Goal: Contribute content: Contribute content

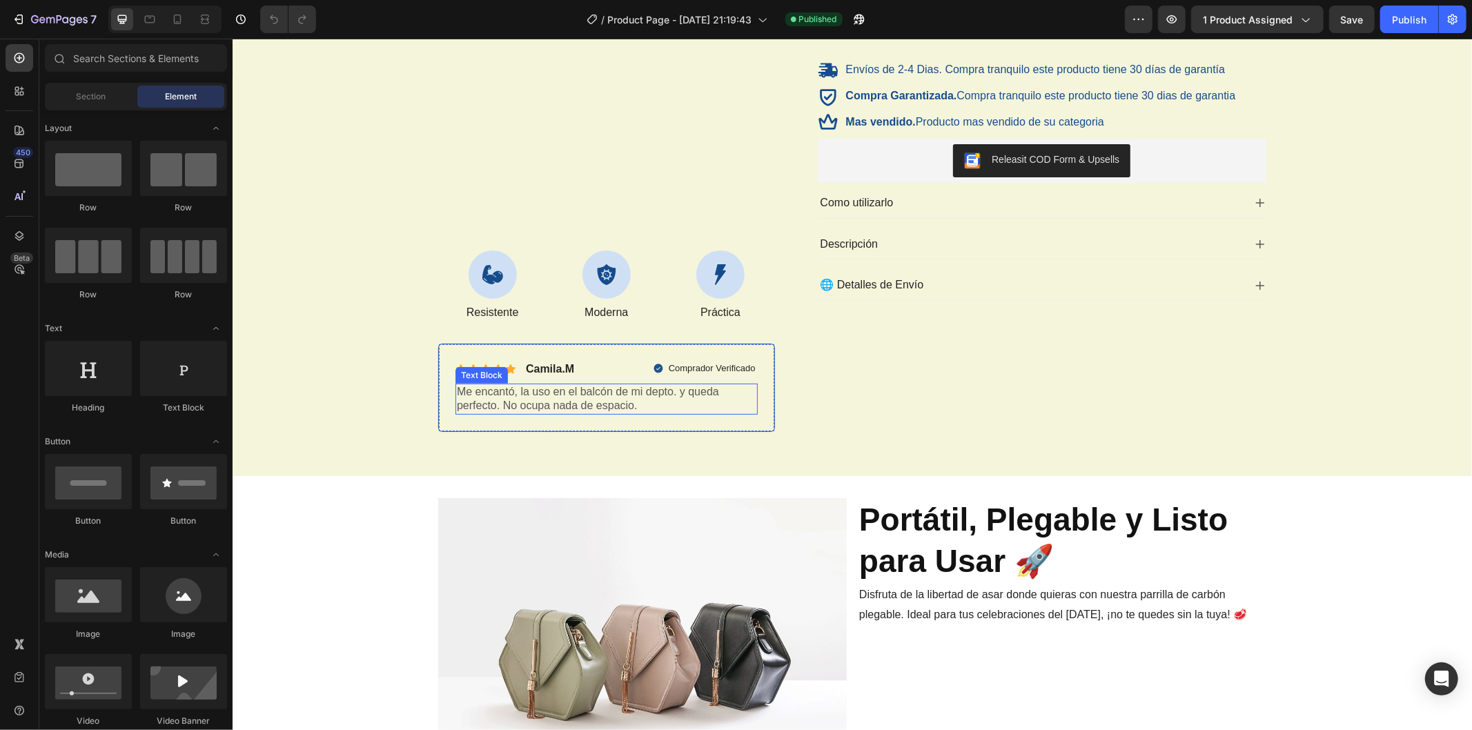
scroll to position [536, 0]
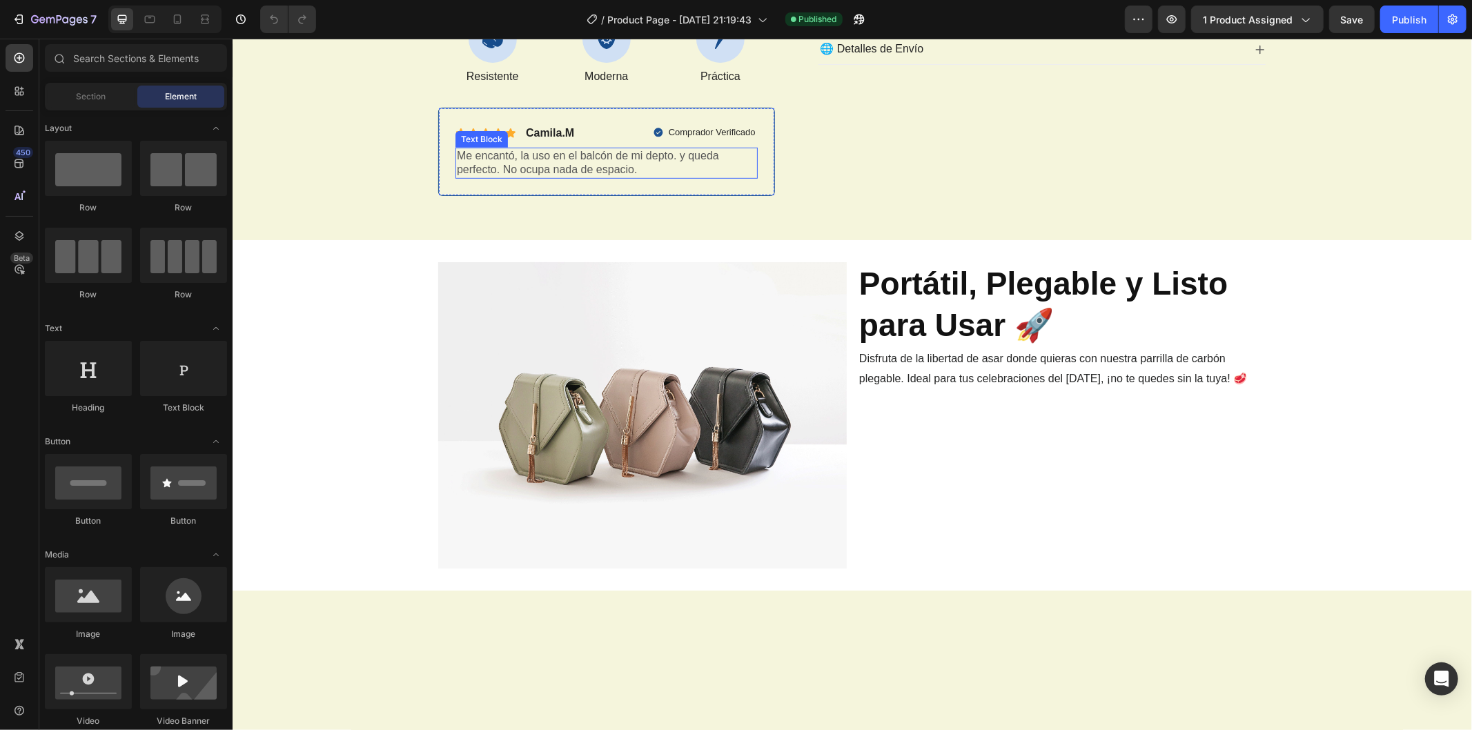
click at [619, 455] on img at bounding box center [641, 415] width 408 height 306
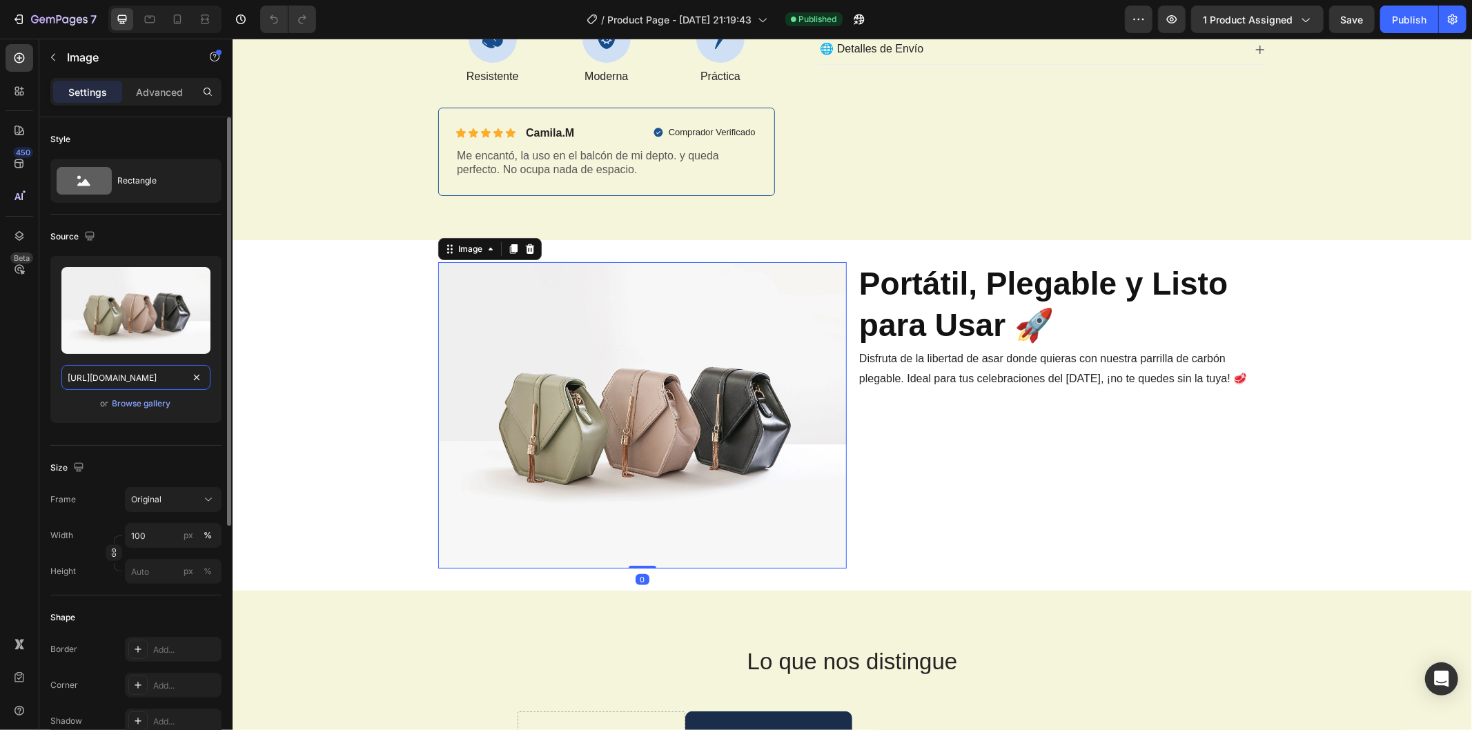
click at [148, 377] on input "[URL][DOMAIN_NAME]" at bounding box center [135, 377] width 149 height 25
click at [152, 403] on div "Browse gallery" at bounding box center [141, 403] width 59 height 12
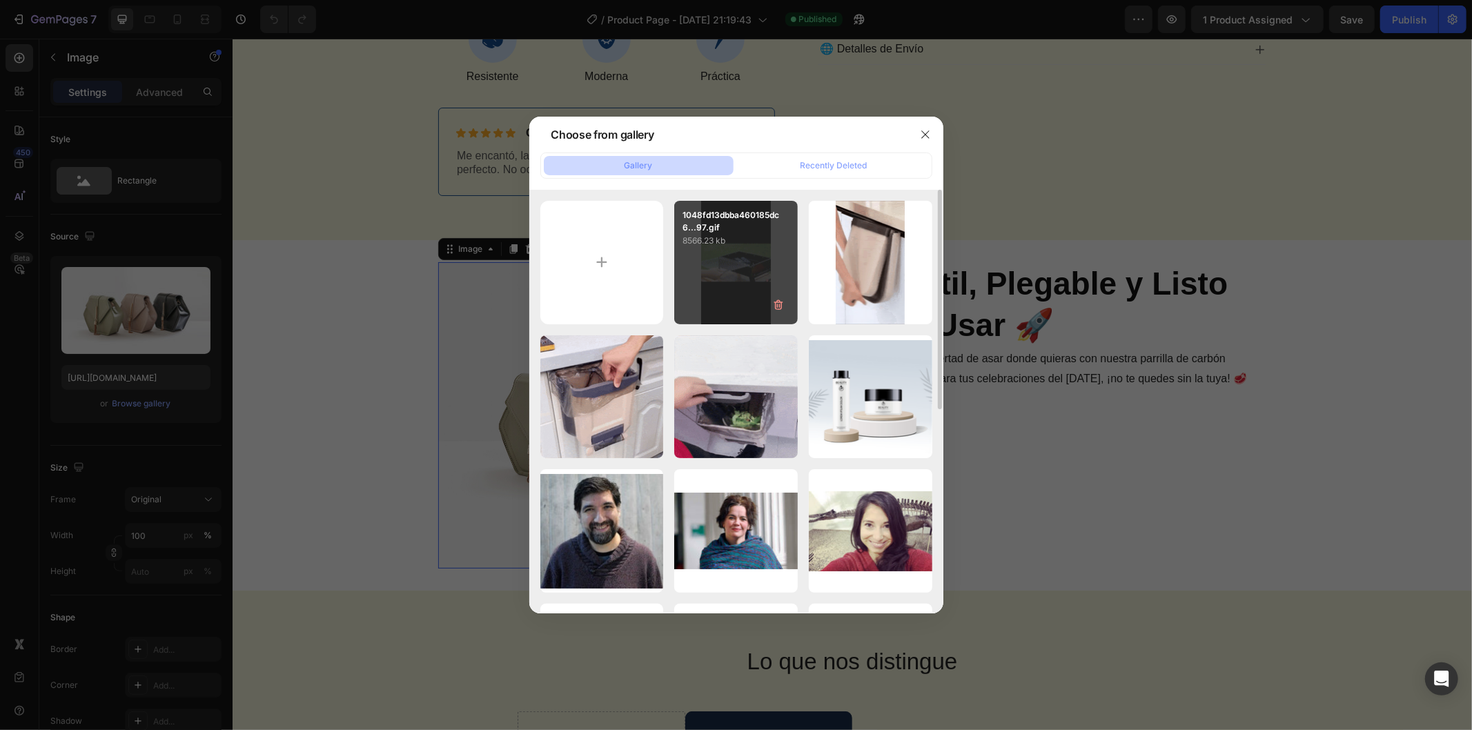
click at [736, 259] on div "1048fd13dbba460185dc6...97.gif 8566.23 kb" at bounding box center [736, 263] width 124 height 124
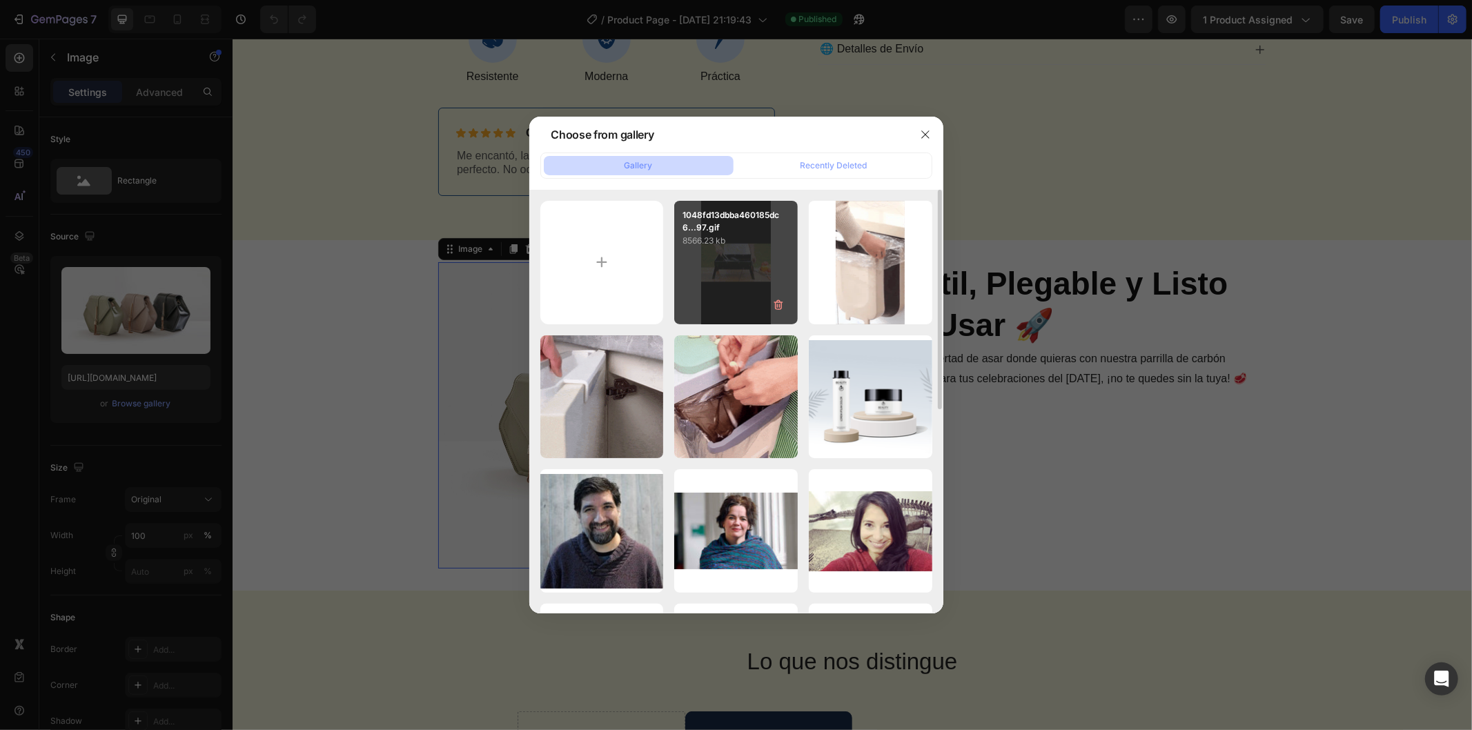
type input "[URL][DOMAIN_NAME]"
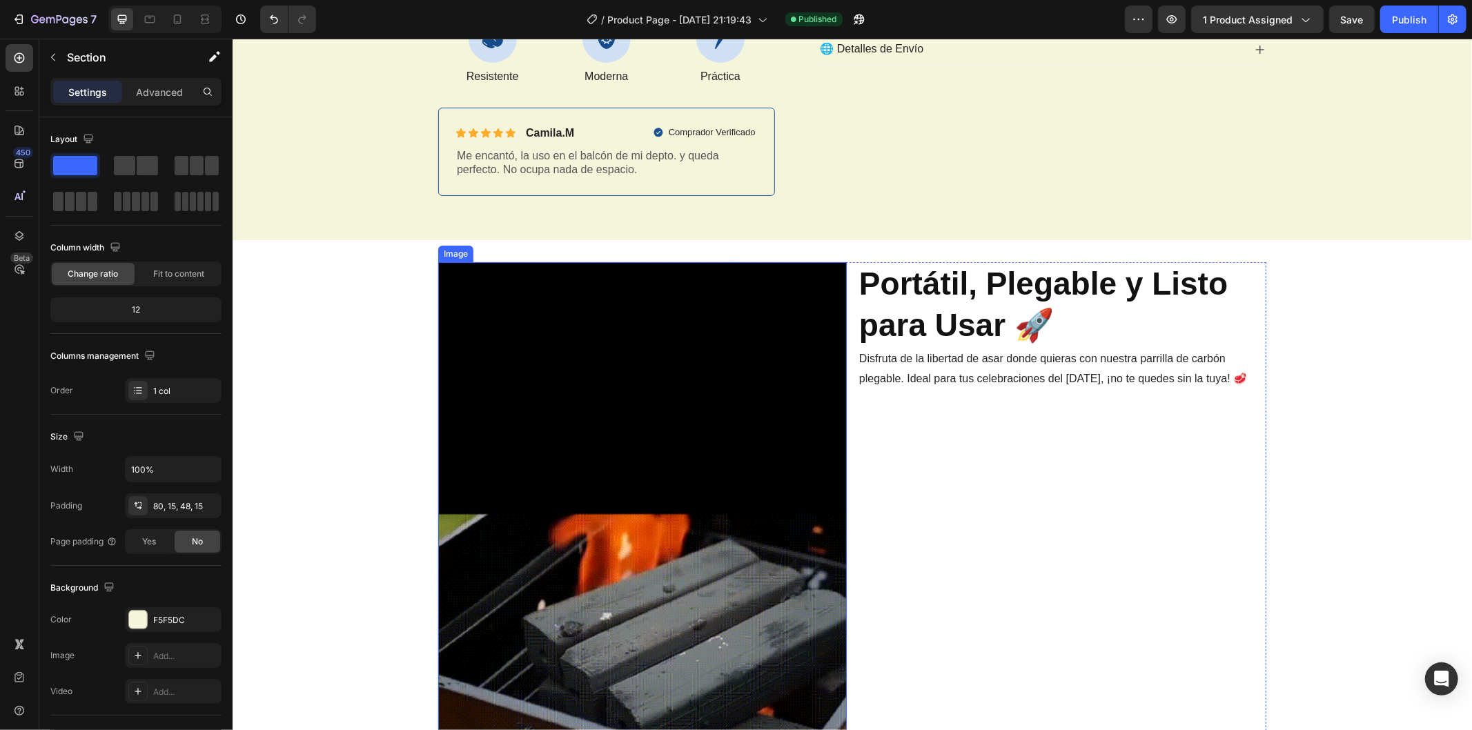
click at [546, 455] on img at bounding box center [641, 626] width 408 height 728
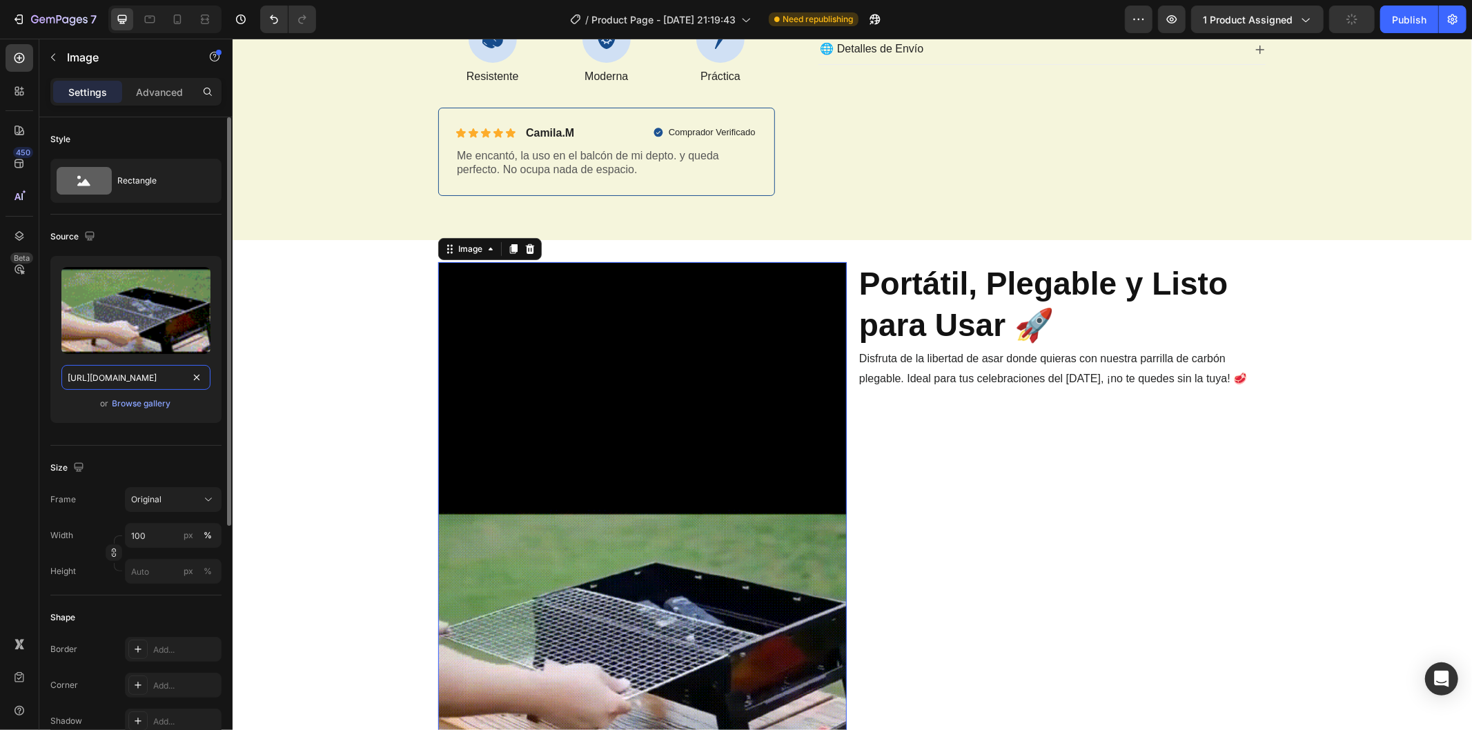
click at [186, 377] on input "[URL][DOMAIN_NAME]" at bounding box center [135, 377] width 149 height 25
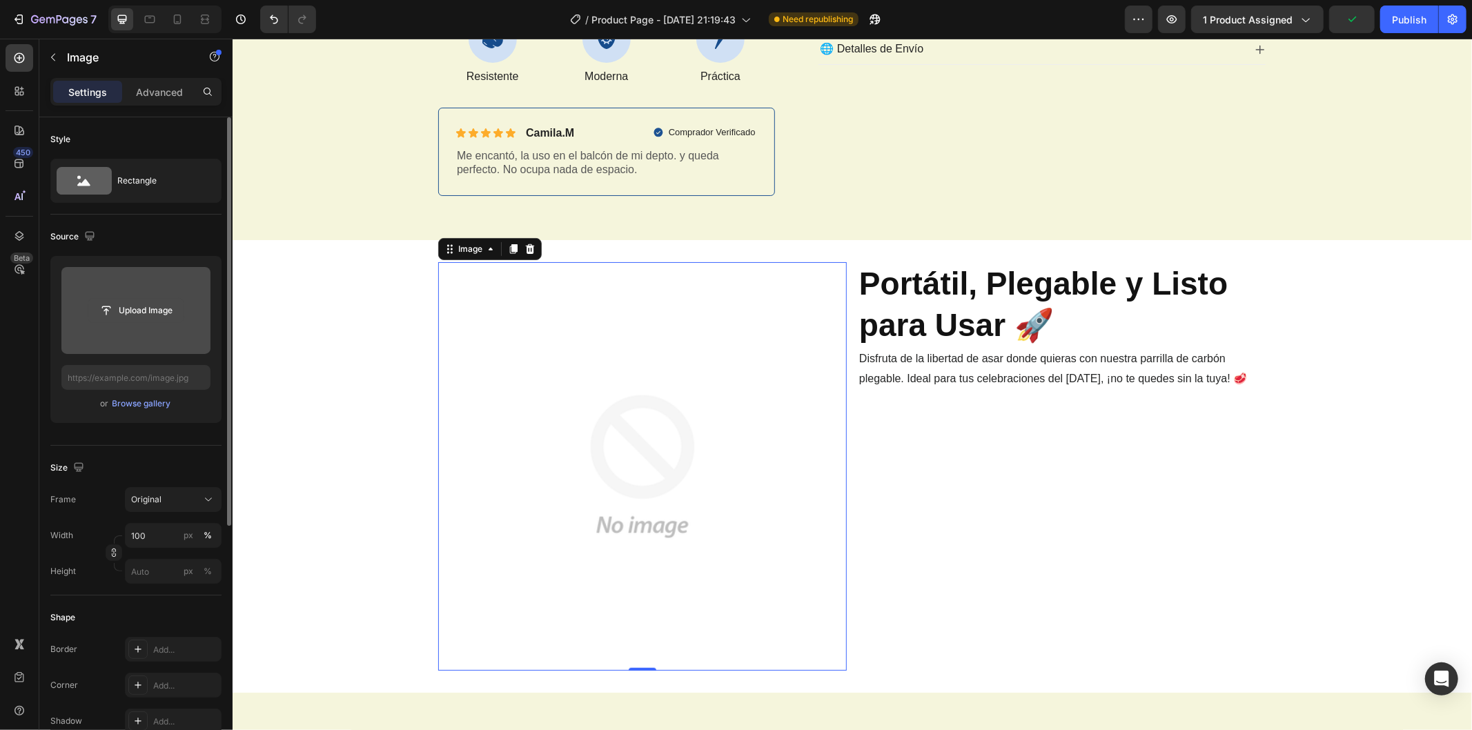
click at [134, 299] on input "file" at bounding box center [135, 310] width 95 height 23
click at [150, 404] on div "Browse gallery" at bounding box center [141, 403] width 59 height 12
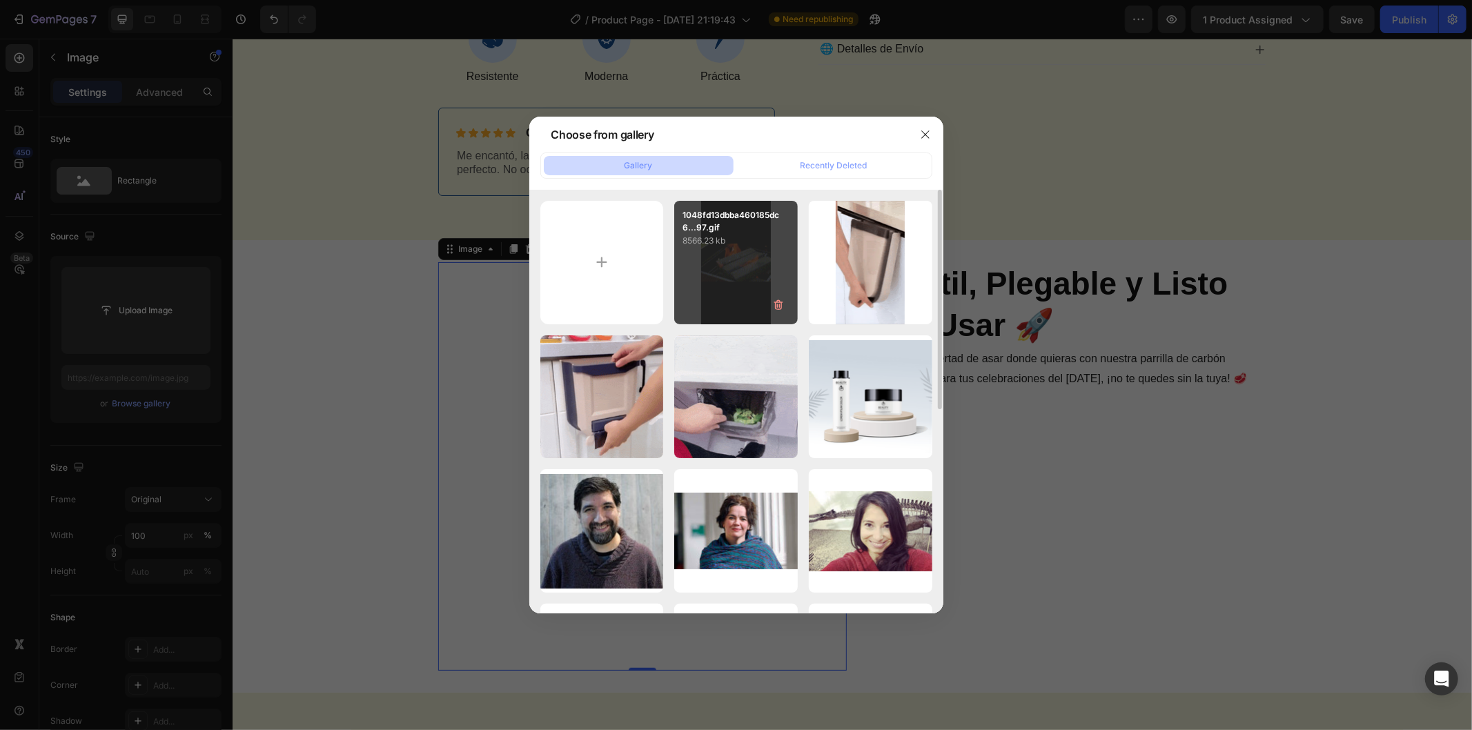
click at [709, 269] on div "1048fd13dbba460185dc6...97.gif 8566.23 kb" at bounding box center [736, 263] width 124 height 124
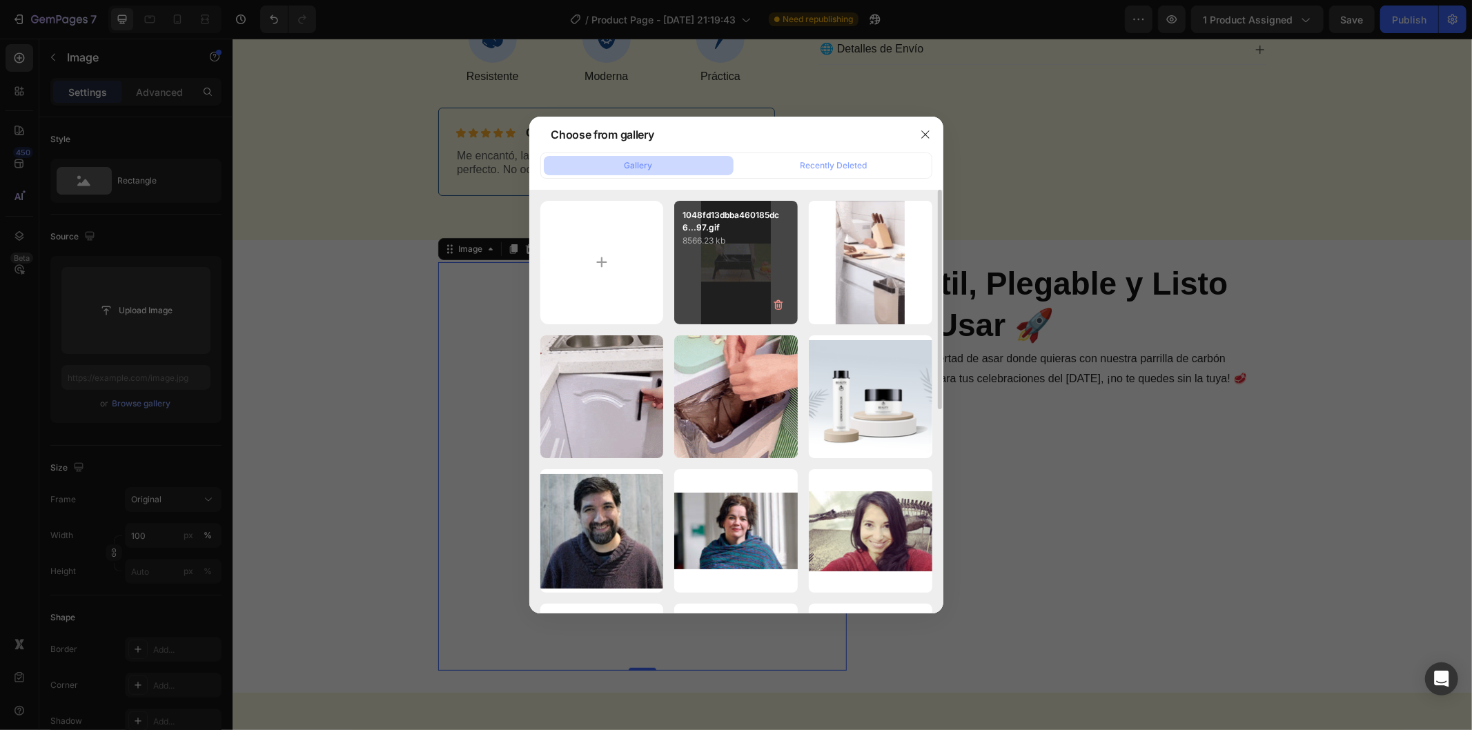
type input "[URL][DOMAIN_NAME]"
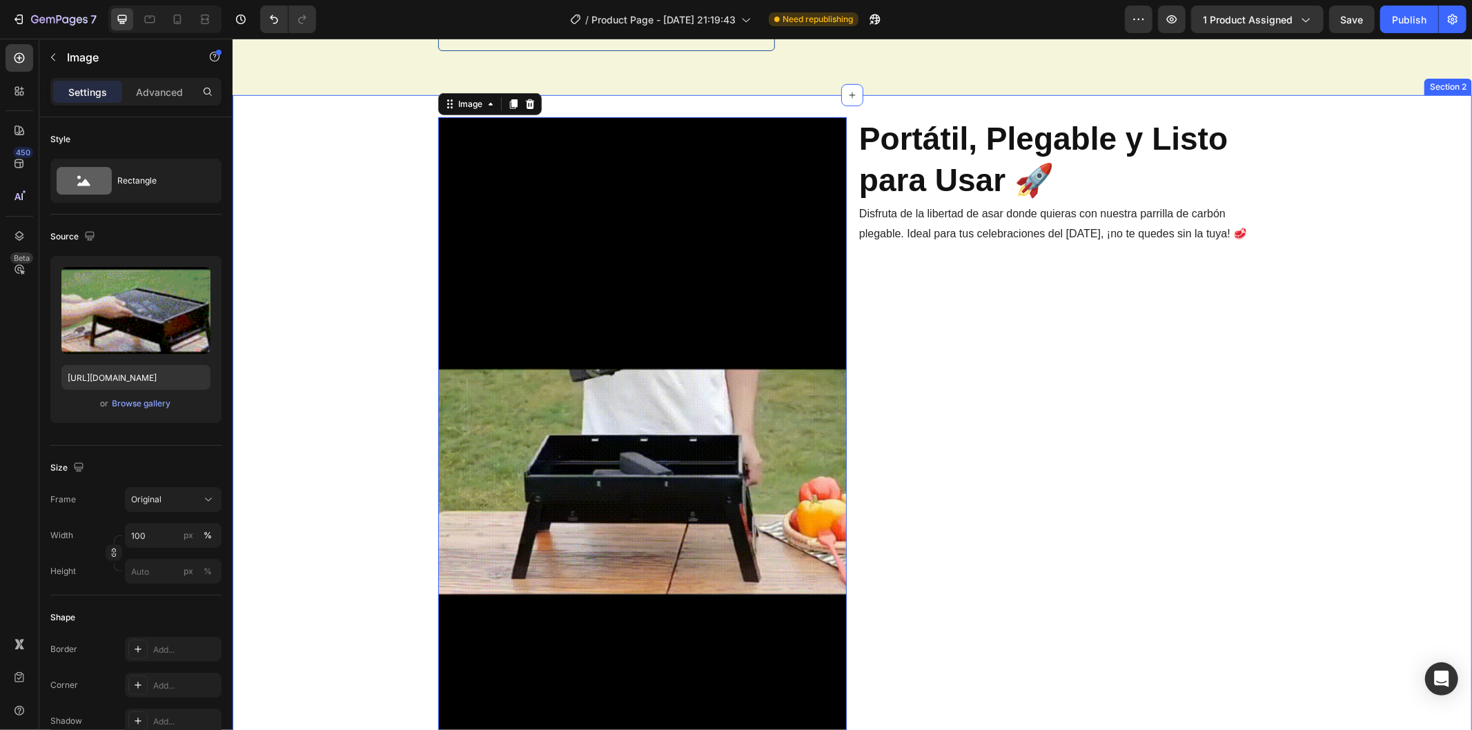
scroll to position [690, 0]
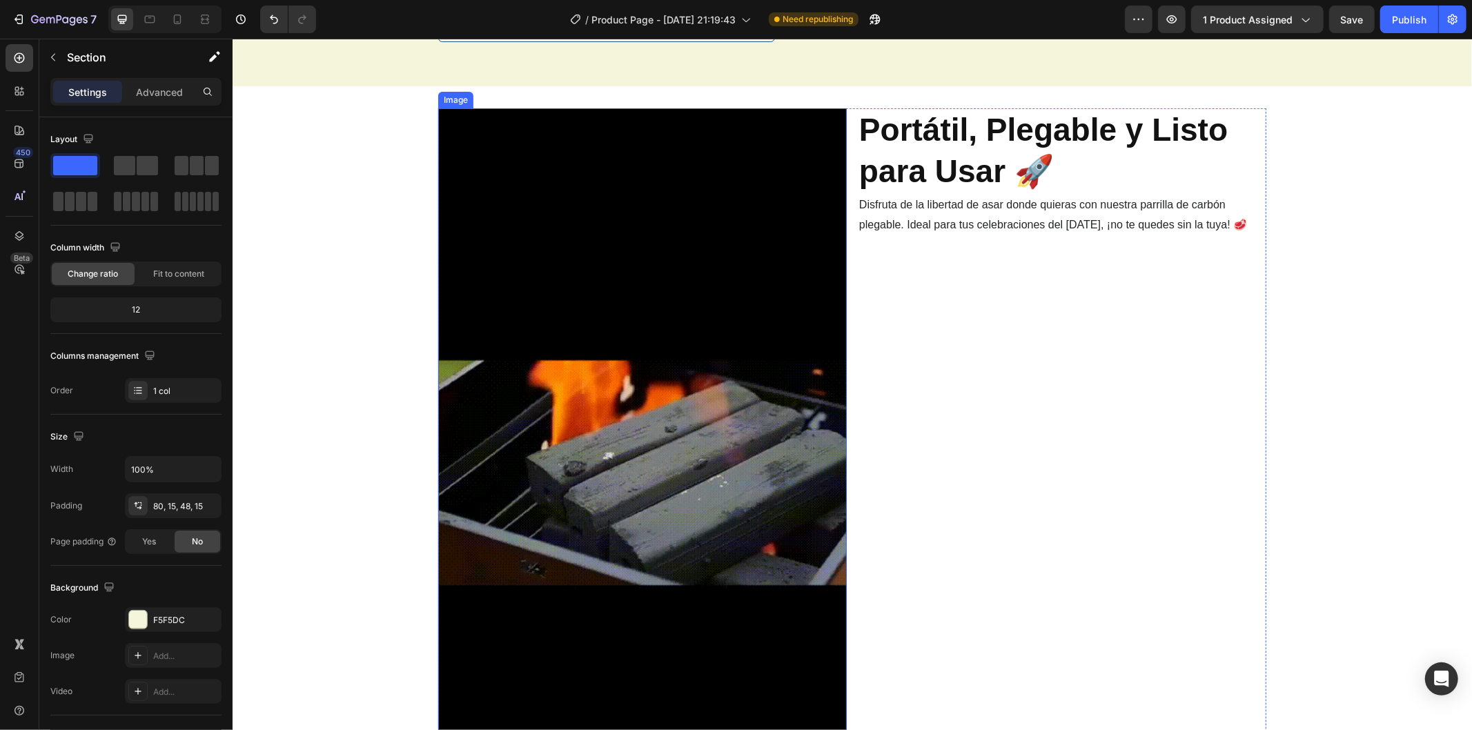
click at [639, 331] on img at bounding box center [641, 472] width 408 height 728
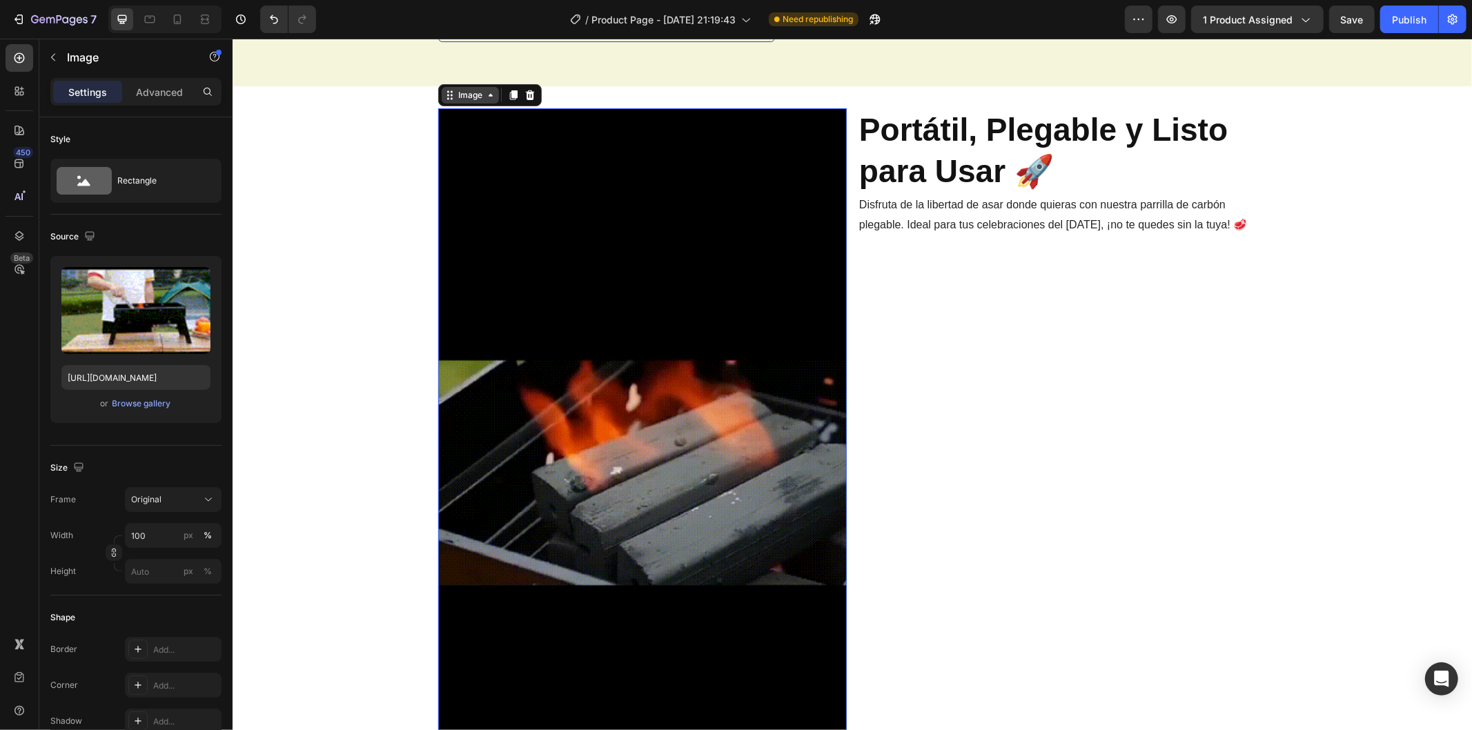
click at [455, 97] on div "Image" at bounding box center [470, 94] width 30 height 12
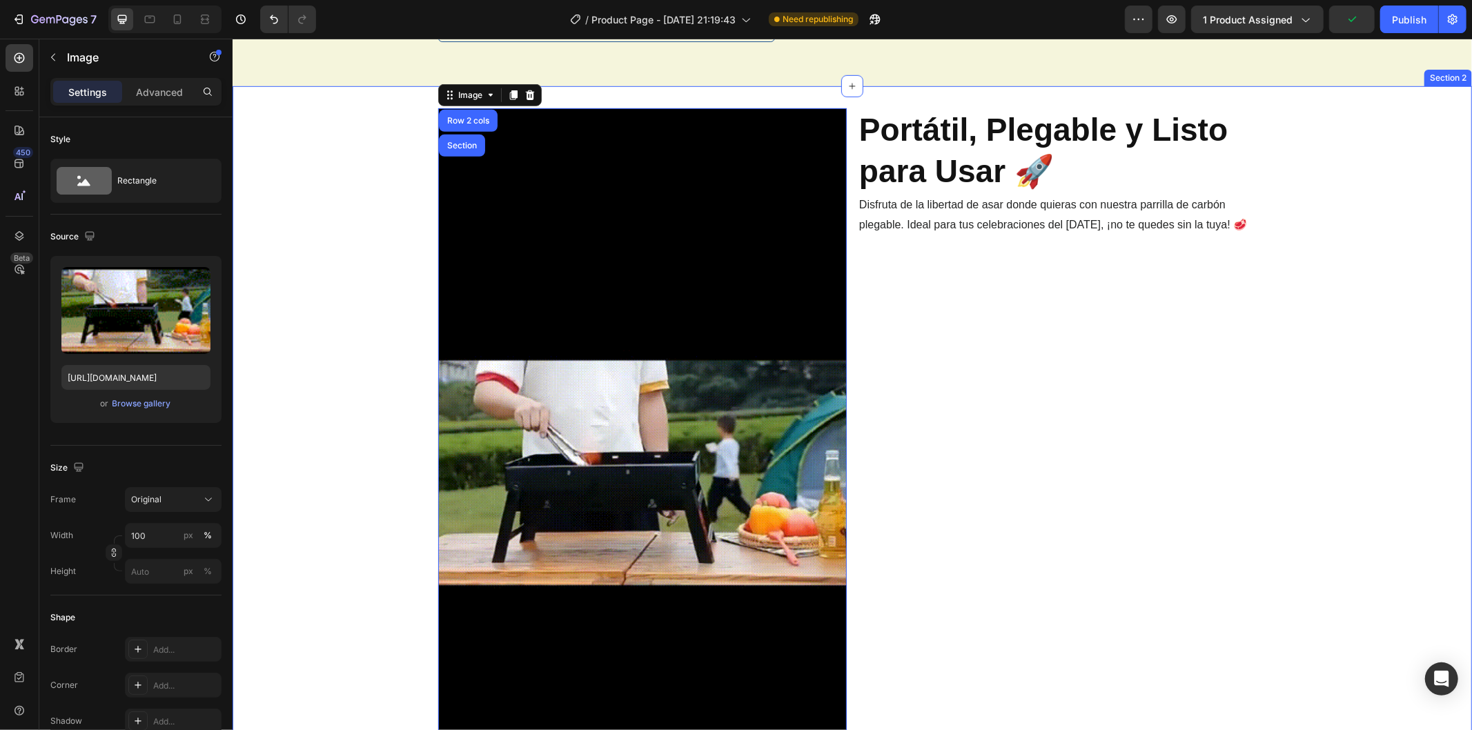
click at [377, 217] on div "Image Row 2 cols Section 0 Portátil, Plegable y Listo para Usar 🚀 Heading Disfr…" at bounding box center [851, 472] width 1239 height 728
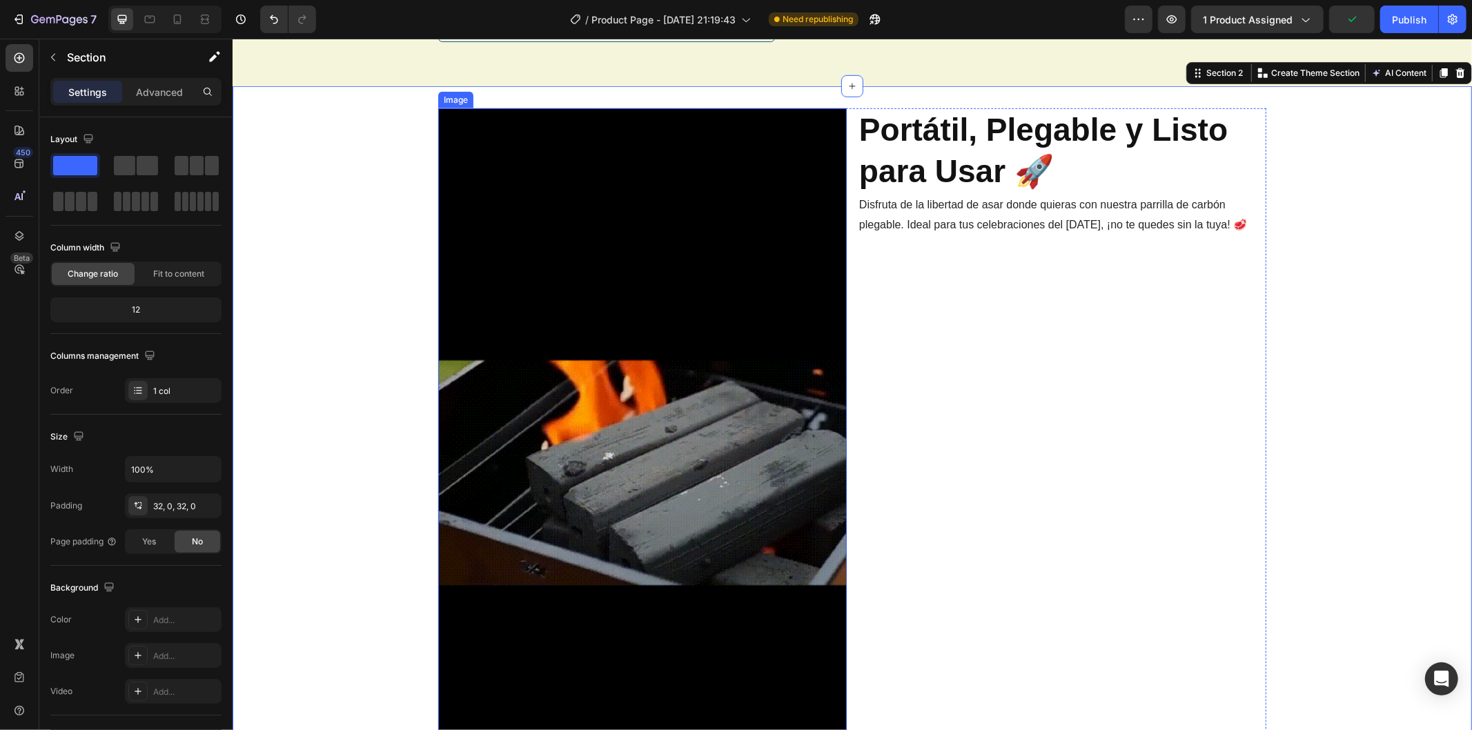
click at [582, 339] on img at bounding box center [641, 472] width 408 height 728
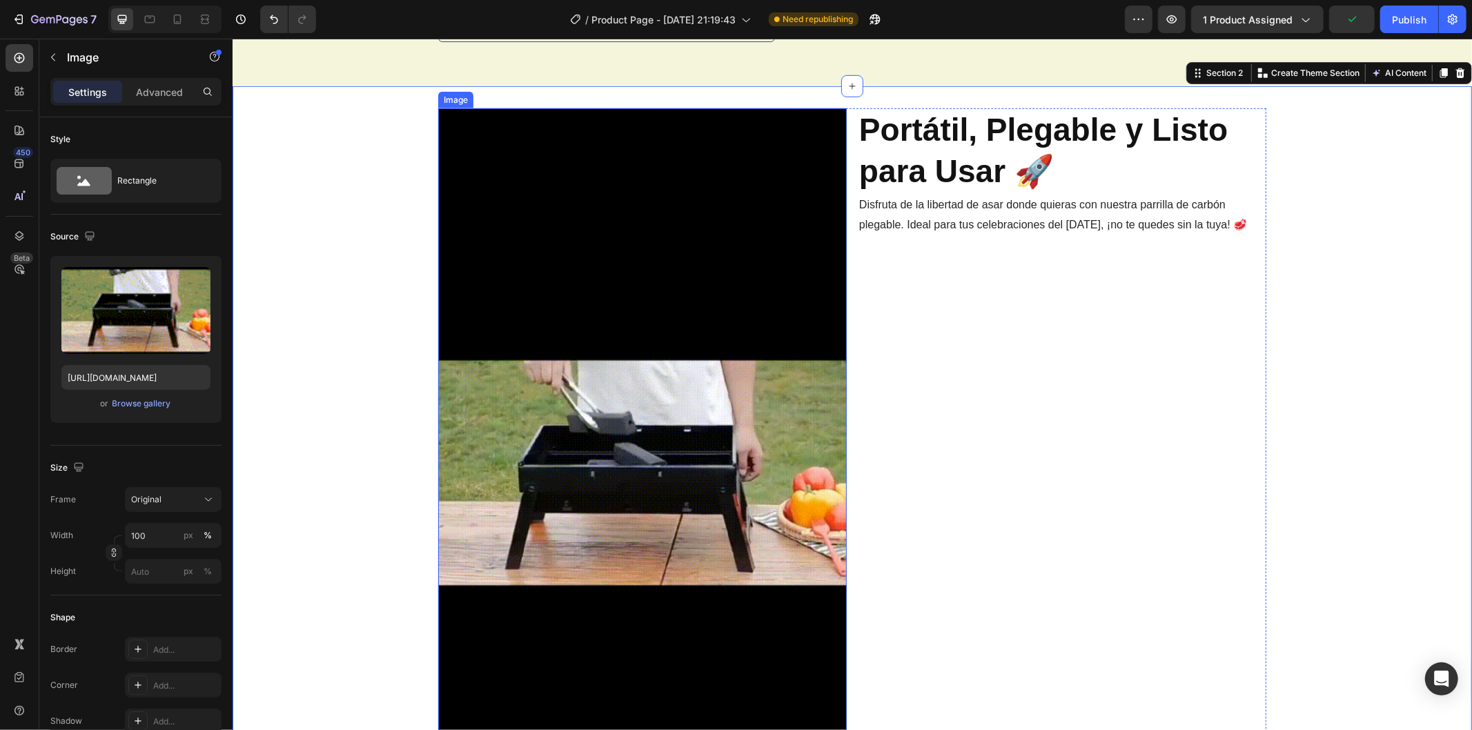
click at [582, 339] on img at bounding box center [641, 472] width 408 height 728
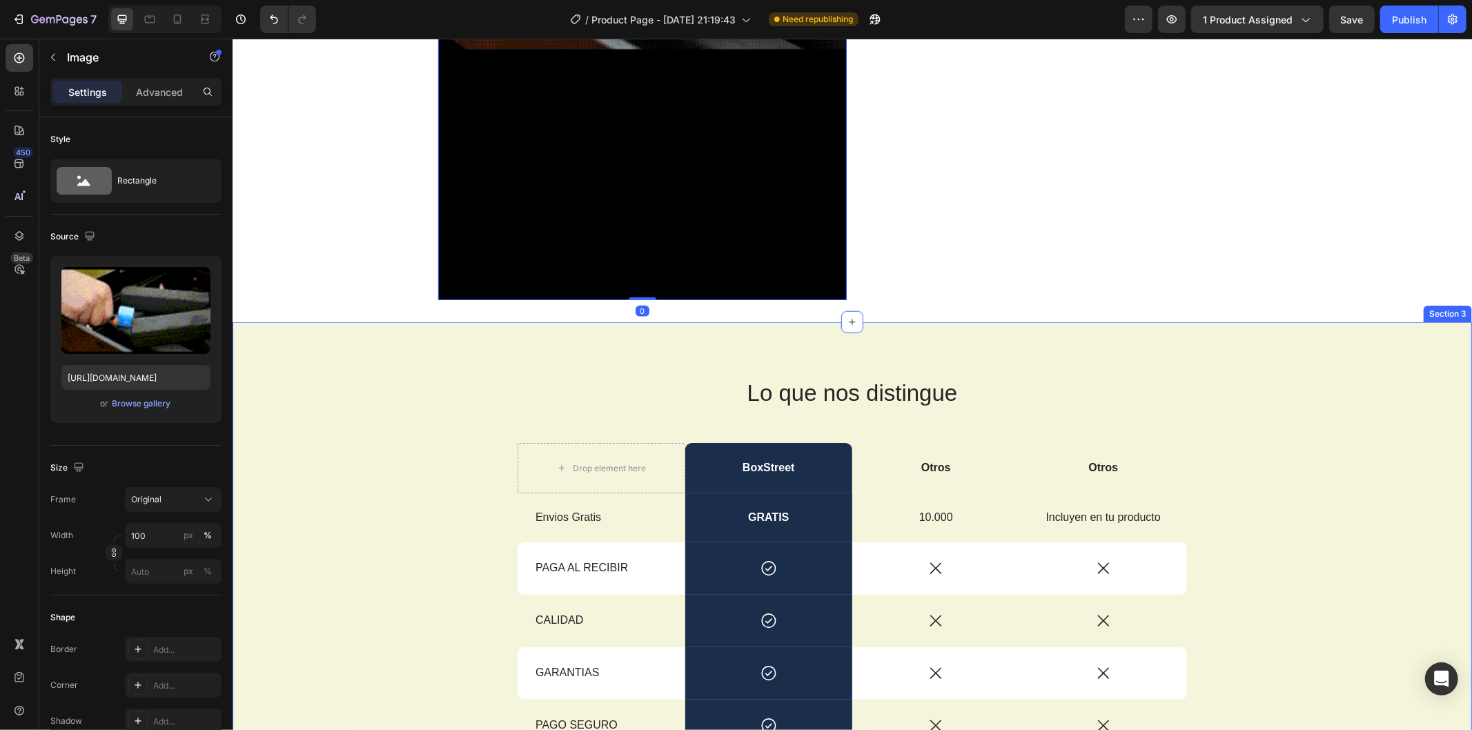
click at [405, 386] on div "Lo que nos distingue Heading Drop element here BoxStreet Text Block Otros Text …" at bounding box center [851, 612] width 1219 height 471
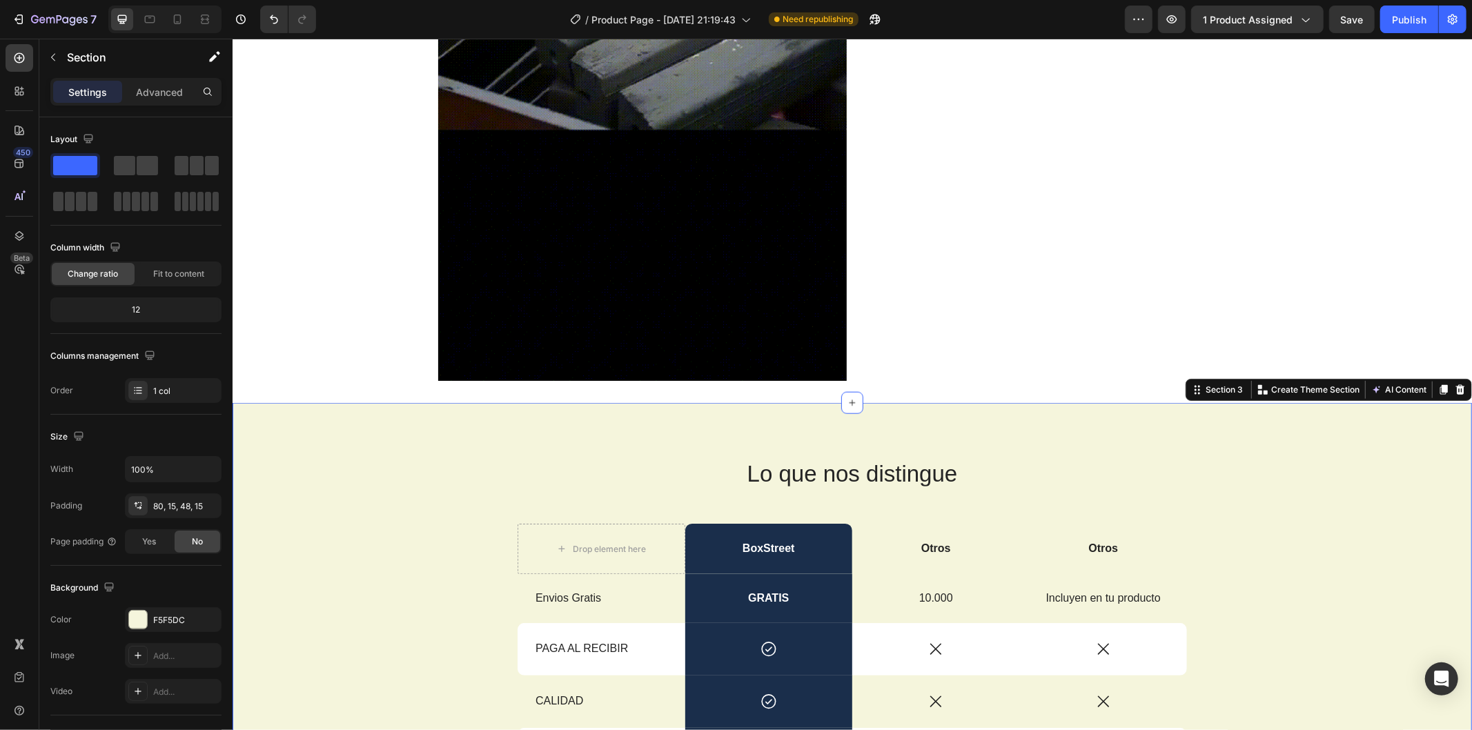
scroll to position [1150, 0]
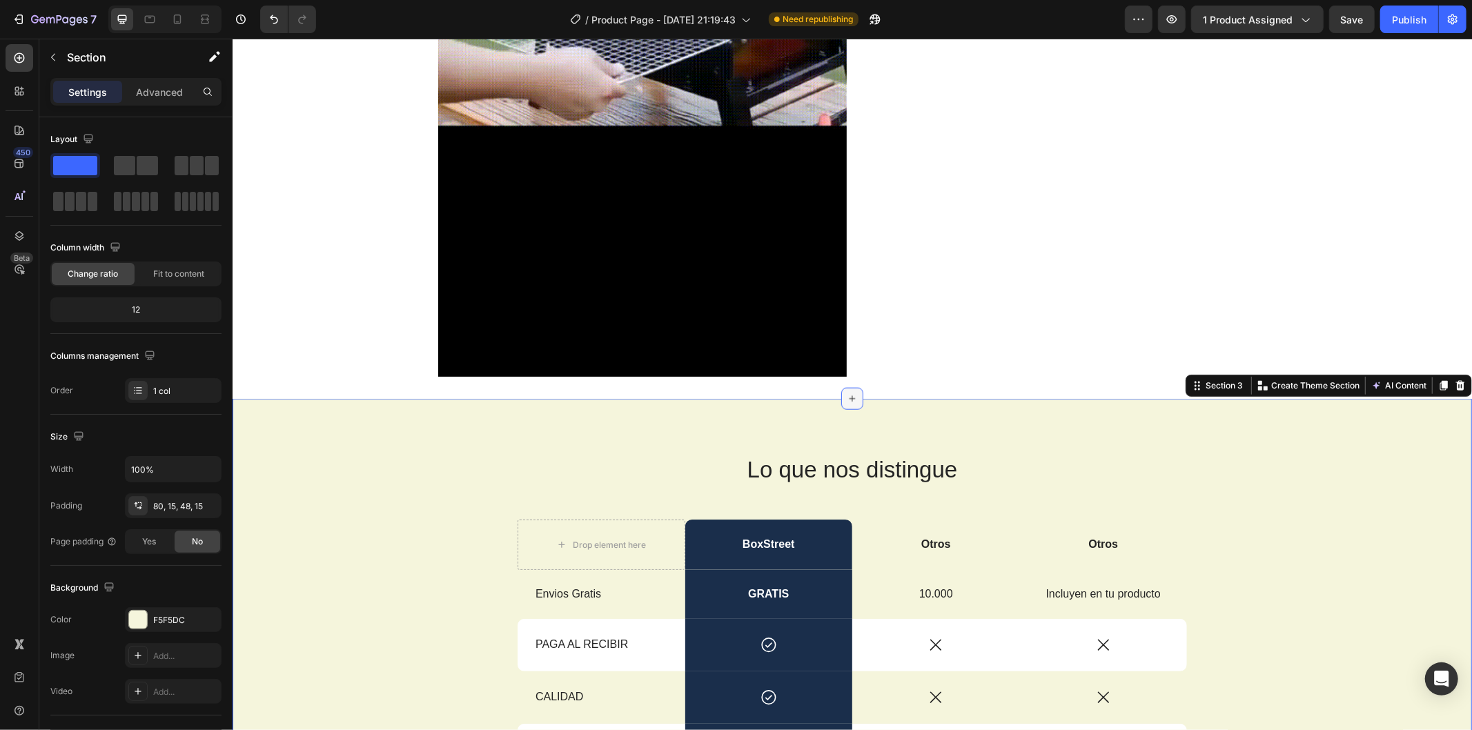
drag, startPoint x: 852, startPoint y: 400, endPoint x: 846, endPoint y: 390, distance: 11.5
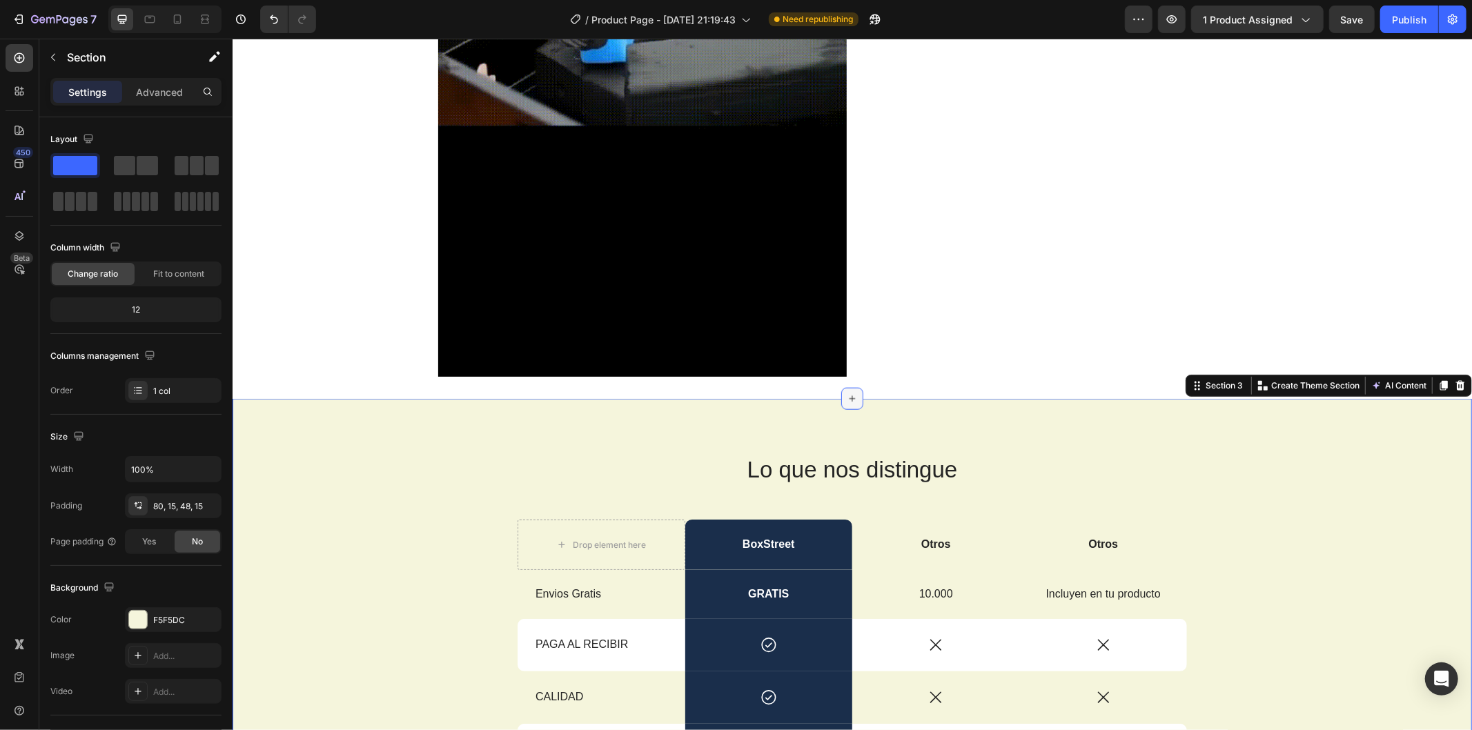
click at [846, 390] on div at bounding box center [851, 398] width 22 height 22
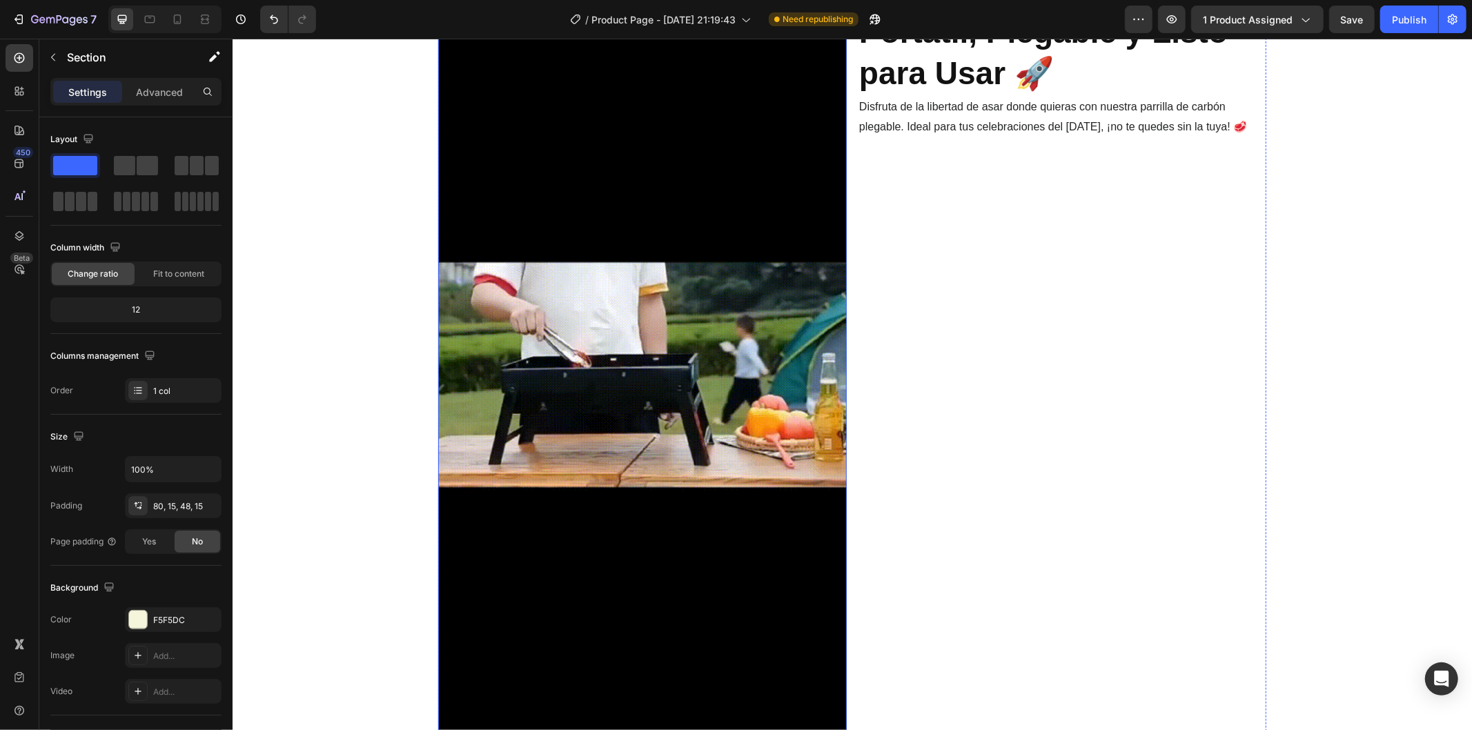
click at [756, 411] on img at bounding box center [641, 374] width 408 height 728
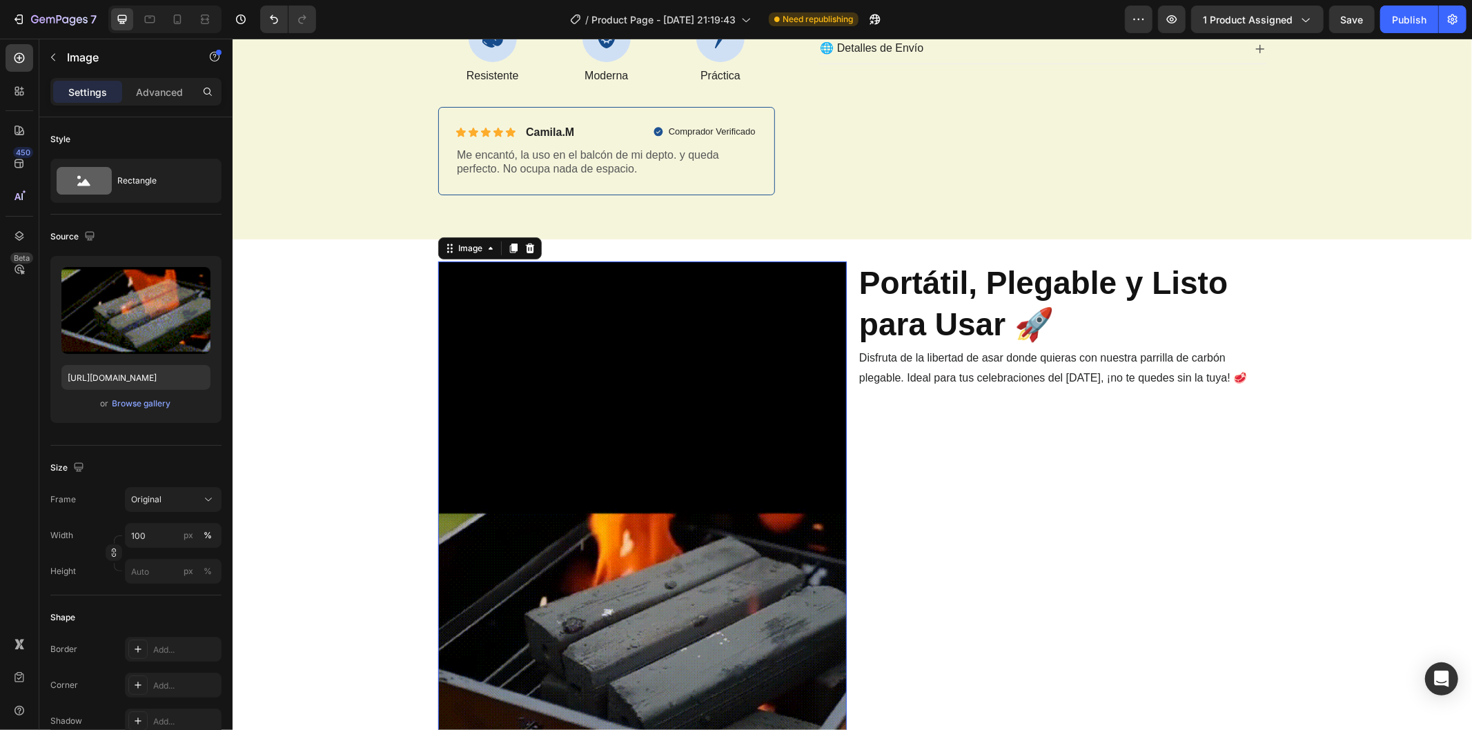
scroll to position [536, 0]
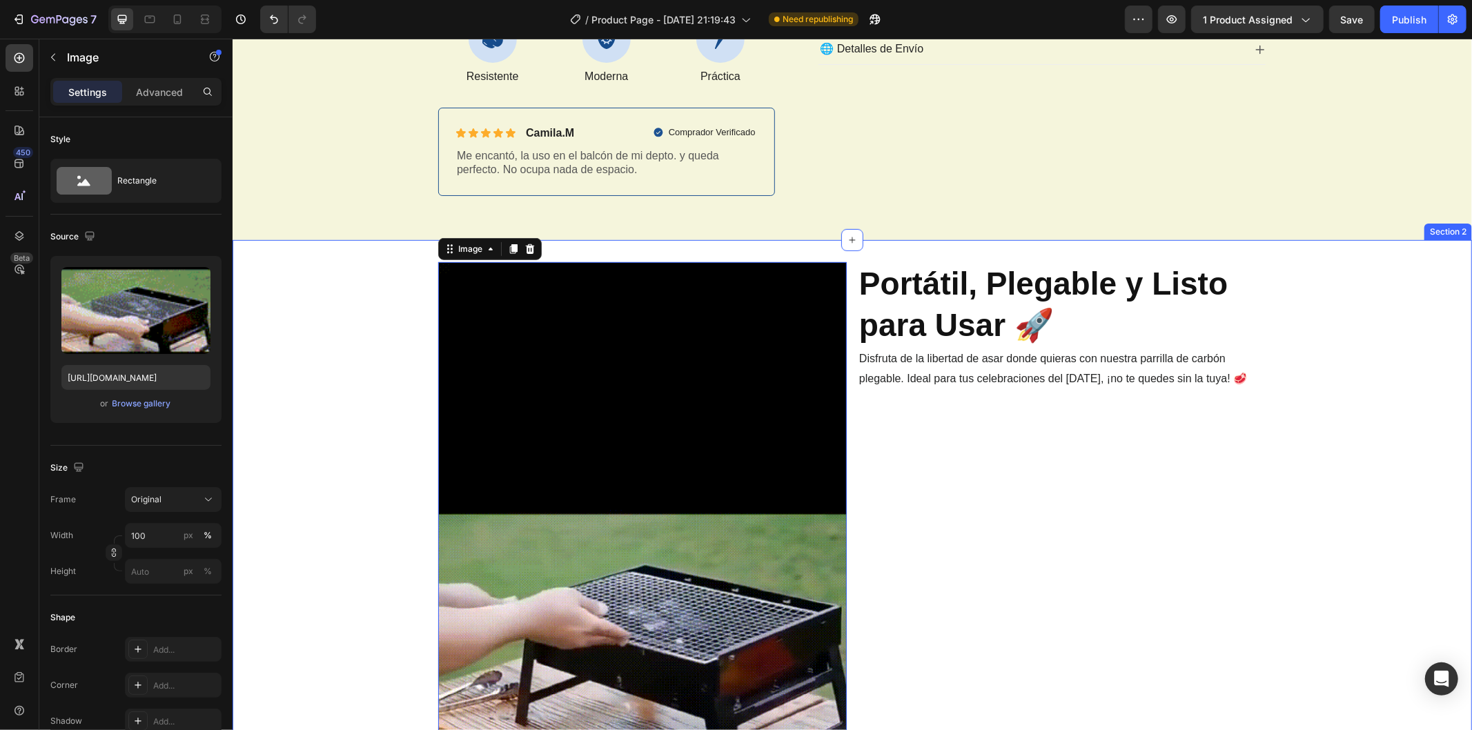
click at [374, 322] on div "Image 0 Portátil, Plegable y Listo para Usar 🚀 Heading Disfruta de la libertad …" at bounding box center [851, 626] width 1239 height 728
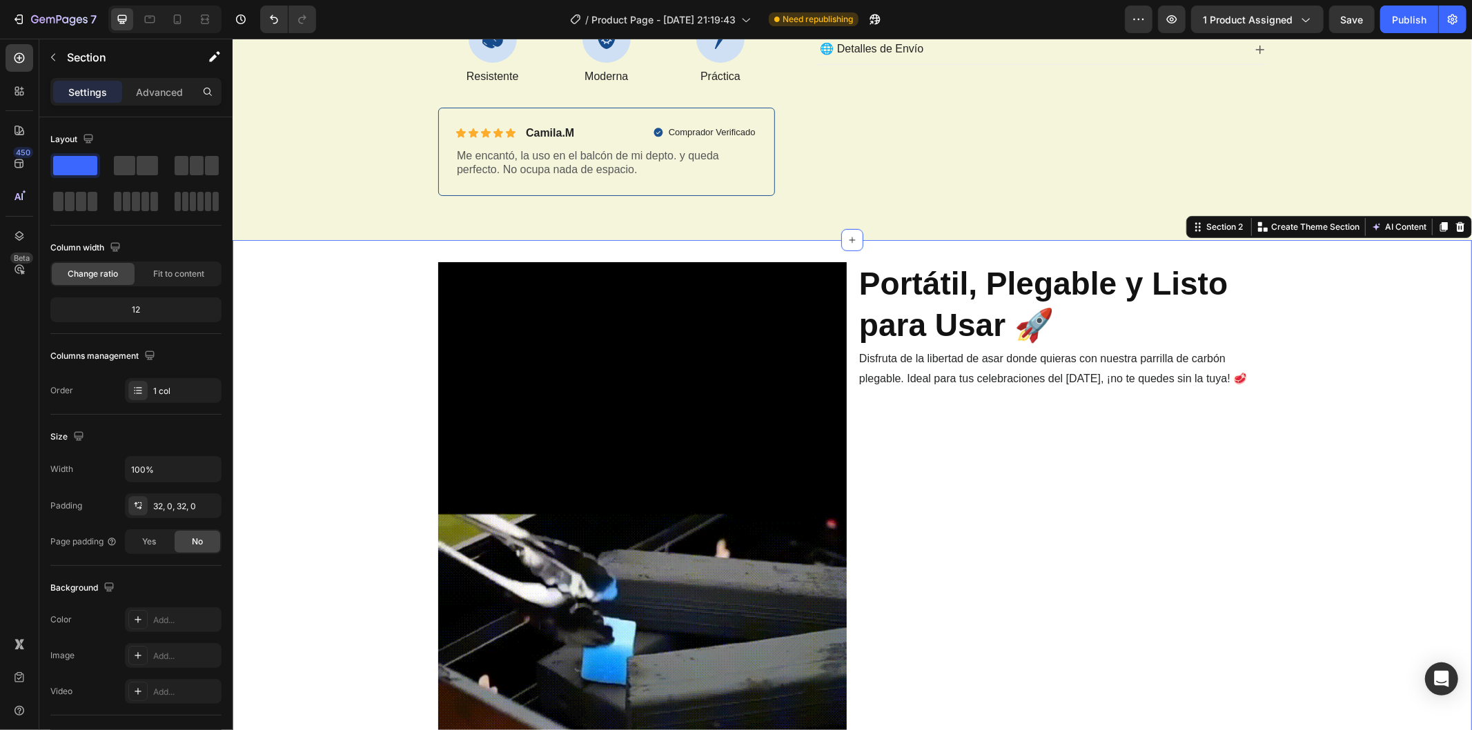
click at [375, 253] on div "Image Portátil, Plegable y Listo para Usar 🚀 Heading Disfruta de la libertad de…" at bounding box center [851, 625] width 1239 height 772
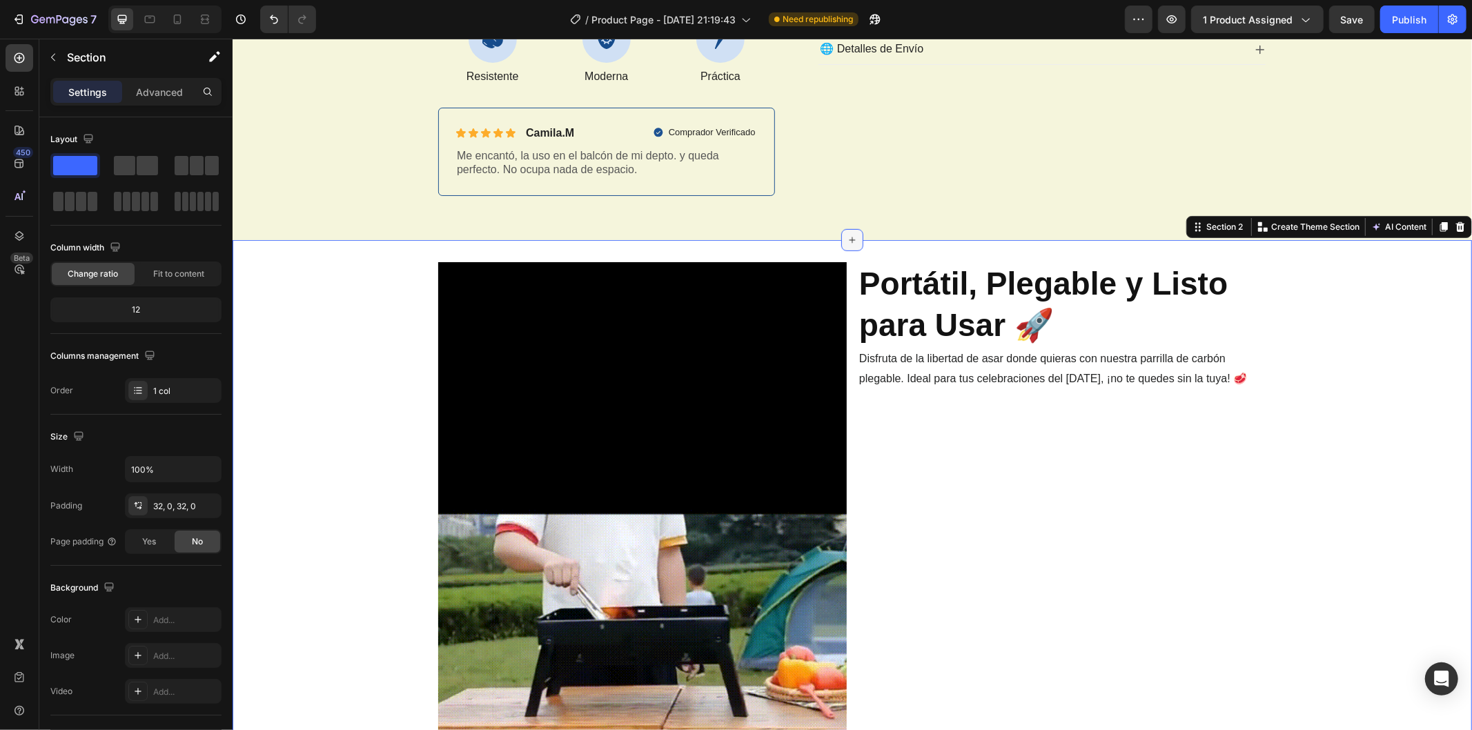
drag, startPoint x: 845, startPoint y: 233, endPoint x: 845, endPoint y: 243, distance: 10.4
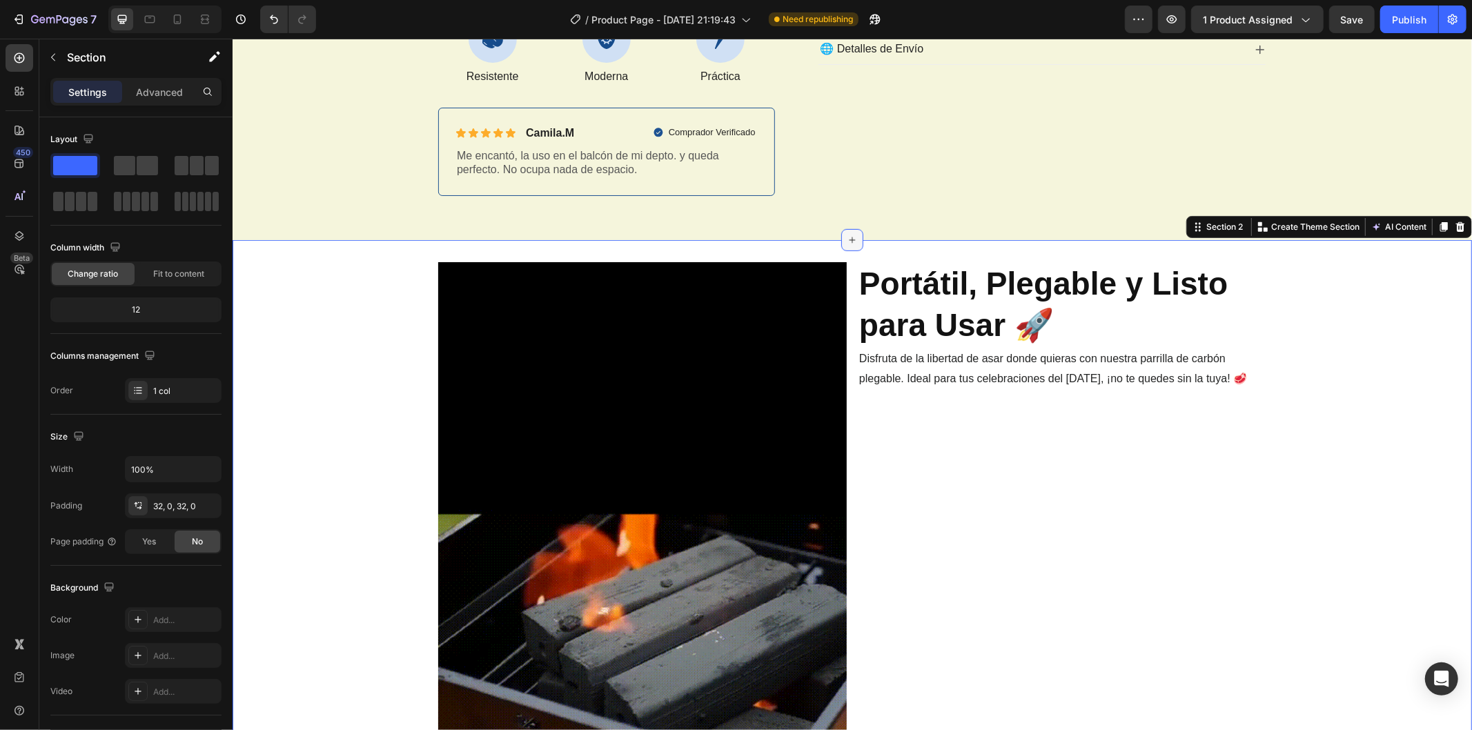
click at [846, 243] on icon at bounding box center [851, 239] width 11 height 11
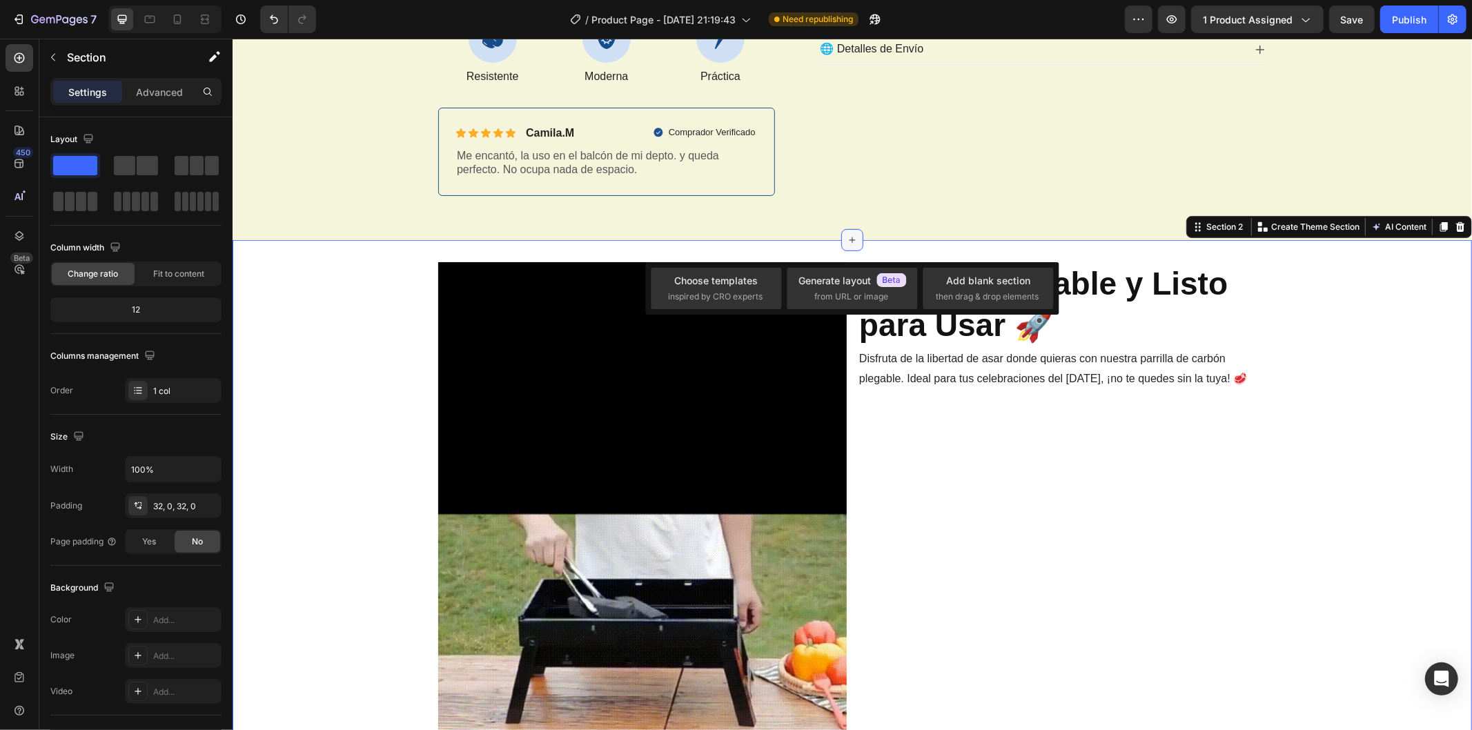
click at [846, 243] on icon at bounding box center [851, 239] width 11 height 11
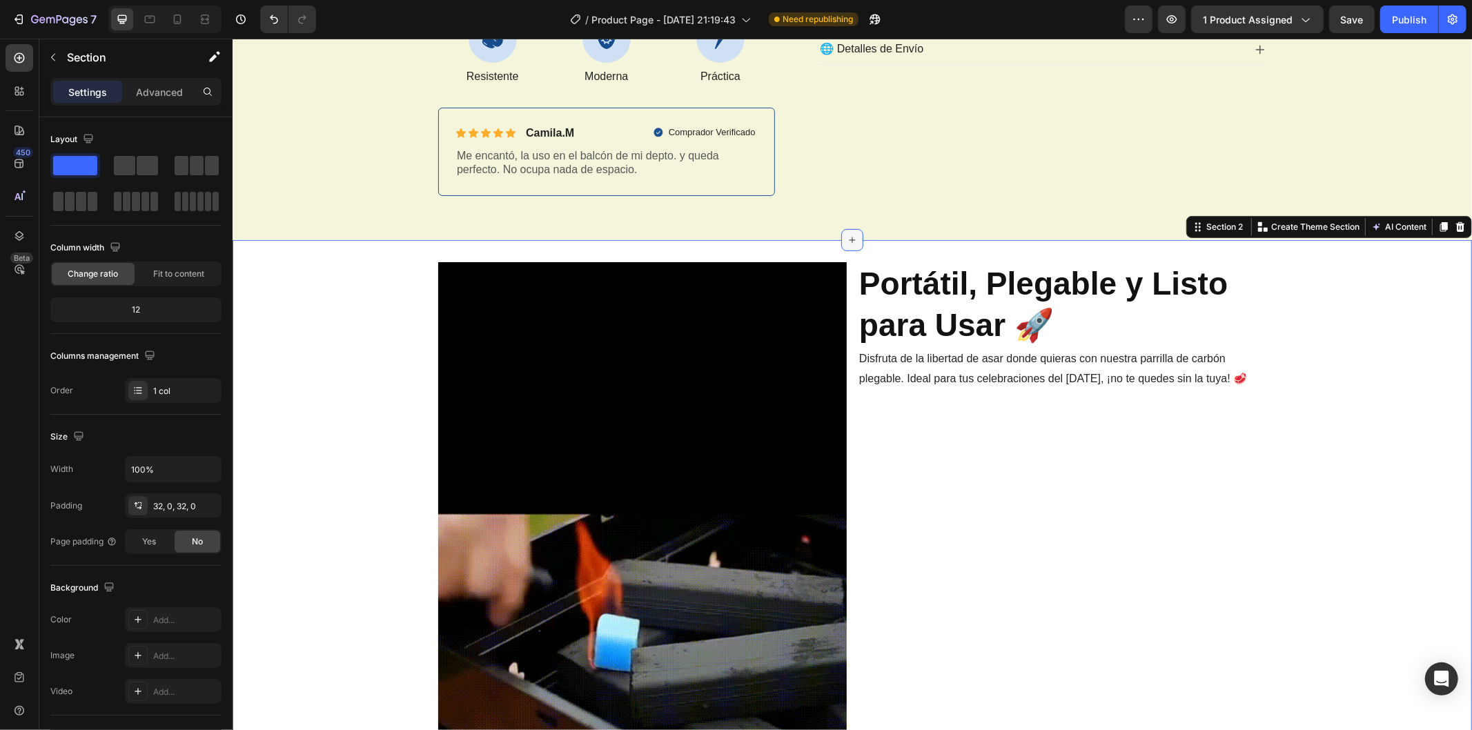
click at [849, 239] on icon at bounding box center [852, 240] width 6 height 6
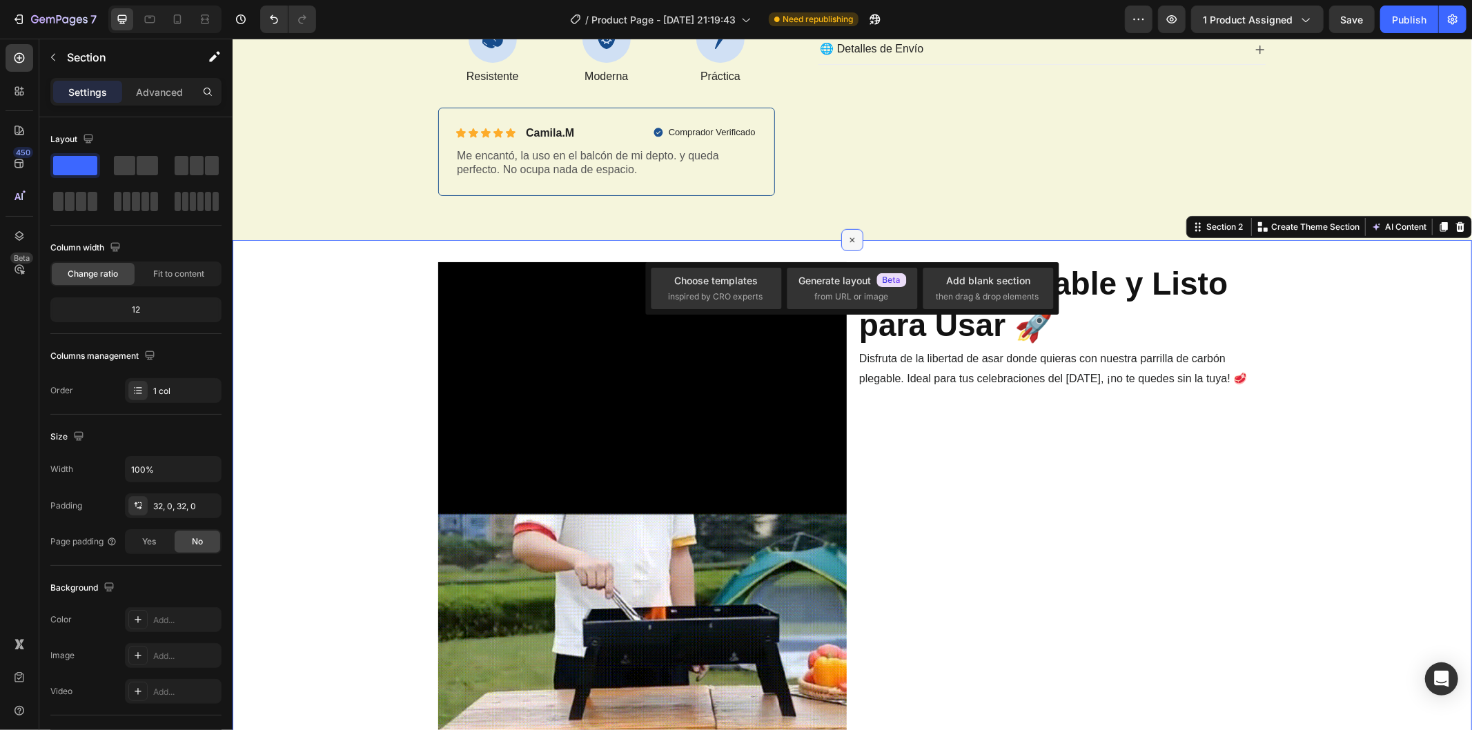
click at [847, 239] on icon at bounding box center [852, 240] width 16 height 16
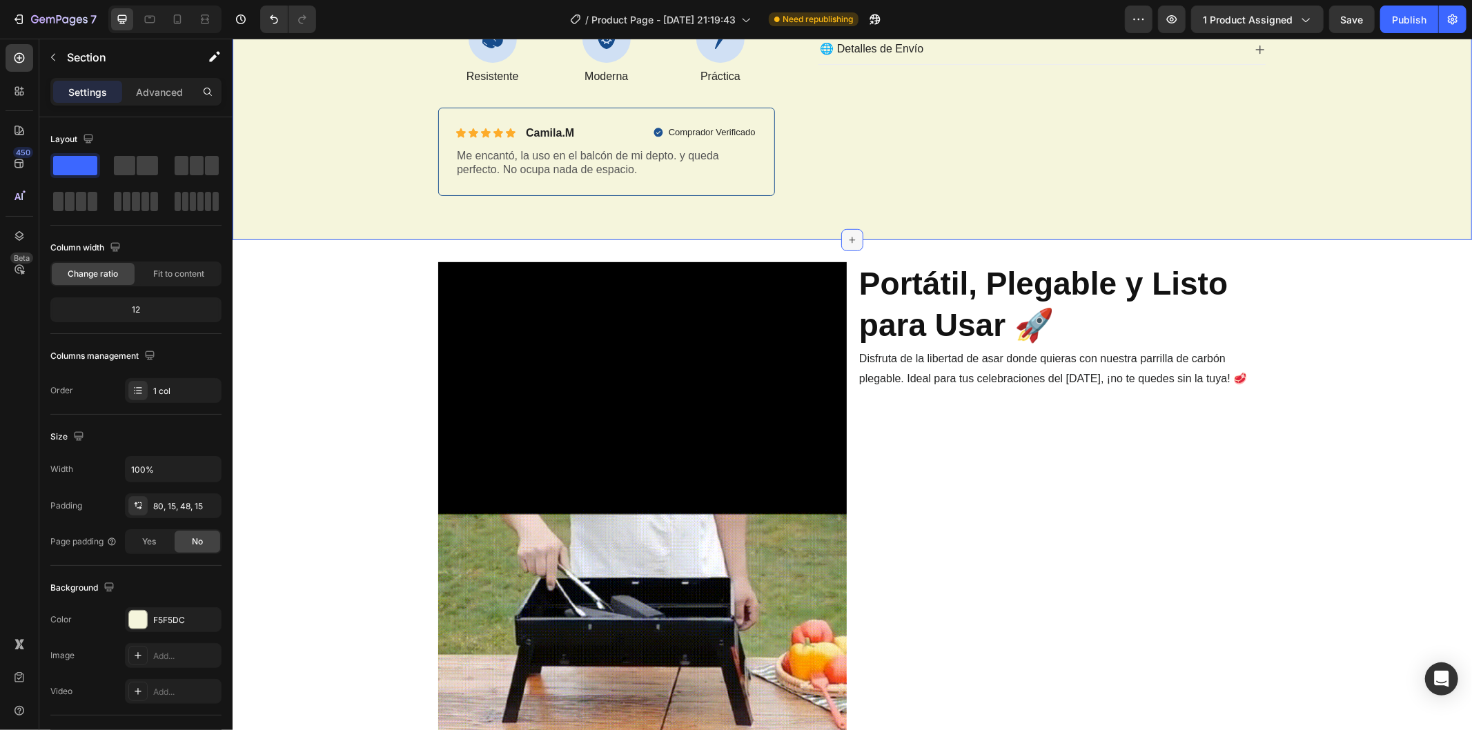
click at [842, 229] on div at bounding box center [851, 239] width 22 height 22
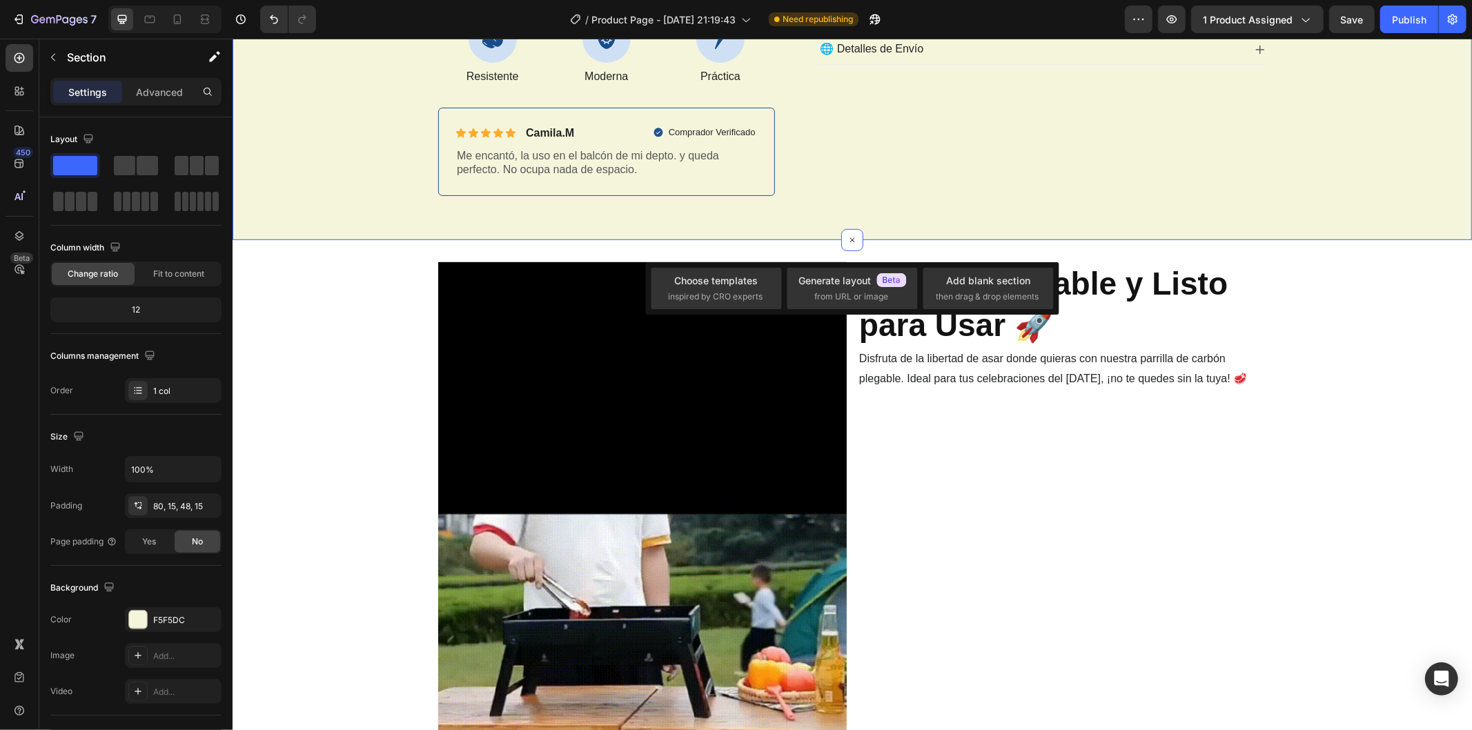
drag, startPoint x: 846, startPoint y: 235, endPoint x: 845, endPoint y: 246, distance: 11.8
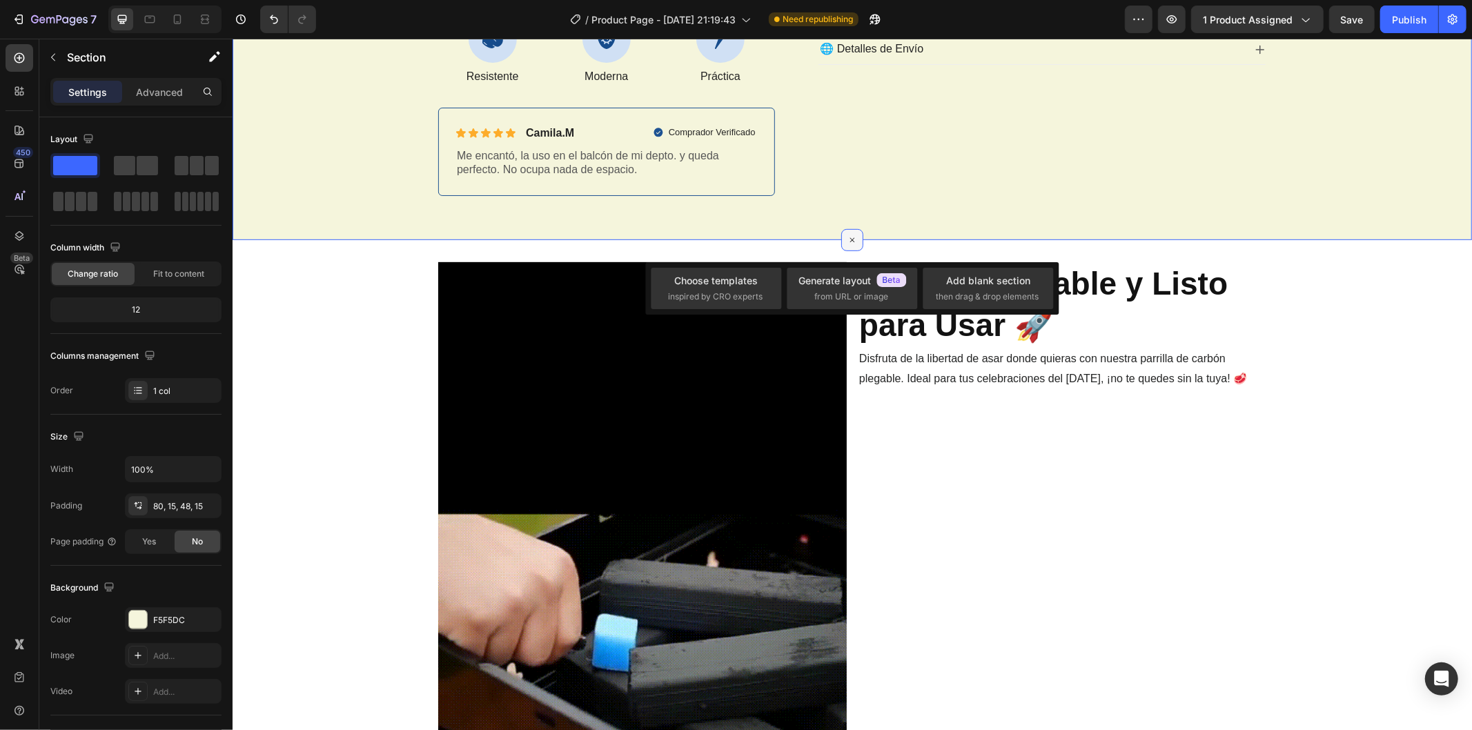
click at [846, 230] on div at bounding box center [851, 239] width 22 height 22
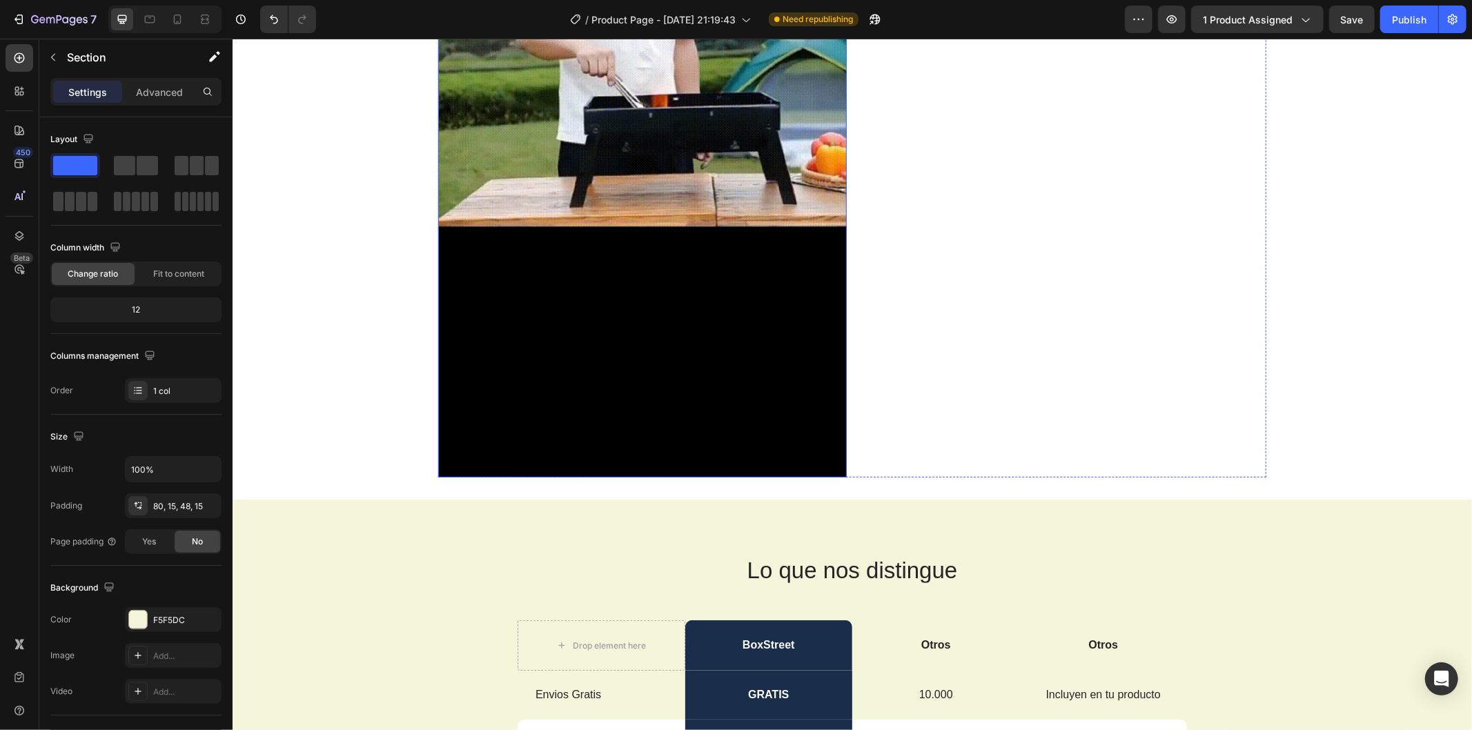
scroll to position [1150, 0]
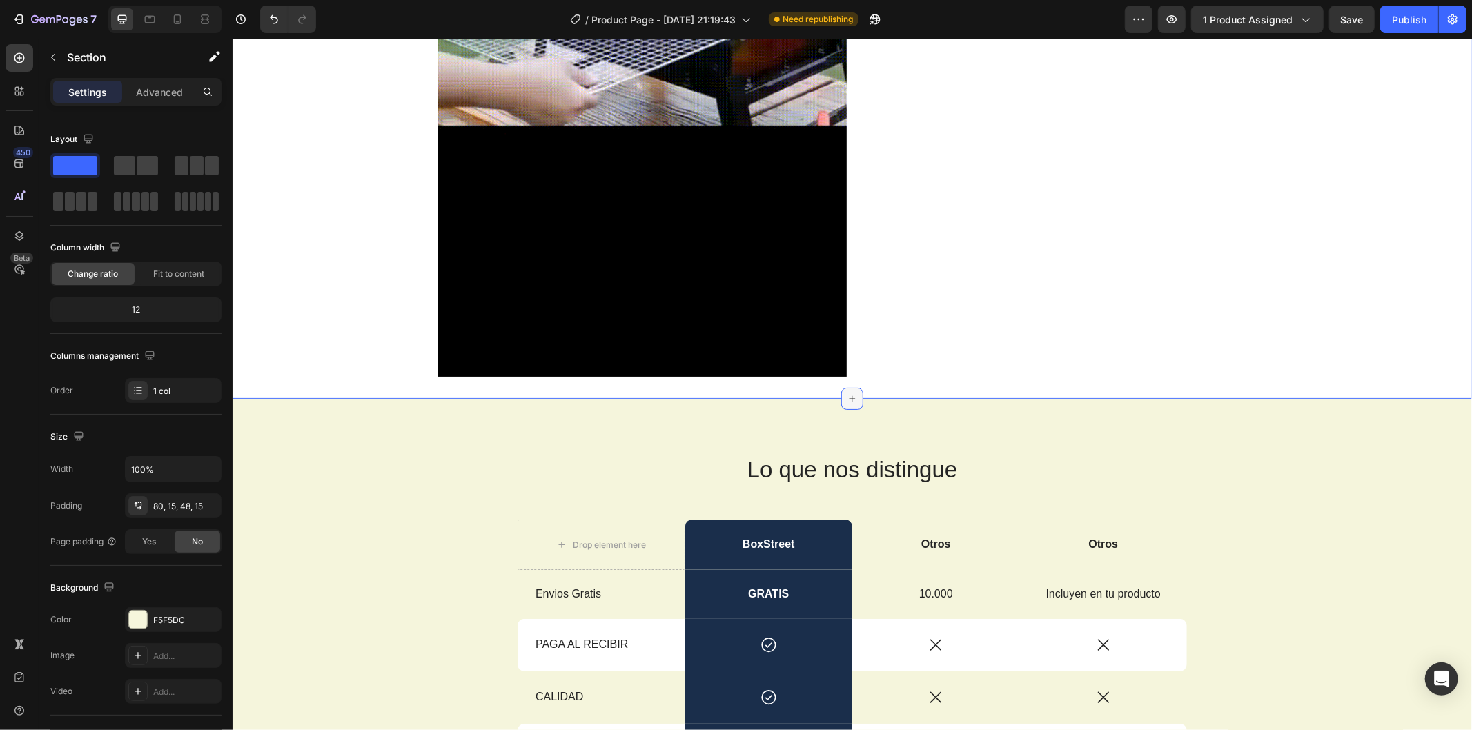
click at [851, 393] on icon at bounding box center [851, 398] width 11 height 11
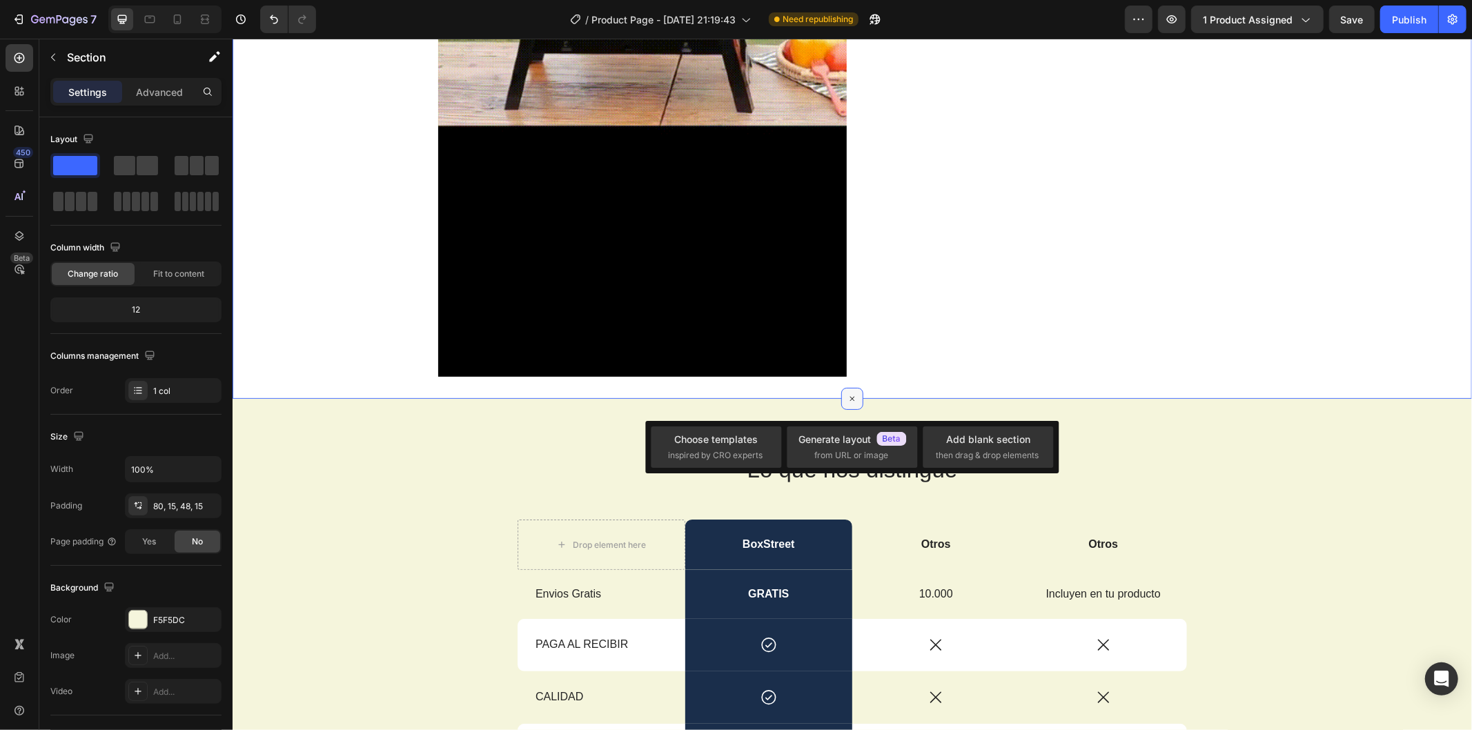
click at [847, 400] on icon at bounding box center [852, 399] width 16 height 16
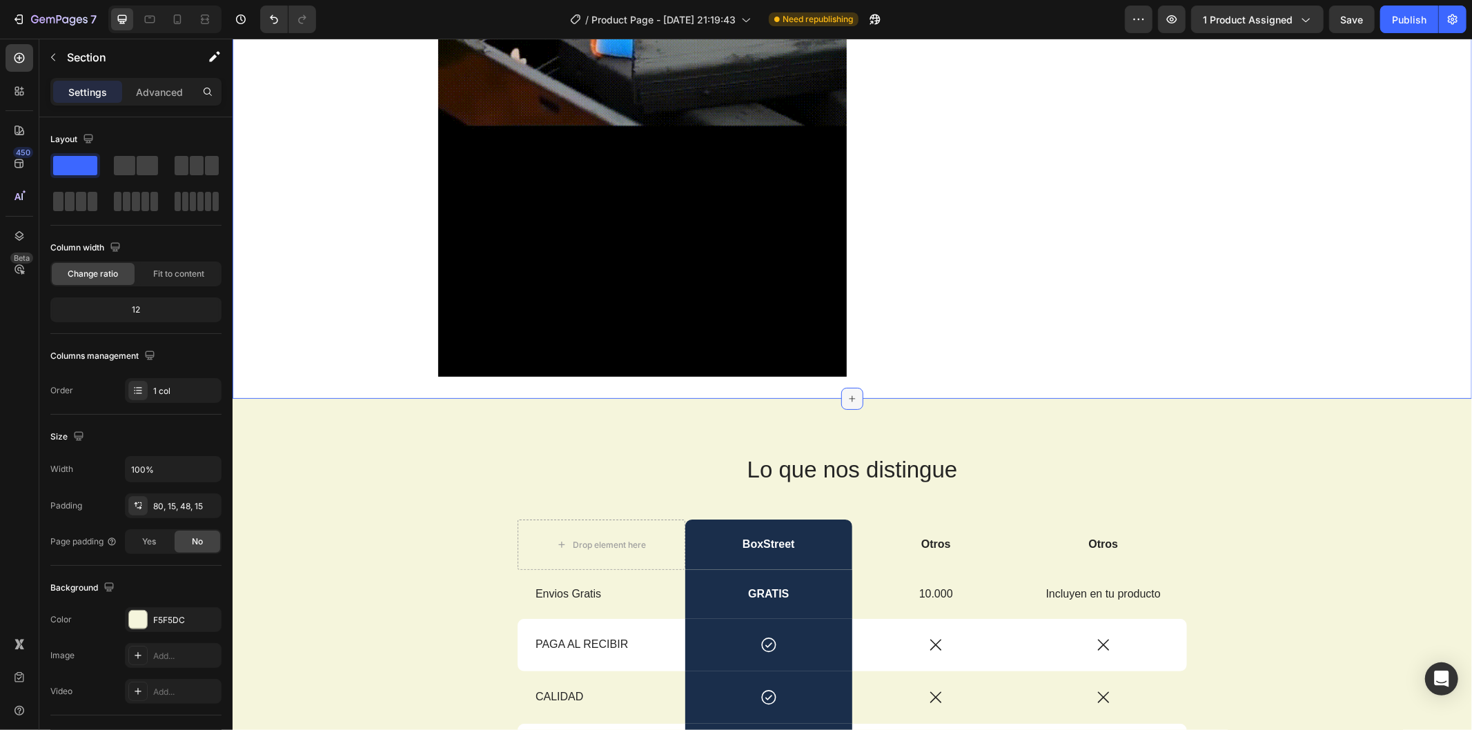
click at [847, 396] on icon at bounding box center [851, 398] width 11 height 11
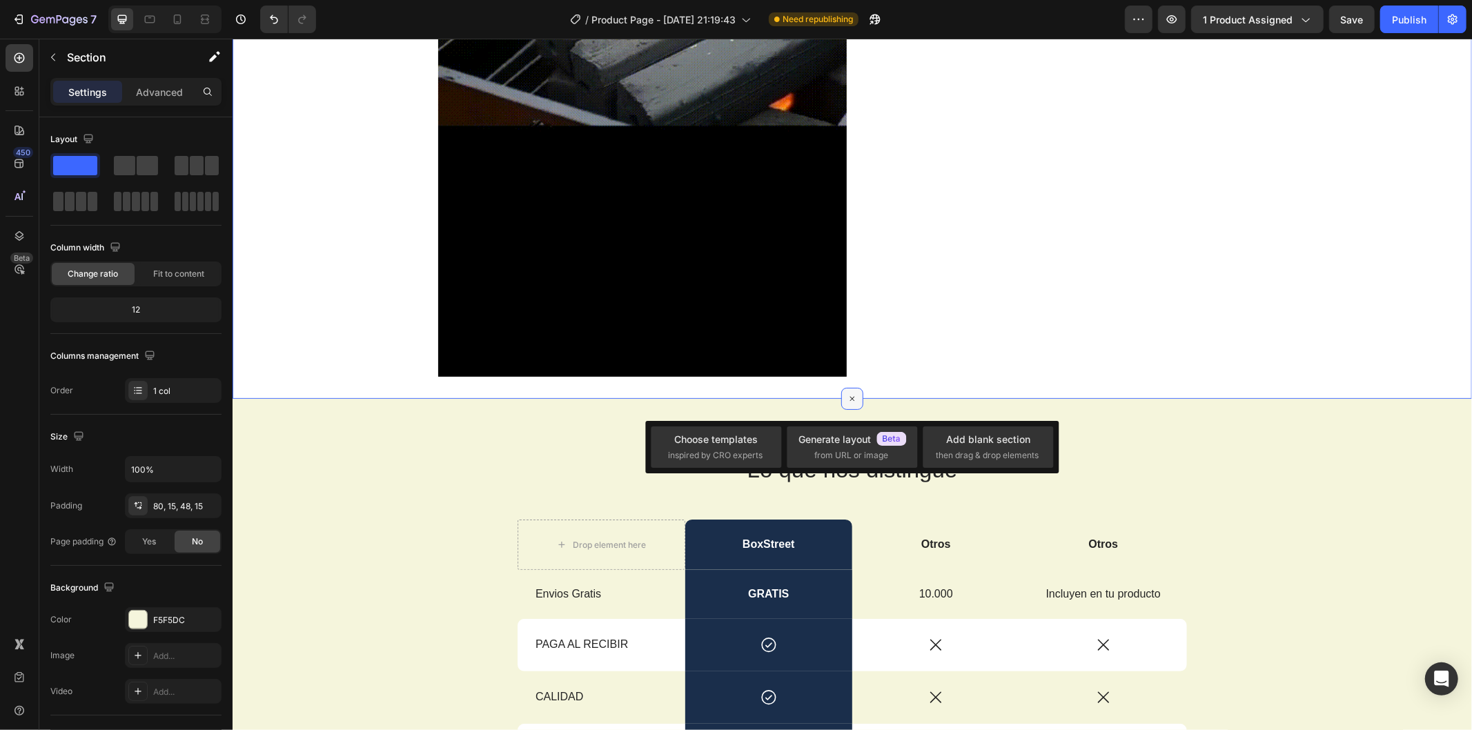
click at [847, 396] on icon at bounding box center [851, 398] width 9 height 9
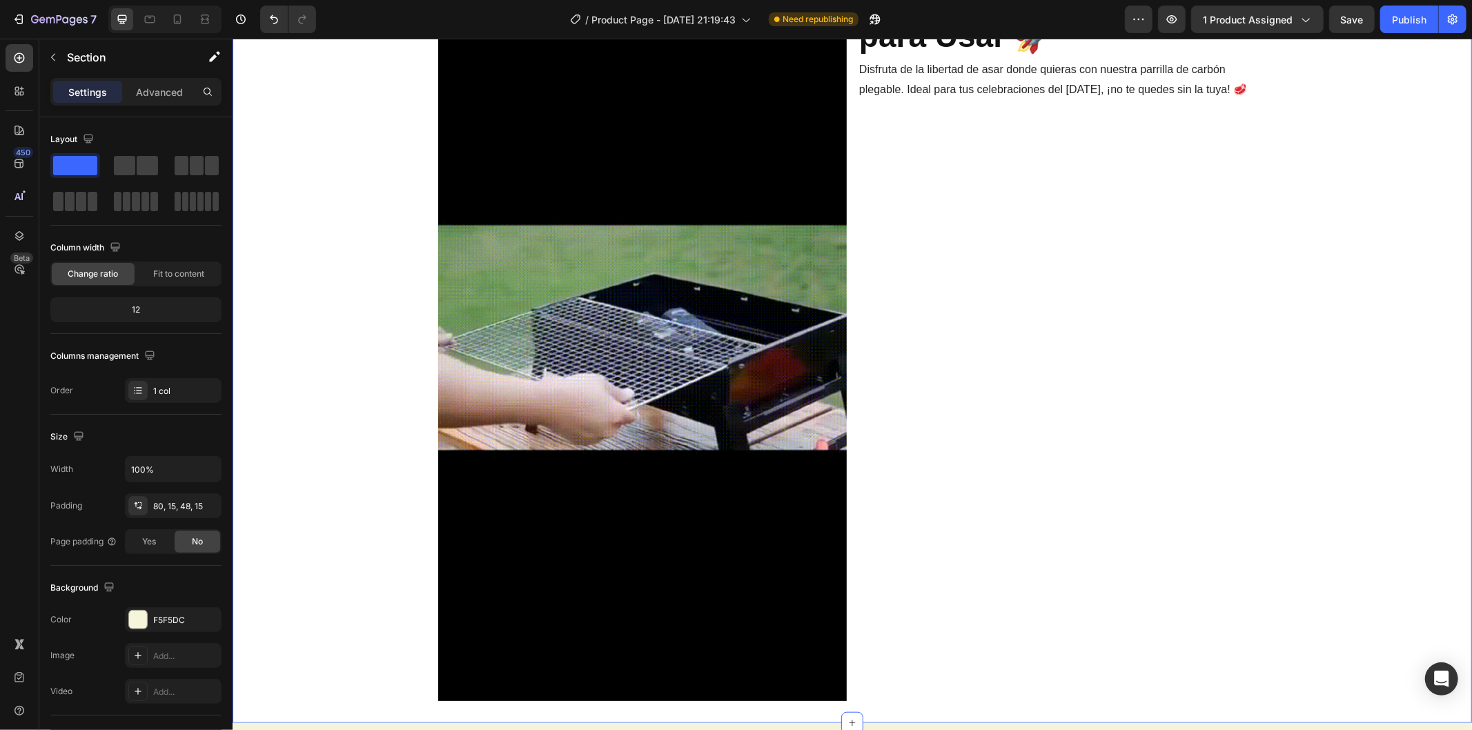
scroll to position [460, 0]
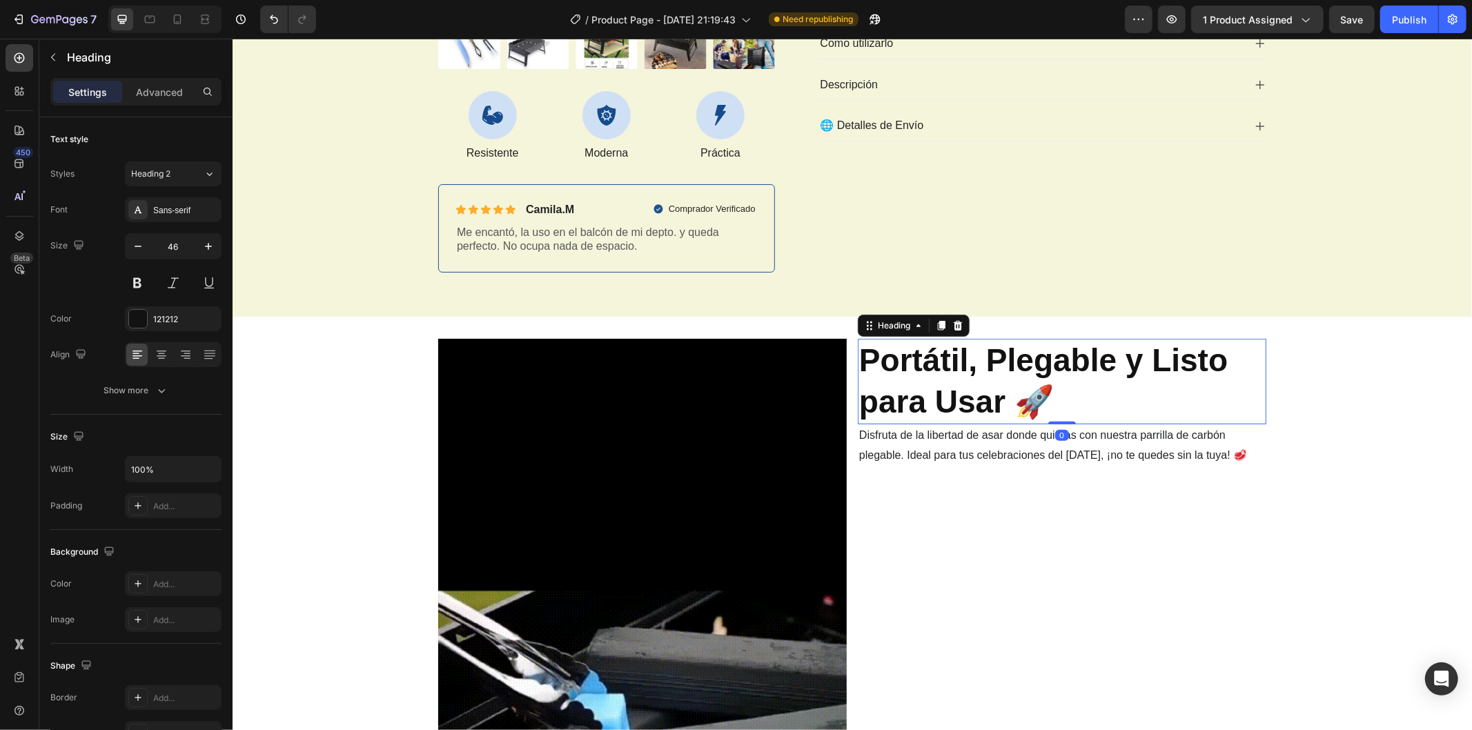
click at [936, 388] on strong "Portátil, Plegable y Listo para Usar 🚀" at bounding box center [1042, 380] width 368 height 77
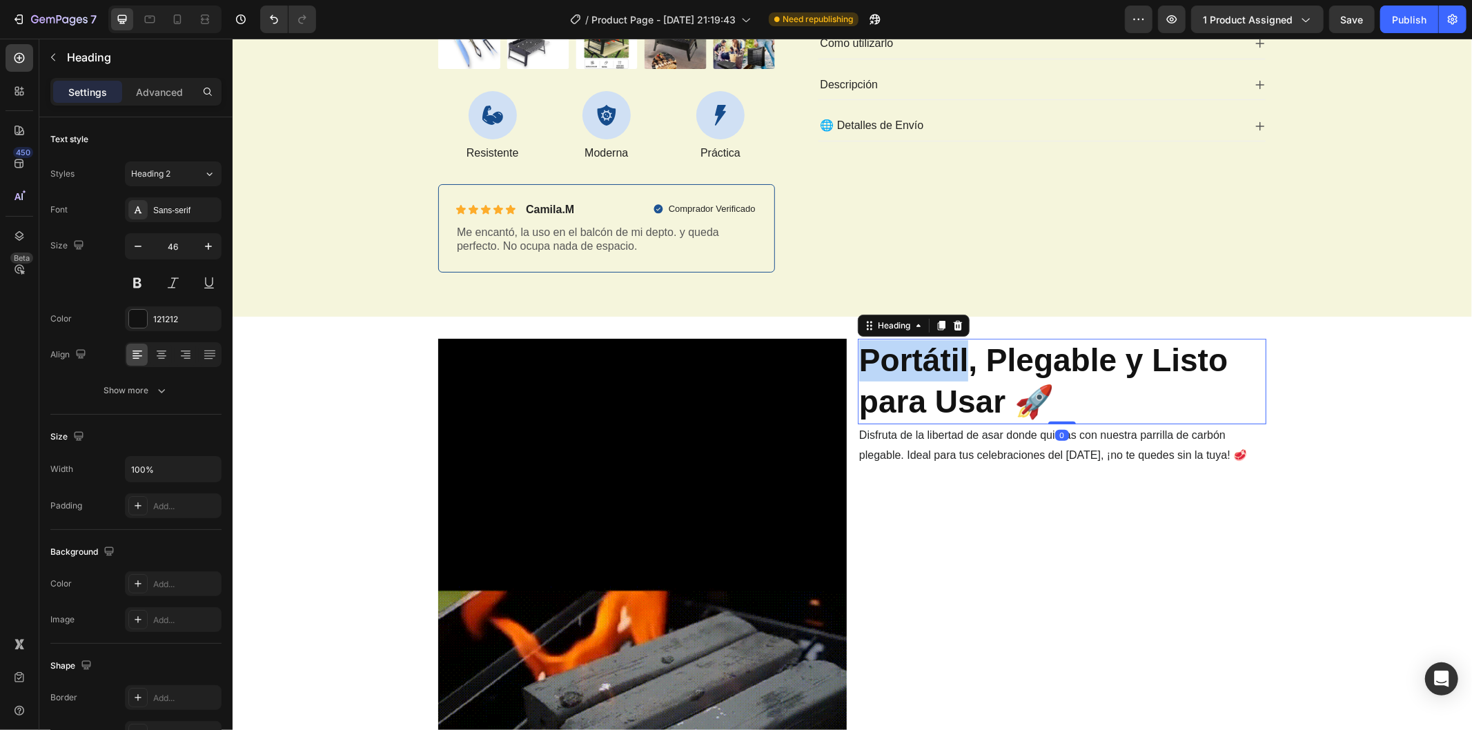
click at [952, 376] on strong "Portátil, Plegable y Listo para Usar 🚀" at bounding box center [1042, 380] width 368 height 77
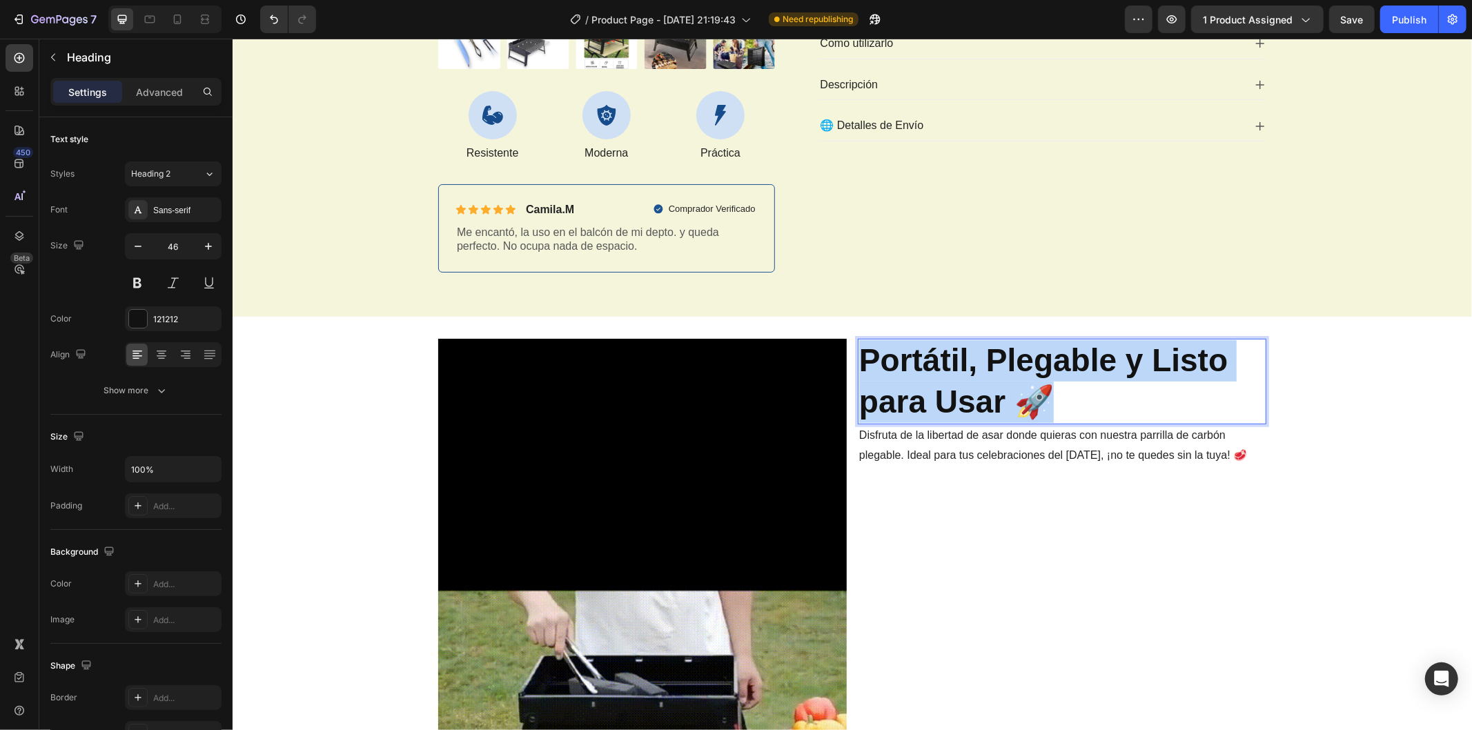
click at [952, 376] on strong "Portátil, Plegable y Listo para Usar 🚀" at bounding box center [1042, 380] width 368 height 77
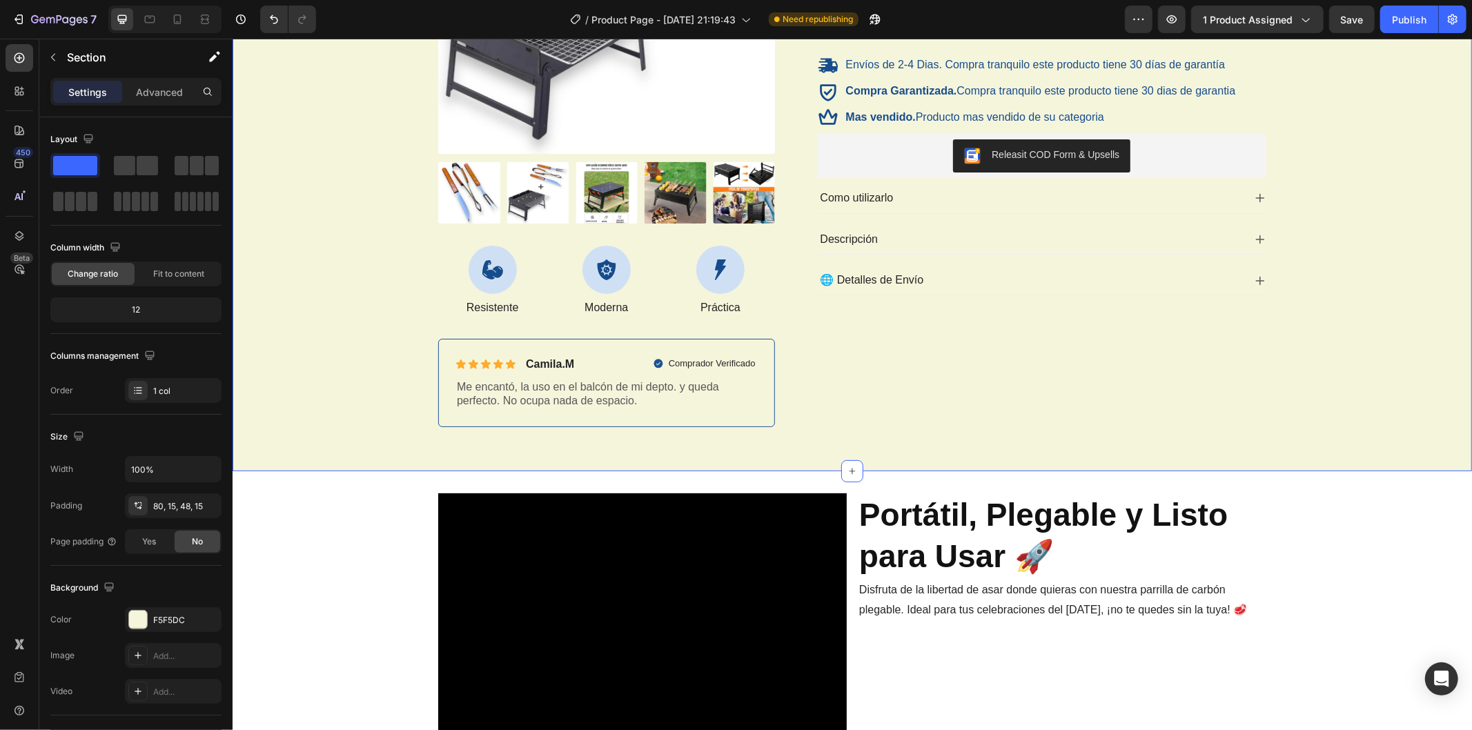
scroll to position [306, 0]
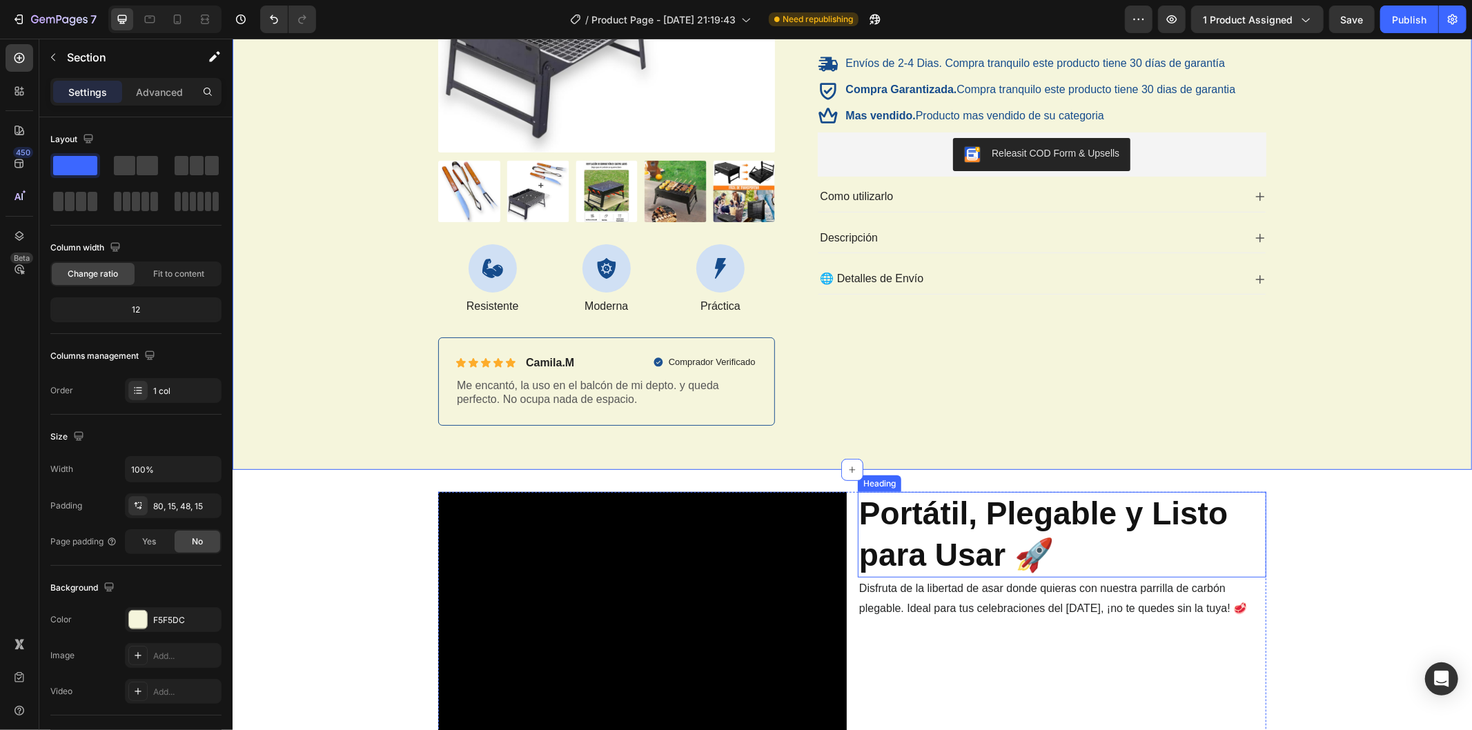
click at [871, 482] on div "Heading" at bounding box center [879, 483] width 38 height 12
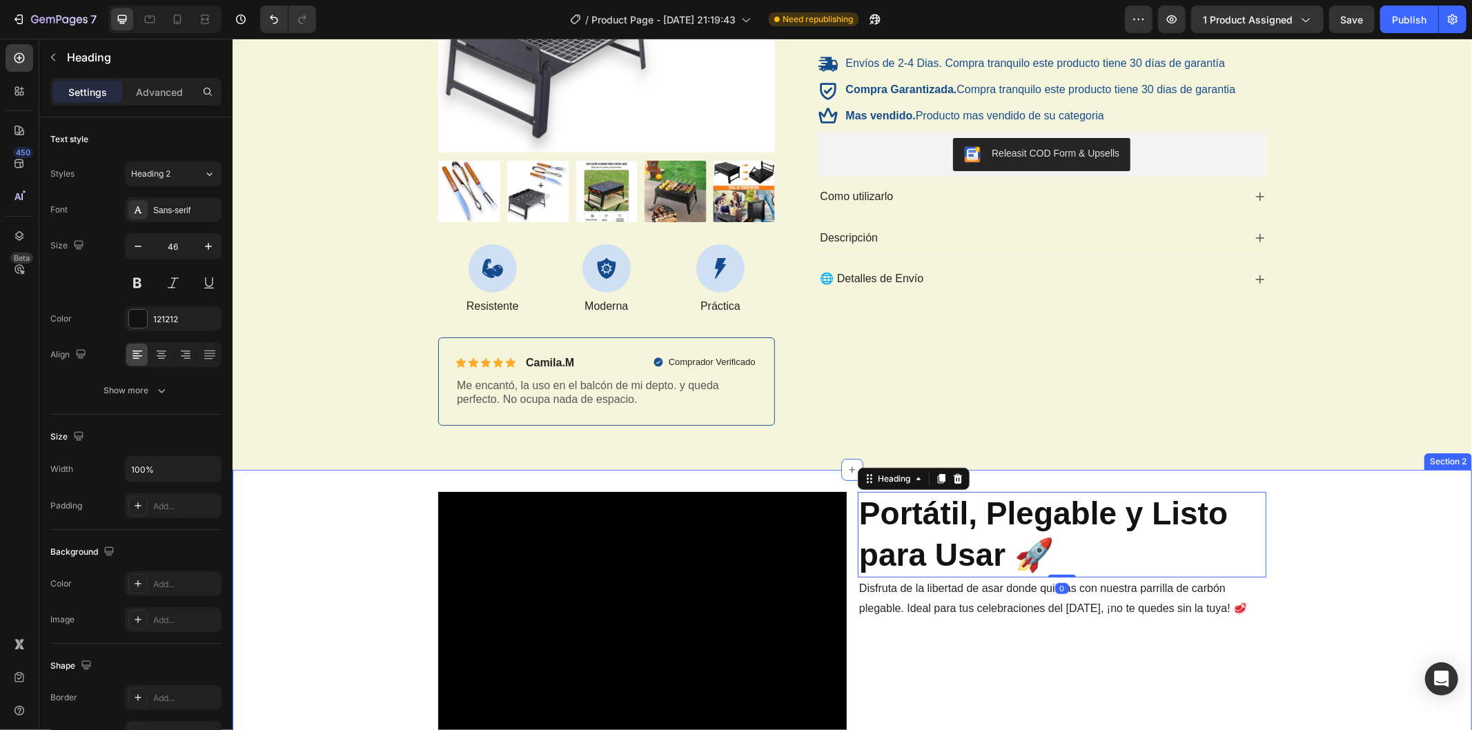
click at [776, 455] on div "Product Images Icon Resistente Text Block Icon Moderna Text Block Icon Práctica…" at bounding box center [851, 114] width 1239 height 709
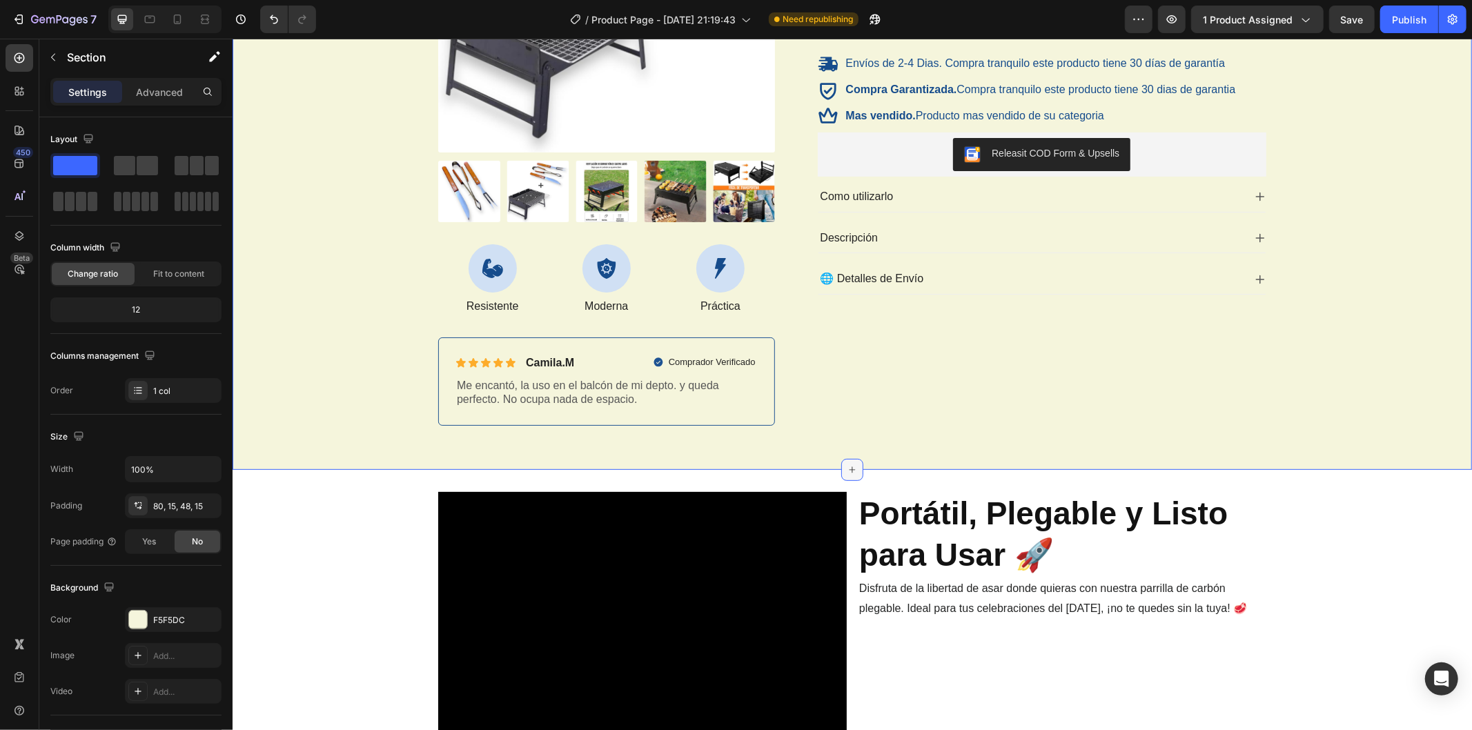
click at [847, 467] on icon at bounding box center [851, 469] width 11 height 11
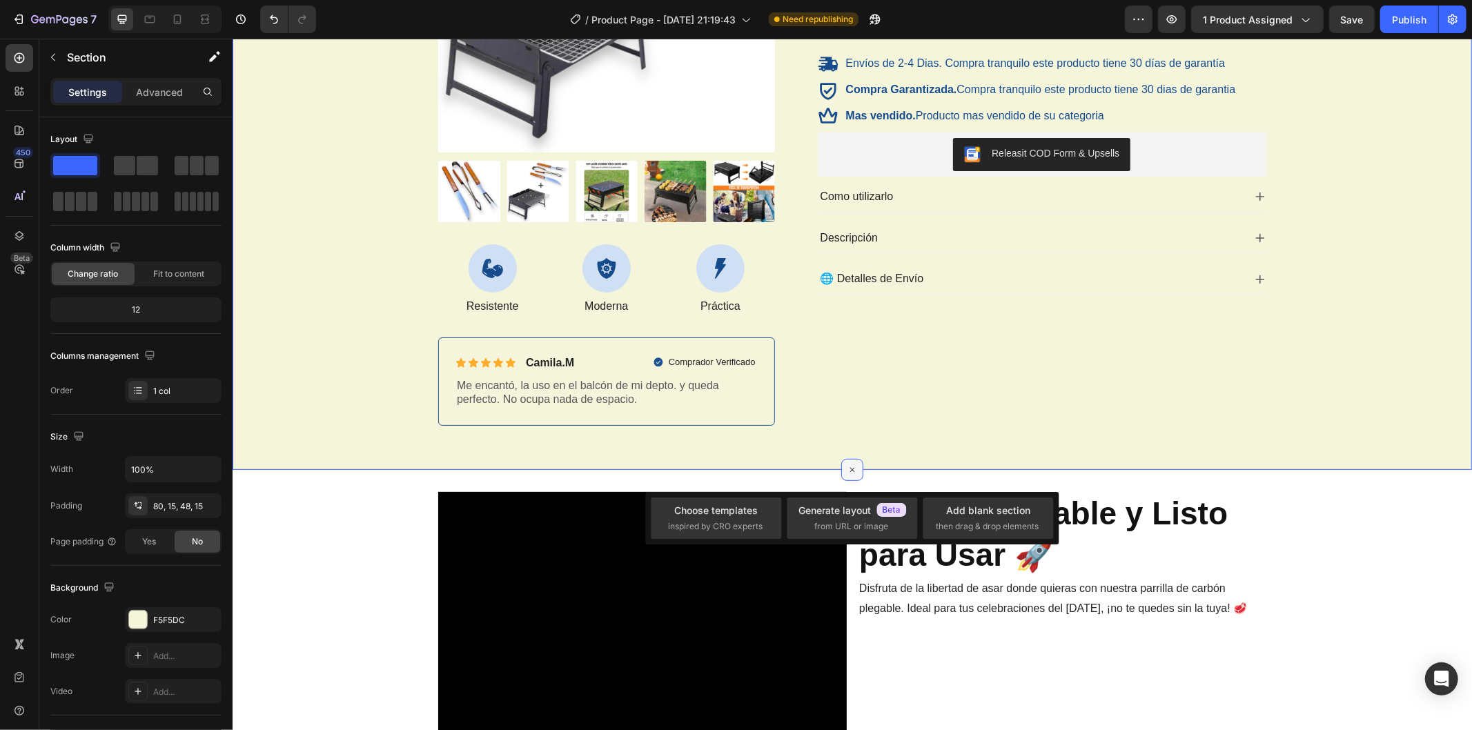
click at [847, 467] on icon at bounding box center [852, 470] width 16 height 16
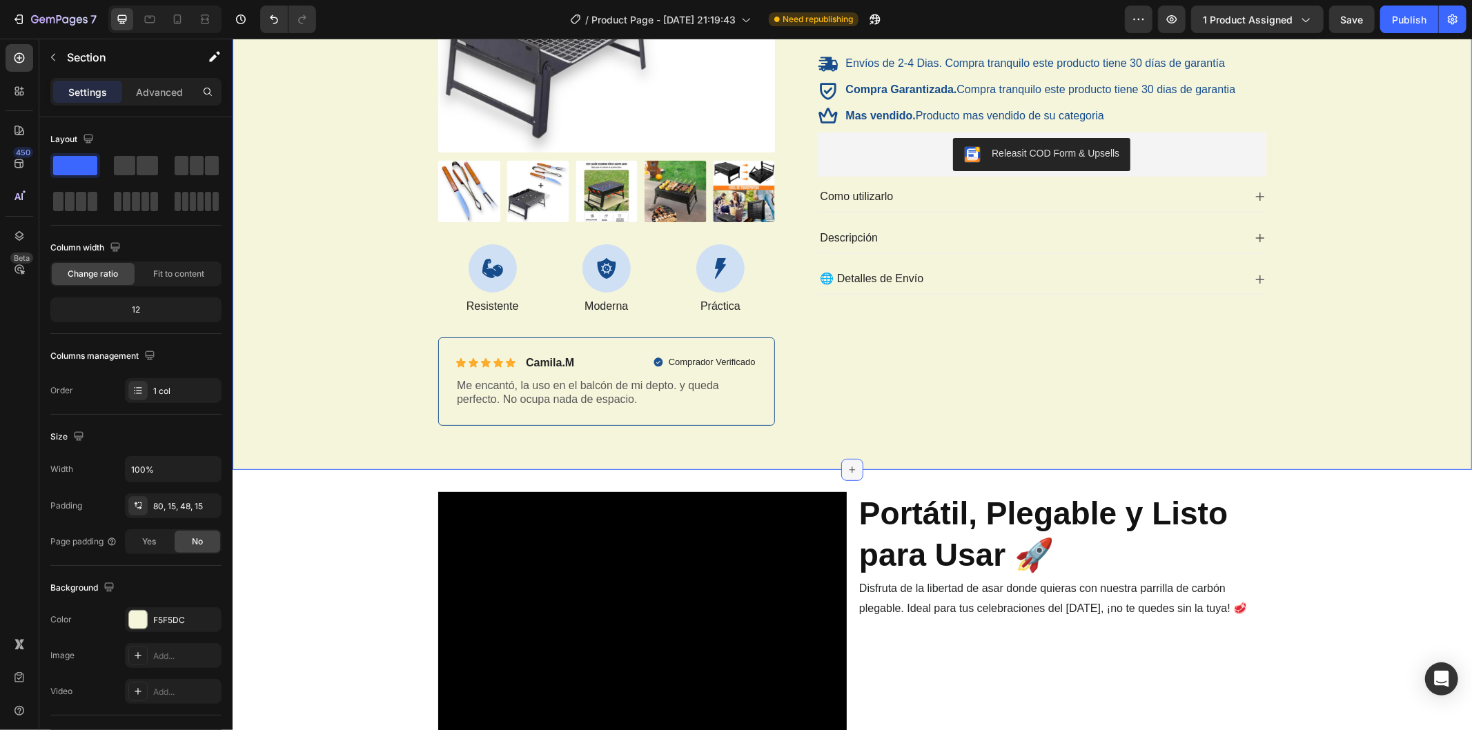
click at [847, 467] on icon at bounding box center [851, 469] width 11 height 11
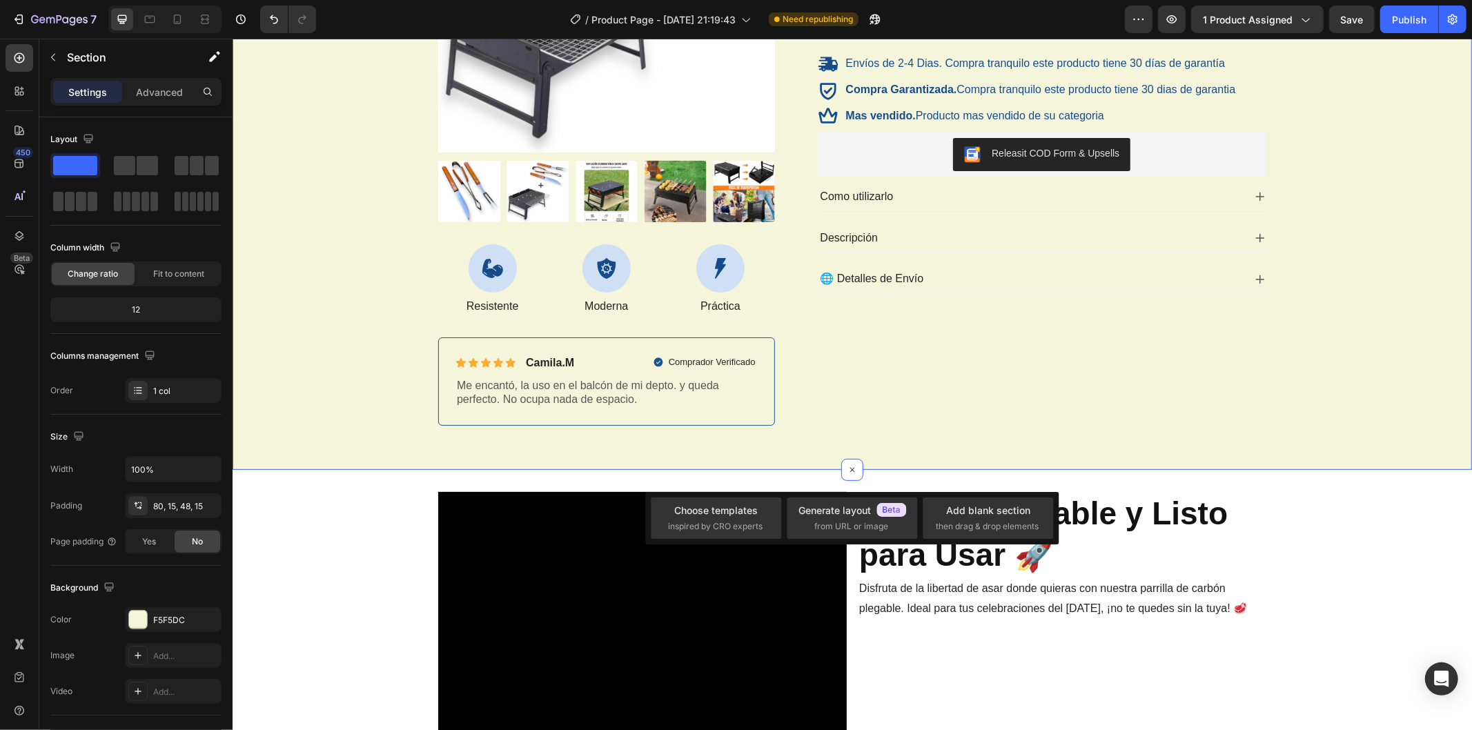
click at [745, 444] on div "Product Images Icon Resistente Text Block Icon Moderna Text Block Icon Práctica…" at bounding box center [851, 114] width 1239 height 709
click at [840, 463] on div at bounding box center [851, 469] width 22 height 22
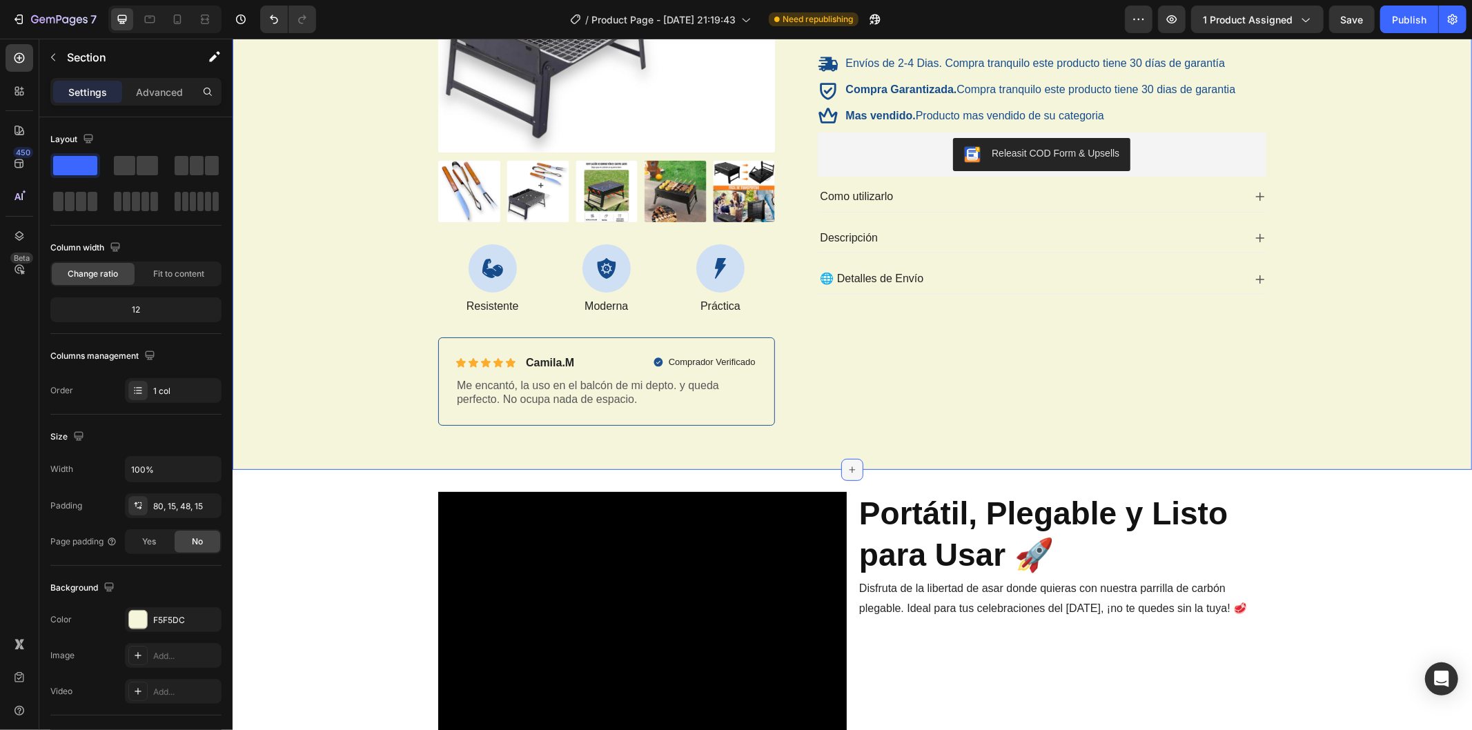
click at [846, 464] on icon at bounding box center [851, 469] width 11 height 11
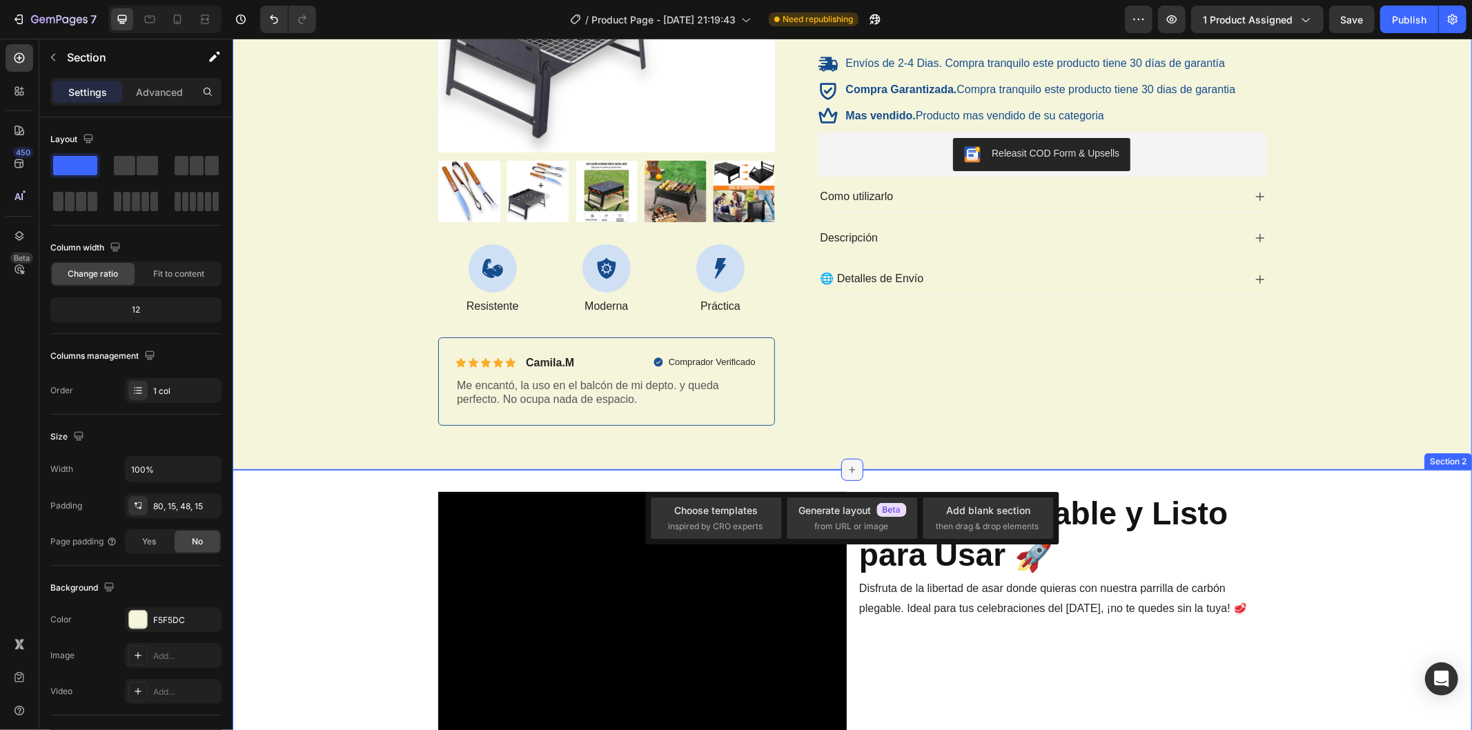
click at [847, 467] on icon at bounding box center [851, 469] width 11 height 11
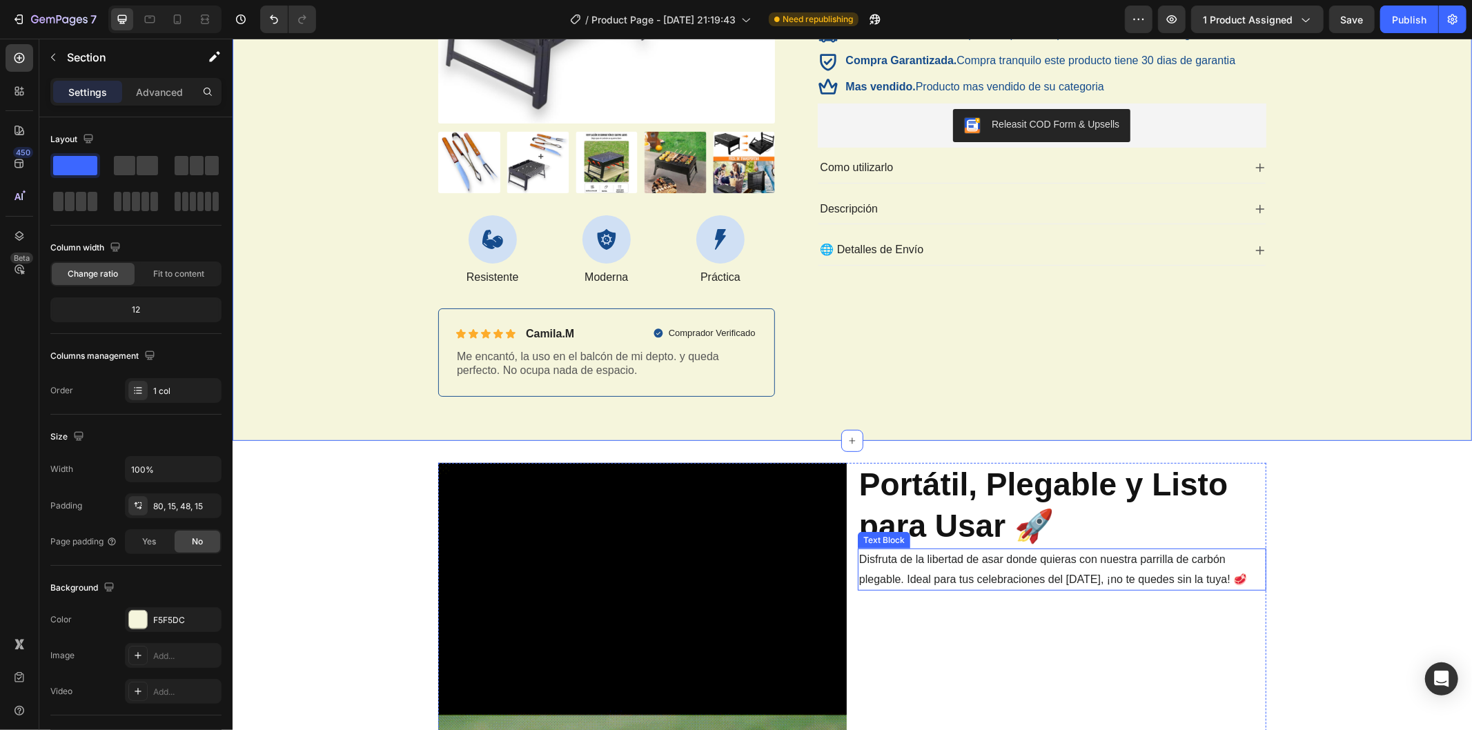
scroll to position [460, 0]
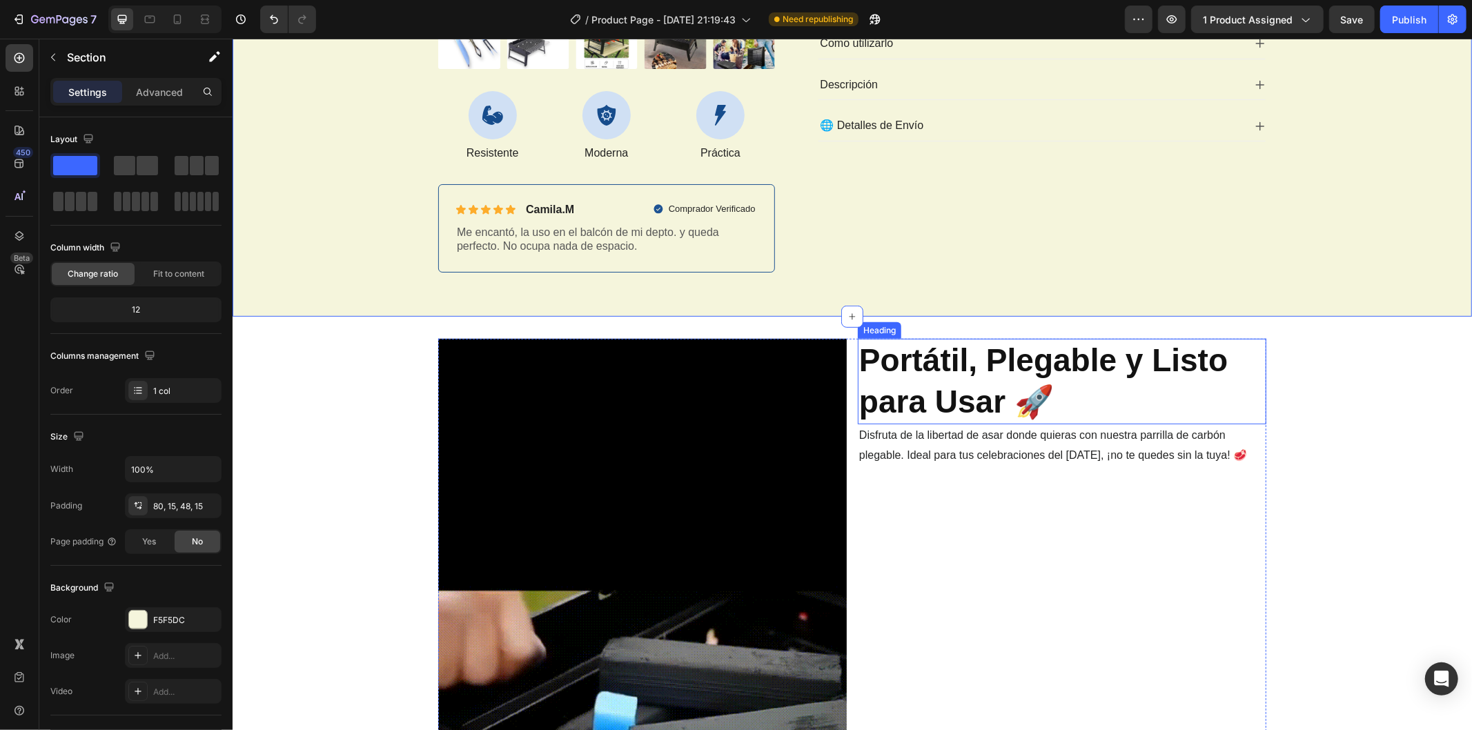
click at [970, 369] on strong "Portátil, Plegable y Listo para Usar 🚀" at bounding box center [1042, 380] width 368 height 77
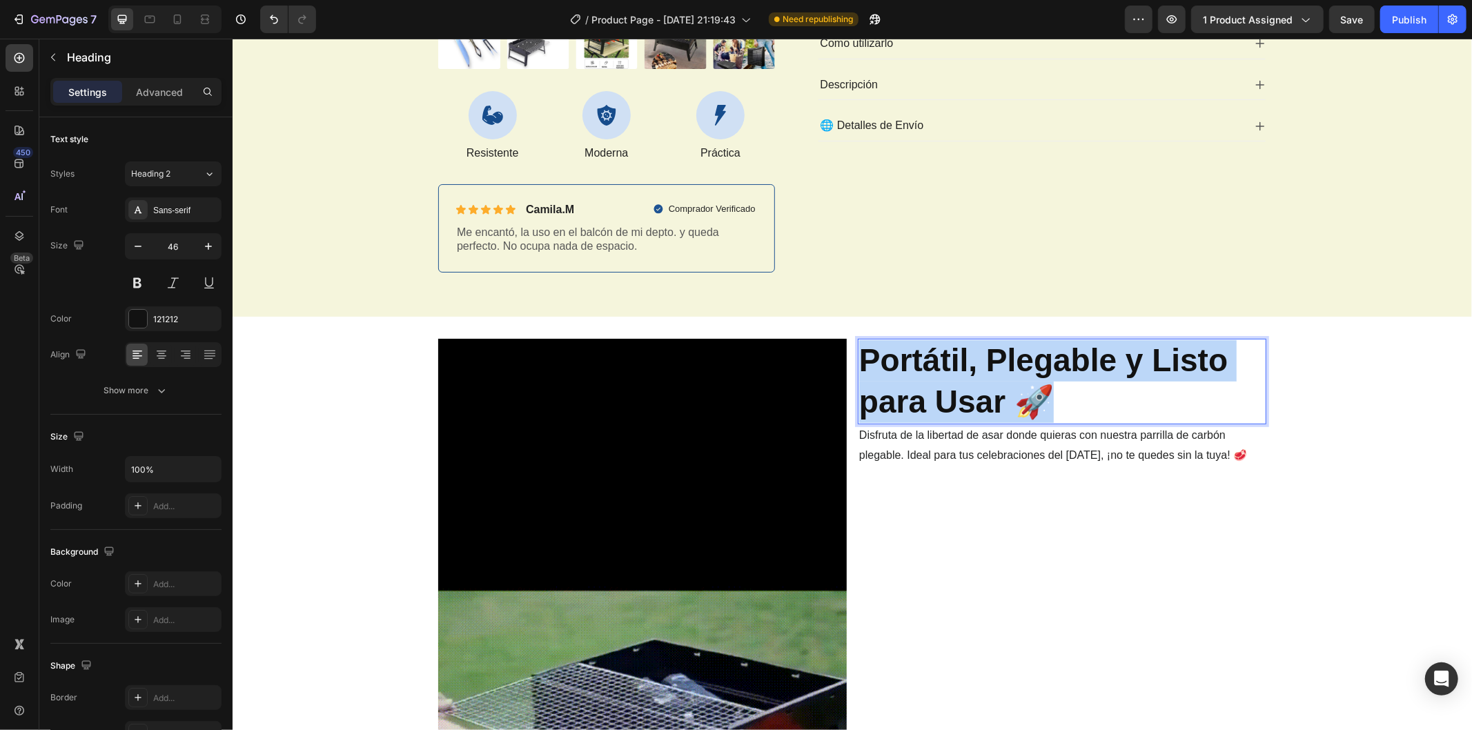
click at [970, 369] on strong "Portátil, Plegable y Listo para Usar 🚀" at bounding box center [1042, 380] width 368 height 77
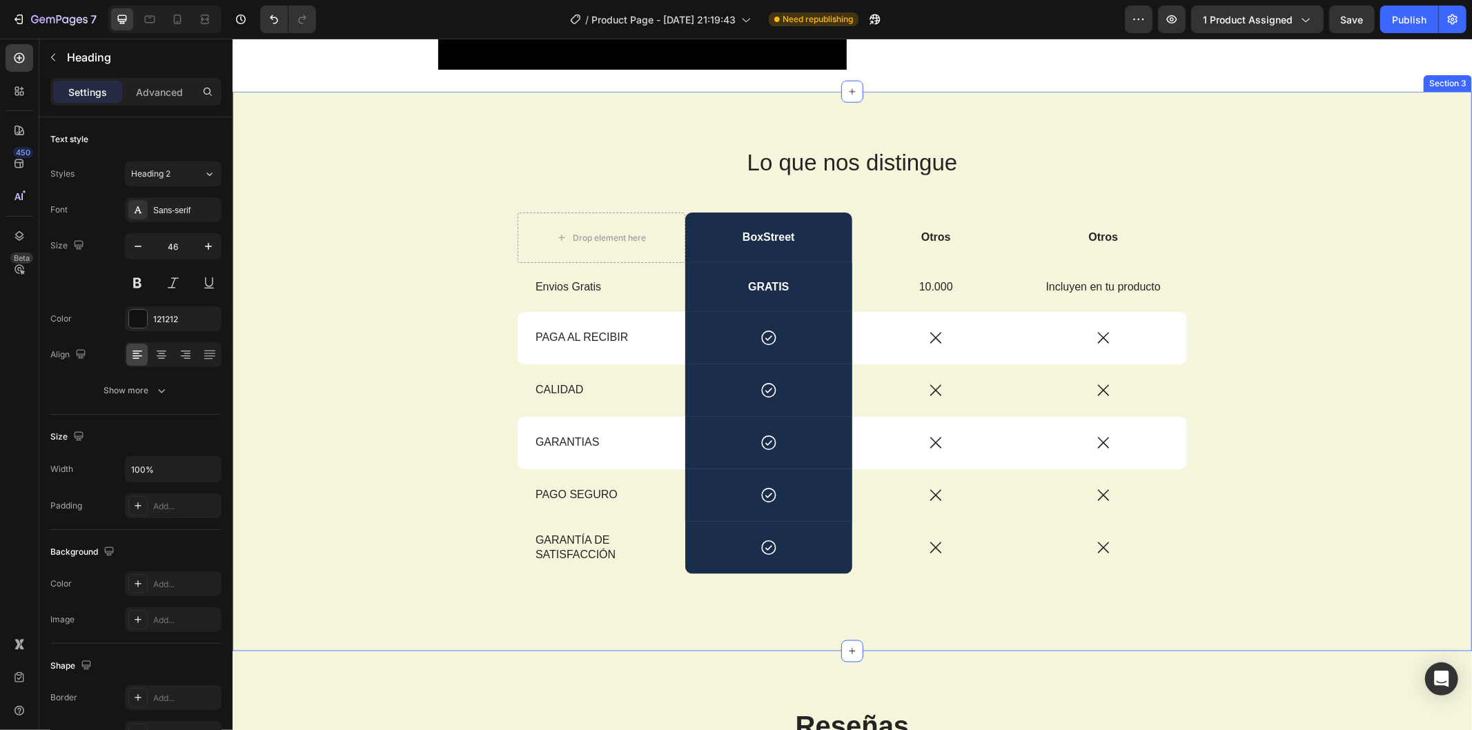
click at [437, 275] on div "Lo que nos distingue Heading Drop element here BoxStreet Text Block Otros Text …" at bounding box center [851, 381] width 1219 height 471
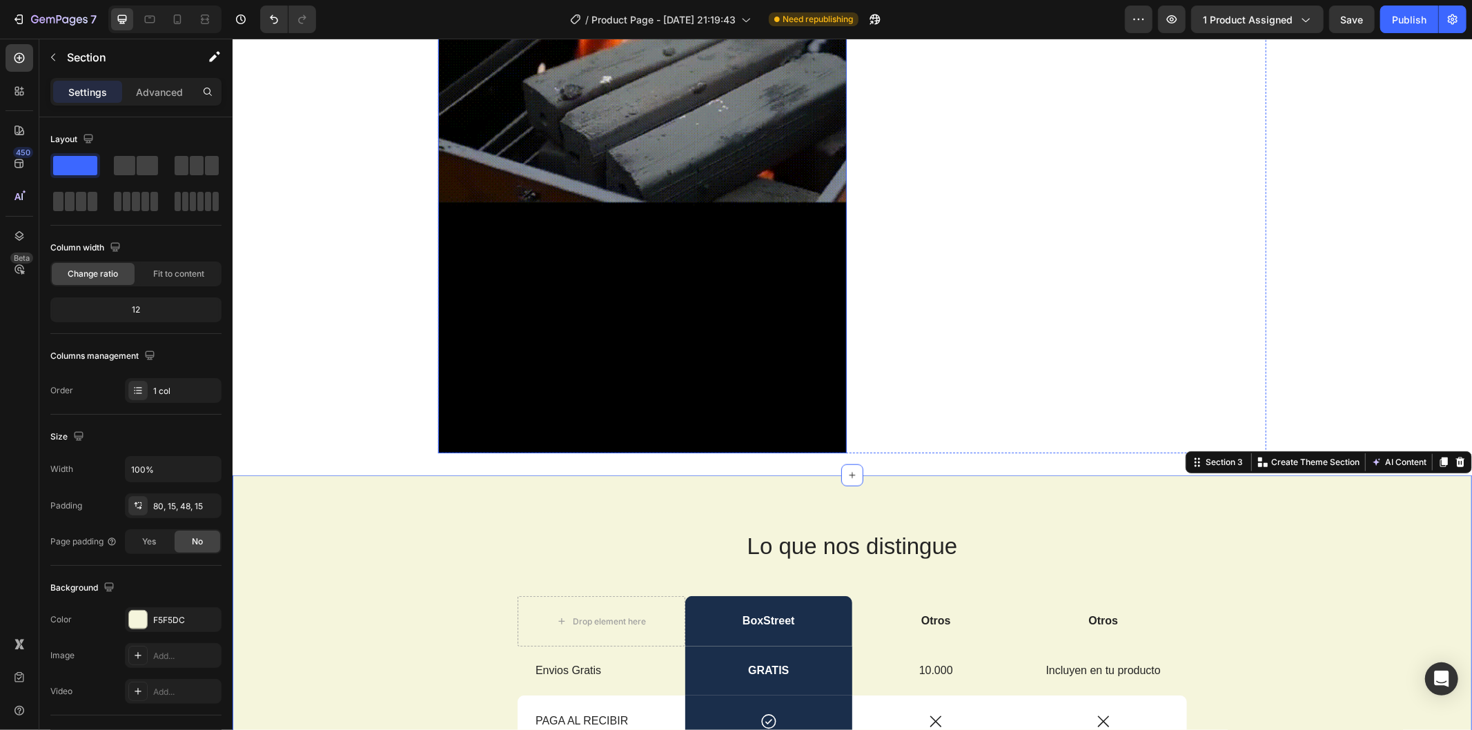
click at [566, 287] on img at bounding box center [641, 89] width 408 height 728
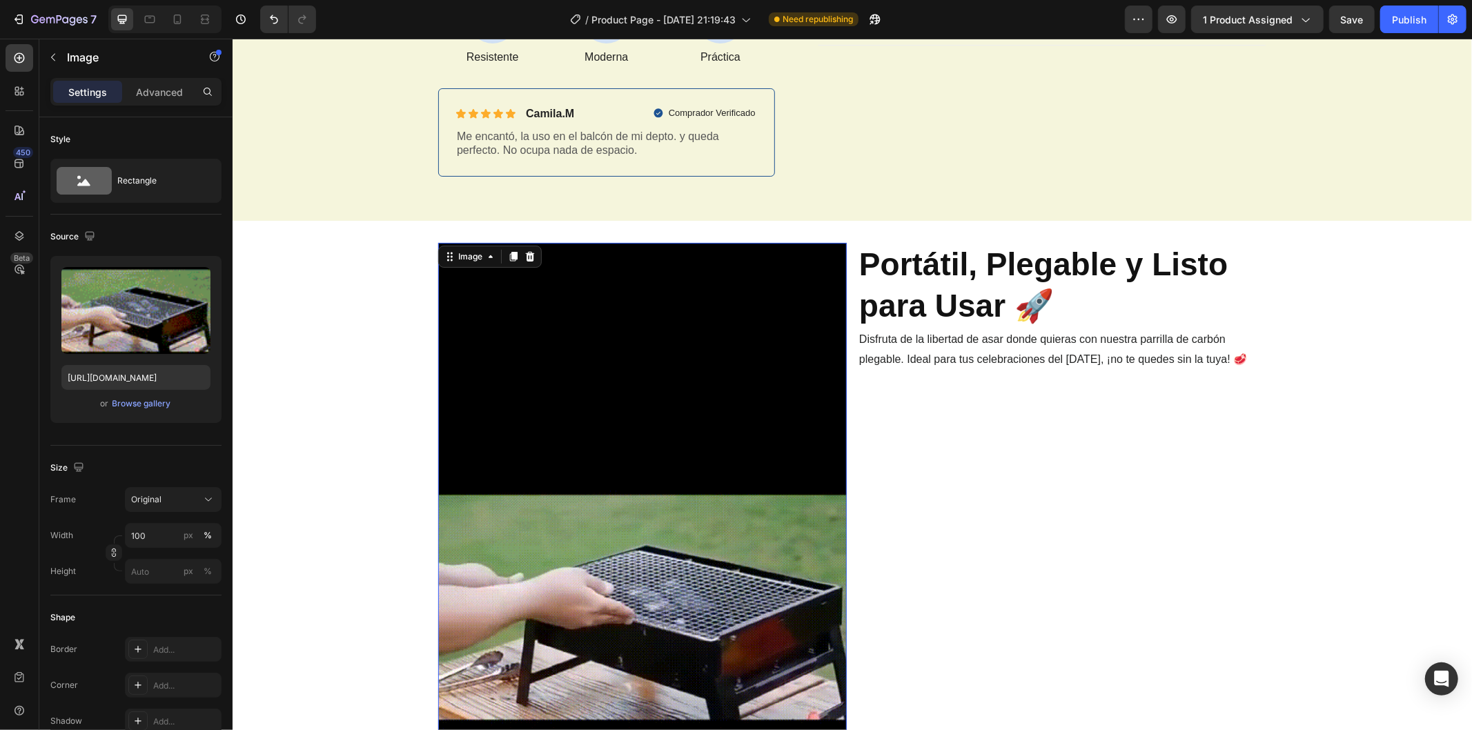
scroll to position [383, 0]
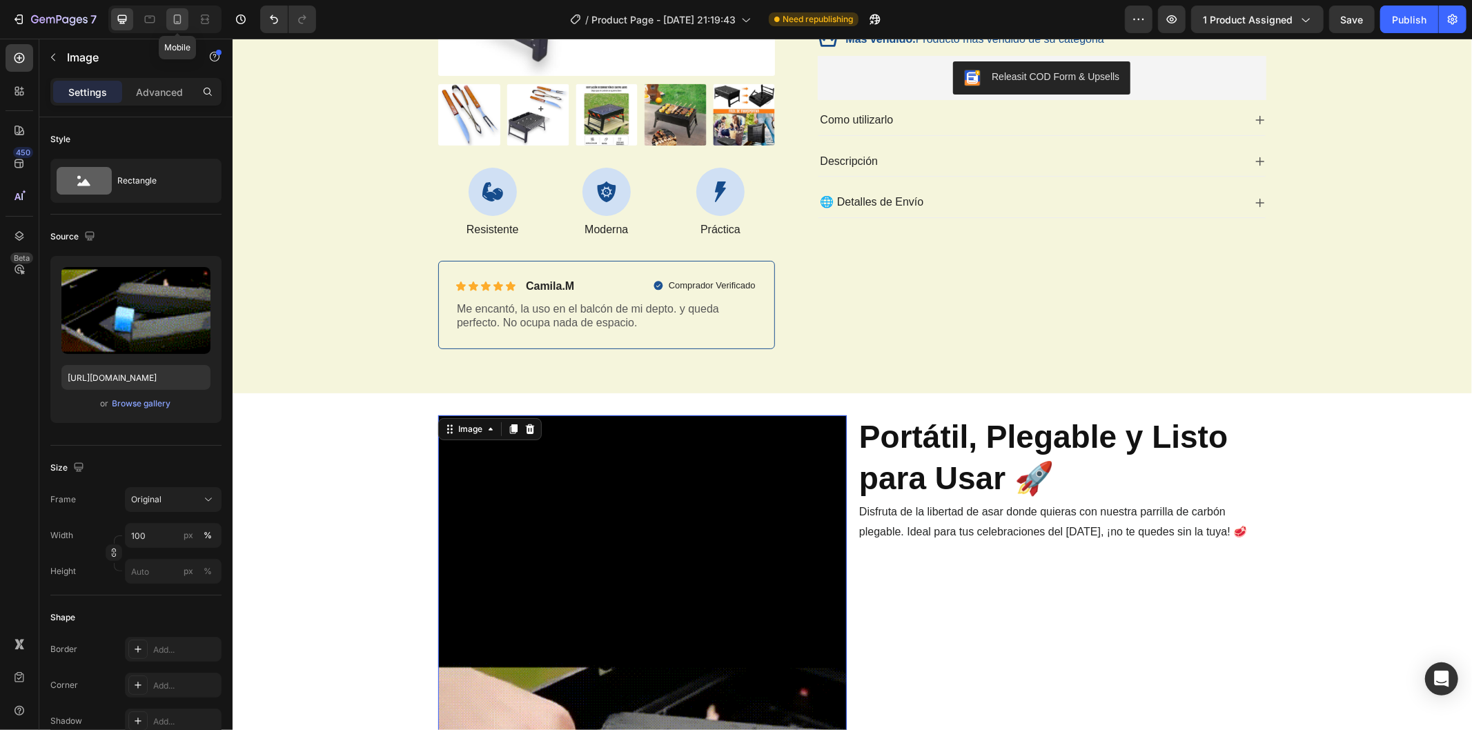
click at [178, 17] on icon at bounding box center [177, 19] width 14 height 14
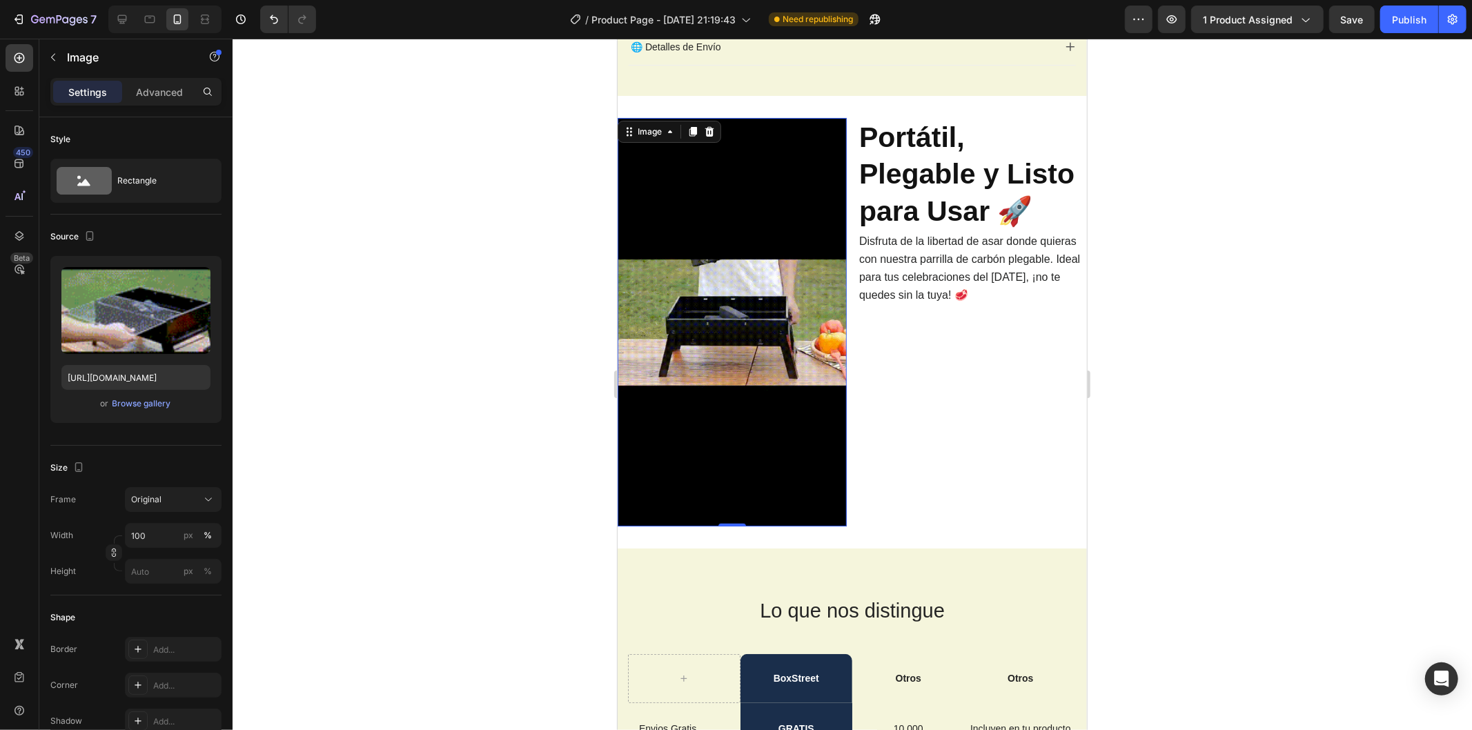
scroll to position [656, 0]
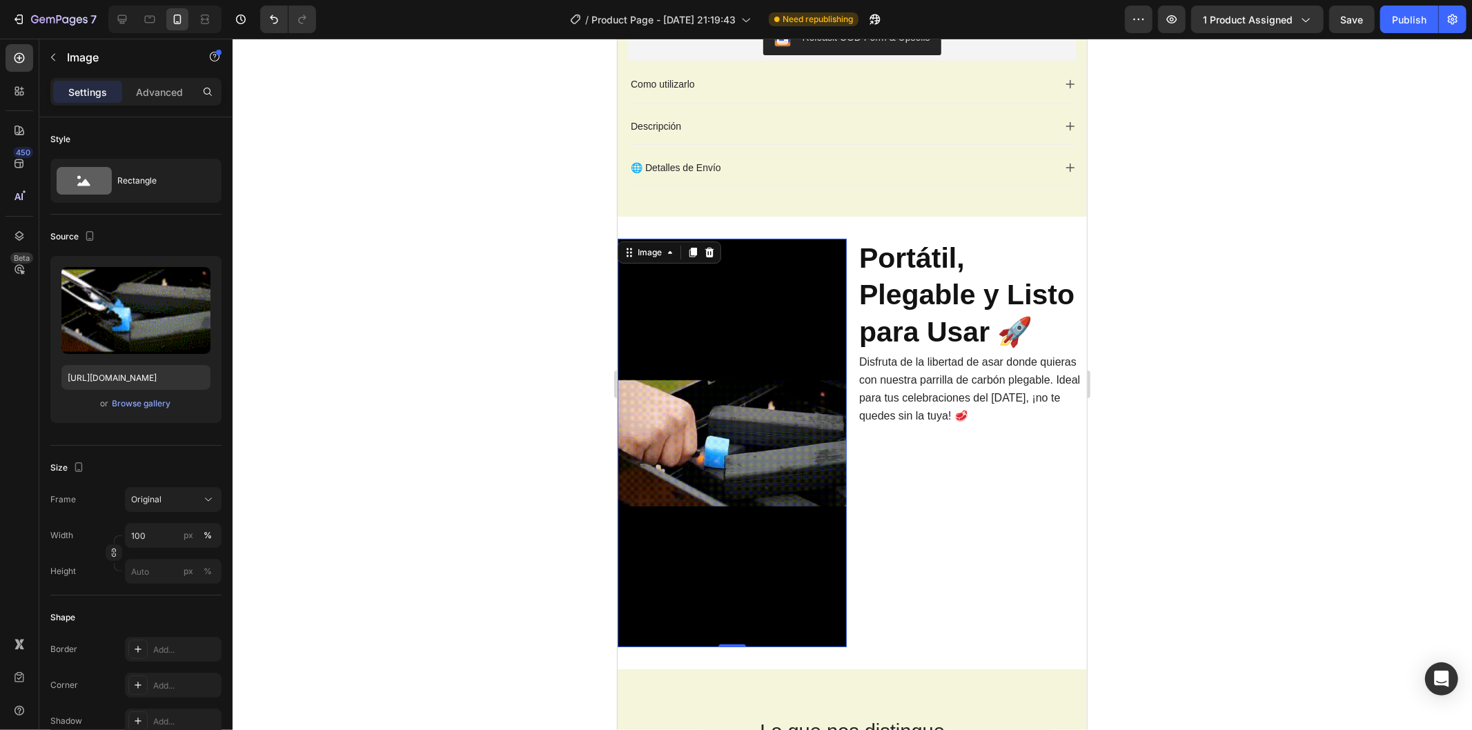
click at [751, 368] on img at bounding box center [731, 442] width 229 height 408
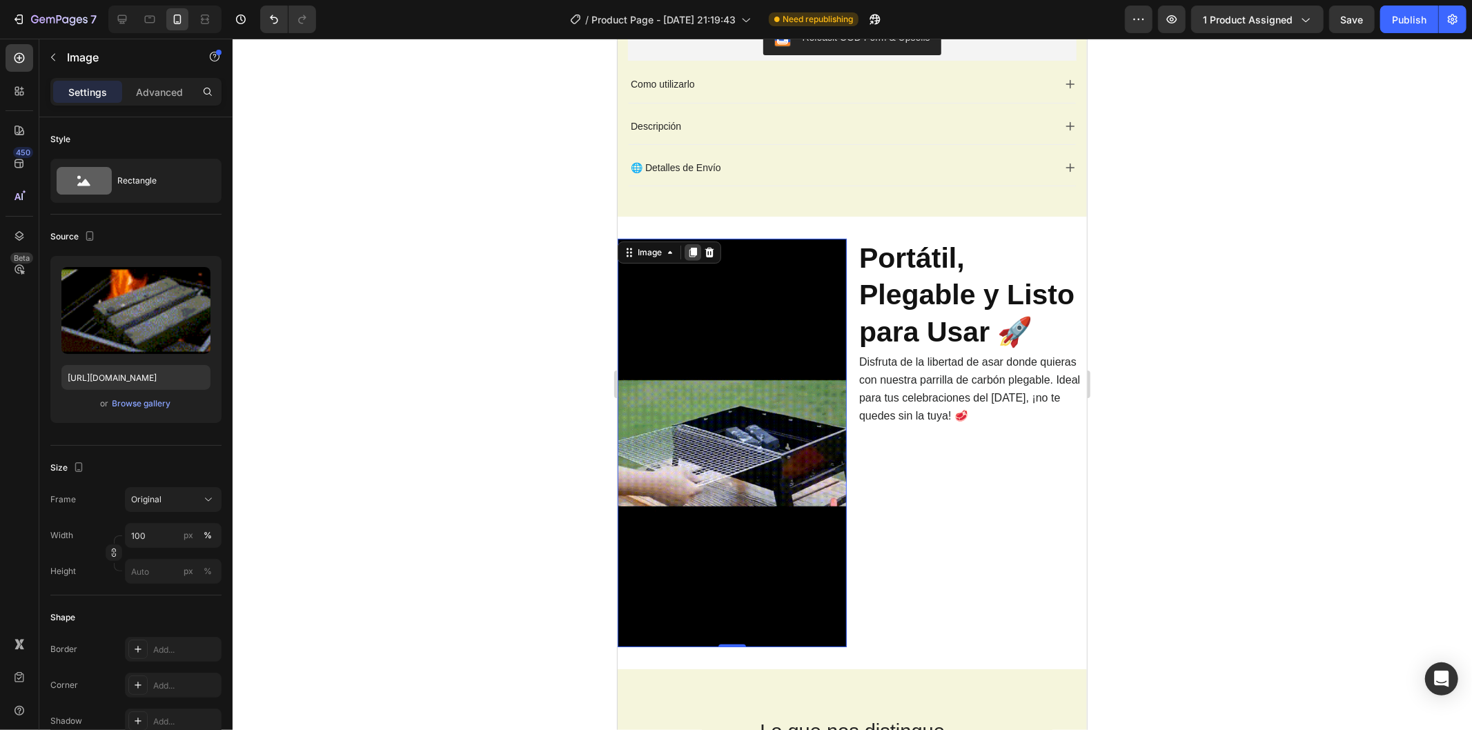
click at [696, 252] on icon at bounding box center [692, 251] width 11 height 11
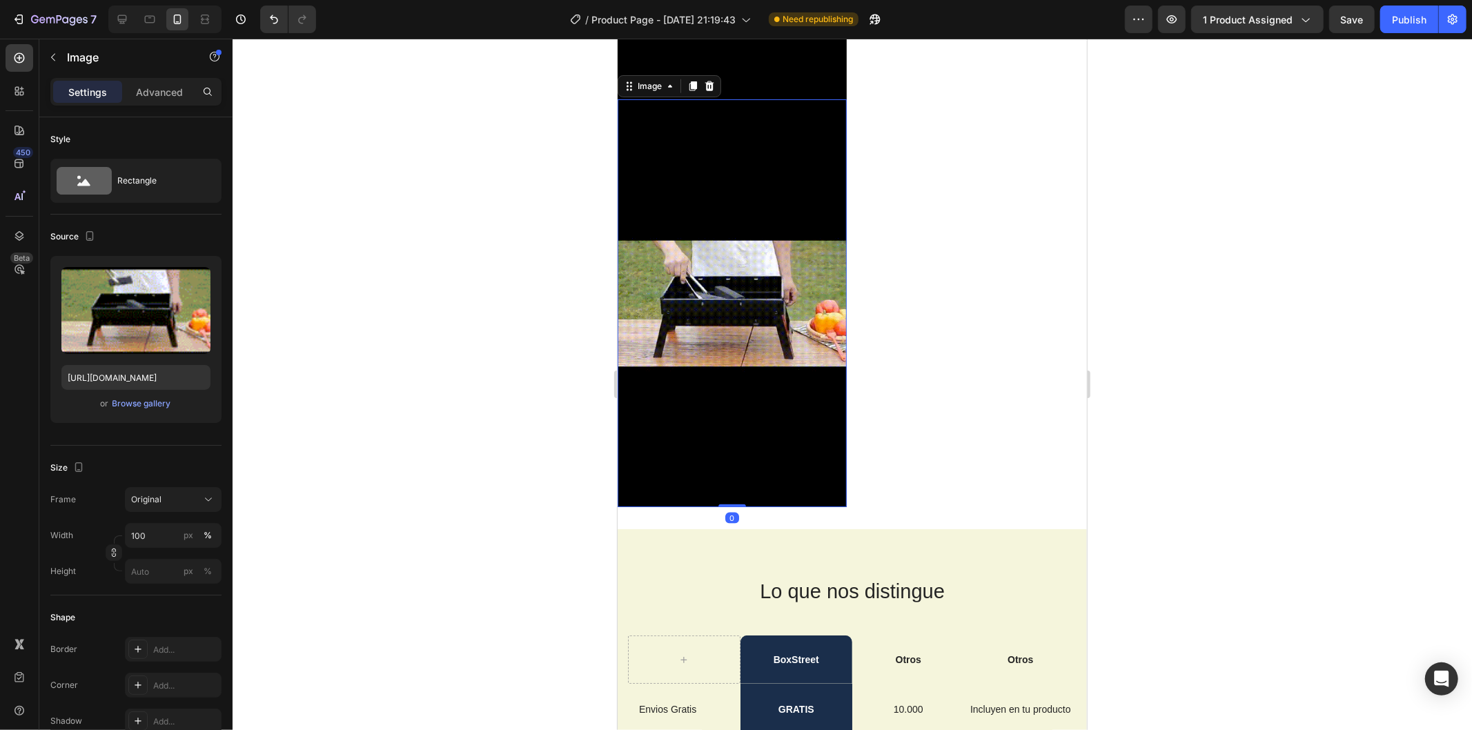
scroll to position [1116, 0]
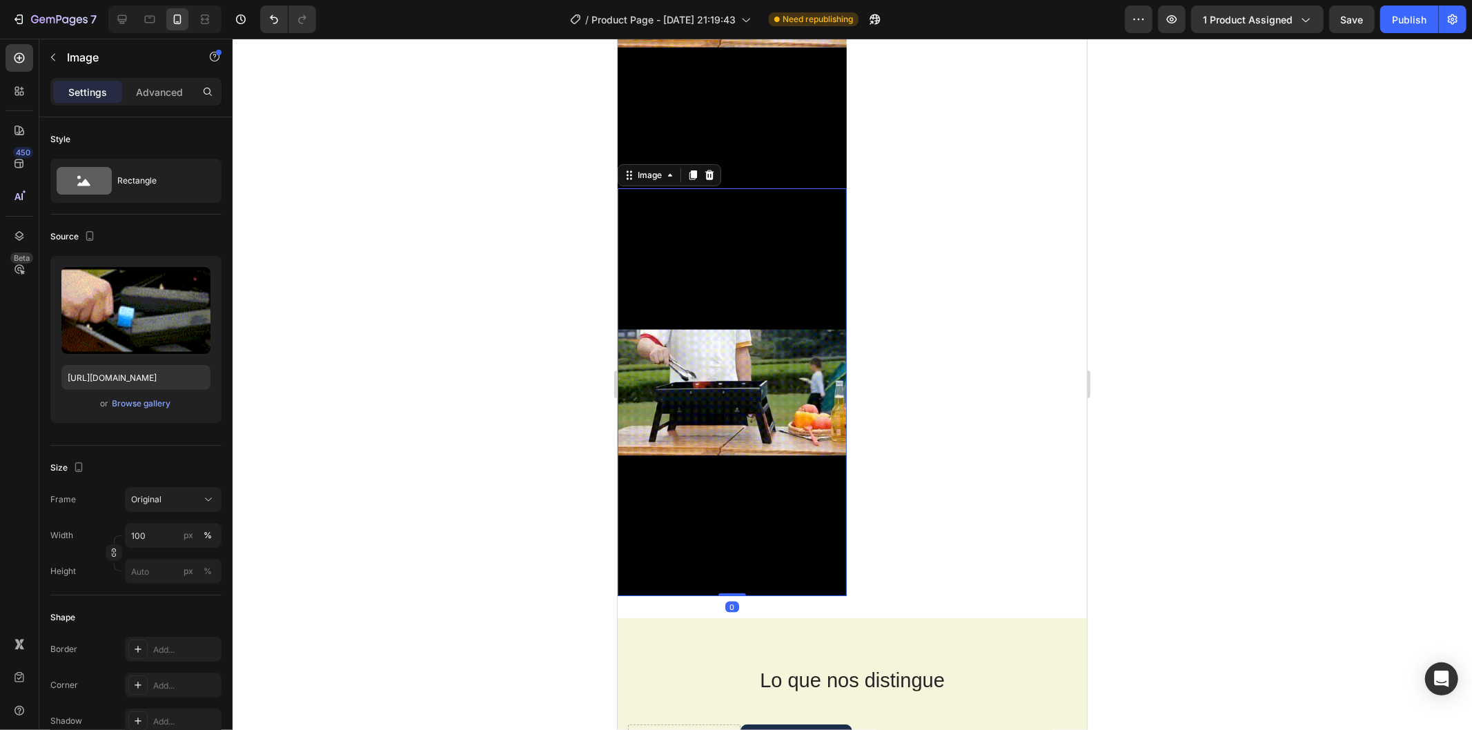
click at [724, 307] on img at bounding box center [731, 392] width 229 height 408
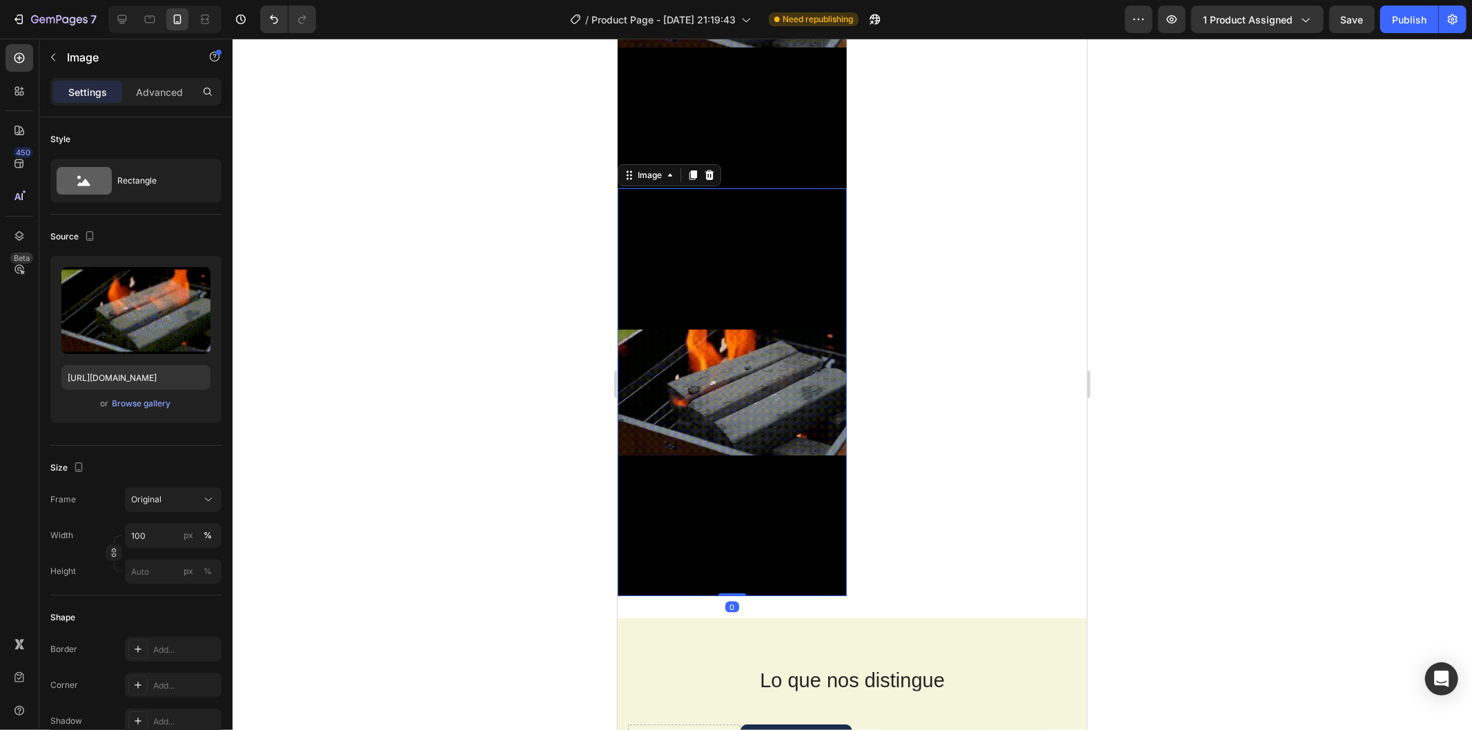
click at [724, 307] on img at bounding box center [731, 392] width 229 height 408
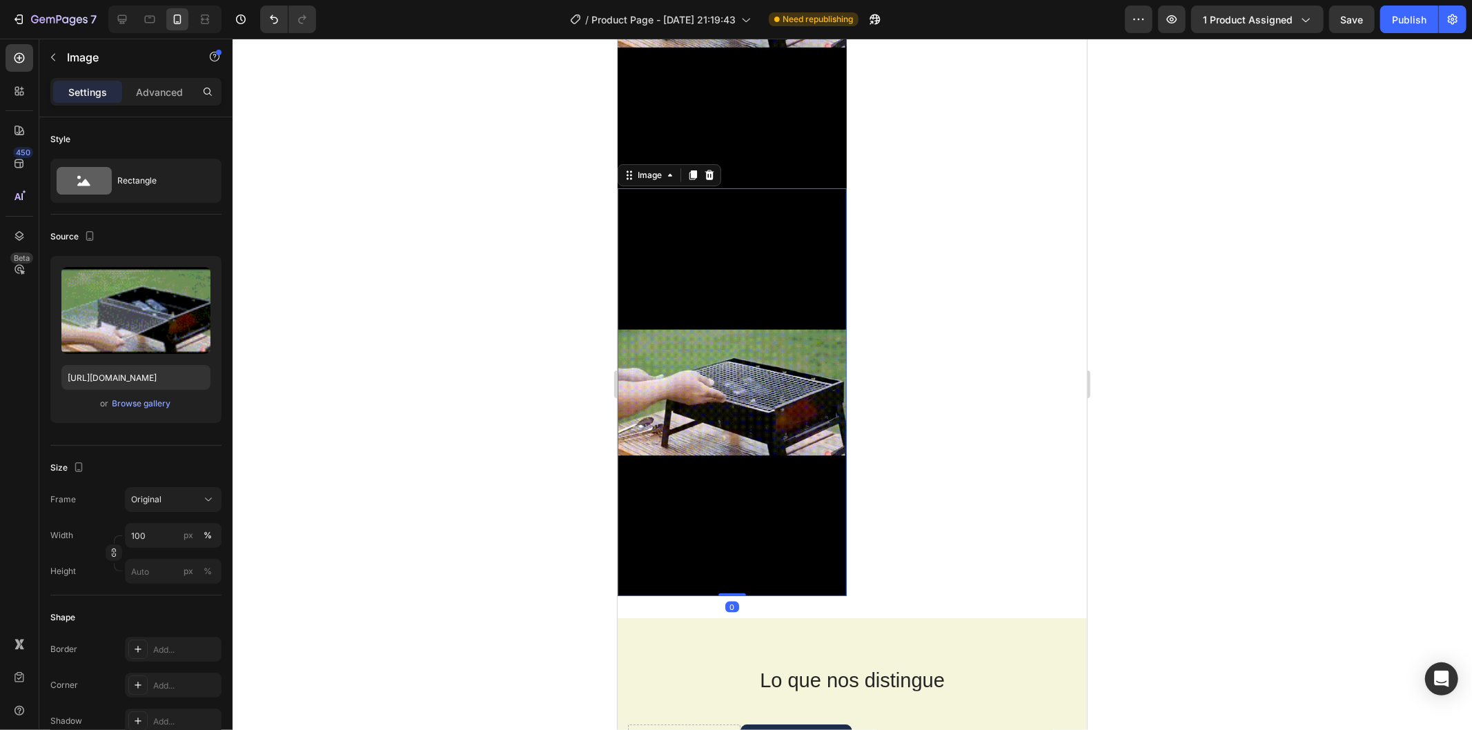
click at [724, 307] on img at bounding box center [731, 392] width 229 height 408
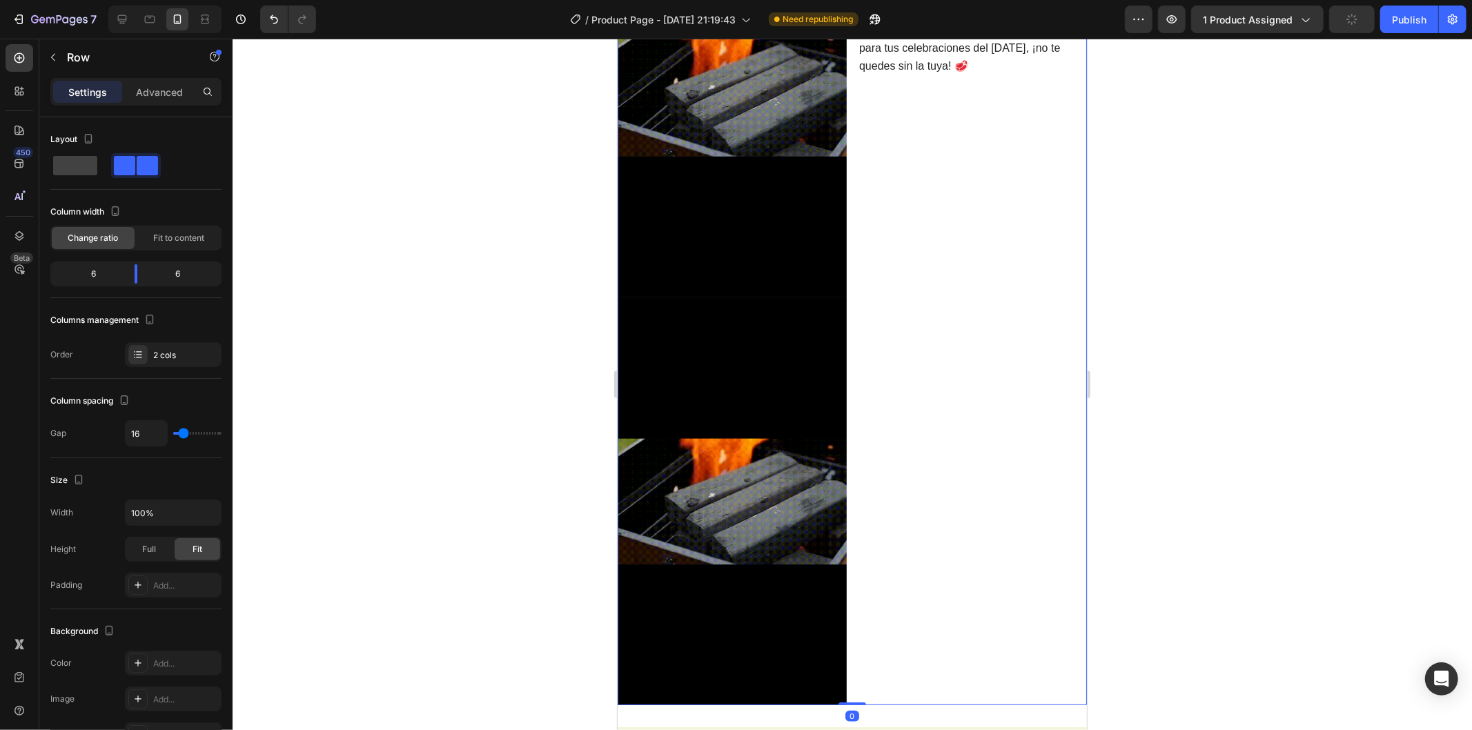
click at [901, 326] on div "⁠⁠⁠⁠⁠⁠⁠ Portátil, Plegable y Listo para Usar 🚀 Heading Disfruta de la libertad …" at bounding box center [971, 296] width 229 height 816
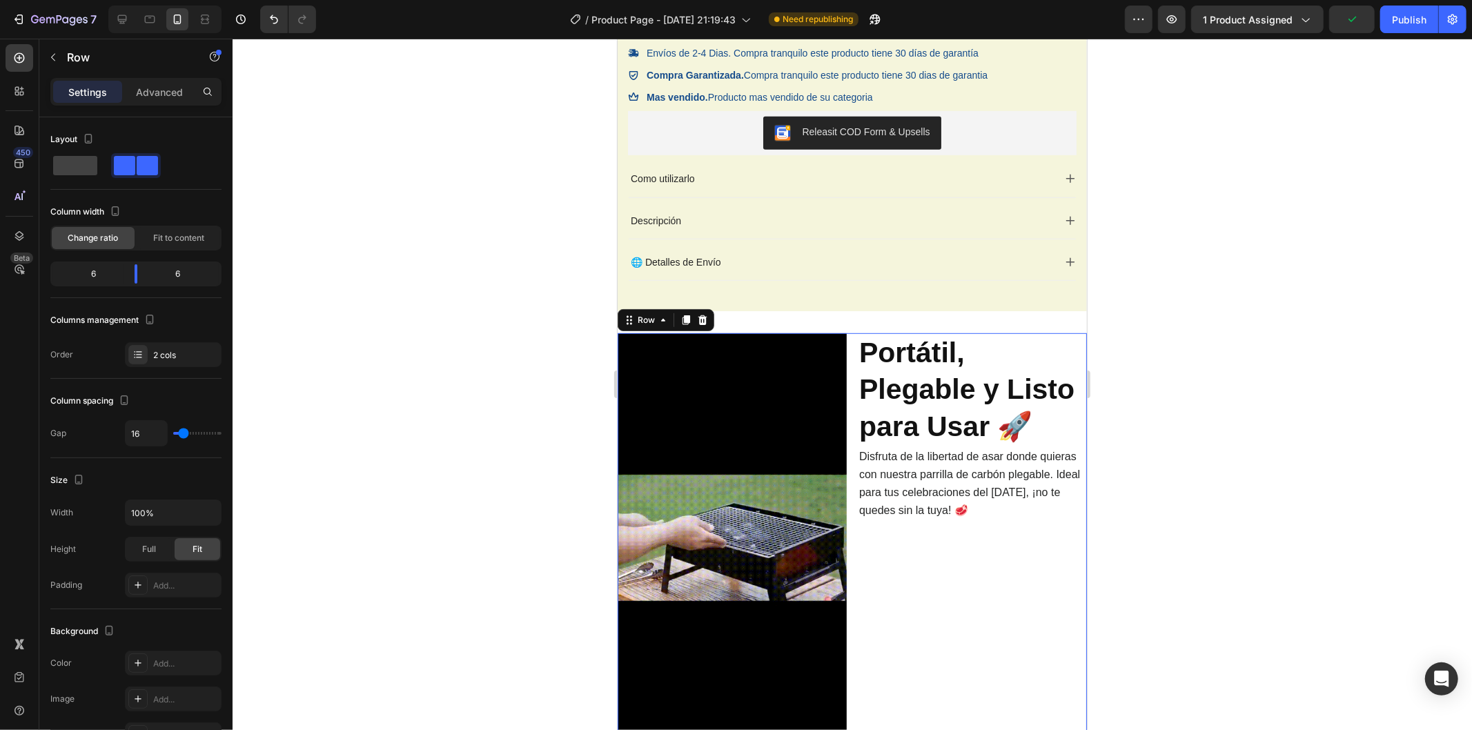
scroll to position [777, 0]
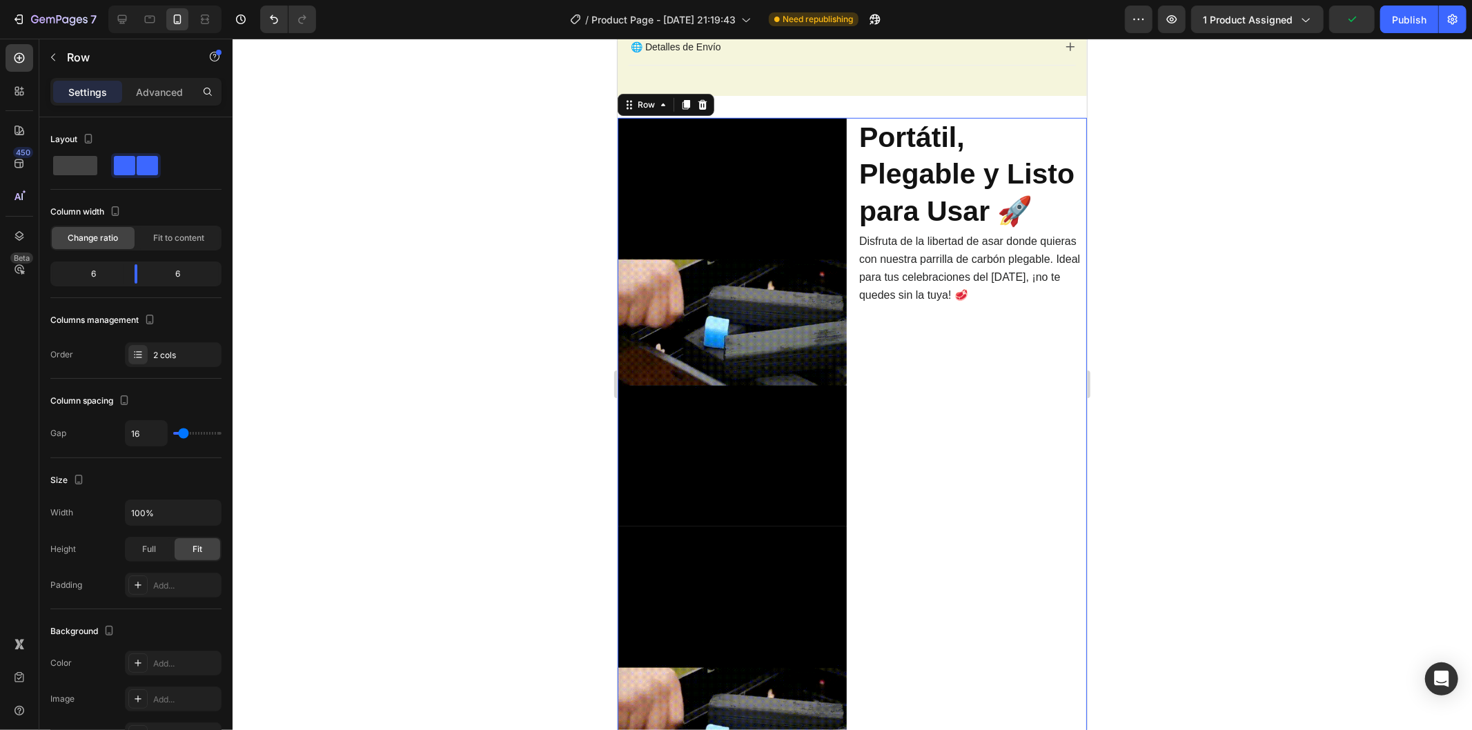
click at [916, 322] on div "⁠⁠⁠⁠⁠⁠⁠ Portátil, Plegable y Listo para Usar 🚀 Heading Disfruta de la libertad …" at bounding box center [971, 525] width 229 height 816
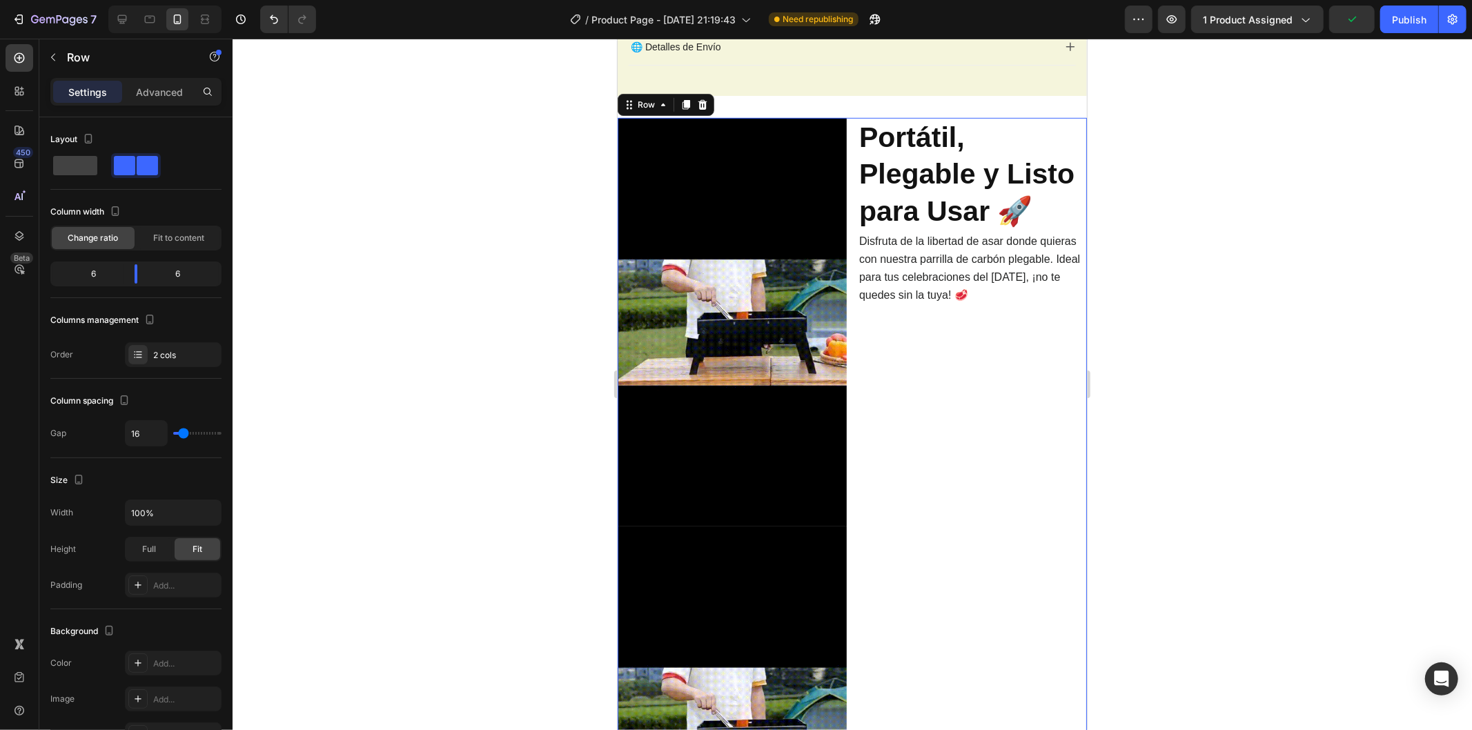
click at [914, 304] on p "Disfruta de la libertad de asar donde quieras con nuestra parrilla de carbón pl…" at bounding box center [971, 268] width 226 height 72
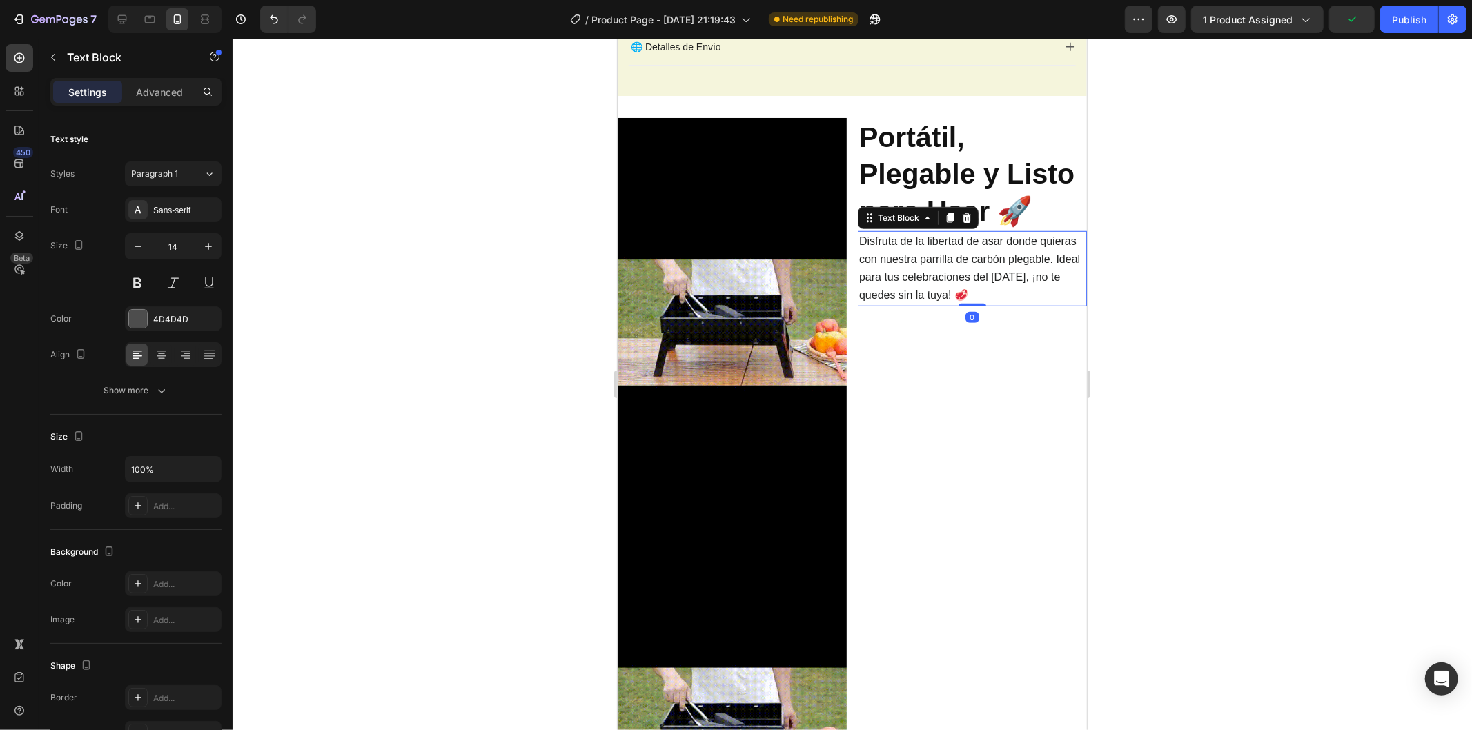
click at [914, 304] on p "Disfruta de la libertad de asar donde quieras con nuestra parrilla de carbón pl…" at bounding box center [971, 268] width 226 height 72
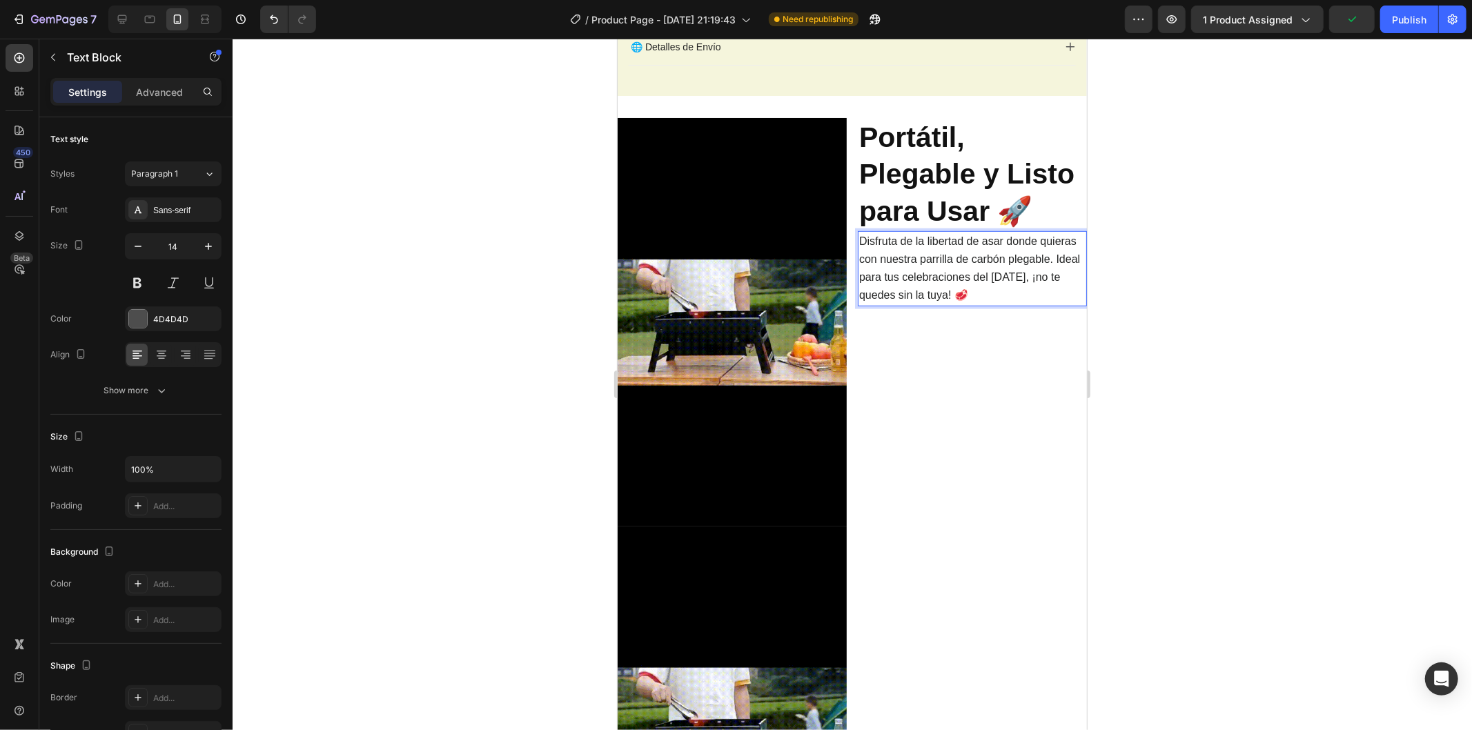
click at [914, 304] on p "Disfruta de la libertad de asar donde quieras con nuestra parrilla de carbón pl…" at bounding box center [971, 268] width 226 height 72
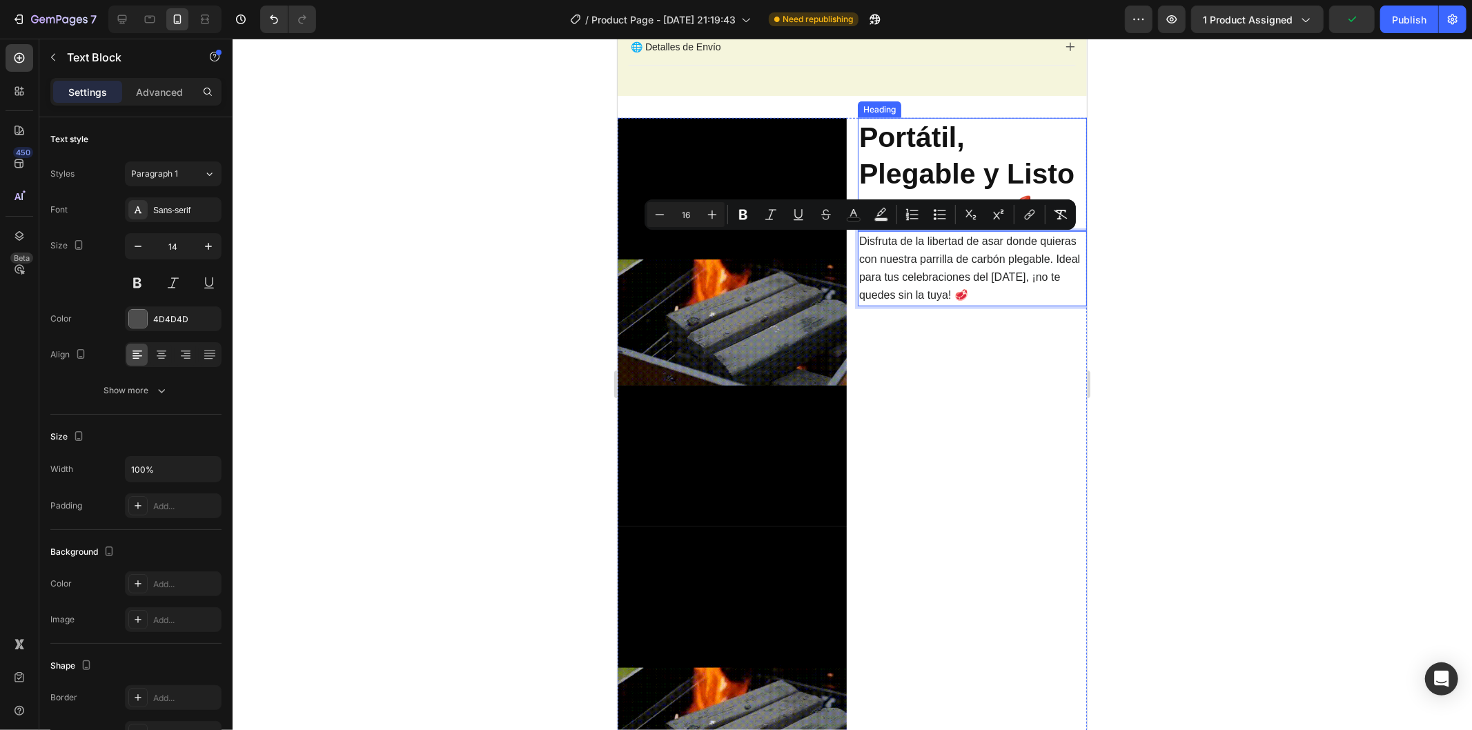
click at [896, 157] on p "⁠⁠⁠⁠⁠⁠⁠ Portátil, Plegable y Listo para Usar 🚀" at bounding box center [971, 174] width 226 height 110
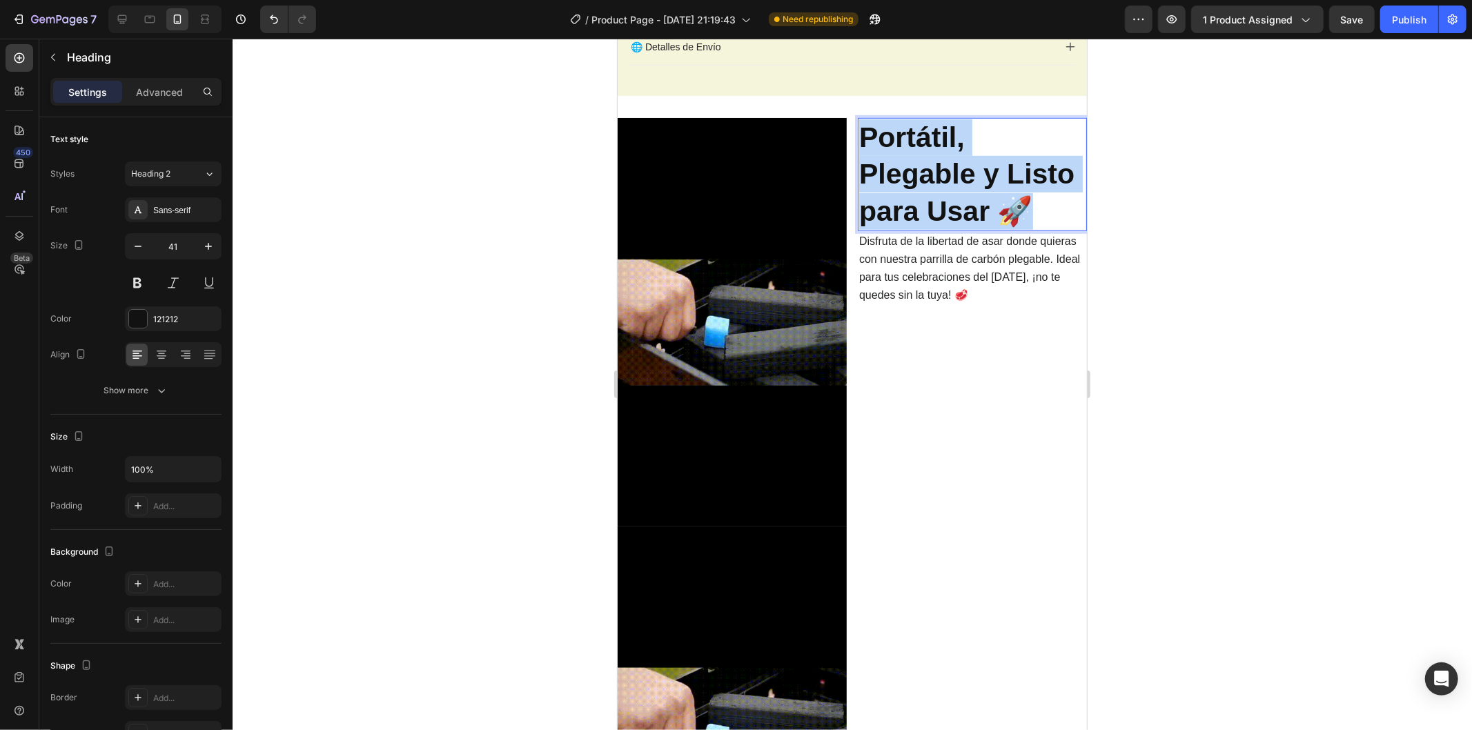
click at [896, 157] on p "Portátil, Plegable y Listo para Usar 🚀" at bounding box center [971, 174] width 226 height 110
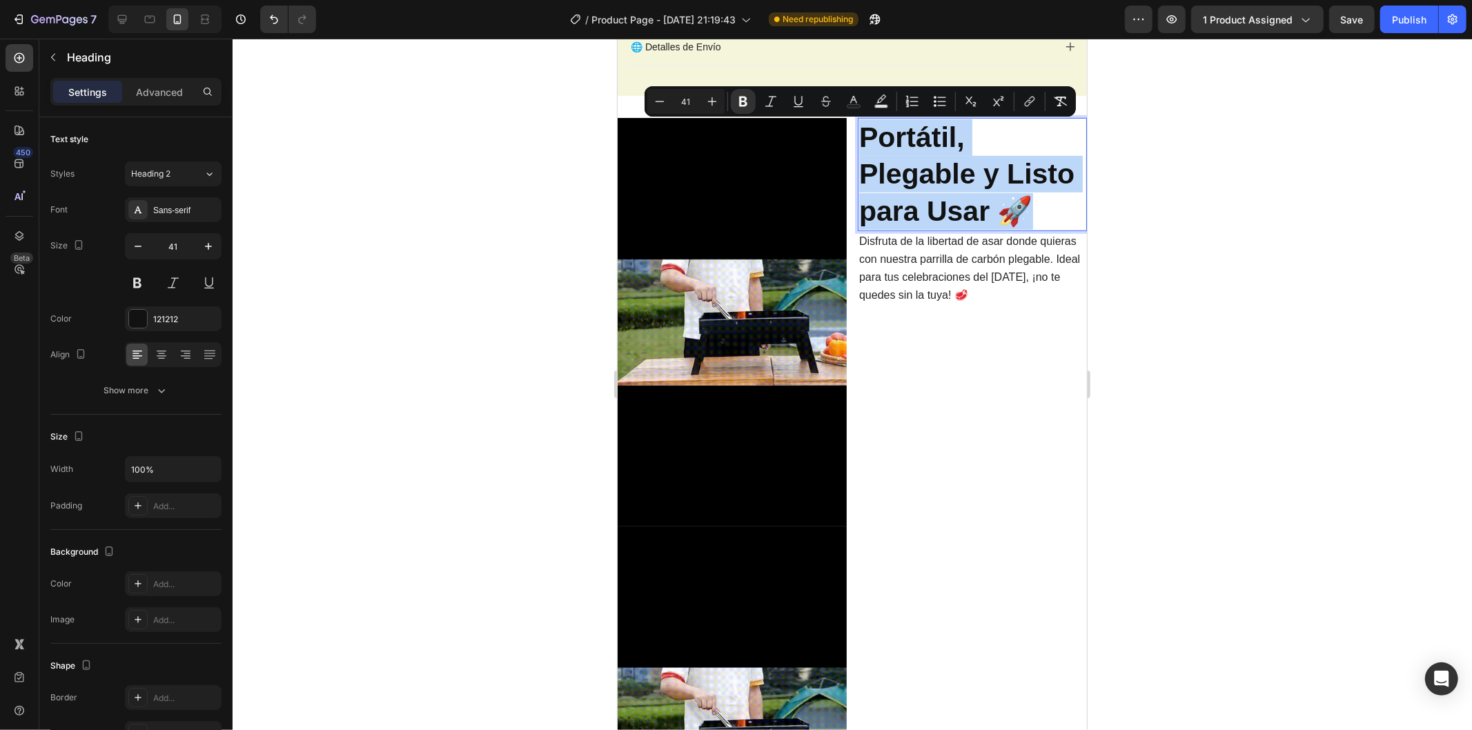
click at [896, 157] on p "Portátil, Plegable y Listo para Usar 🚀" at bounding box center [971, 174] width 226 height 110
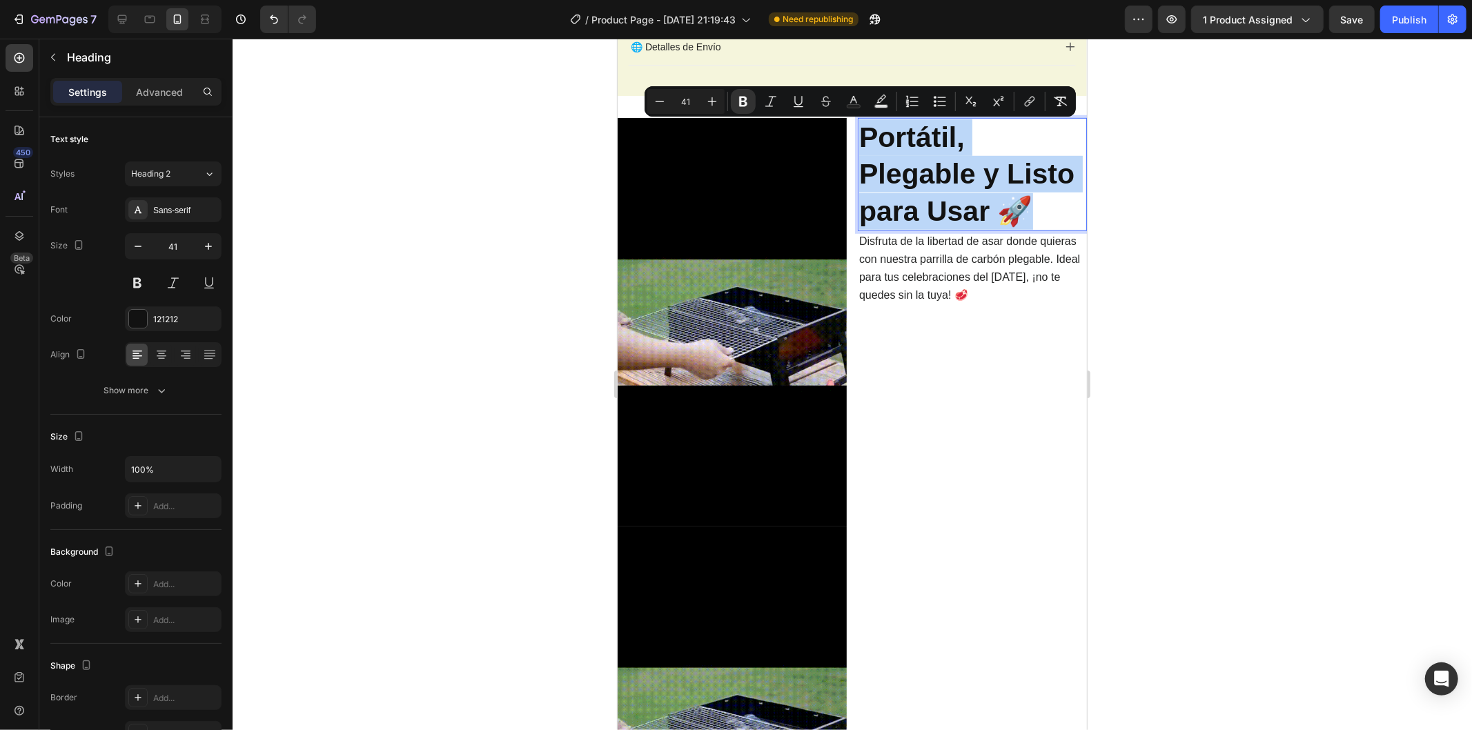
click at [903, 550] on div "Portátil, Plegable y Listo para Usar 🚀 Heading 0 Disfruta de la libertad de asa…" at bounding box center [971, 525] width 229 height 816
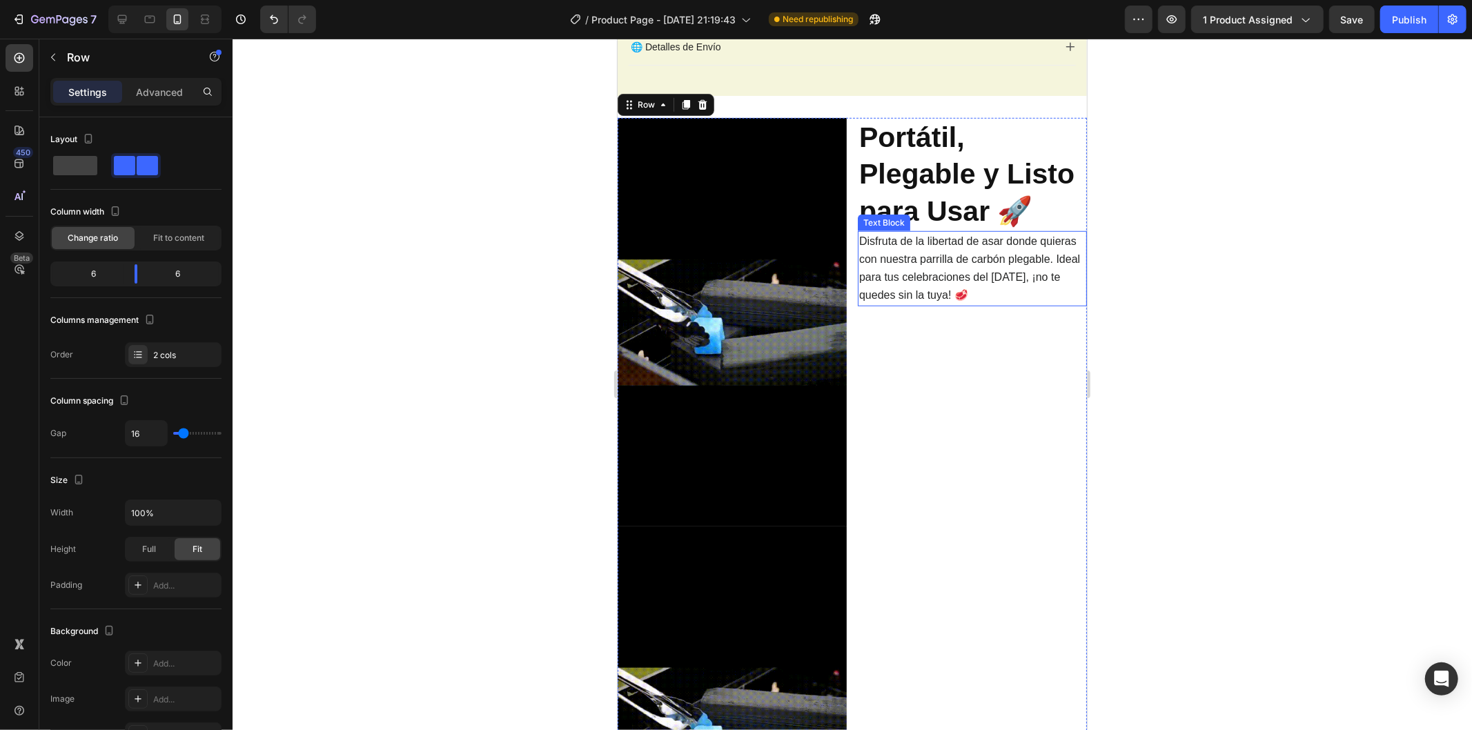
click at [928, 184] on strong "Portátil, Plegable y Listo para Usar 🚀" at bounding box center [965, 174] width 215 height 106
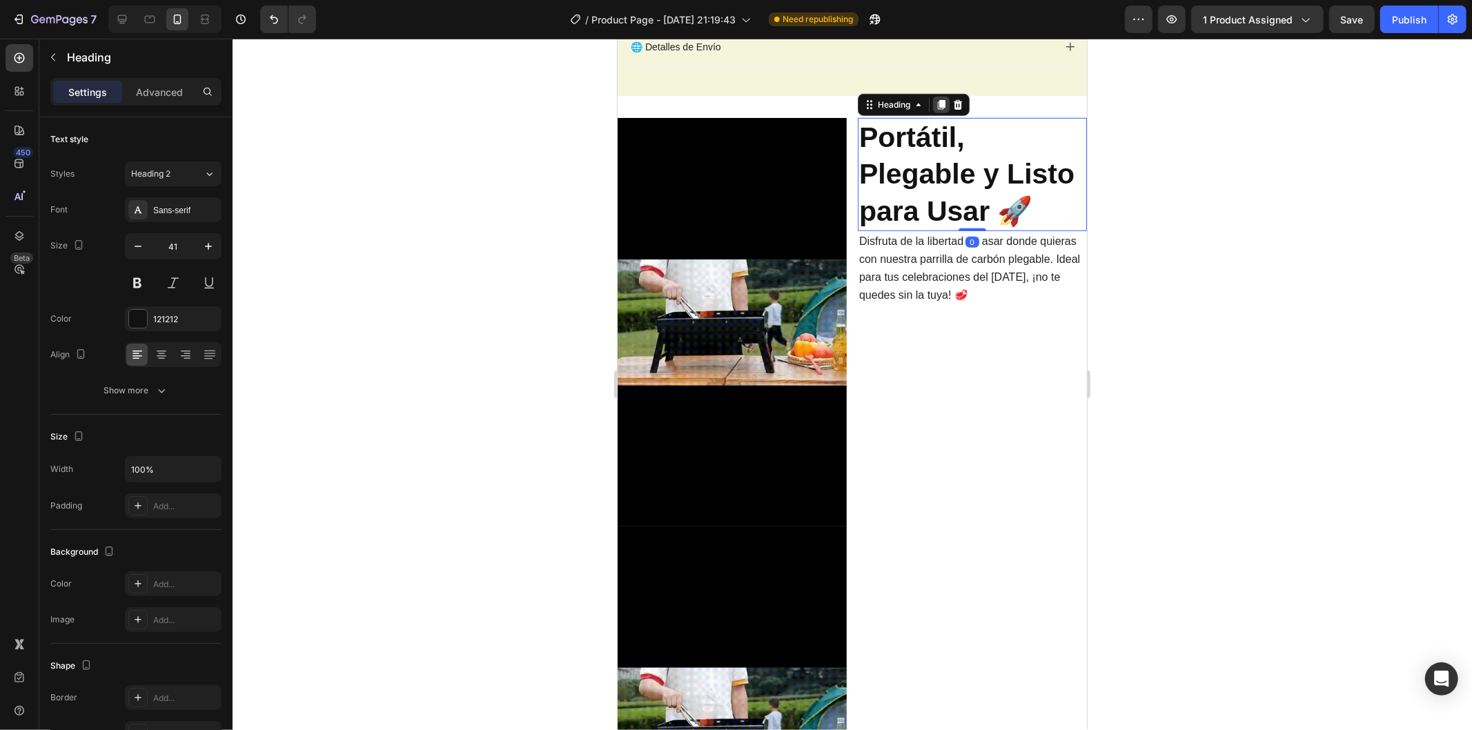
click at [935, 104] on icon at bounding box center [940, 104] width 11 height 11
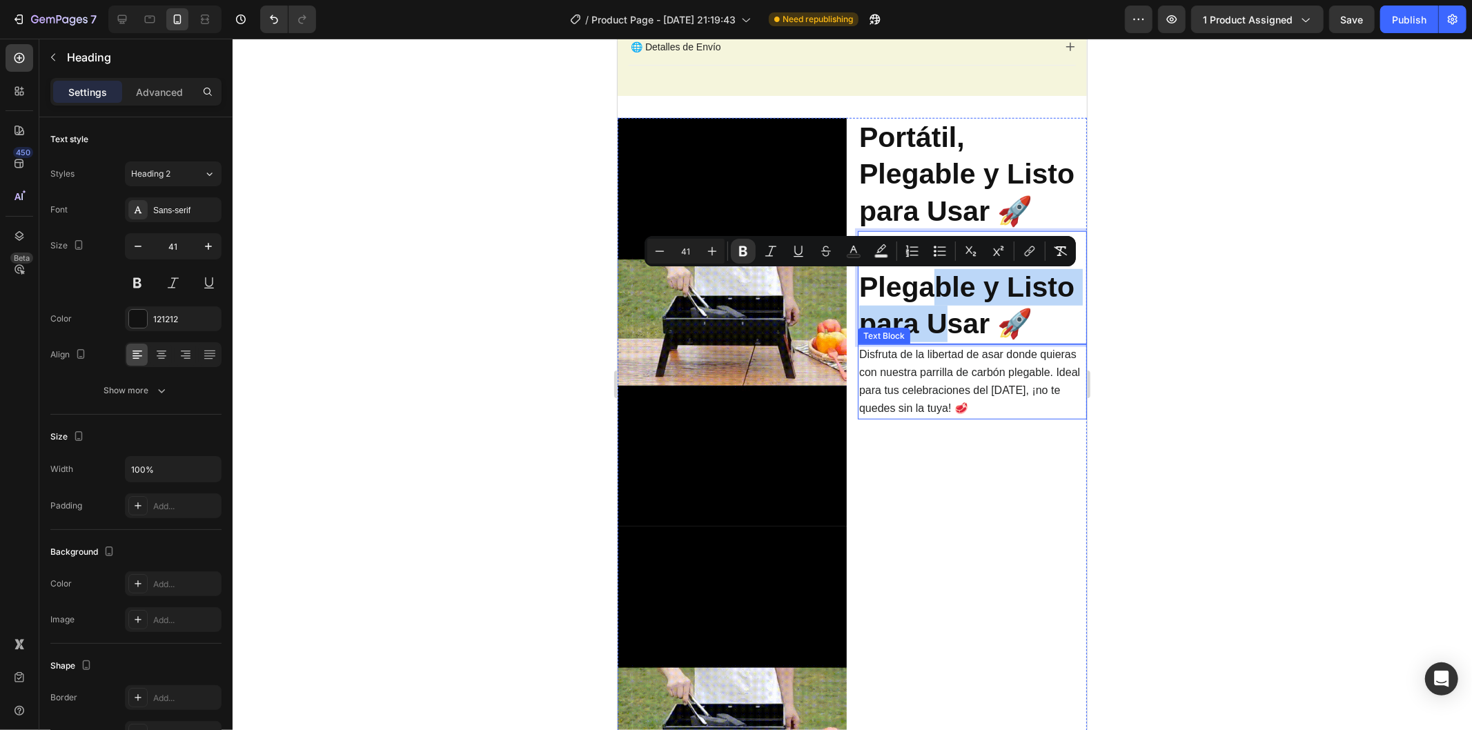
drag, startPoint x: 931, startPoint y: 284, endPoint x: 936, endPoint y: 310, distance: 26.7
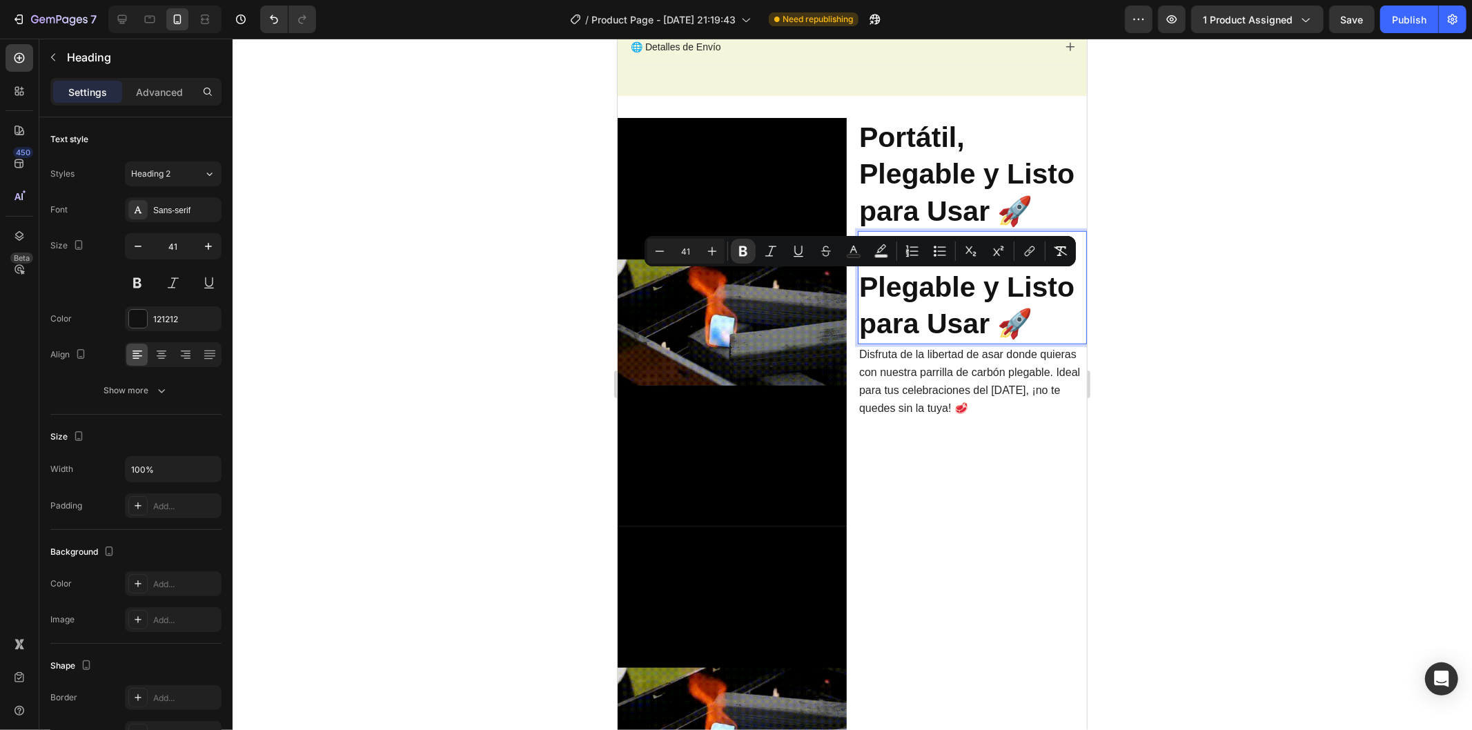
click at [891, 283] on strong "Portátil, Plegable y Listo para Usar 🚀" at bounding box center [965, 287] width 215 height 106
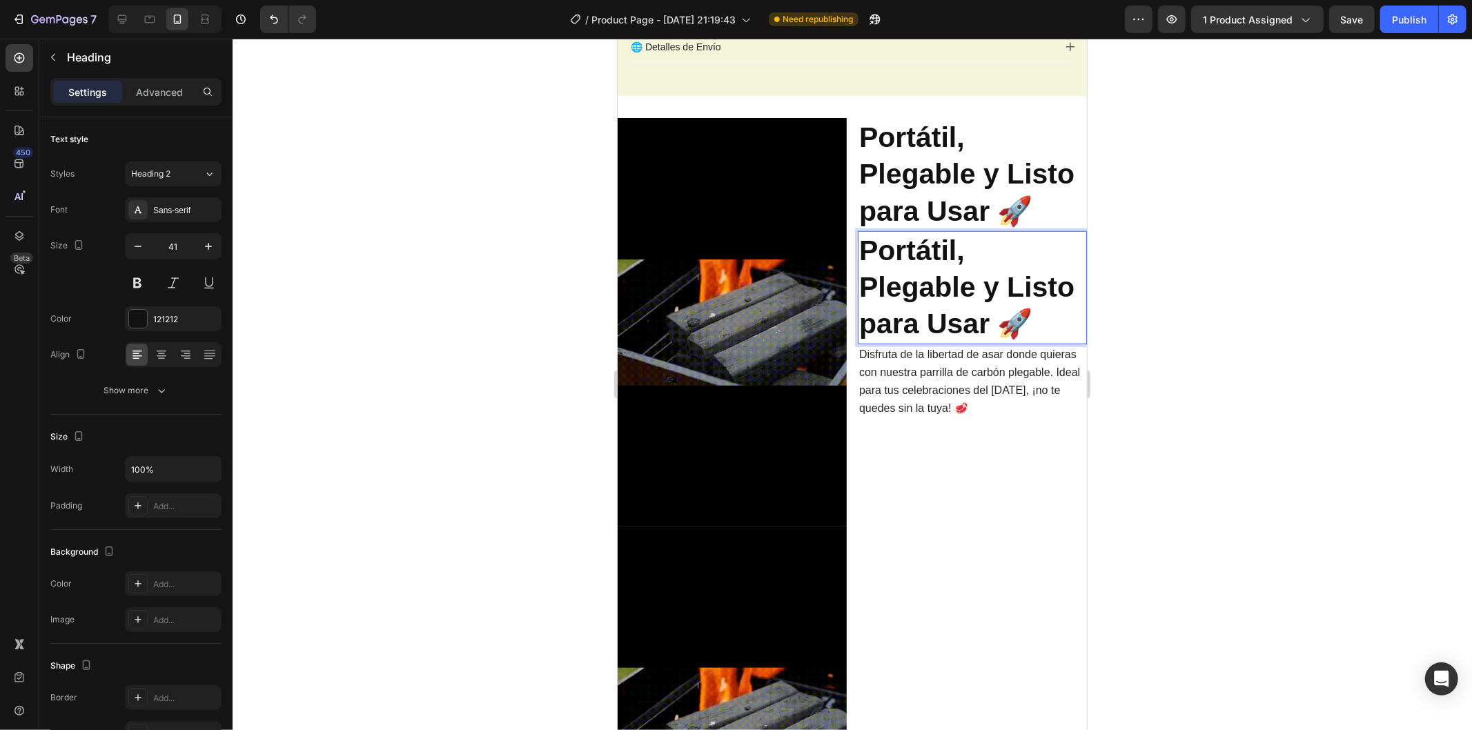
drag, startPoint x: 1247, startPoint y: 313, endPoint x: 1233, endPoint y: 313, distance: 13.8
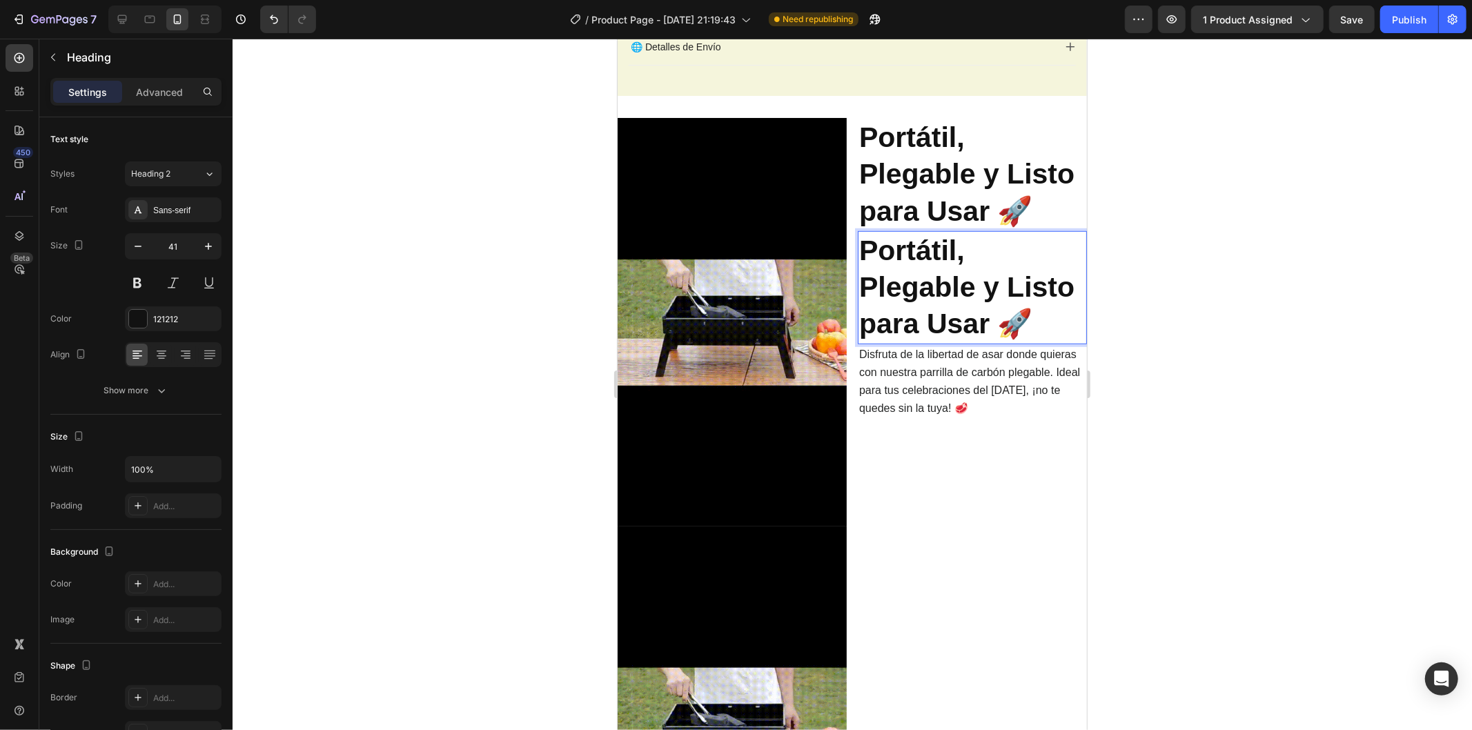
click at [1248, 313] on div at bounding box center [852, 384] width 1239 height 691
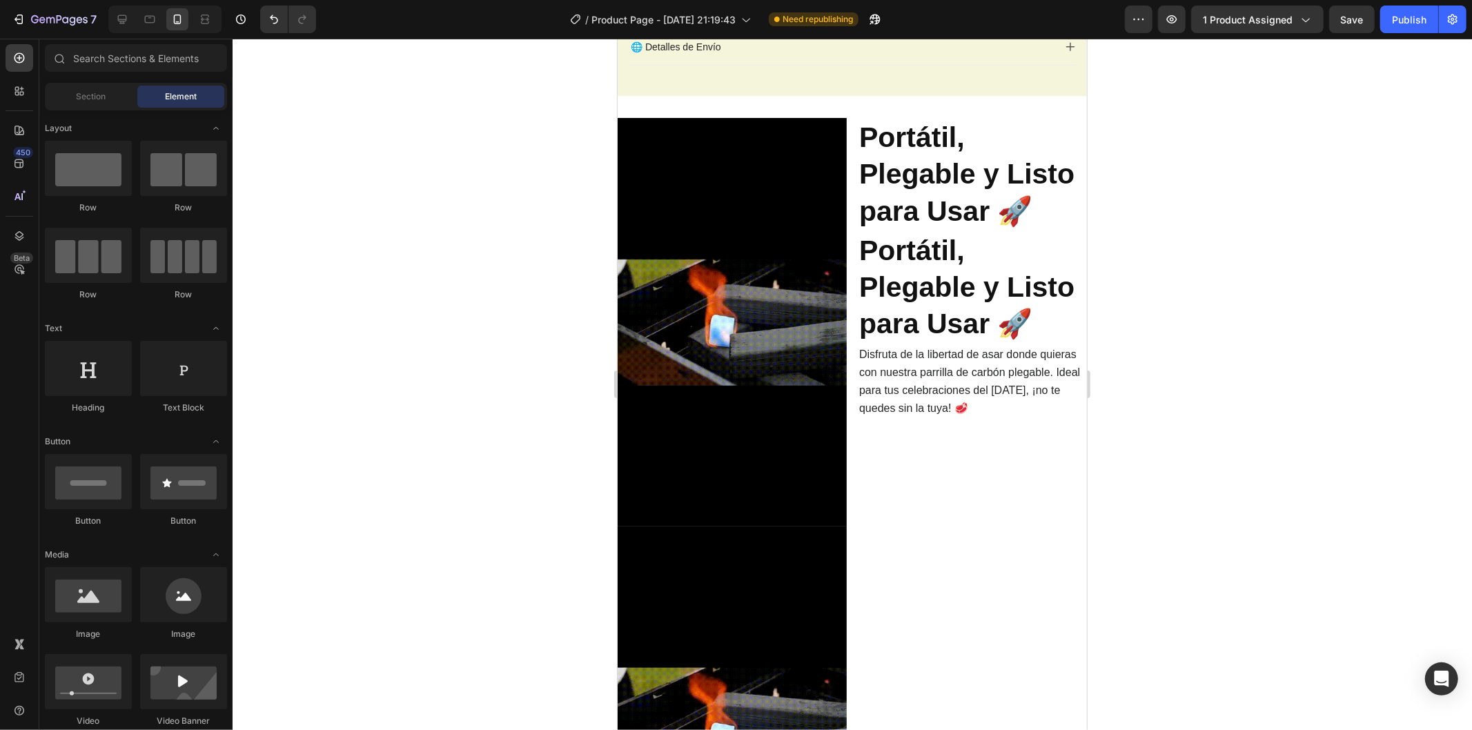
click at [950, 287] on strong "Portátil, Plegable y Listo para Usar 🚀" at bounding box center [965, 287] width 215 height 106
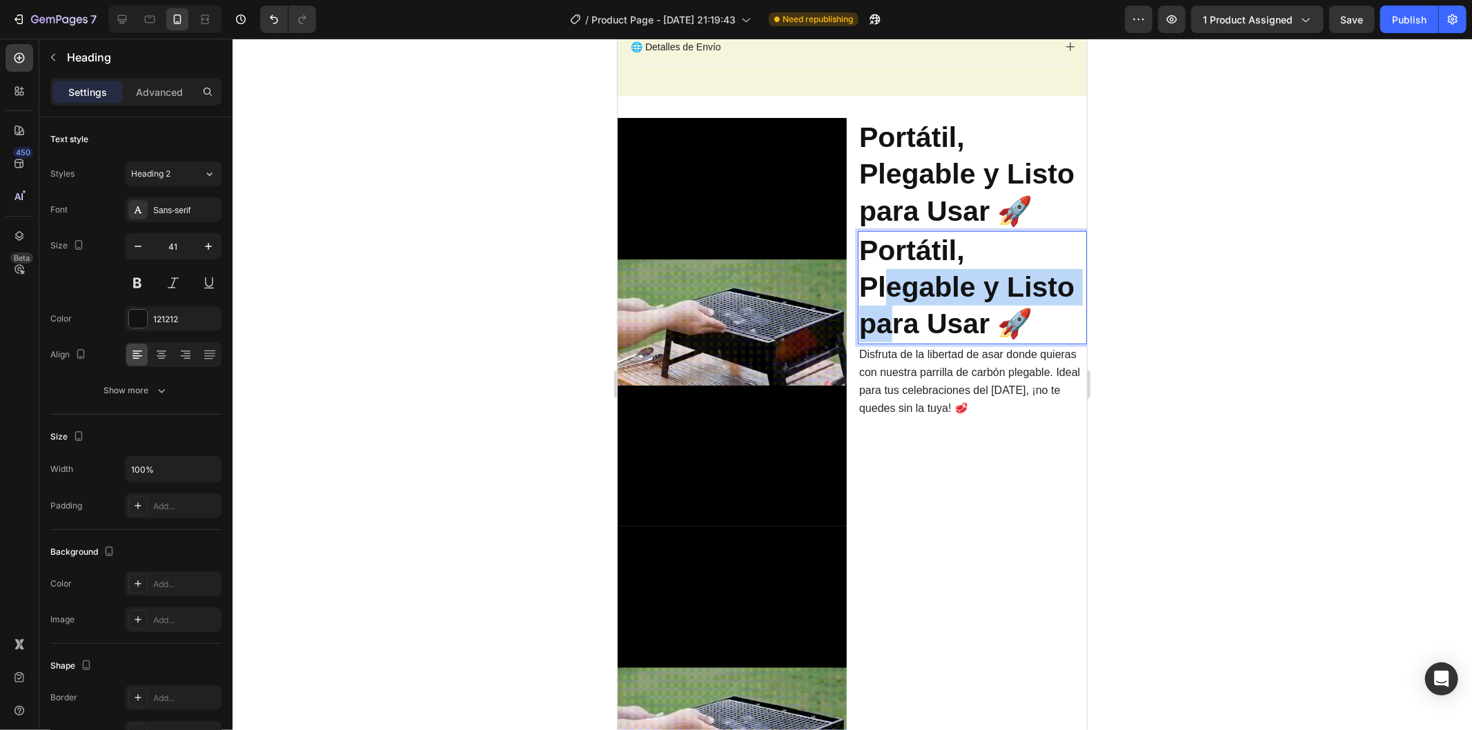
drag, startPoint x: 881, startPoint y: 272, endPoint x: 875, endPoint y: 303, distance: 31.7
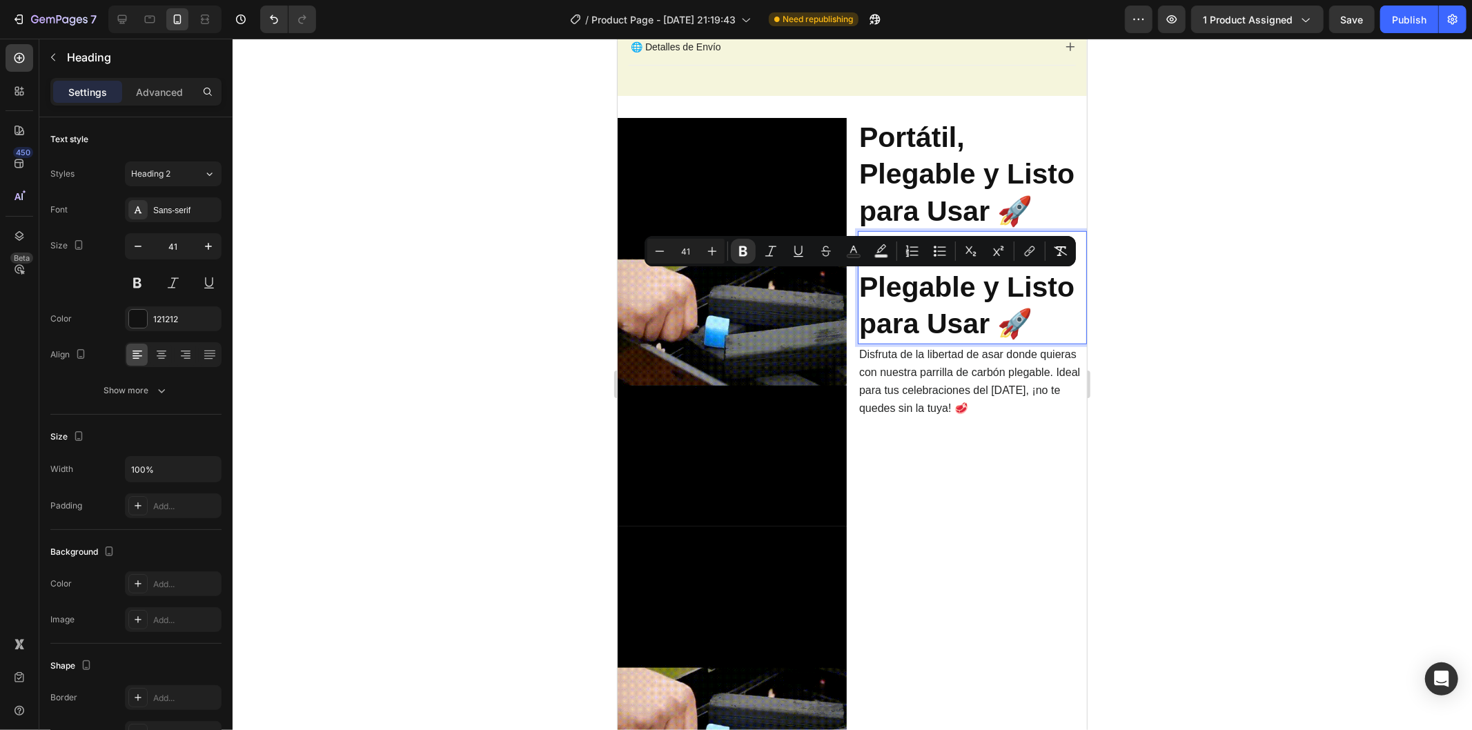
drag, startPoint x: 862, startPoint y: 279, endPoint x: 861, endPoint y: 272, distance: 7.6
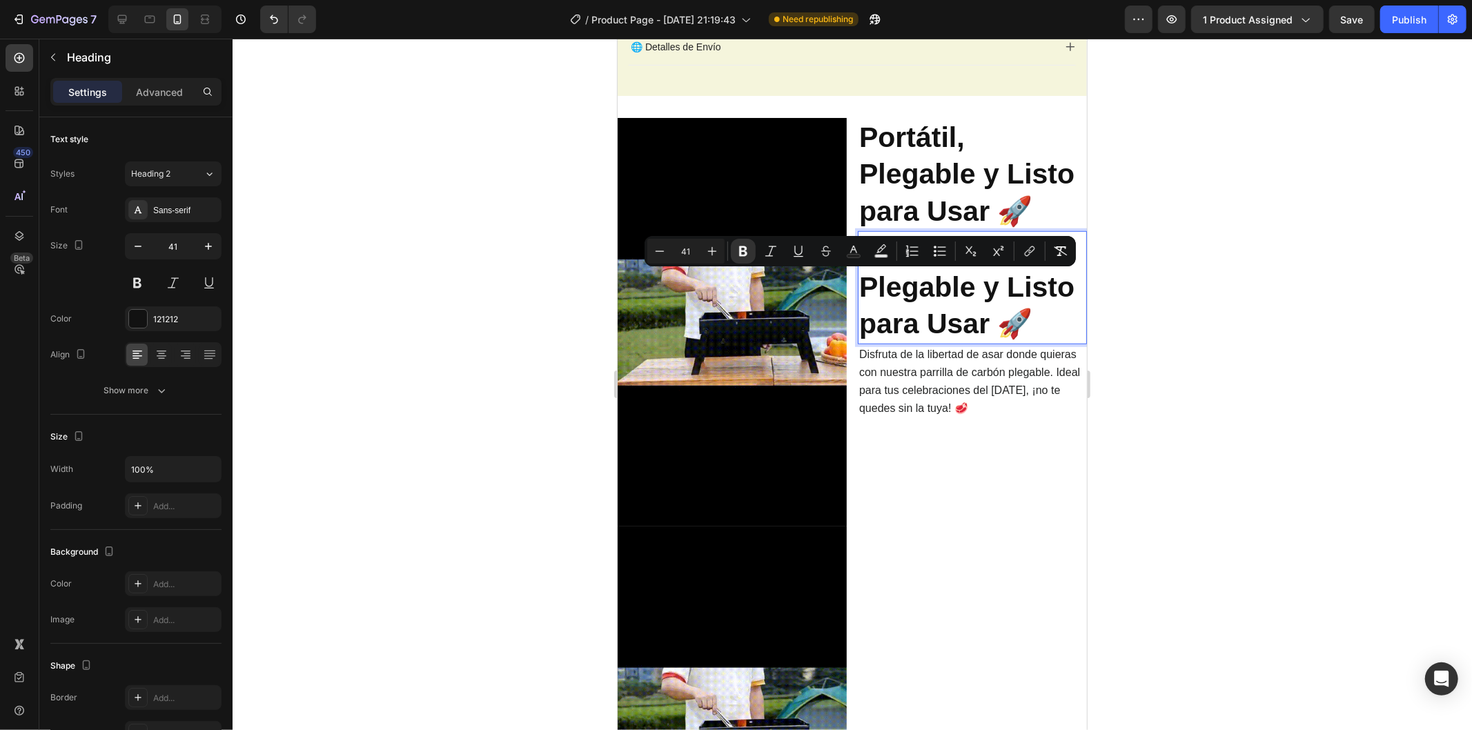
click at [862, 279] on strong "Portátil, Plegable y Listo para Usar 🚀" at bounding box center [965, 287] width 215 height 106
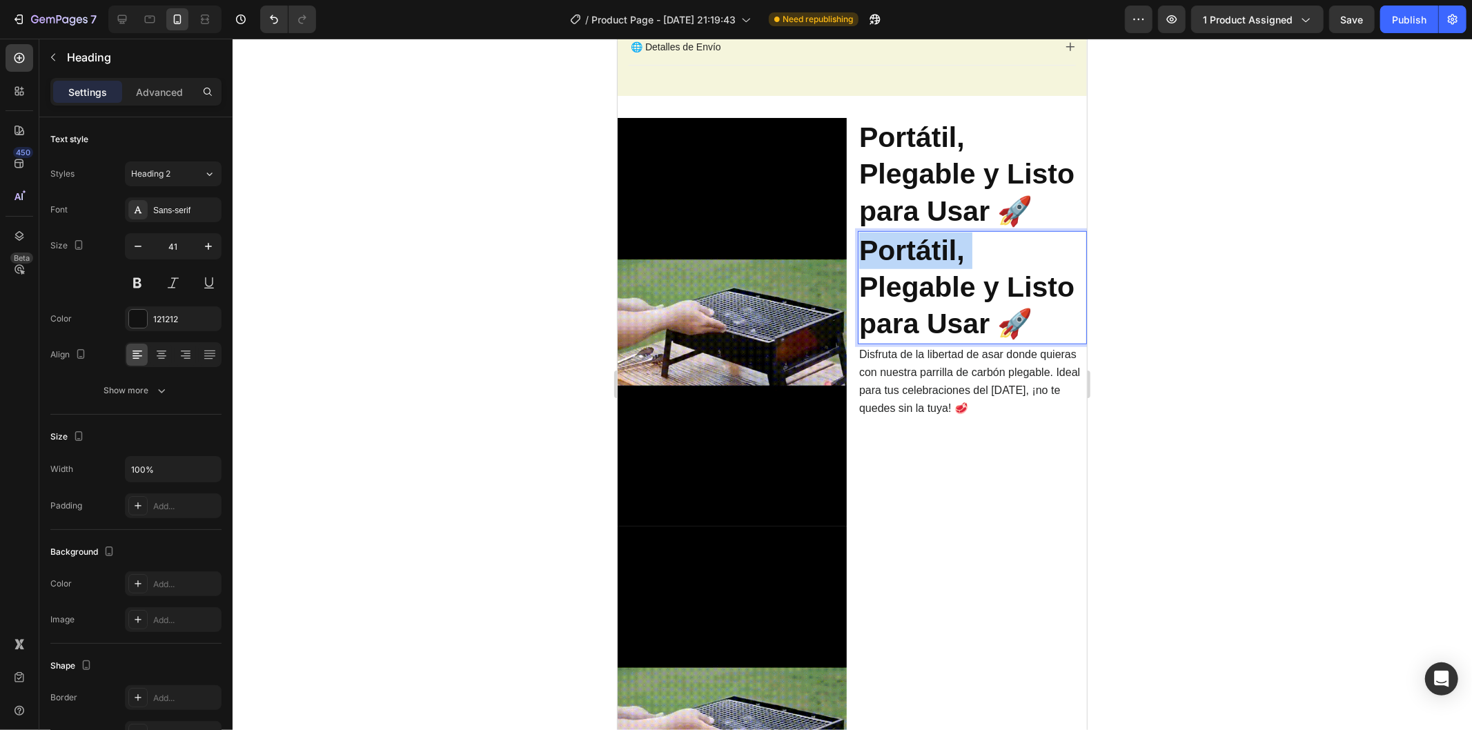
drag, startPoint x: 858, startPoint y: 230, endPoint x: 860, endPoint y: 287, distance: 56.6
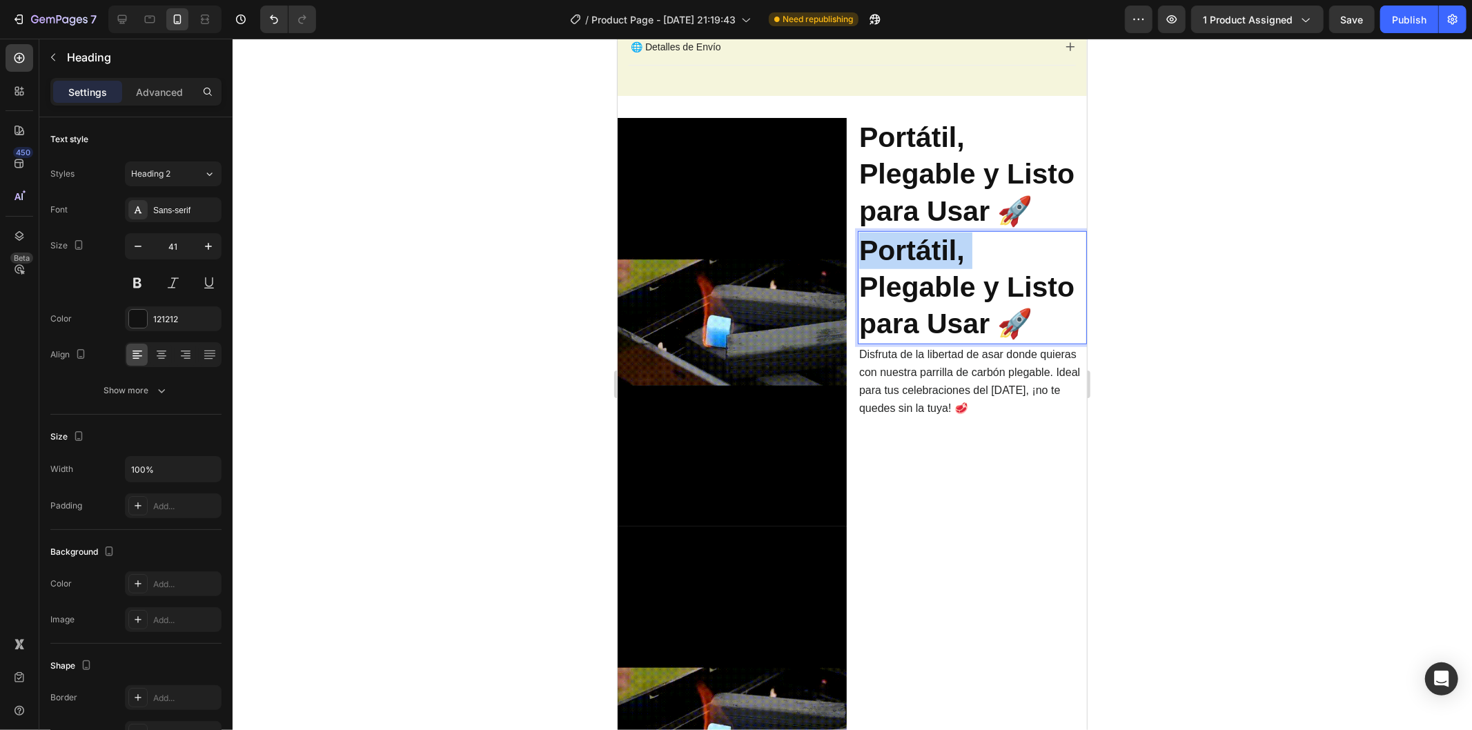
click at [860, 287] on h2 "Portátil, Plegable y Listo para Usar 🚀" at bounding box center [971, 286] width 229 height 113
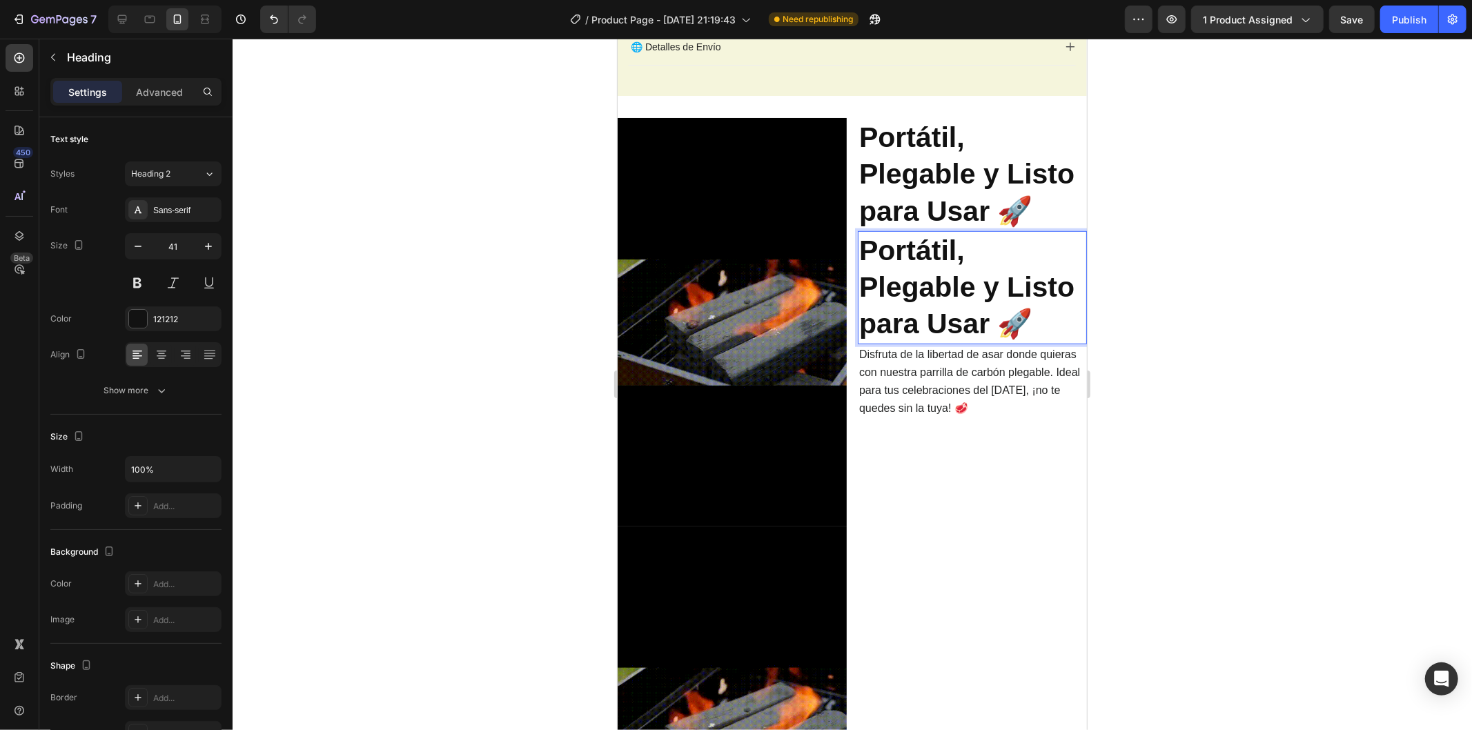
click at [863, 275] on strong "Portátil, Plegable y Listo para Usar 🚀" at bounding box center [965, 287] width 215 height 106
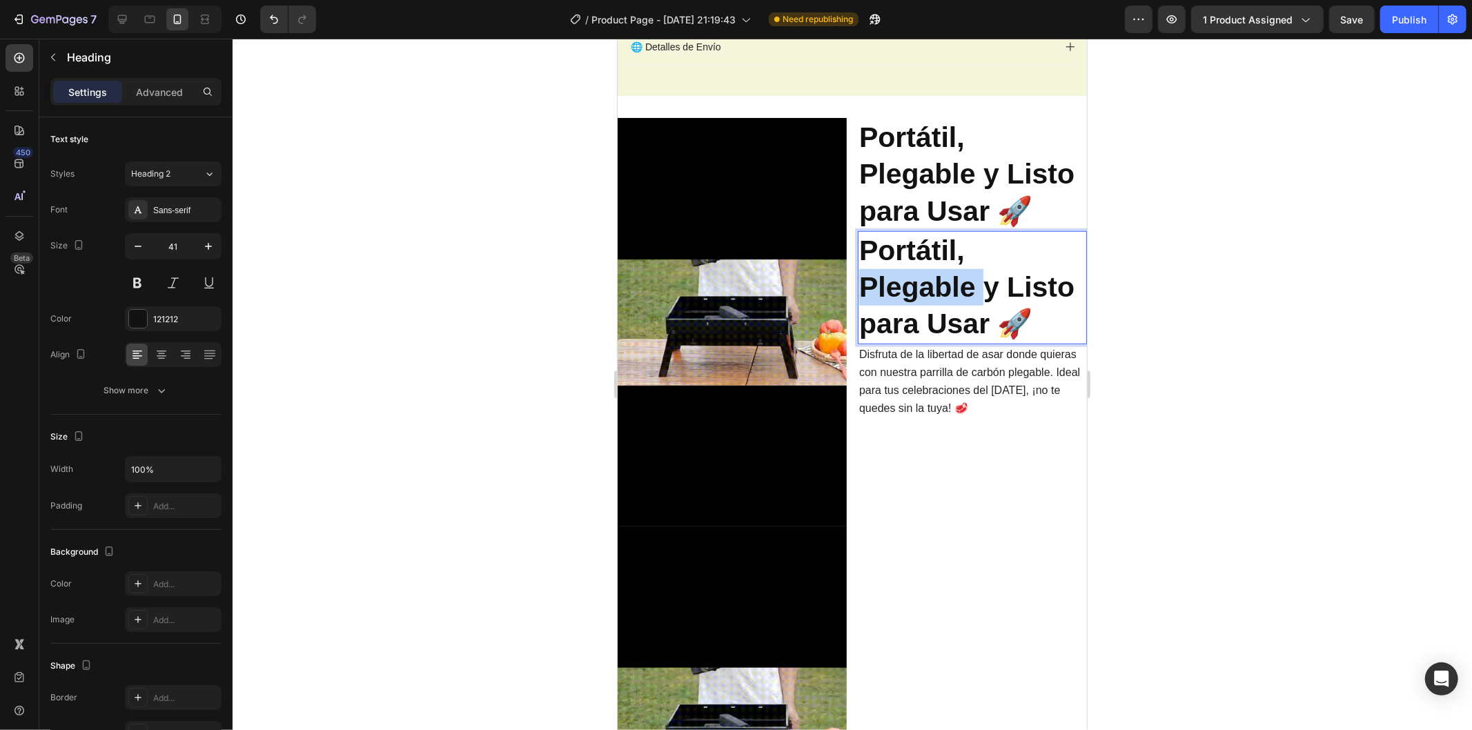
click at [863, 275] on strong "Portátil, Plegable y Listo para Usar 🚀" at bounding box center [965, 287] width 215 height 106
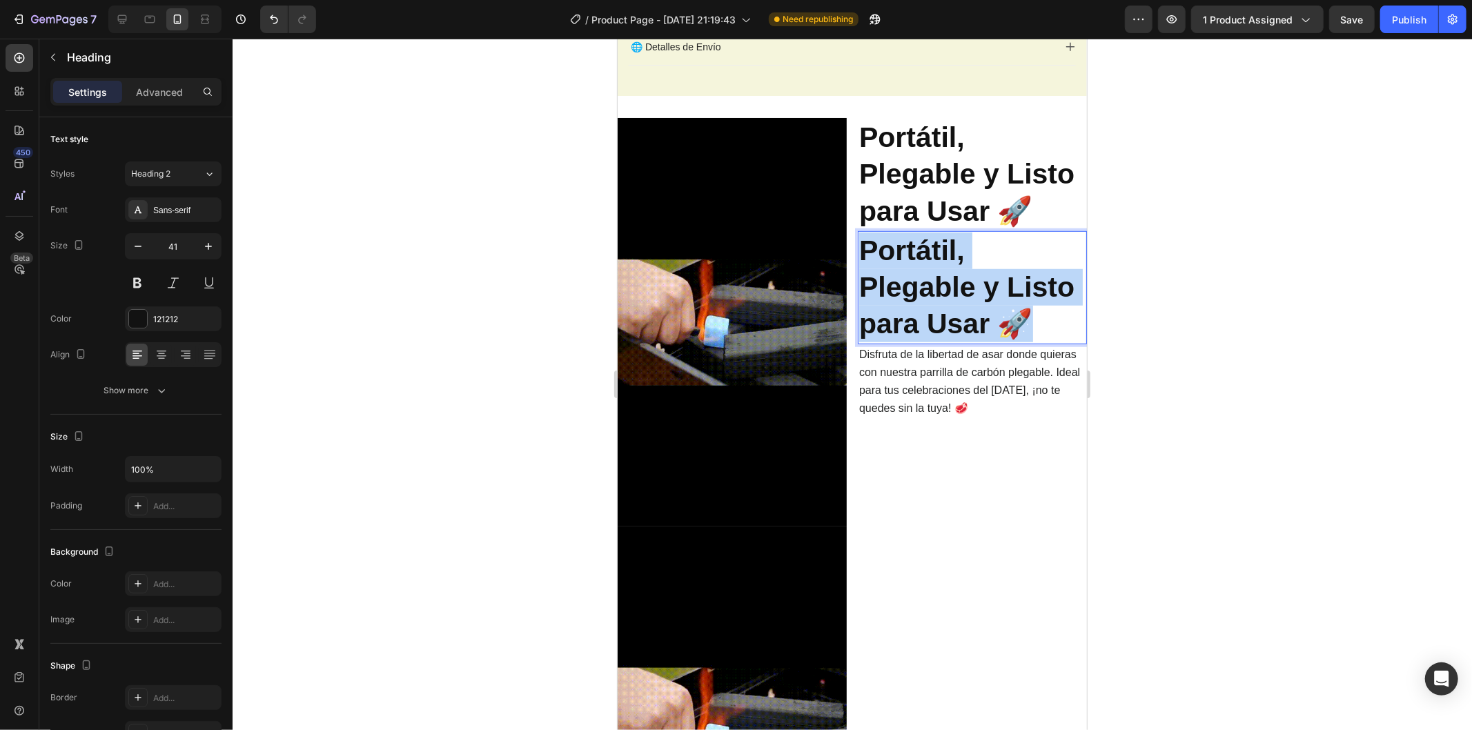
click at [863, 275] on strong "Portátil, Plegable y Listo para Usar 🚀" at bounding box center [965, 287] width 215 height 106
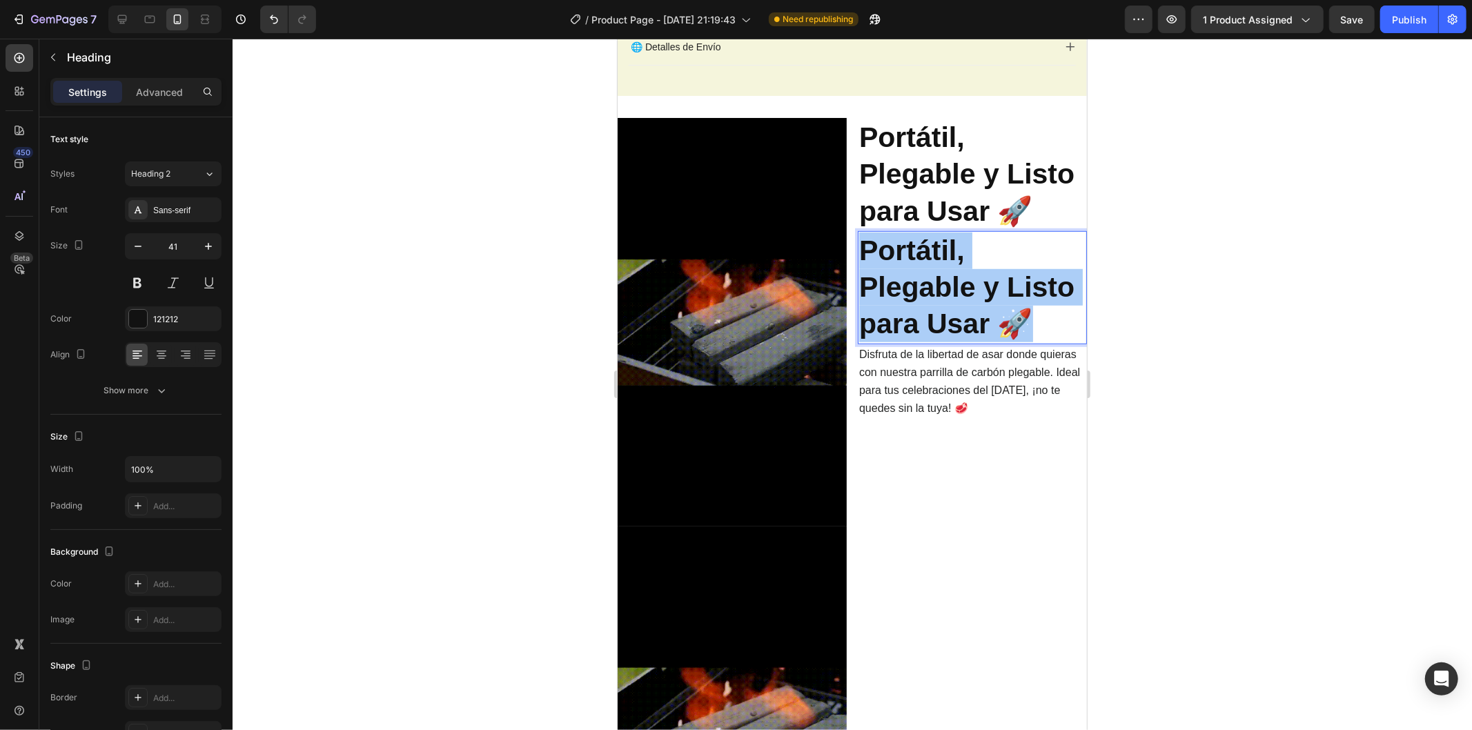
click at [1158, 339] on div at bounding box center [852, 384] width 1239 height 691
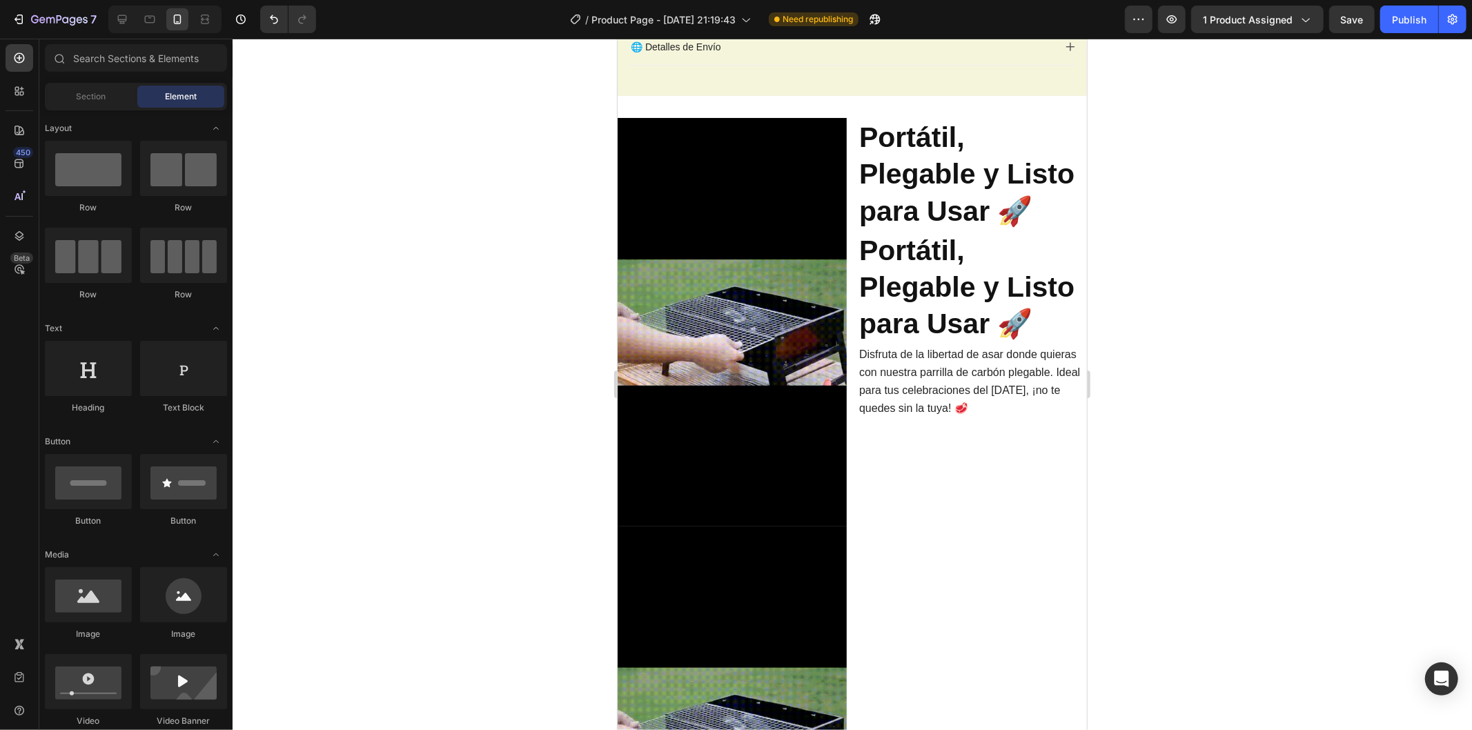
click at [985, 305] on p "⁠⁠⁠⁠⁠⁠⁠ Portátil, Plegable y Listo para Usar 🚀" at bounding box center [971, 287] width 226 height 110
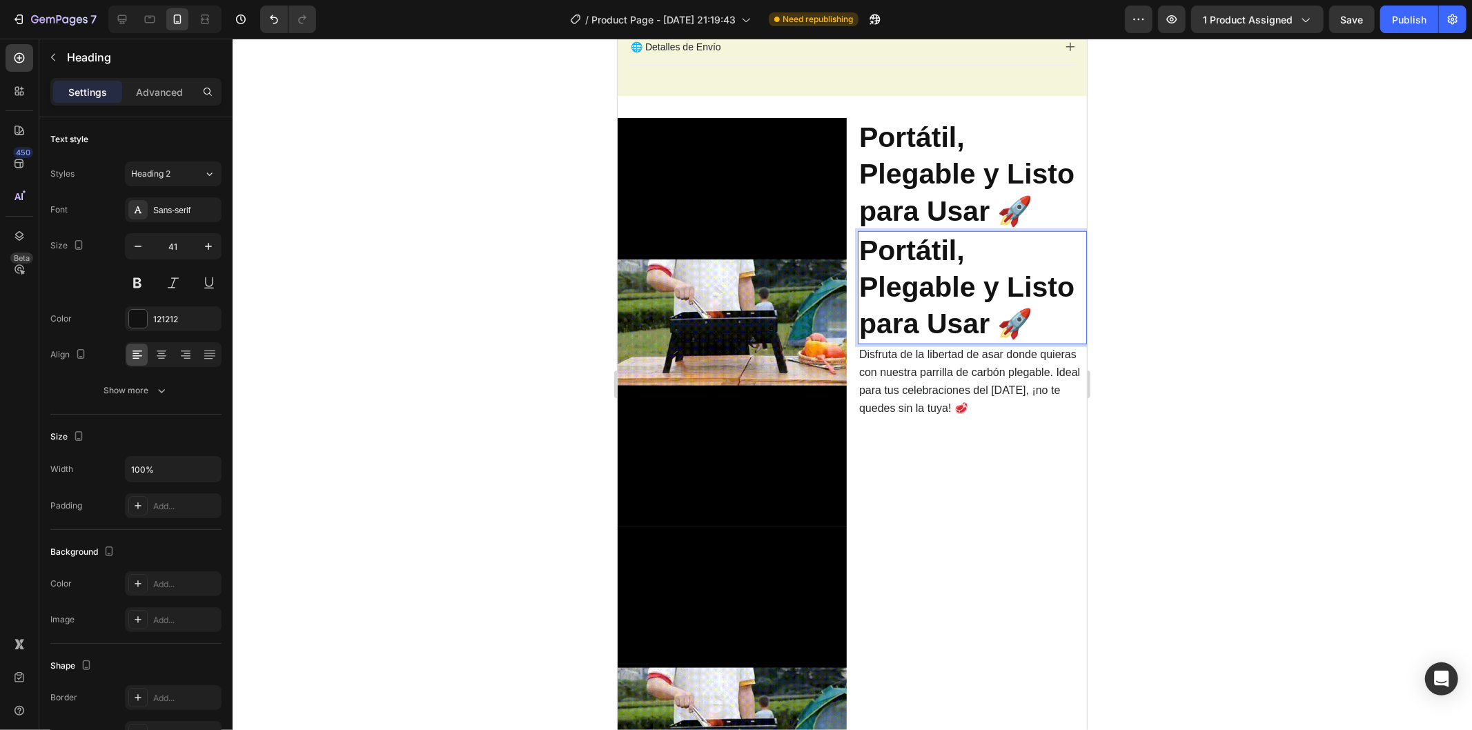
click at [1026, 326] on strong "Portátil, Plegable y Listo para Usar 🚀" at bounding box center [965, 287] width 215 height 106
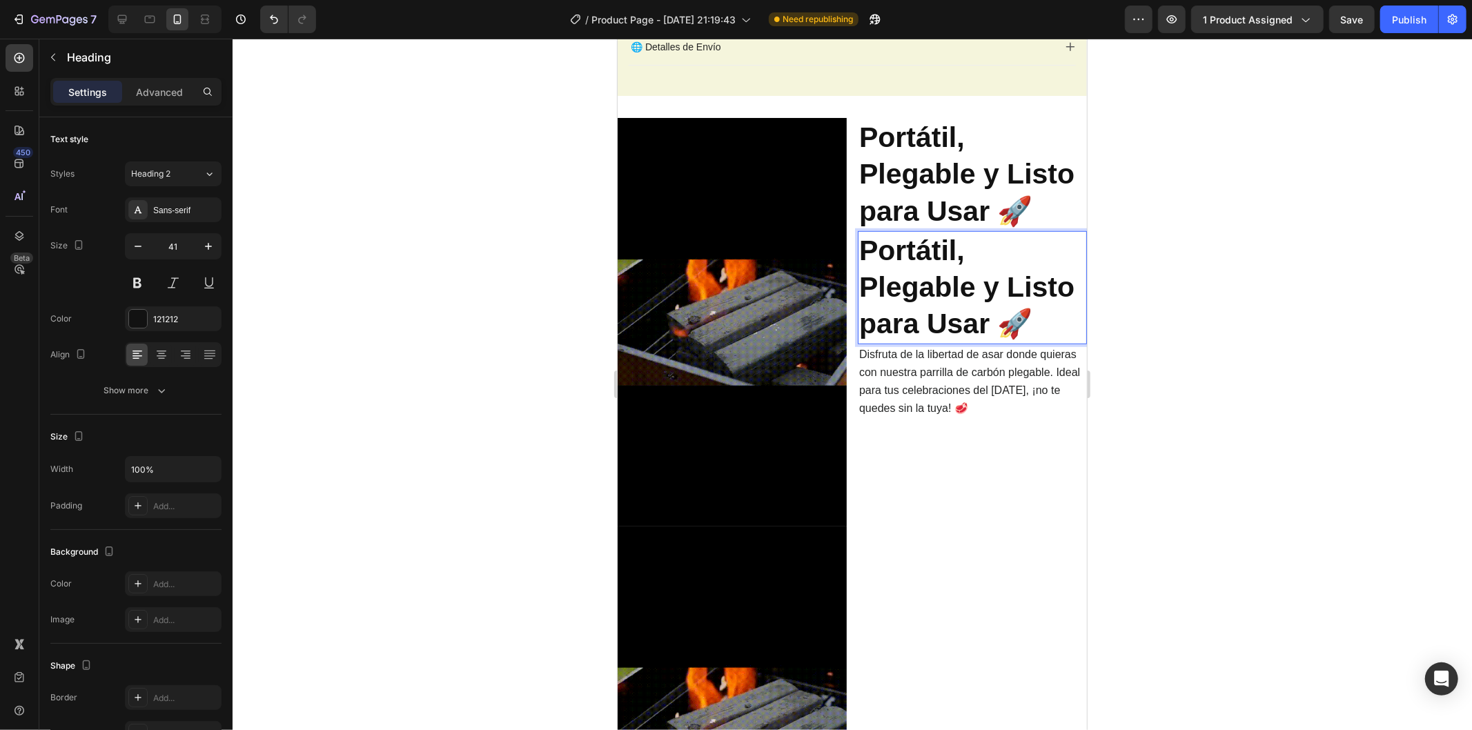
click at [1025, 326] on strong "Portátil, Plegable y Listo para Usar 🚀" at bounding box center [965, 287] width 215 height 106
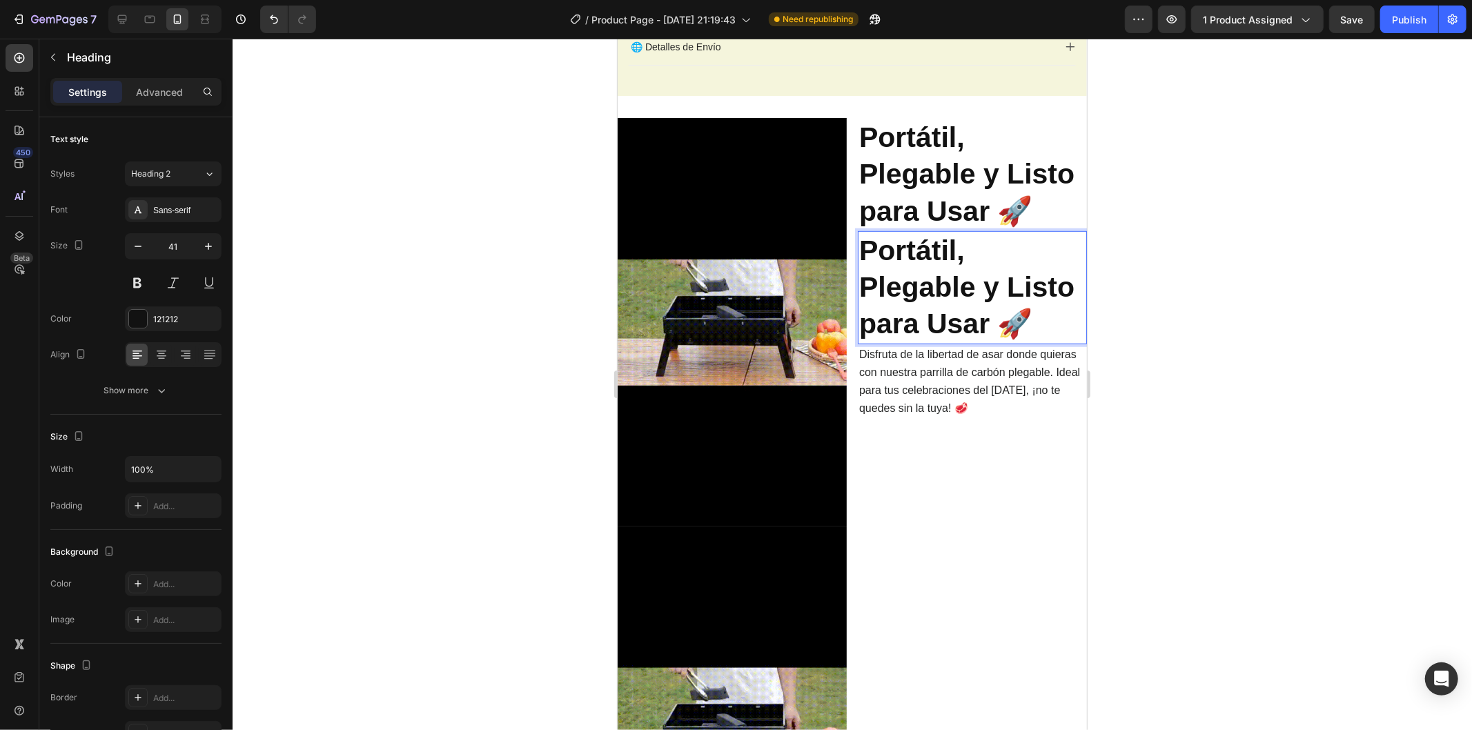
click at [1024, 326] on strong "Portátil, Plegable y Listo para Usar 🚀" at bounding box center [965, 287] width 215 height 106
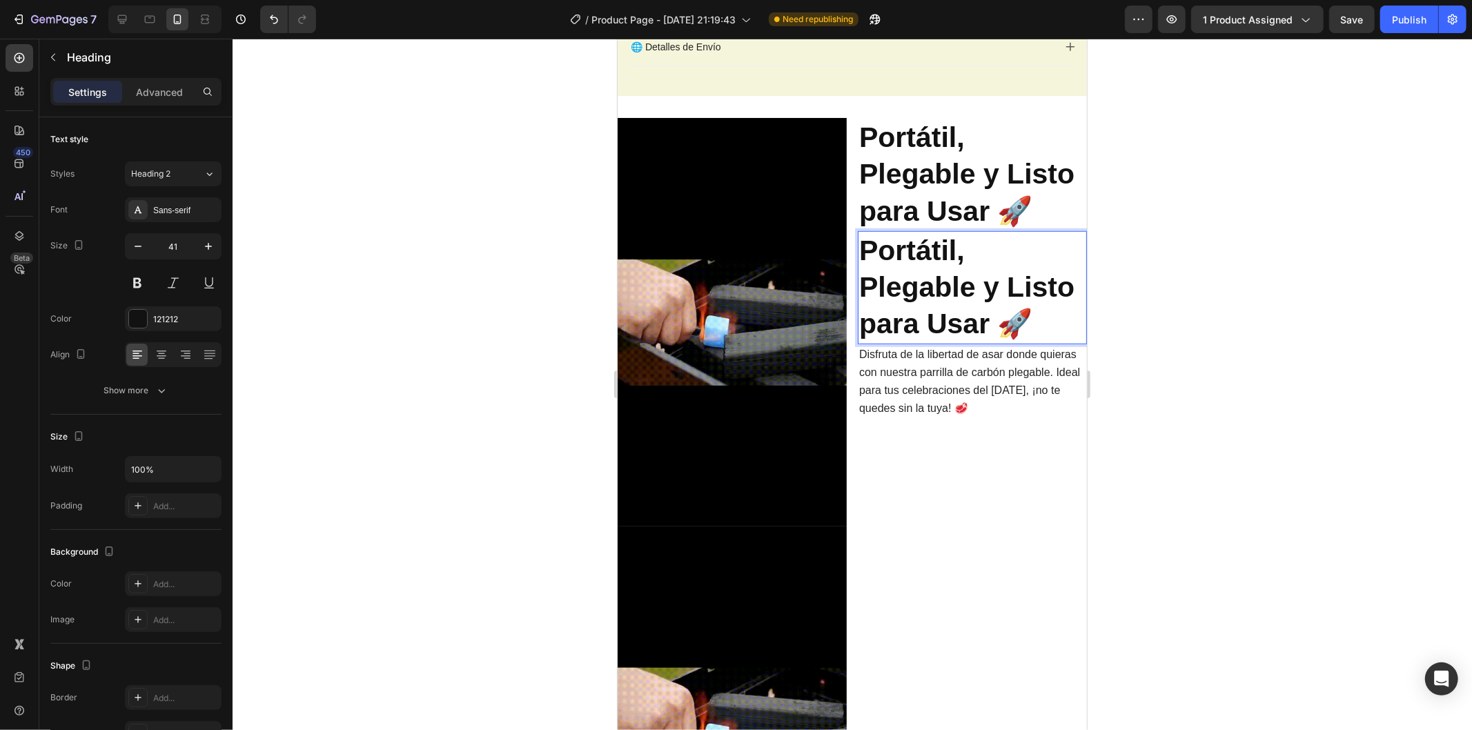
click at [989, 313] on strong "Portátil, Plegable y Listo para Usar 🚀" at bounding box center [965, 287] width 215 height 106
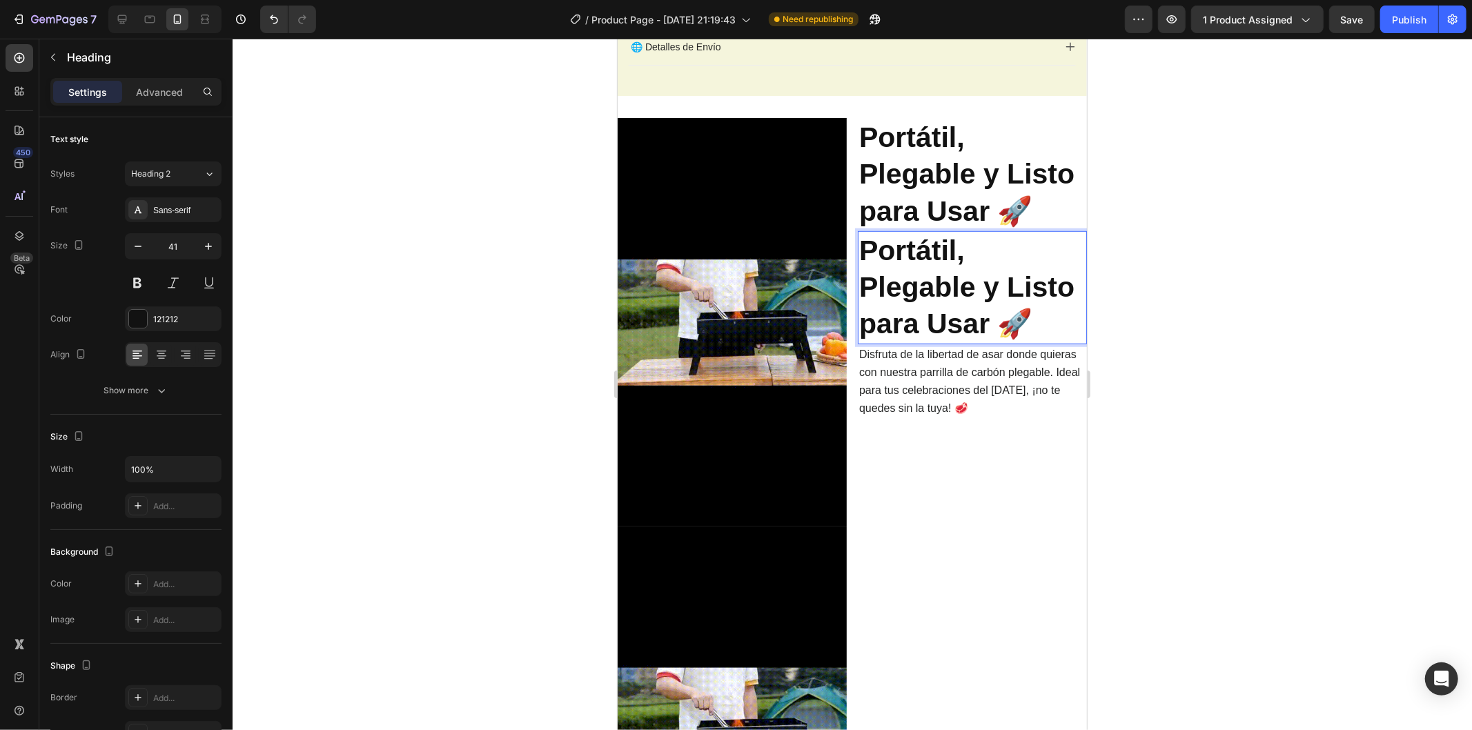
click at [1023, 322] on strong "Portátil, Plegable y Listo para Usar 🚀" at bounding box center [965, 287] width 215 height 106
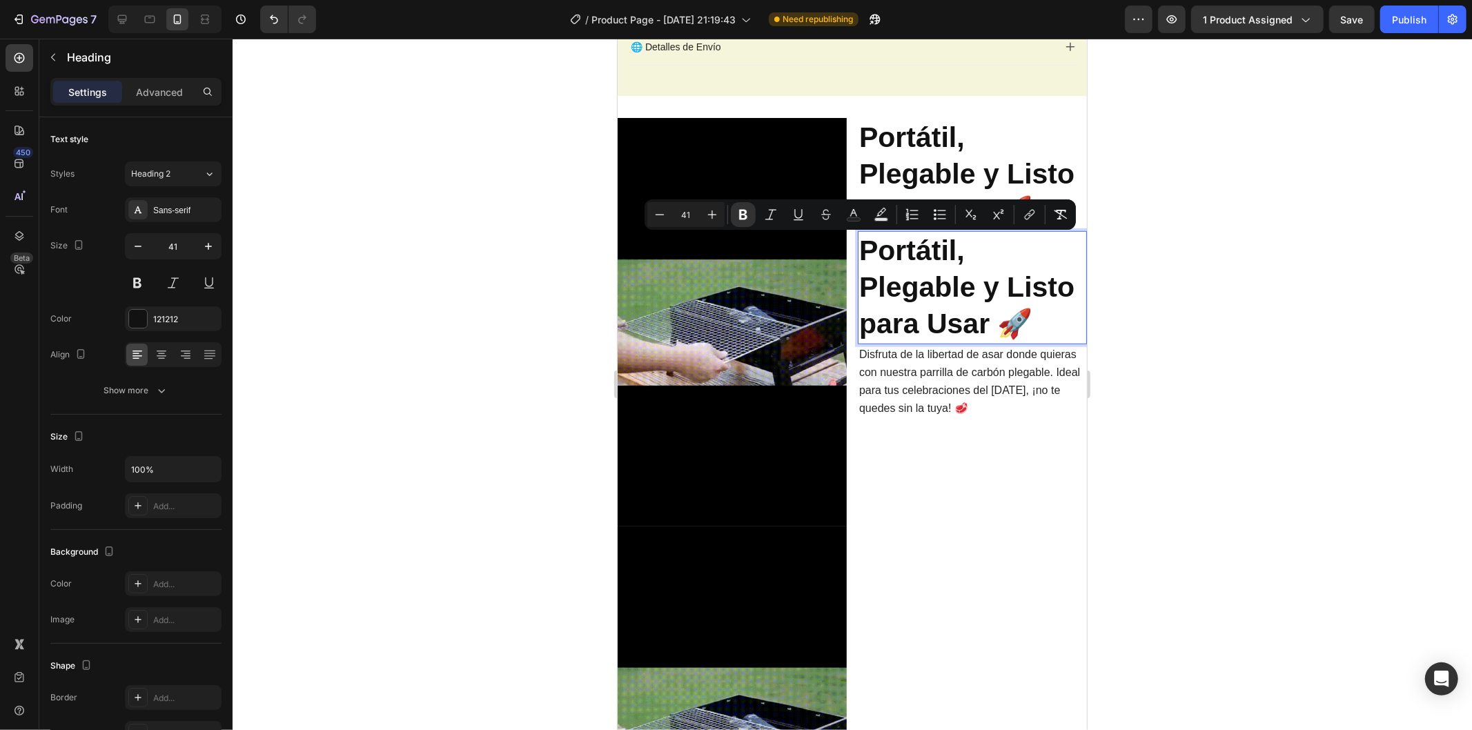
click at [1023, 318] on strong "Portátil, Plegable y Listo para Usar 🚀" at bounding box center [965, 287] width 215 height 106
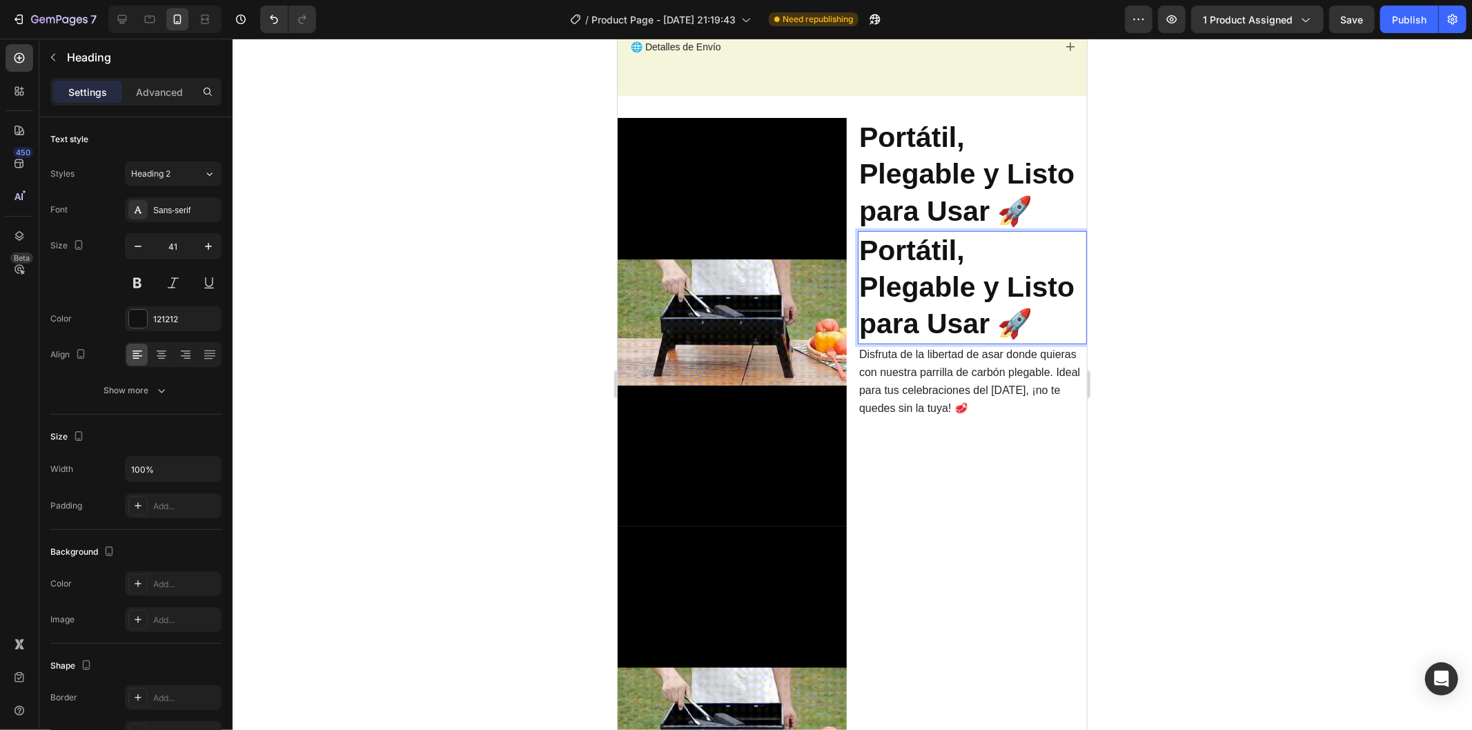
click at [1041, 321] on p "Portátil, Plegable y Listo para Usar 🚀" at bounding box center [971, 287] width 226 height 110
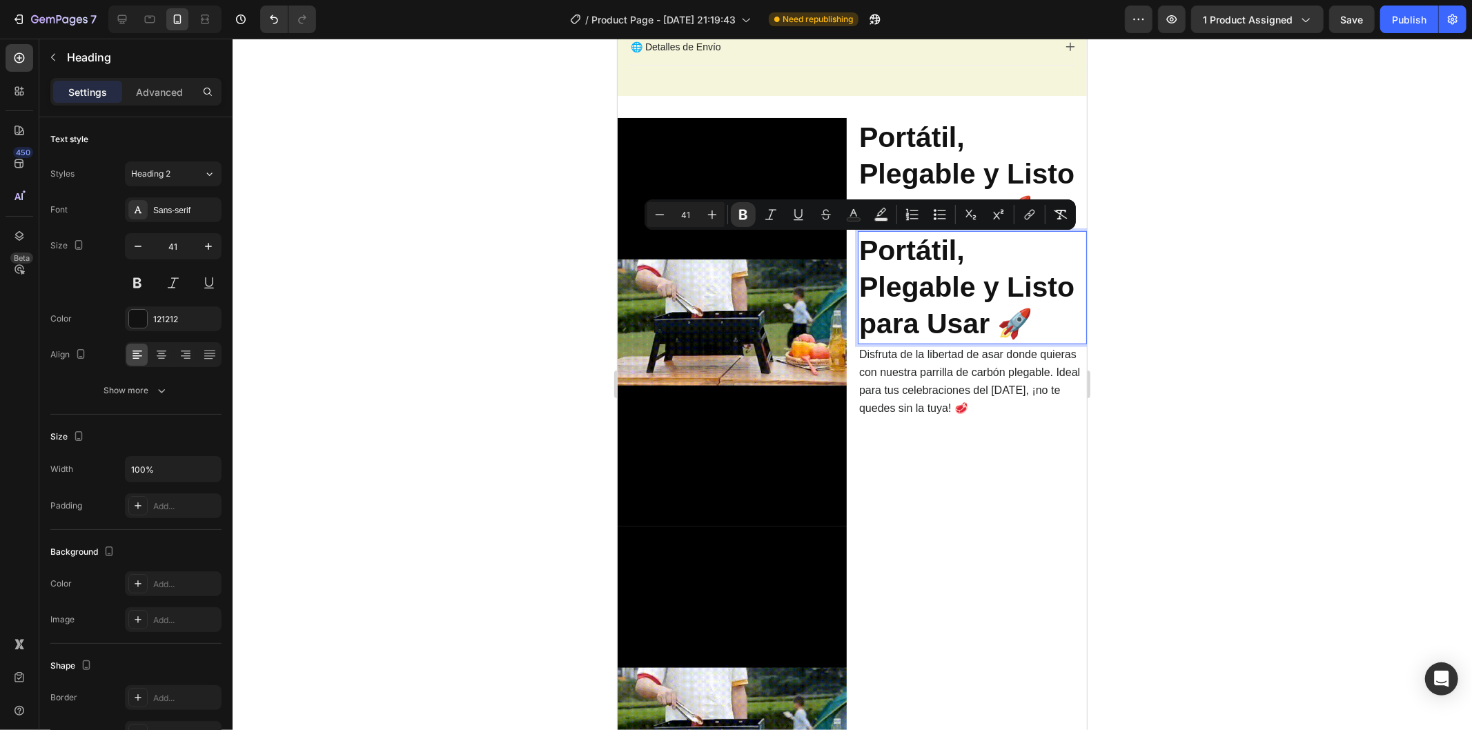
click at [1175, 328] on div at bounding box center [852, 384] width 1239 height 691
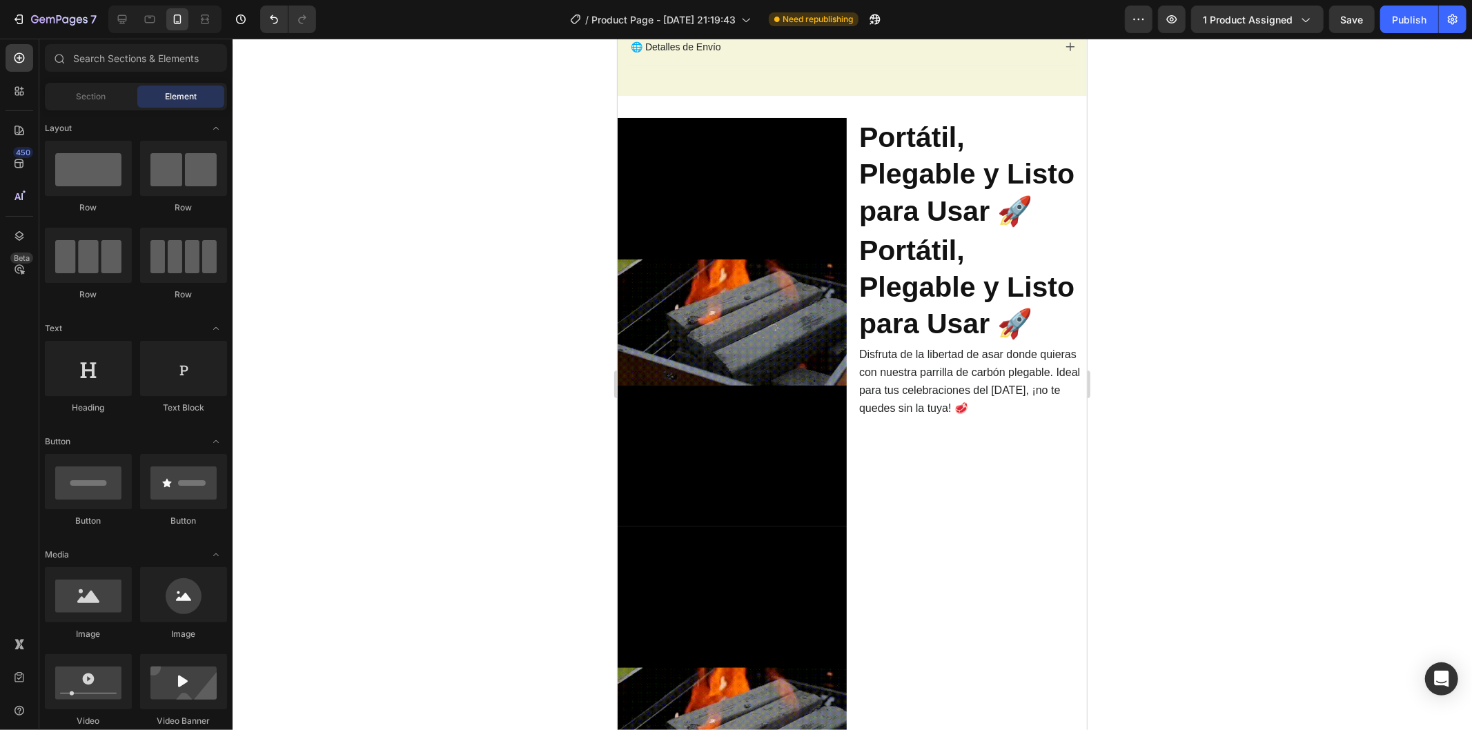
click at [1008, 319] on strong "Portátil, Plegable y Listo para Usar 🚀" at bounding box center [965, 287] width 215 height 106
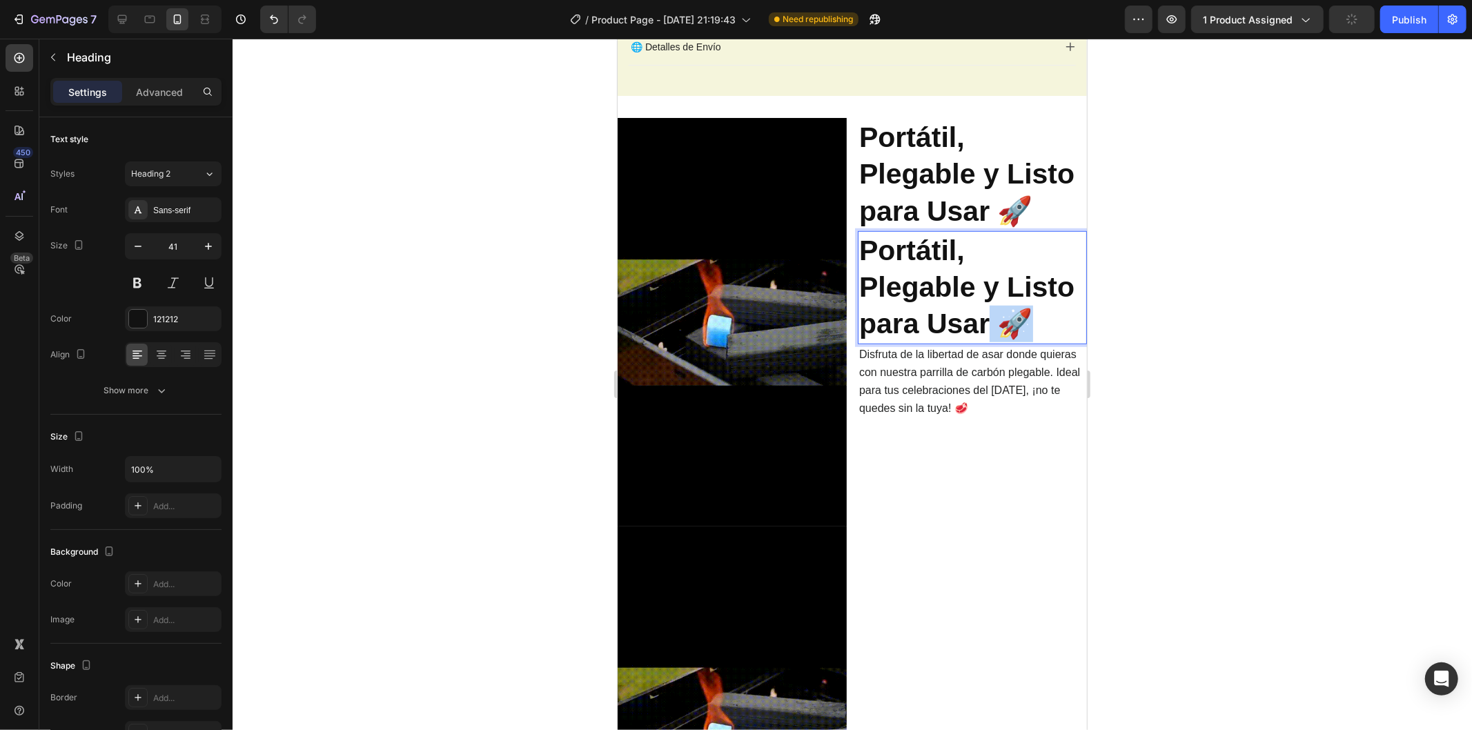
click at [1005, 317] on strong "Portátil, Plegable y Listo para Usar 🚀" at bounding box center [965, 287] width 215 height 106
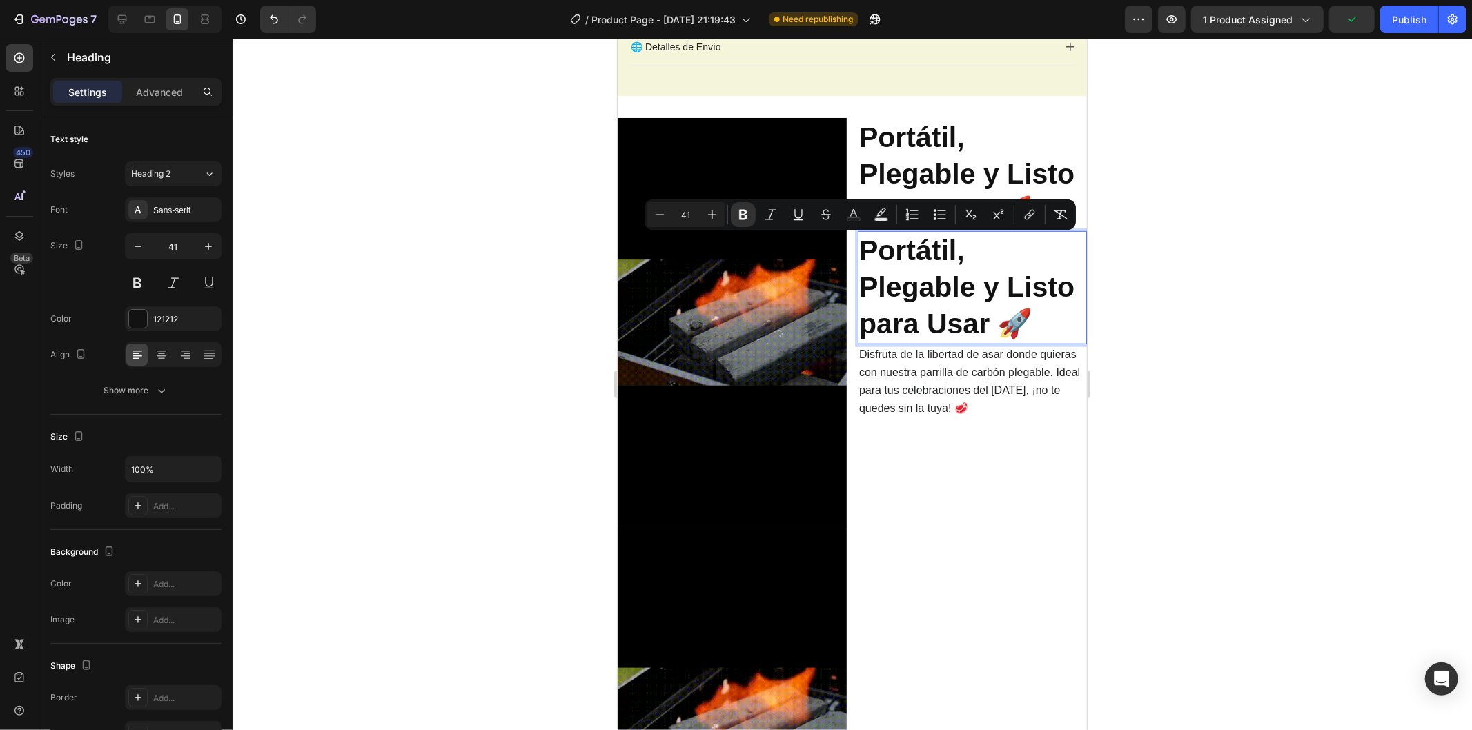
drag, startPoint x: 1085, startPoint y: 322, endPoint x: 1703, endPoint y: 360, distance: 619.4
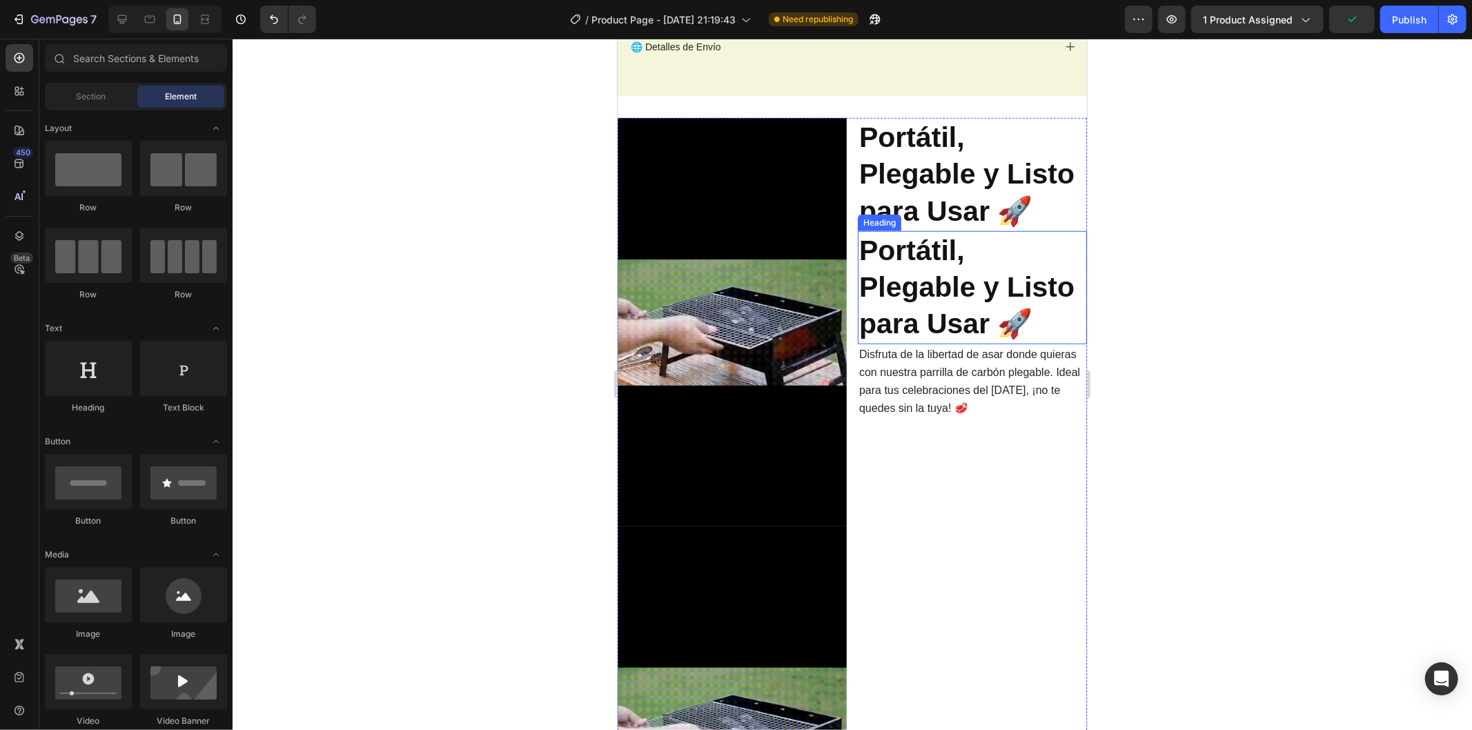
click at [1013, 304] on p "⁠⁠⁠⁠⁠⁠⁠ Portátil, Plegable y Listo para Usar 🚀" at bounding box center [971, 287] width 226 height 110
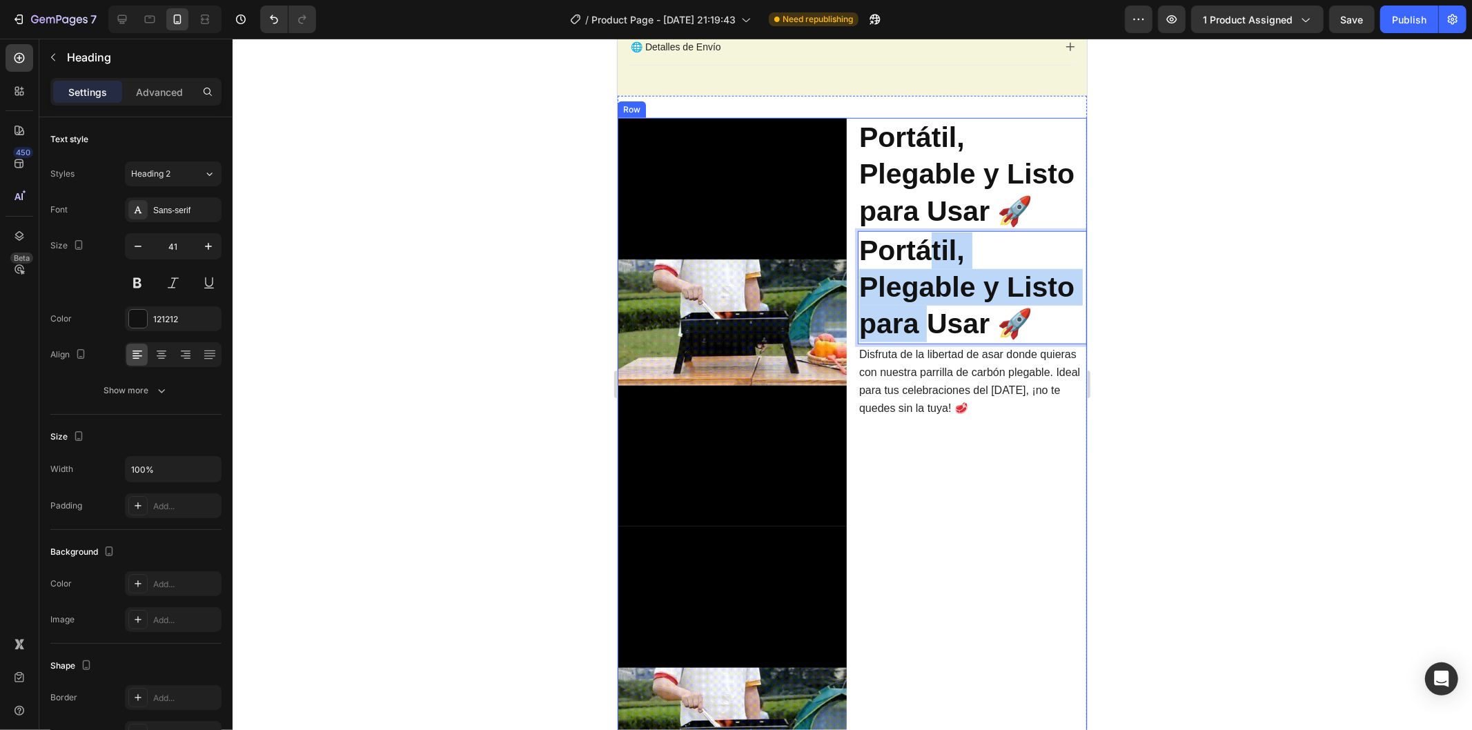
drag, startPoint x: 918, startPoint y: 266, endPoint x: 920, endPoint y: 515, distance: 249.1
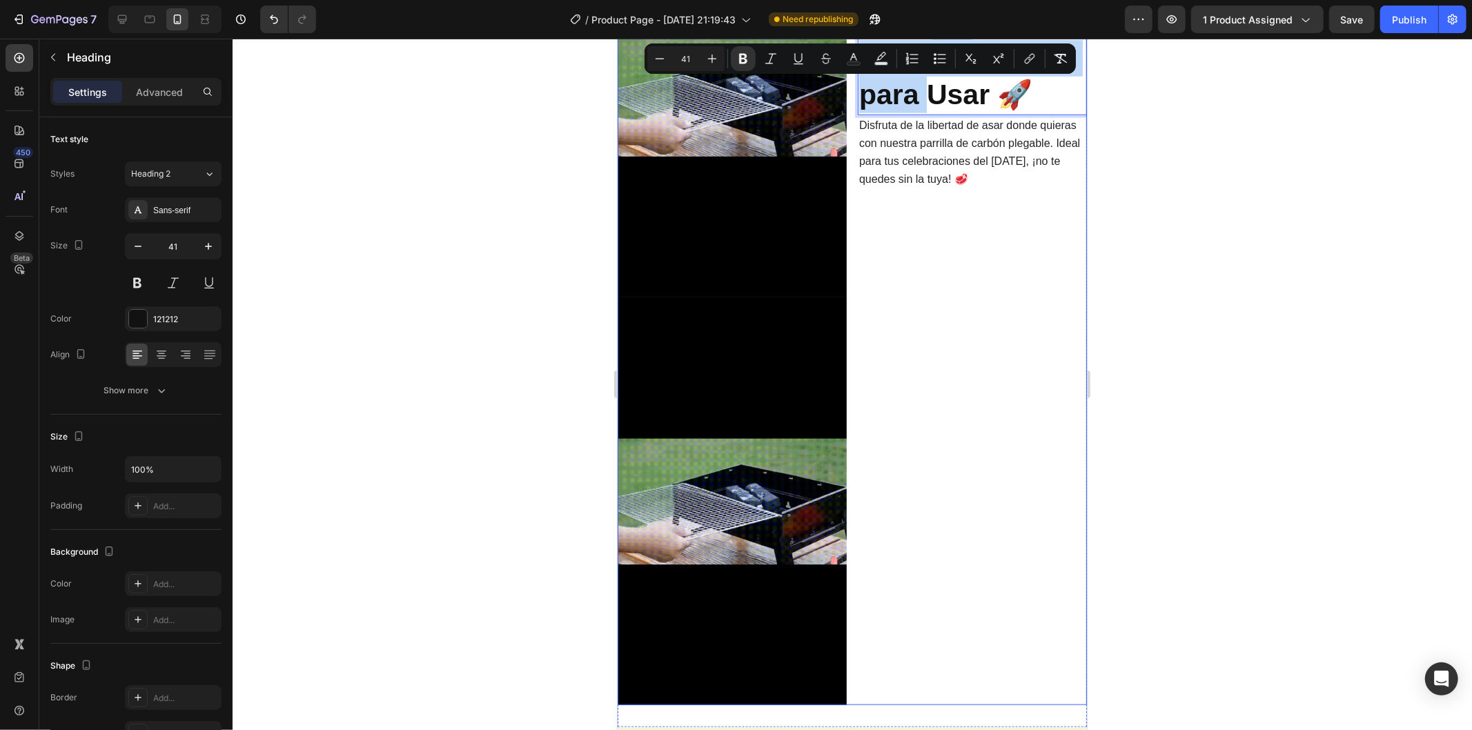
click at [795, 427] on img at bounding box center [731, 501] width 229 height 408
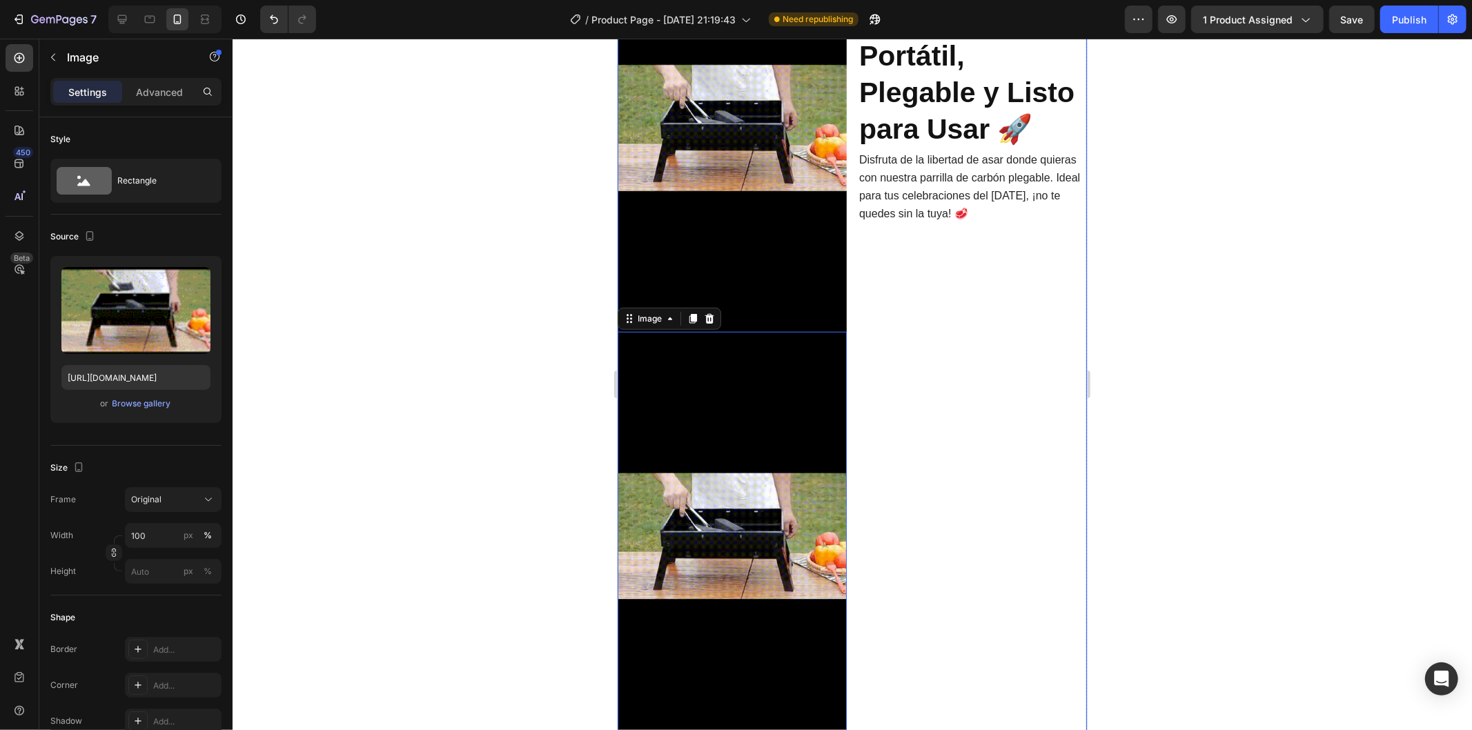
scroll to position [760, 0]
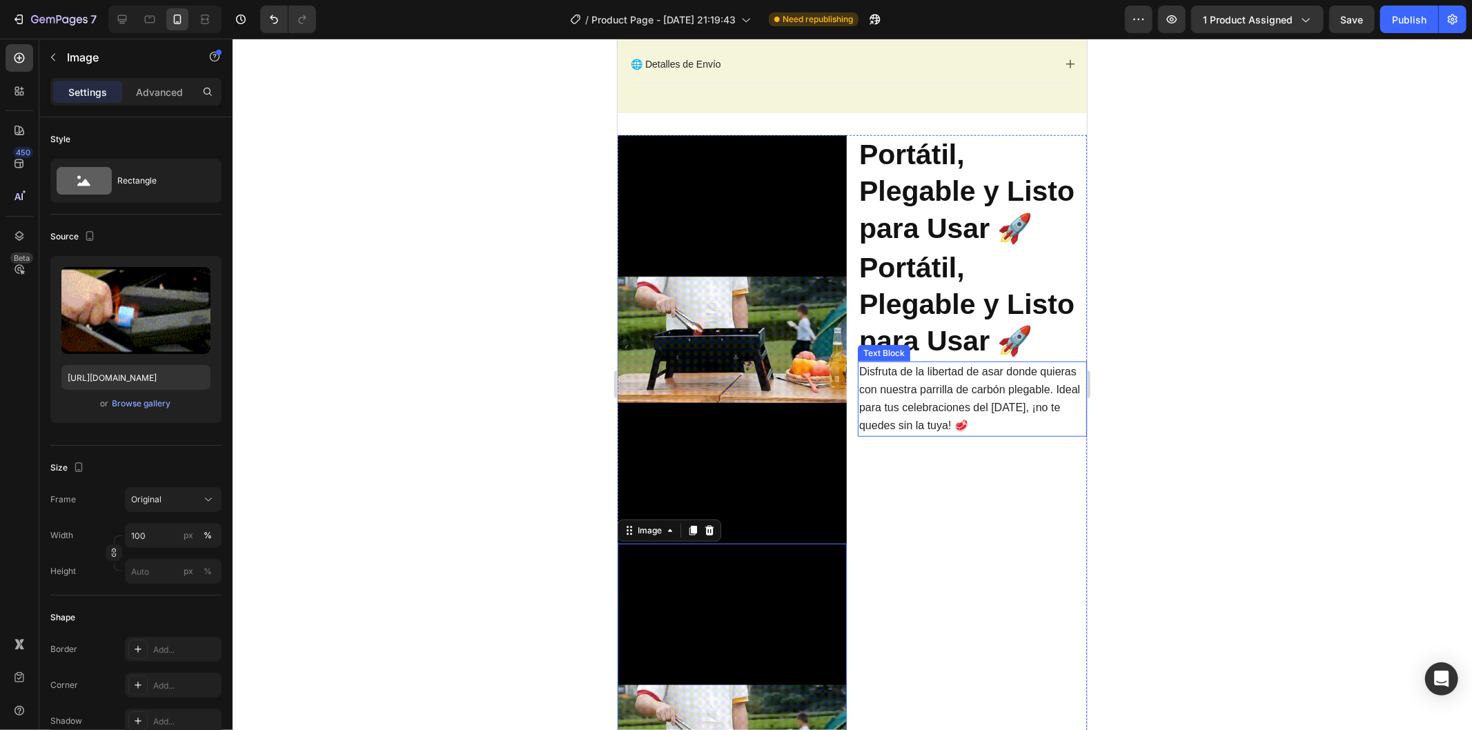
click at [934, 404] on span "Disfruta de la libertad de asar donde quieras con nuestra parrilla de carbón pl…" at bounding box center [968, 398] width 221 height 66
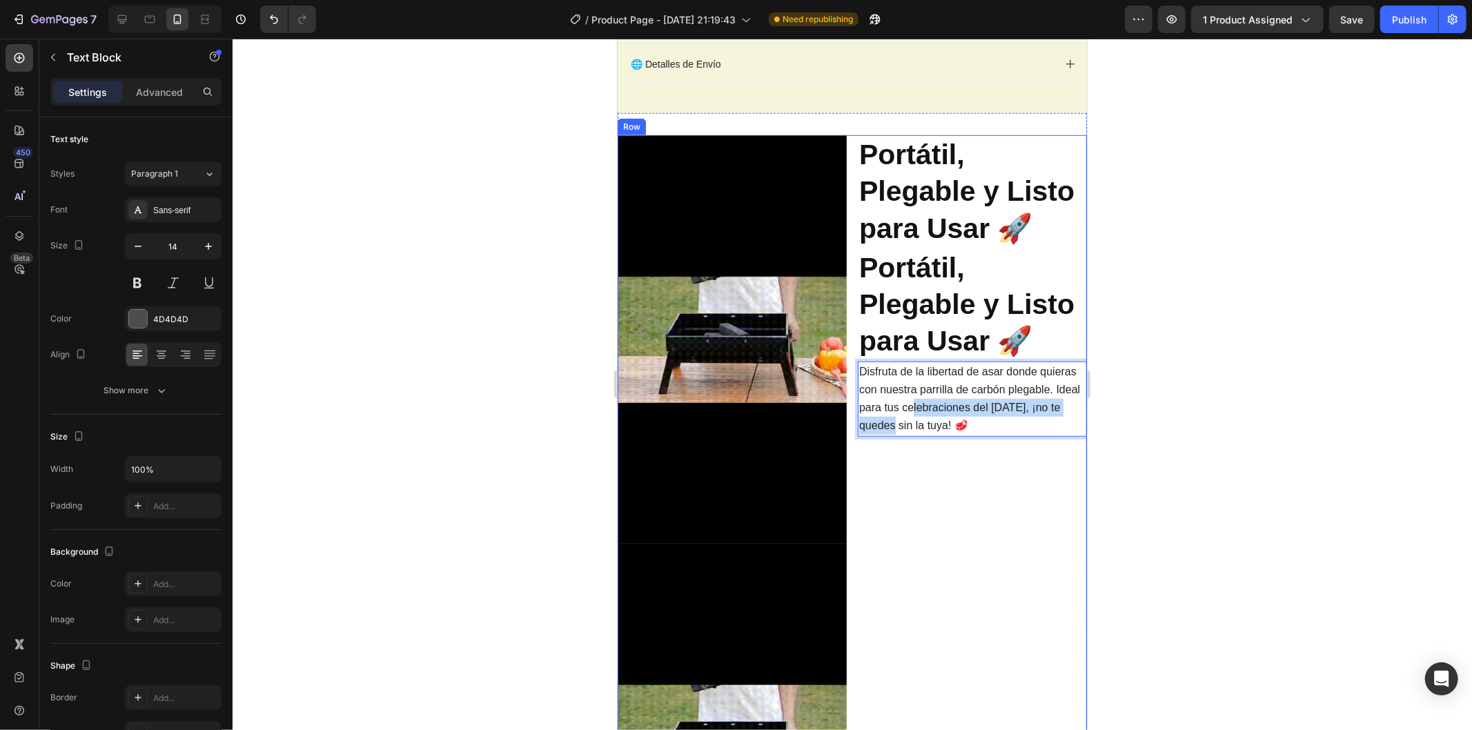
drag, startPoint x: 934, startPoint y: 404, endPoint x: 936, endPoint y: 440, distance: 36.0
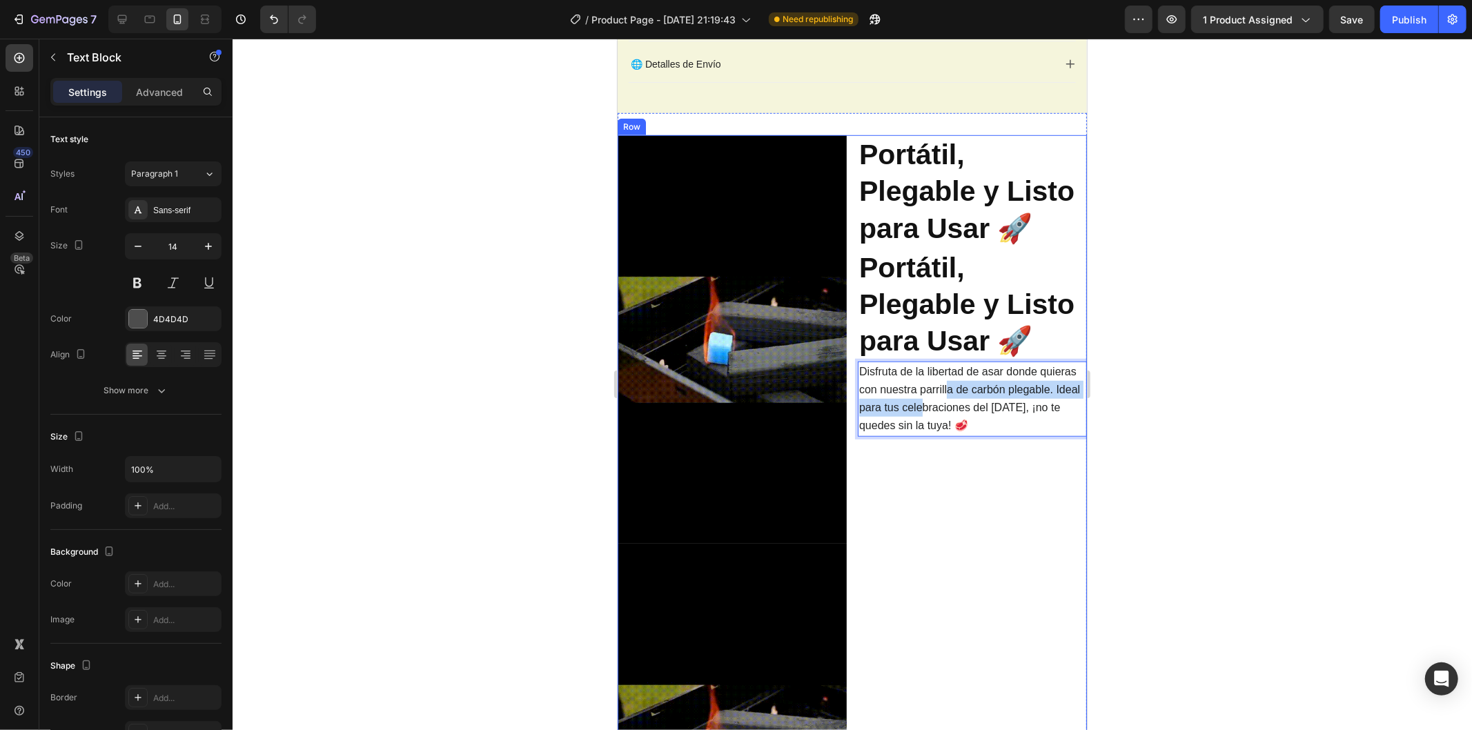
click at [942, 390] on span "Disfruta de la libertad de asar donde quieras con nuestra parrilla de carbón pl…" at bounding box center [968, 398] width 221 height 66
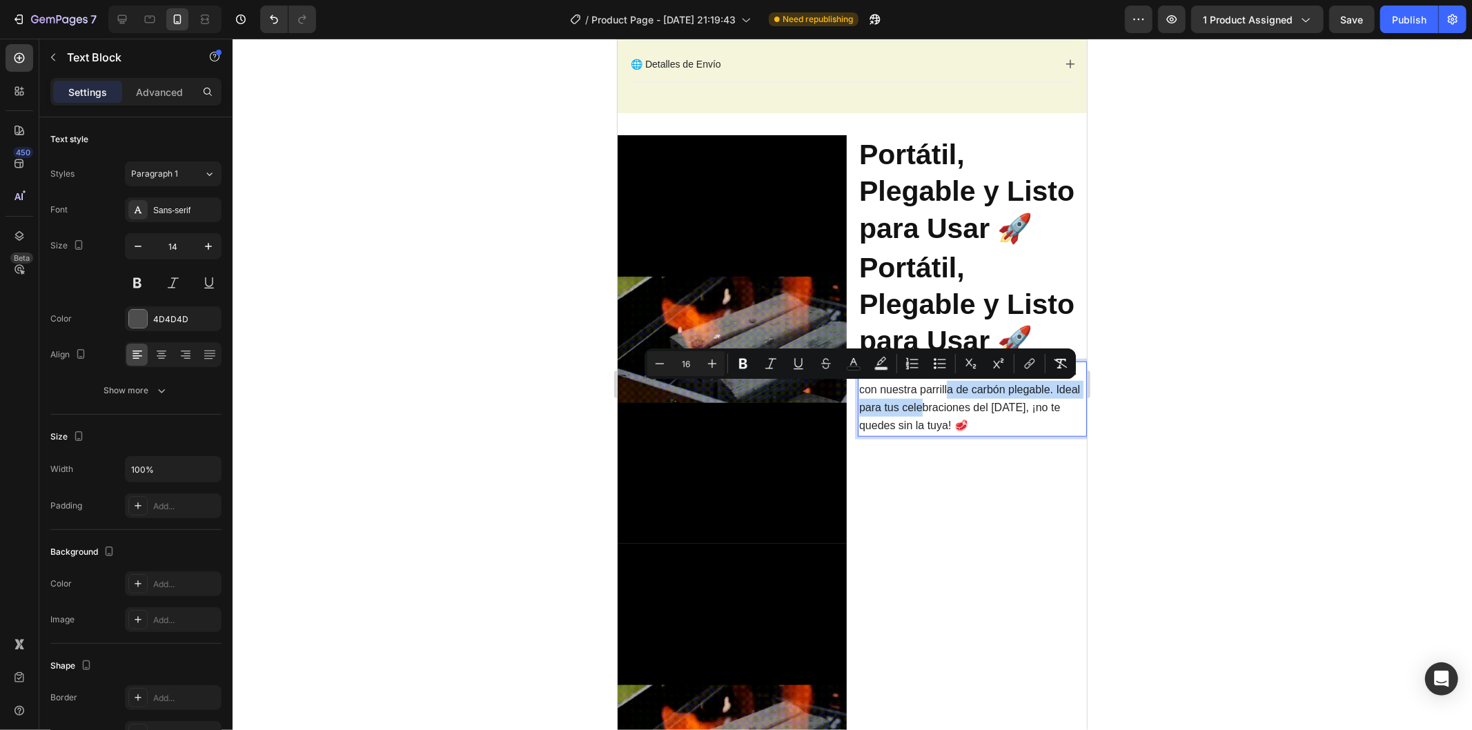
click at [942, 390] on span "Disfruta de la libertad de asar donde quieras con nuestra parrilla de carbón pl…" at bounding box center [968, 398] width 221 height 66
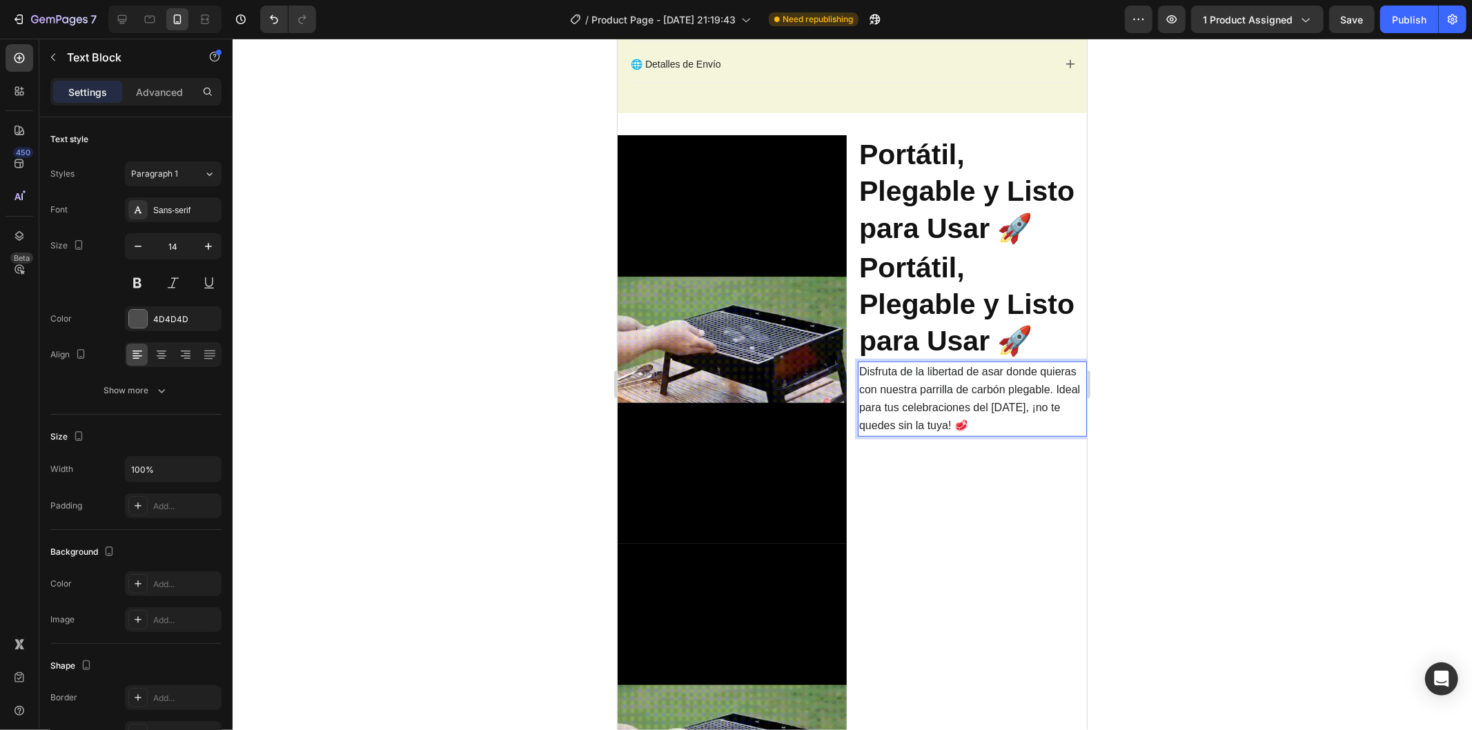
click at [946, 497] on div "⁠⁠⁠⁠⁠⁠⁠ Portátil, Plegable y Listo para Usar 🚀 Heading ⁠⁠⁠⁠⁠⁠⁠ Portátil, Plegab…" at bounding box center [971, 543] width 229 height 816
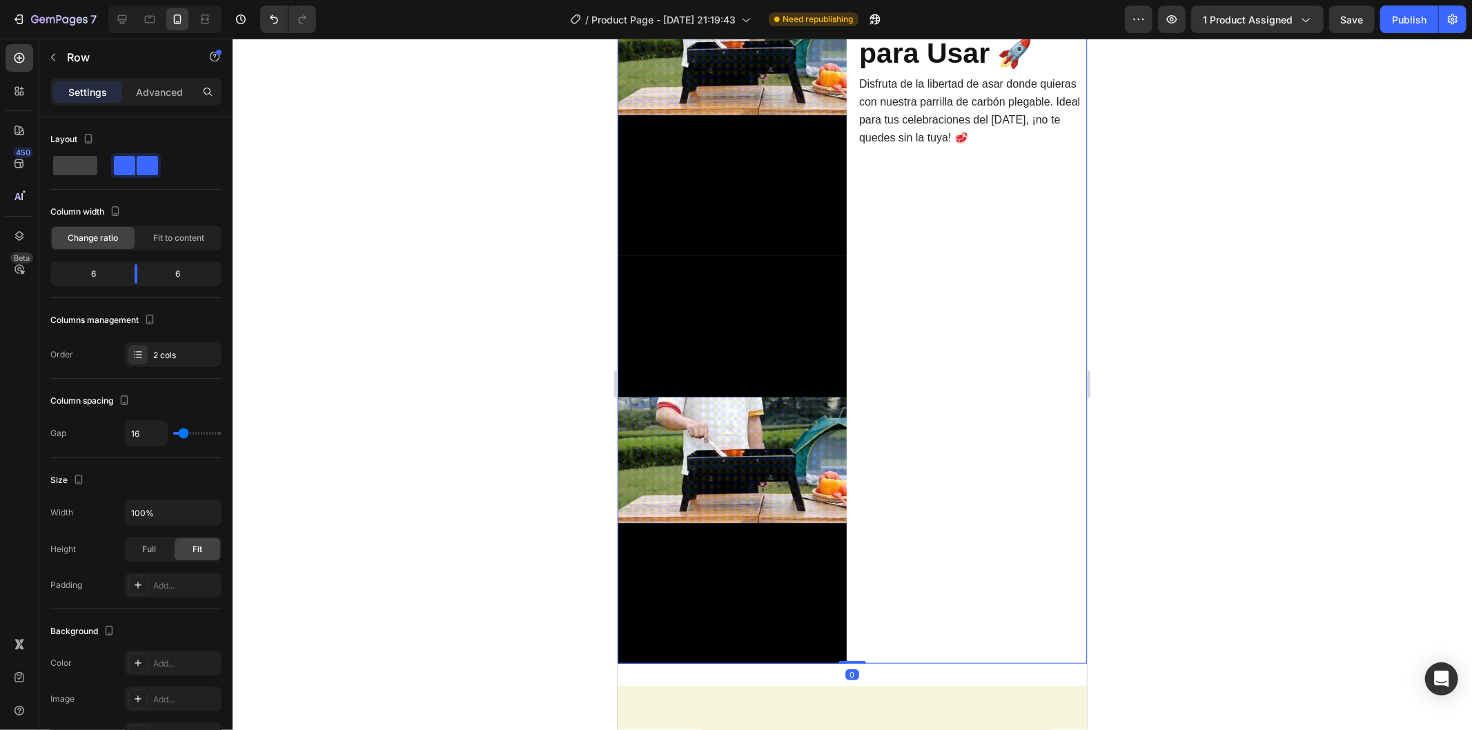
click at [928, 429] on div "⁠⁠⁠⁠⁠⁠⁠ Portátil, Plegable y Listo para Usar 🚀 Heading ⁠⁠⁠⁠⁠⁠⁠ Portátil, Plegab…" at bounding box center [971, 255] width 229 height 816
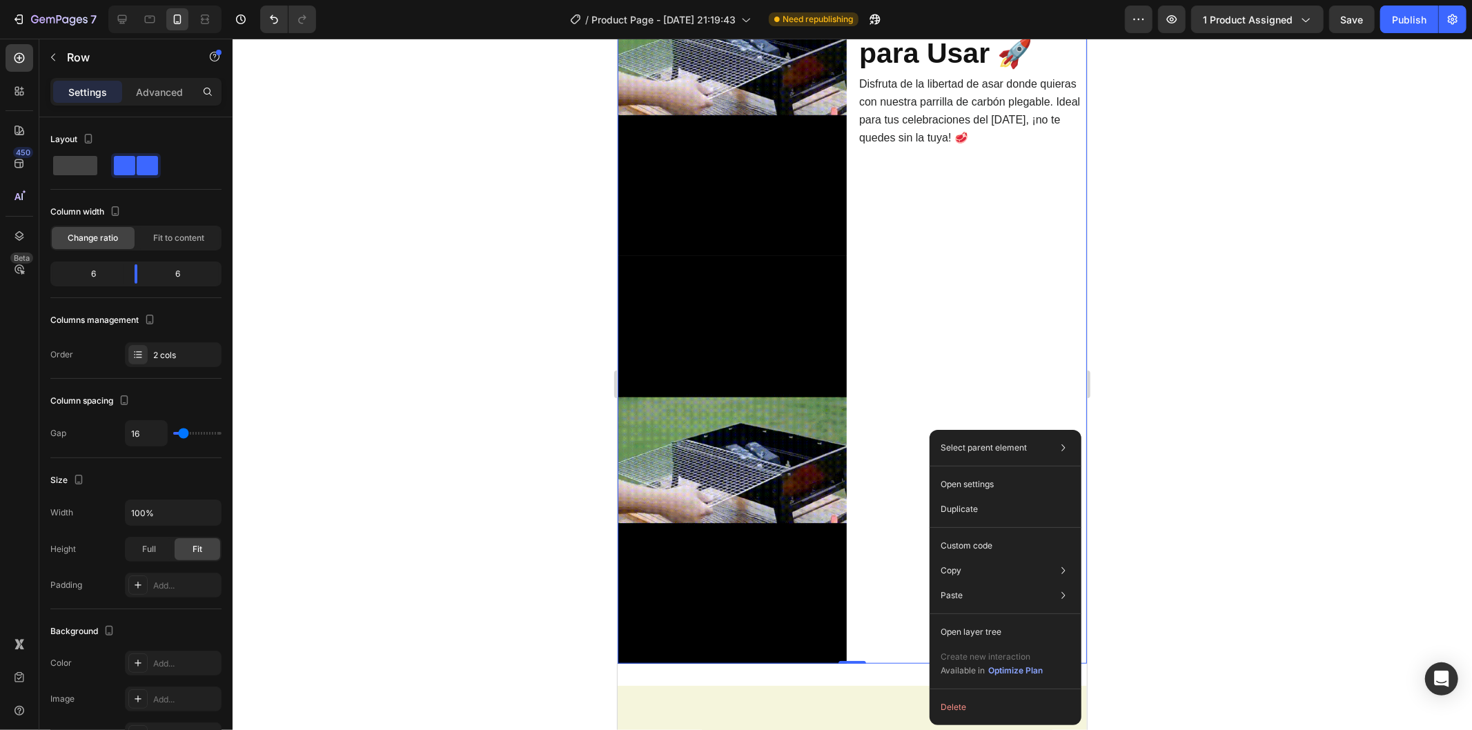
click at [1152, 340] on div at bounding box center [852, 384] width 1239 height 691
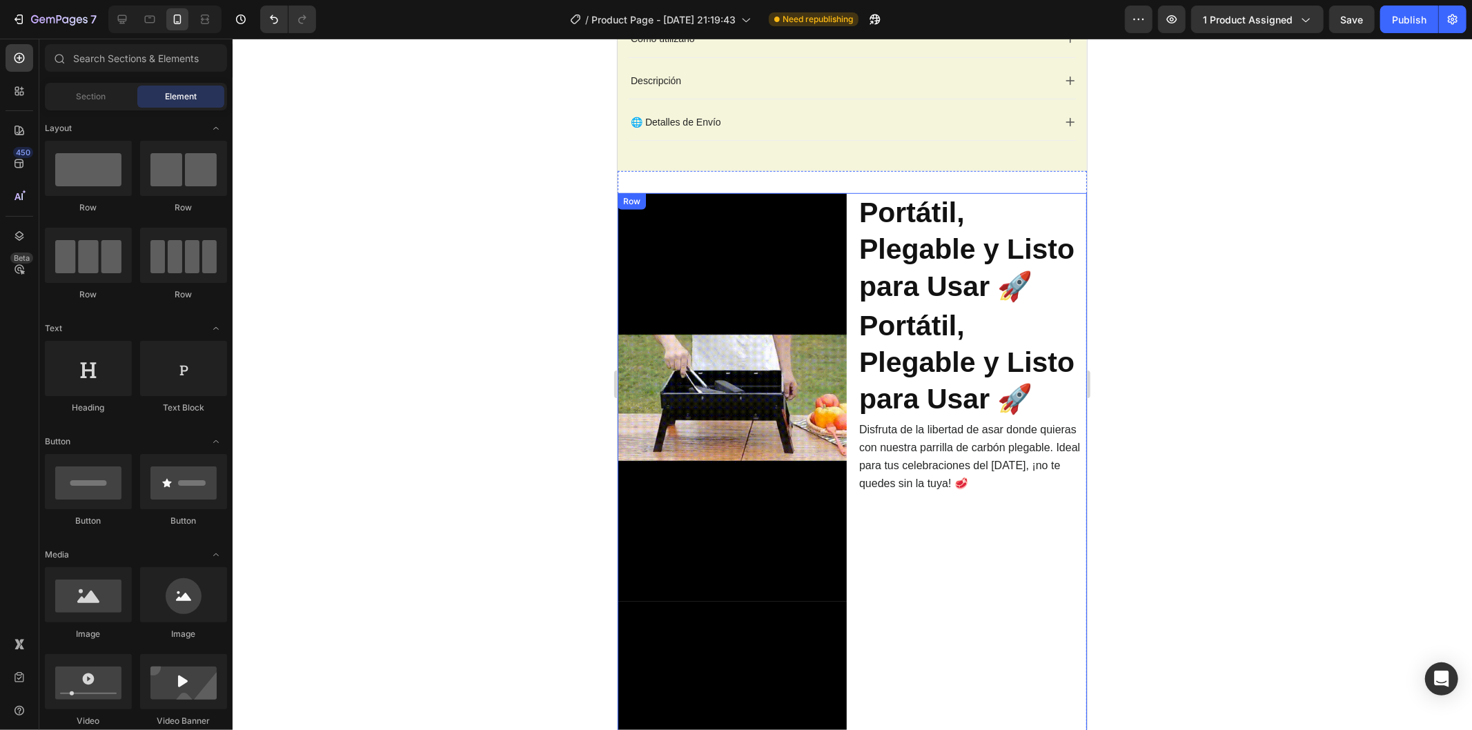
scroll to position [742, 0]
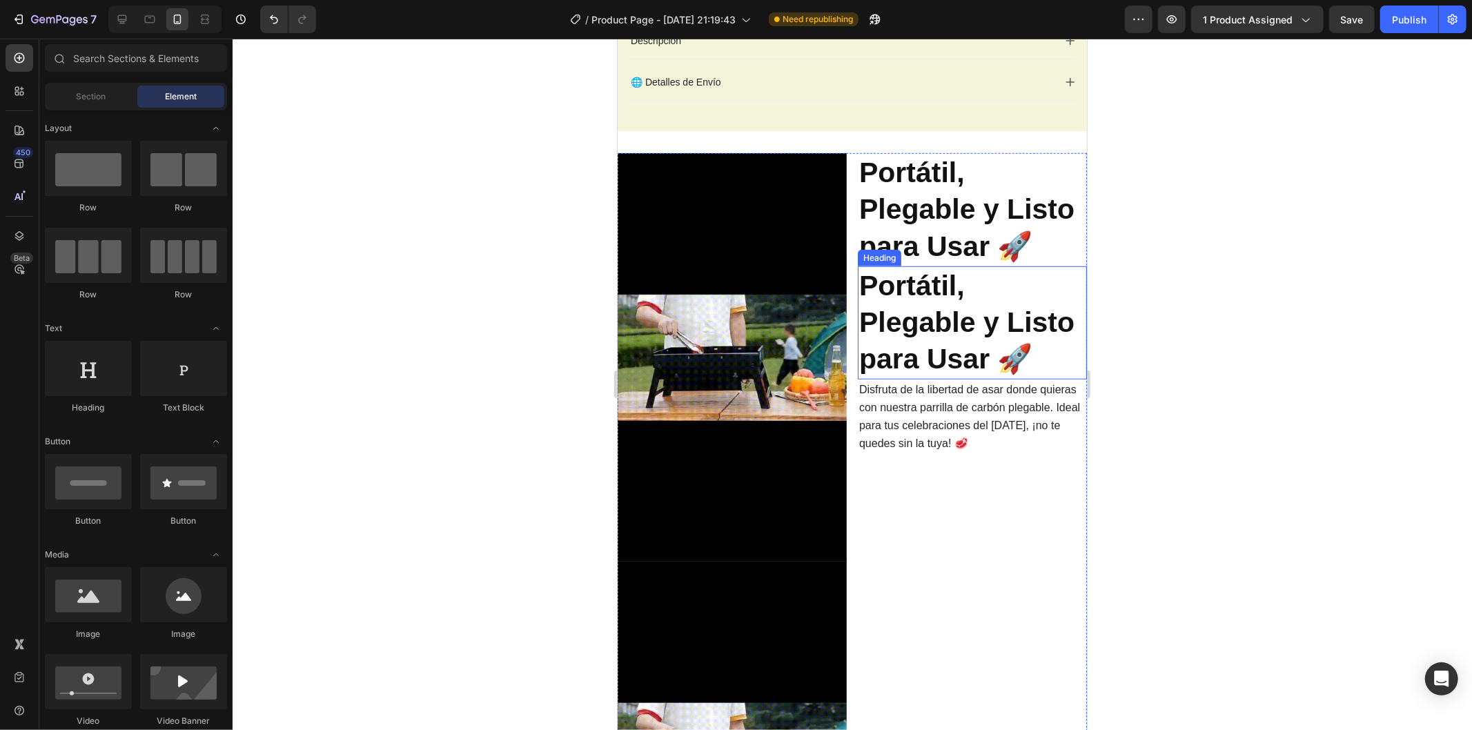
drag, startPoint x: 920, startPoint y: 372, endPoint x: 923, endPoint y: 394, distance: 22.2
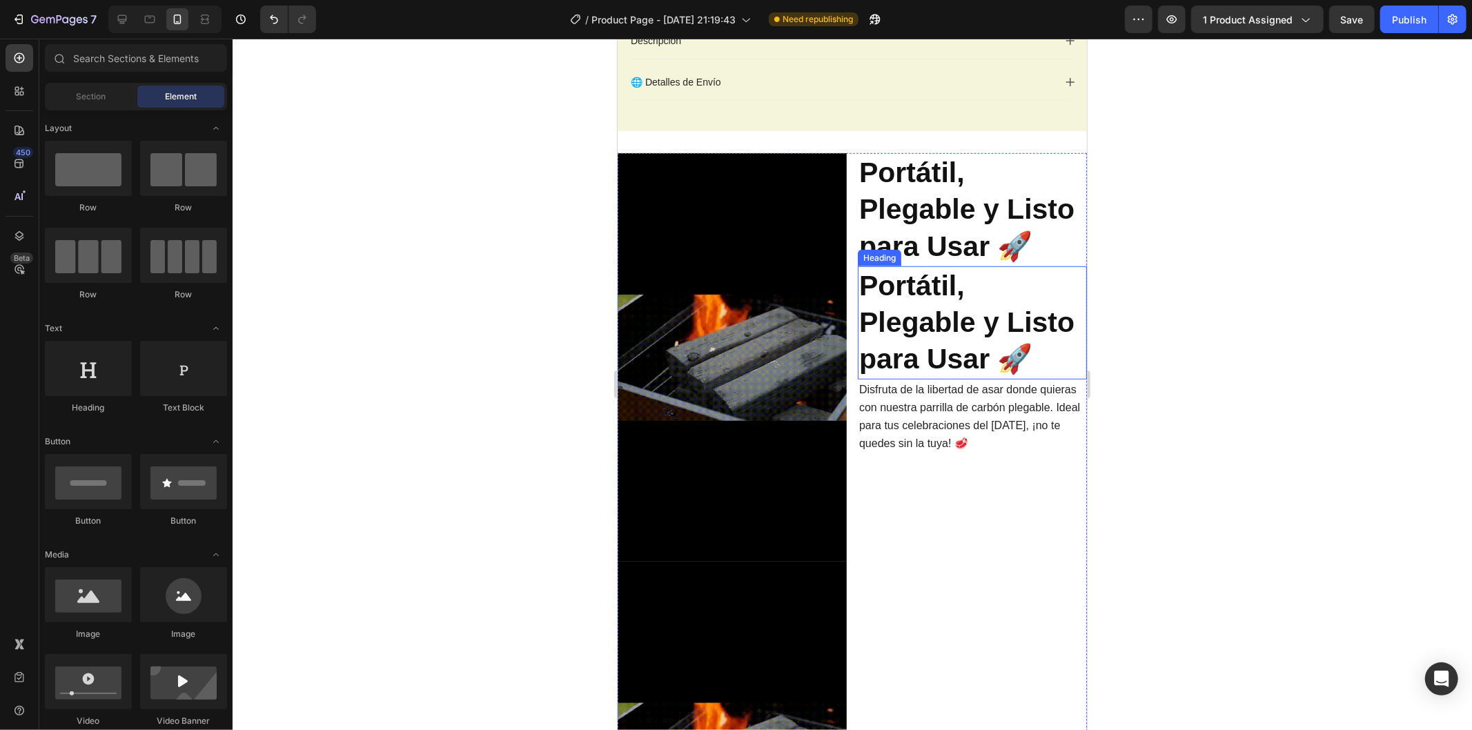
click at [920, 373] on strong "Portátil, Plegable y Listo para Usar 🚀" at bounding box center [965, 322] width 215 height 106
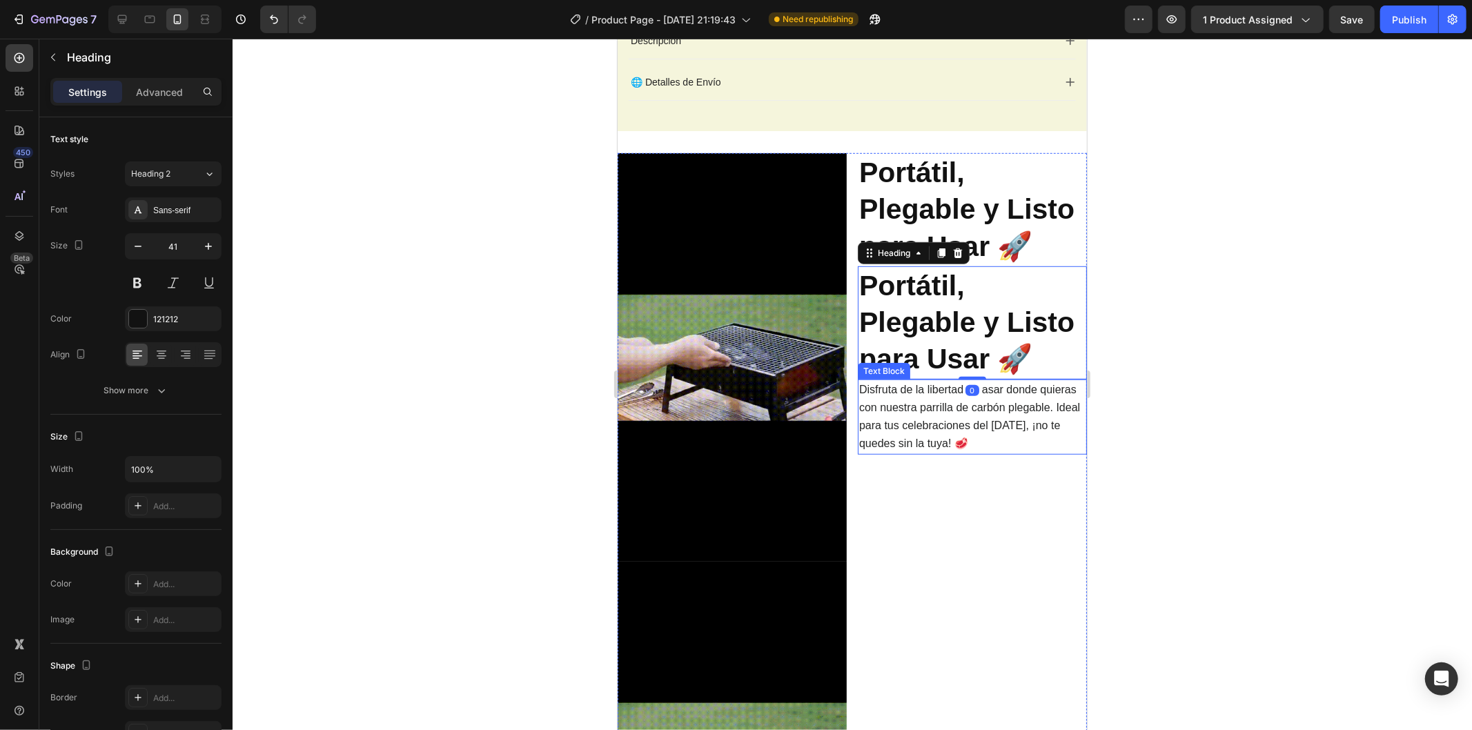
click at [923, 394] on span "Disfruta de la libertad de asar donde quieras con nuestra parrilla de carbón pl…" at bounding box center [968, 416] width 221 height 66
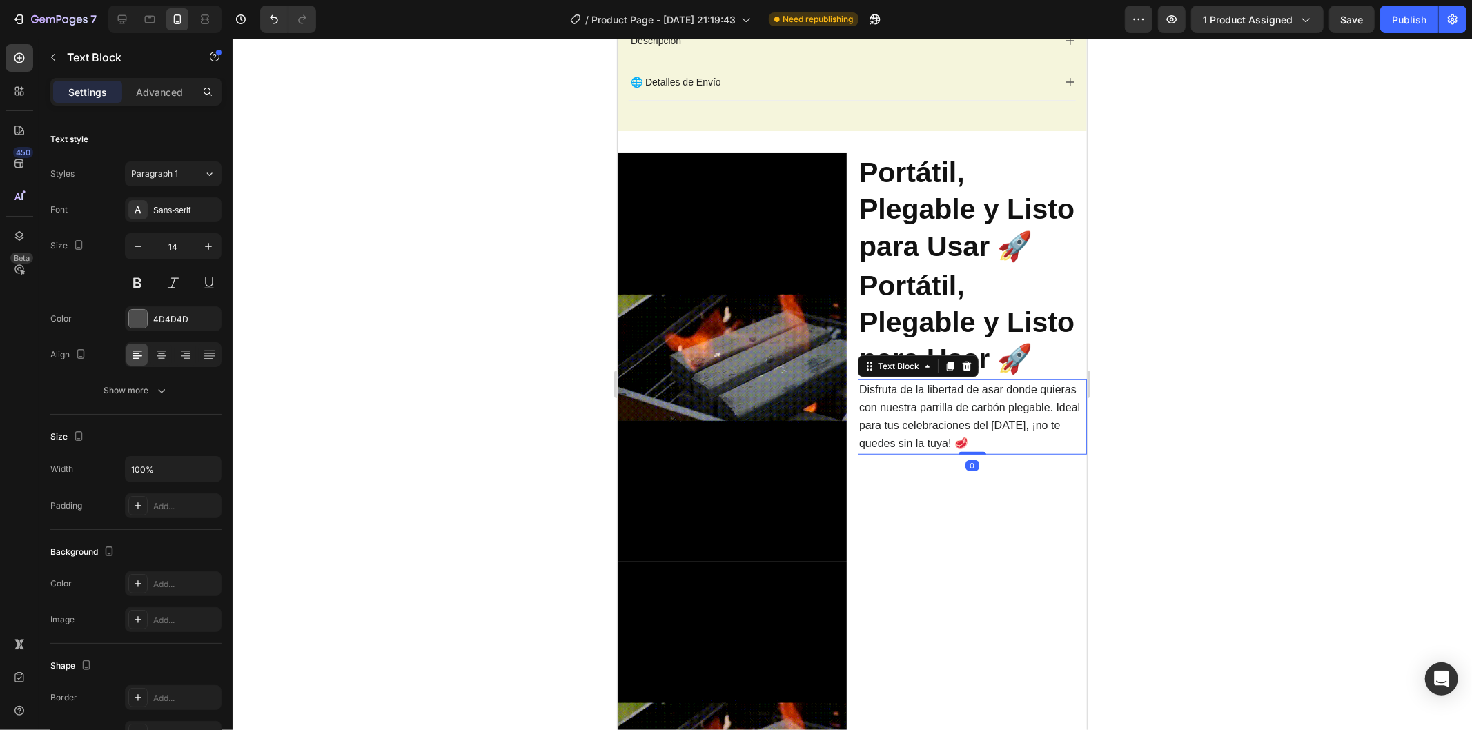
click at [923, 396] on p "Disfruta de la libertad de asar donde quieras con nuestra parrilla de carbón pl…" at bounding box center [971, 416] width 226 height 72
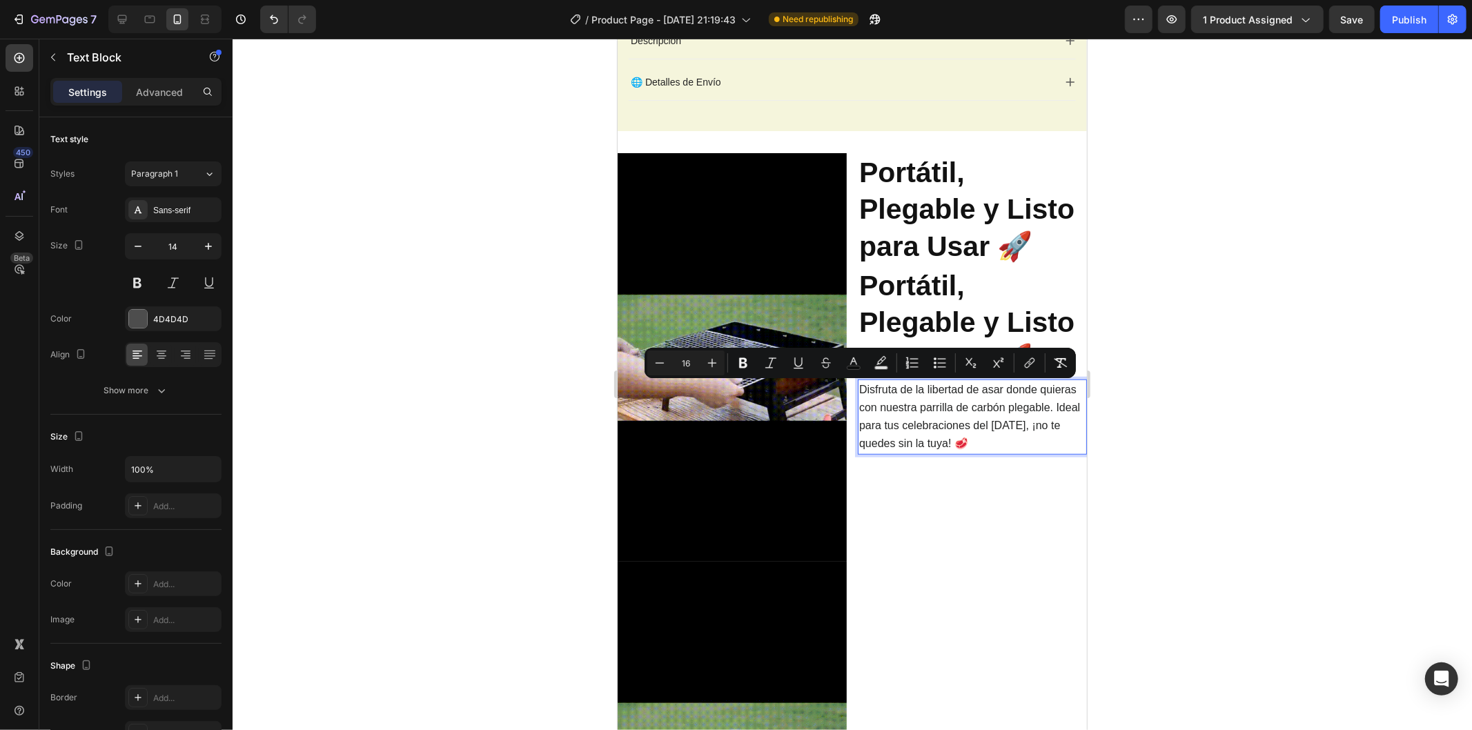
copy span "Disfruta de la libertad de asar donde quieras con nuestra parrilla de carbón pl…"
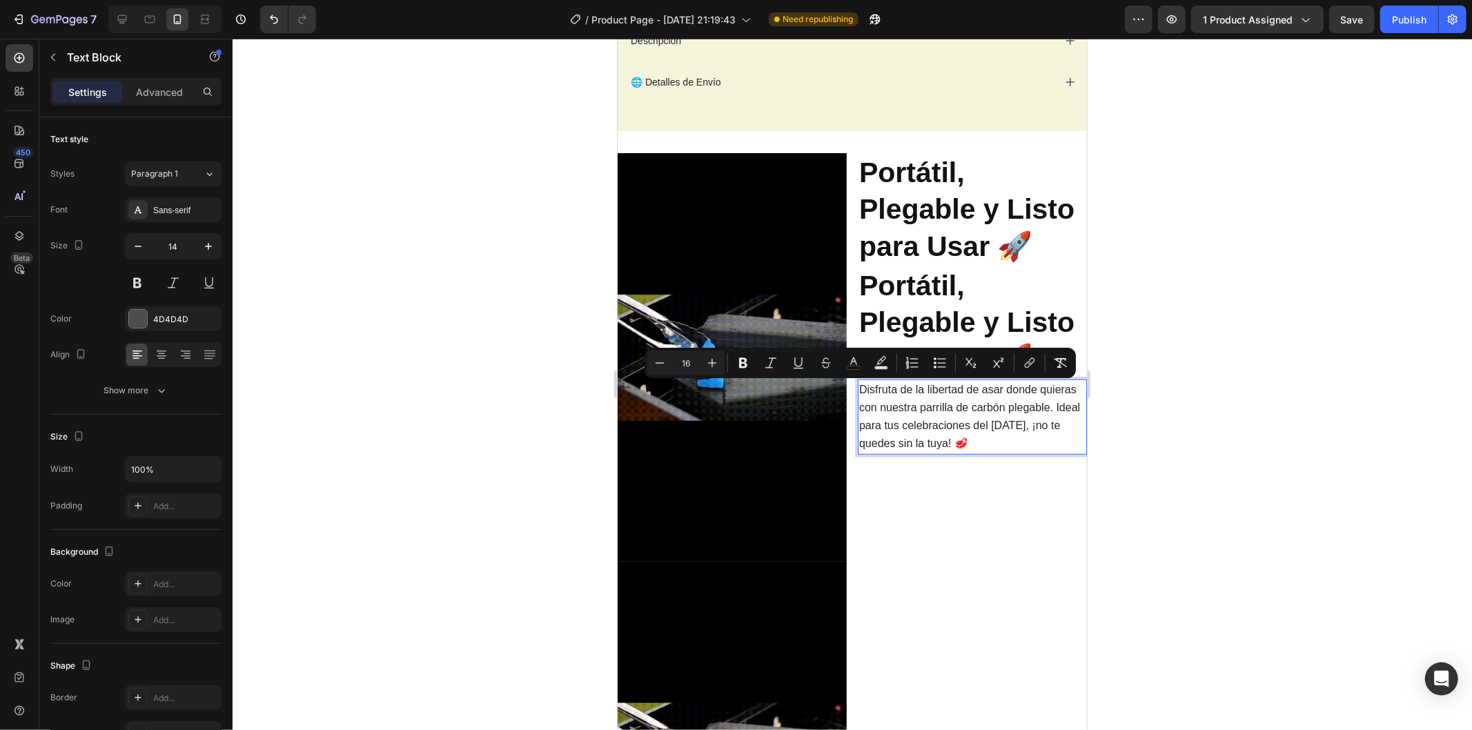
click at [1189, 464] on div at bounding box center [852, 384] width 1239 height 691
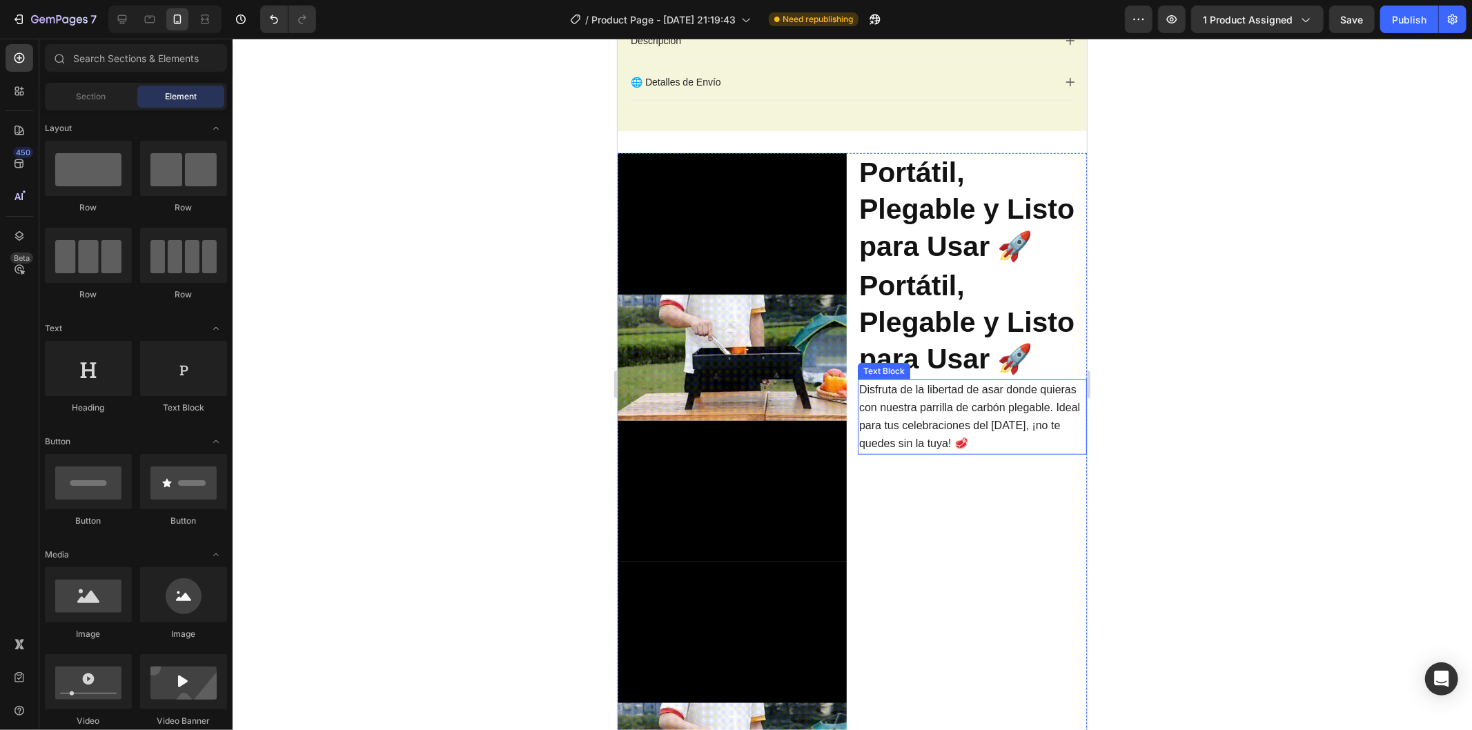
click at [920, 428] on span "Disfruta de la libertad de asar donde quieras con nuestra parrilla de carbón pl…" at bounding box center [968, 416] width 221 height 66
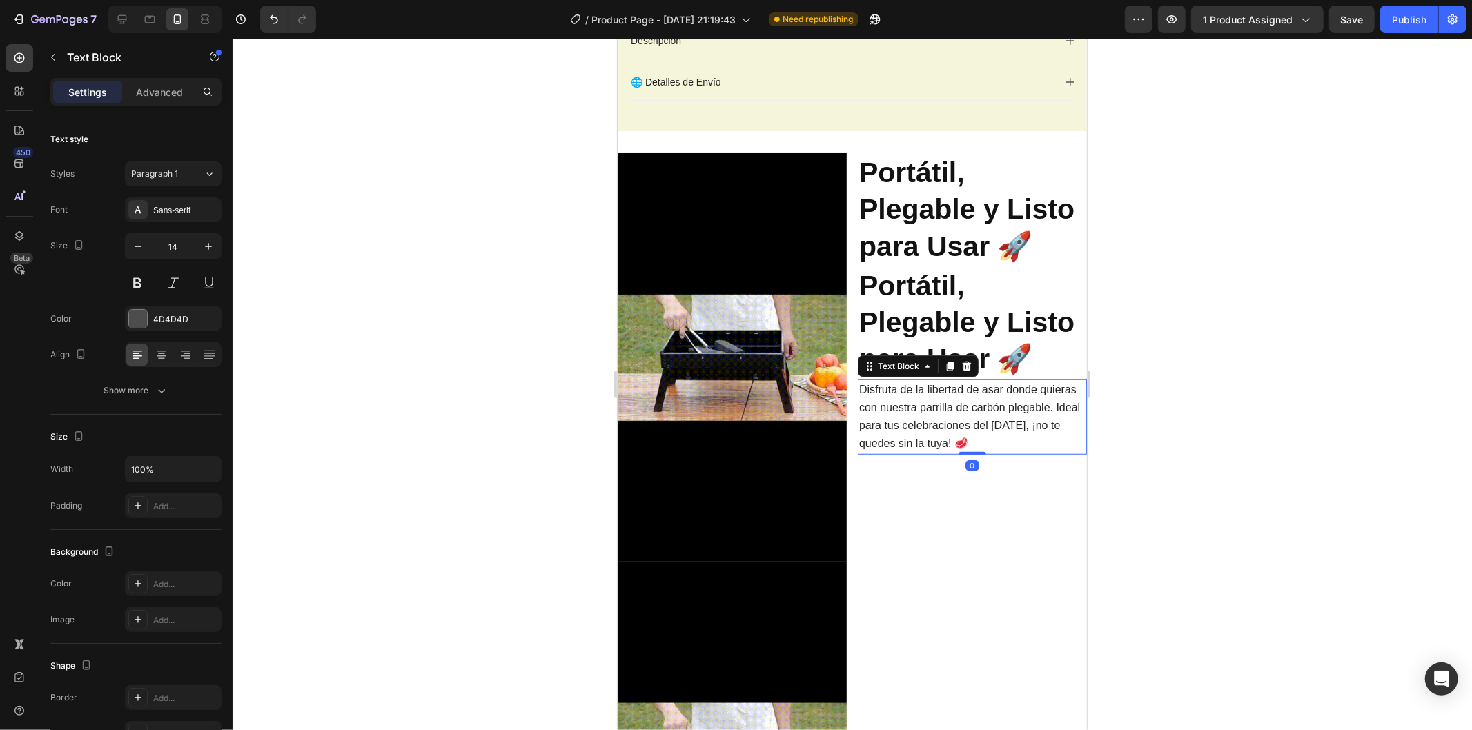
click at [920, 427] on span "Disfruta de la libertad de asar donde quieras con nuestra parrilla de carbón pl…" at bounding box center [968, 416] width 221 height 66
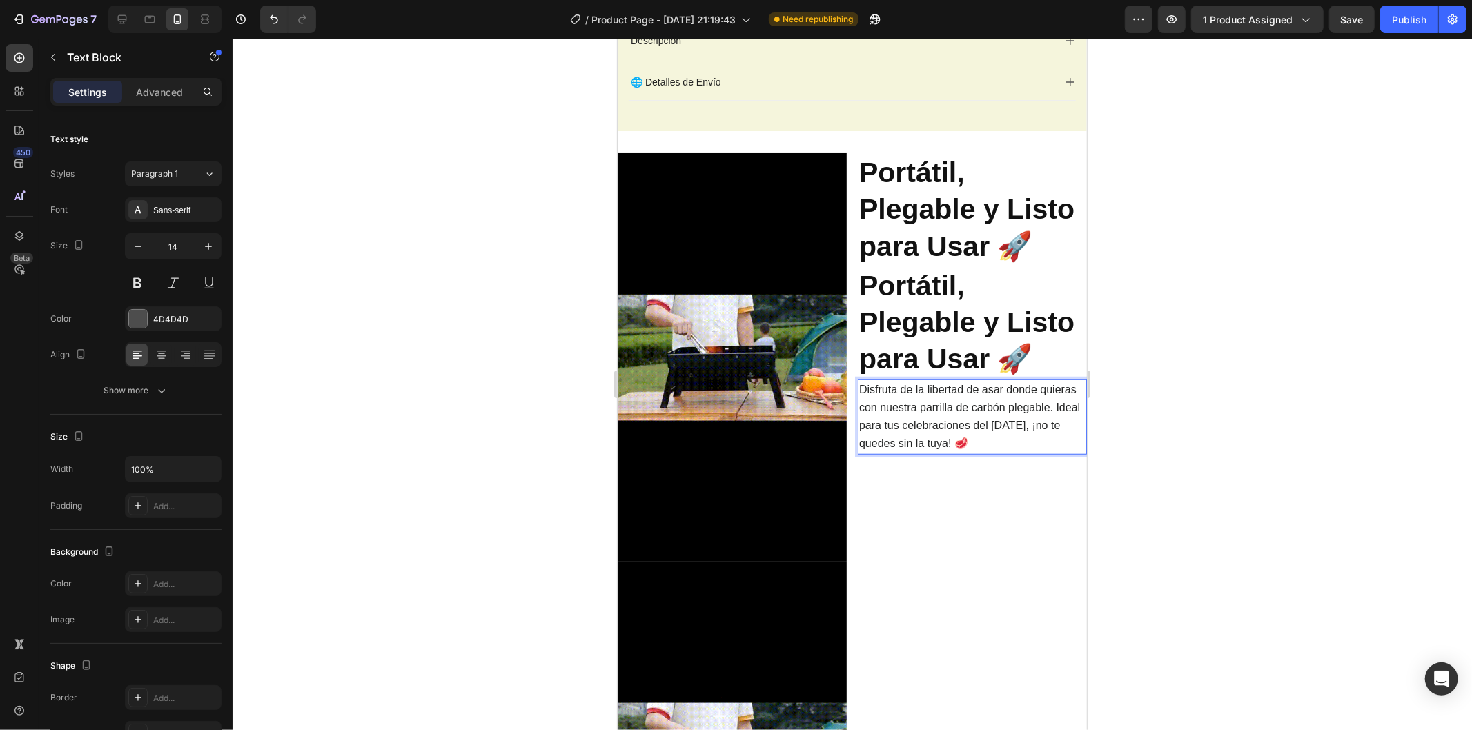
copy span "Disfruta de la libertad de asar donde quieras con nuestra parrilla de carbón pl…"
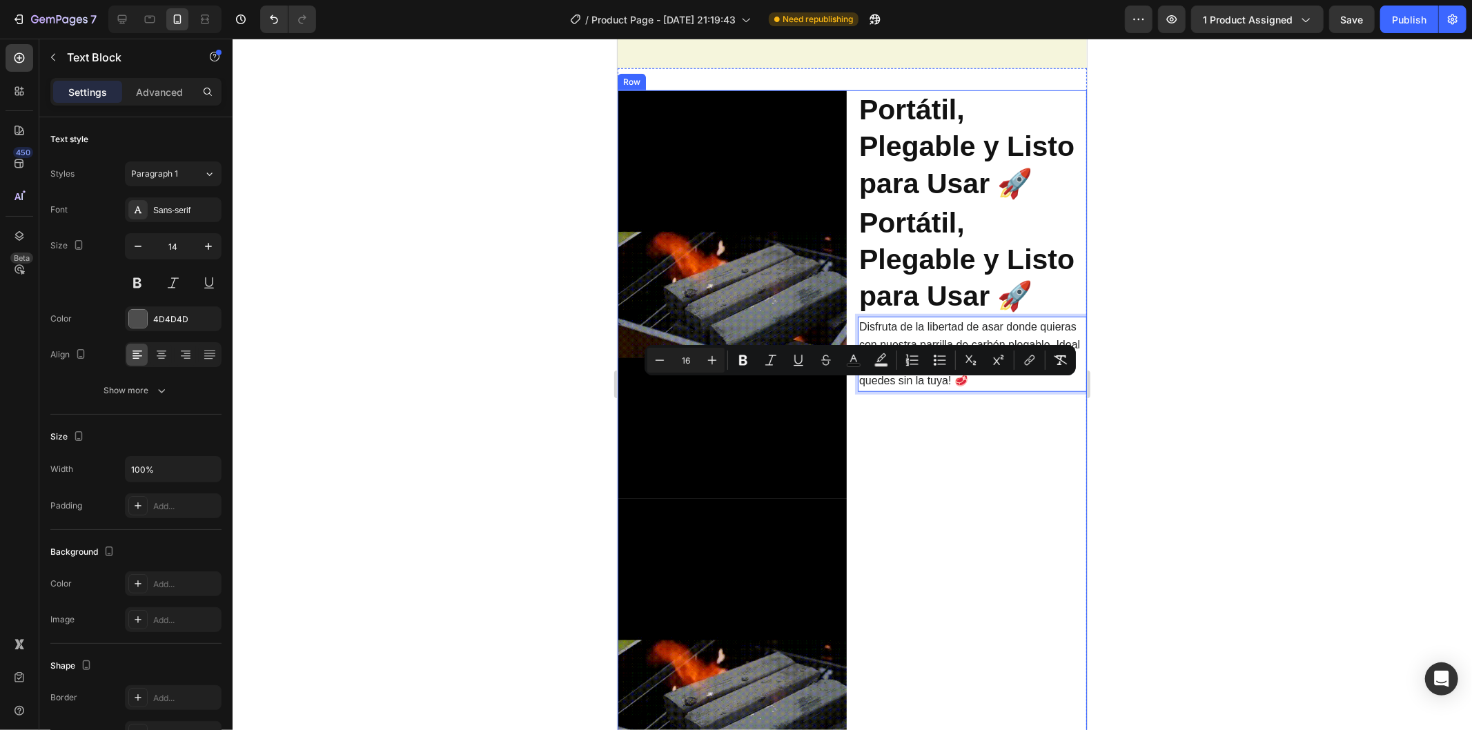
scroll to position [972, 0]
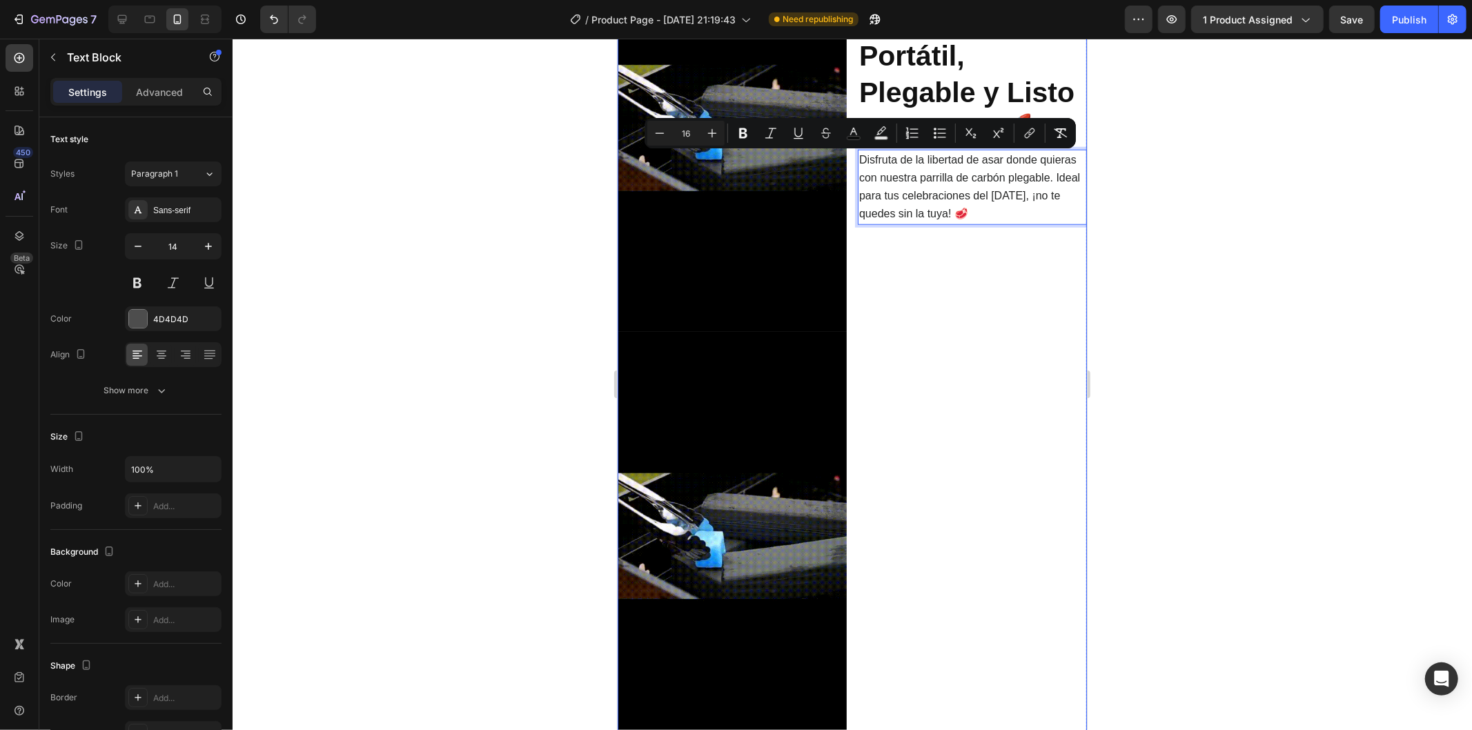
click at [936, 467] on div "⁠⁠⁠⁠⁠⁠⁠ Portátil, Plegable y Listo para Usar 🚀 Heading ⁠⁠⁠⁠⁠⁠⁠ Portátil, Plegab…" at bounding box center [971, 331] width 229 height 816
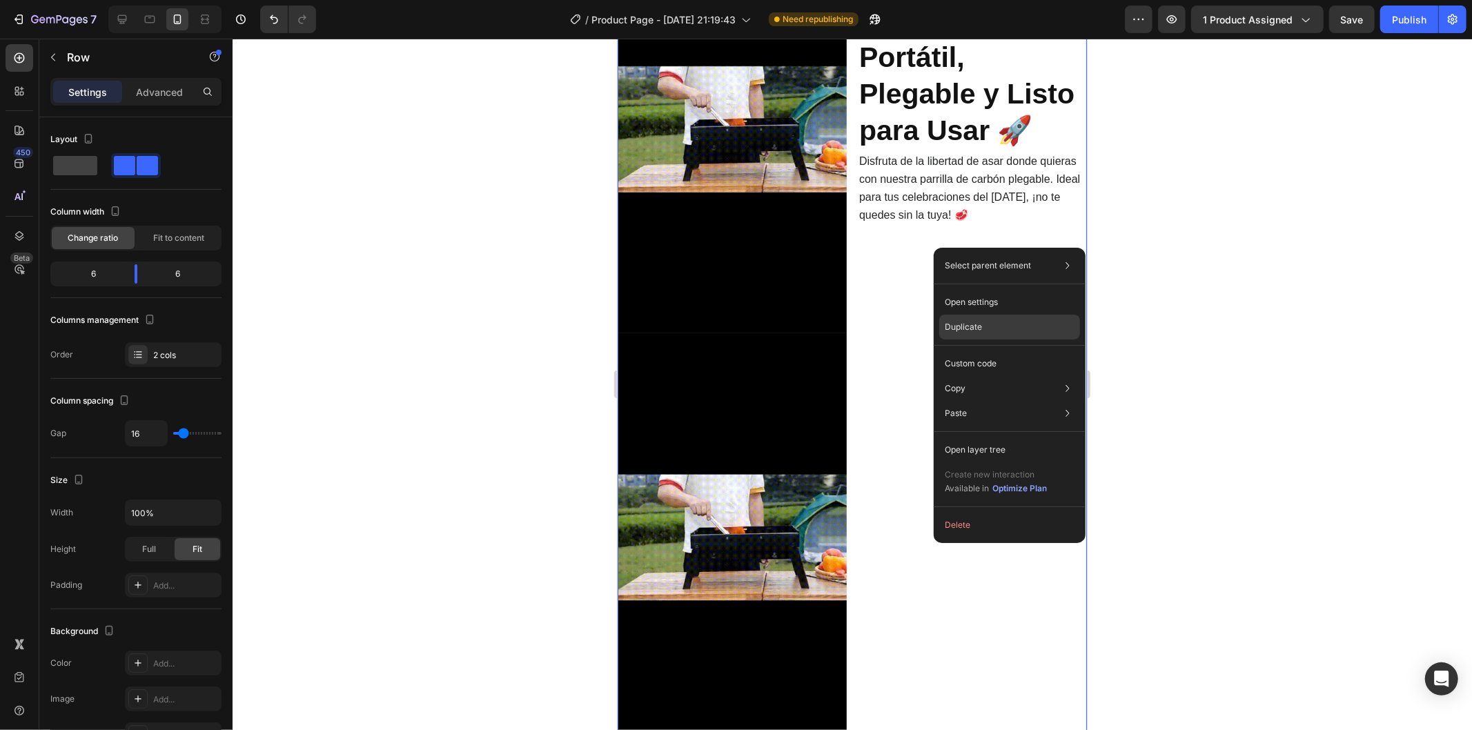
click at [991, 351] on div "Duplicate" at bounding box center [1009, 363] width 141 height 25
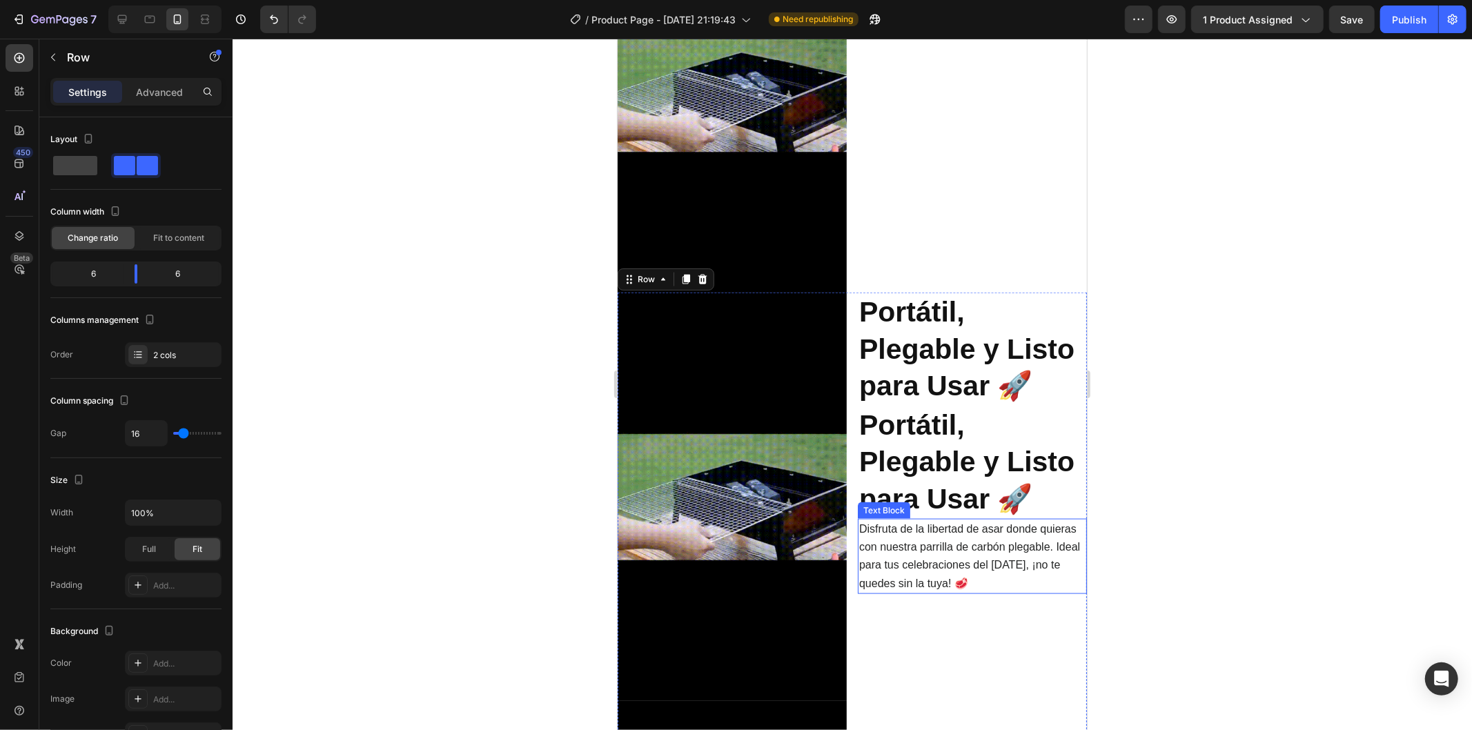
scroll to position [1297, 0]
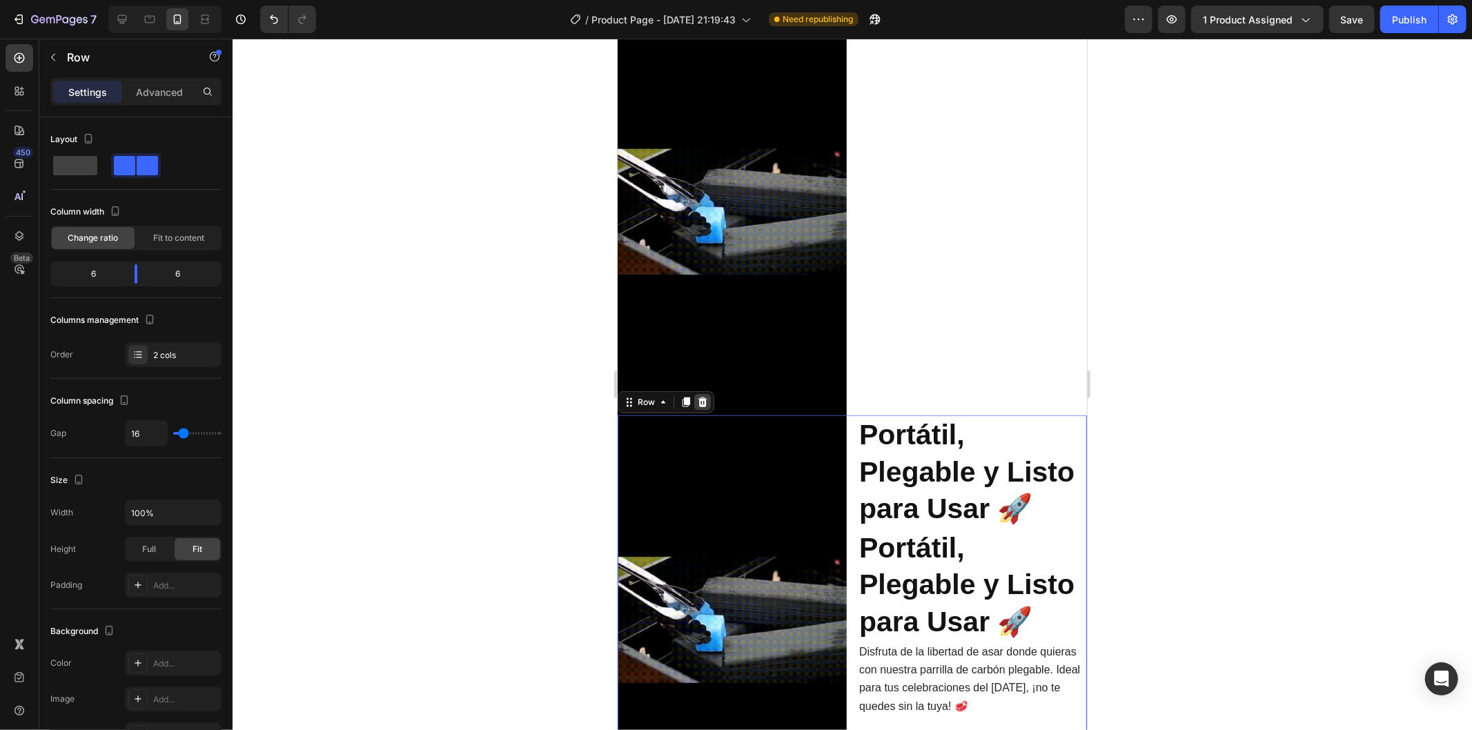
click at [706, 396] on icon at bounding box center [701, 401] width 11 height 11
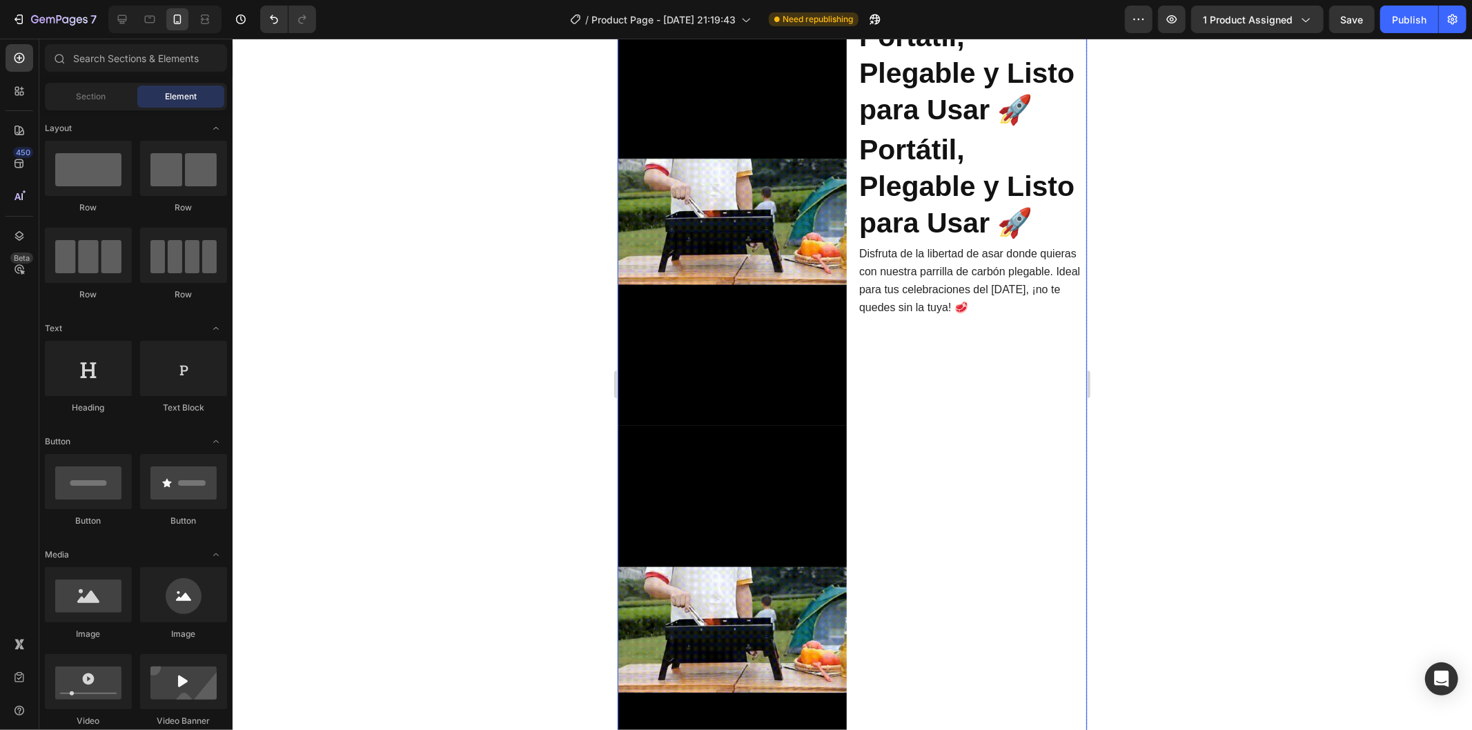
scroll to position [530, 0]
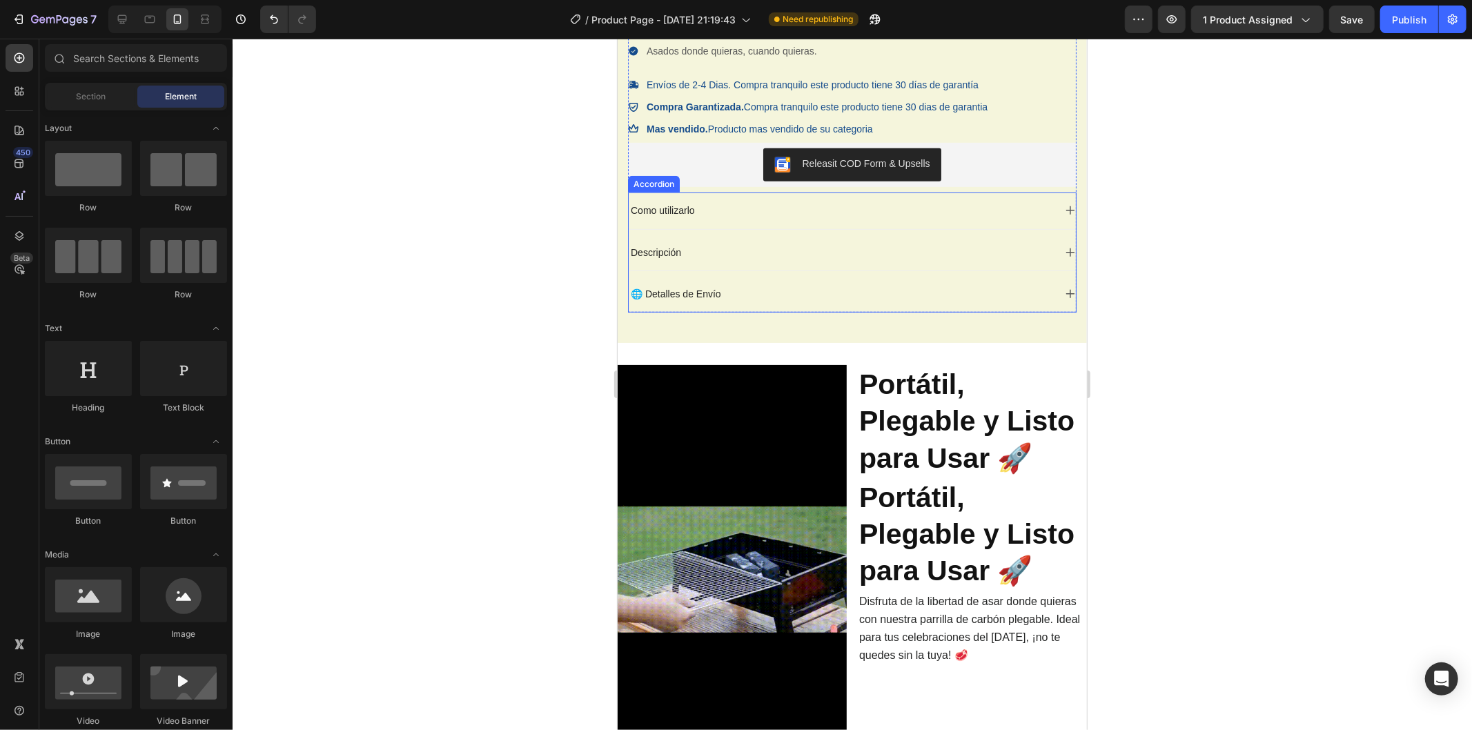
click at [930, 306] on div "🌐 Detalles de Envío" at bounding box center [851, 293] width 447 height 36
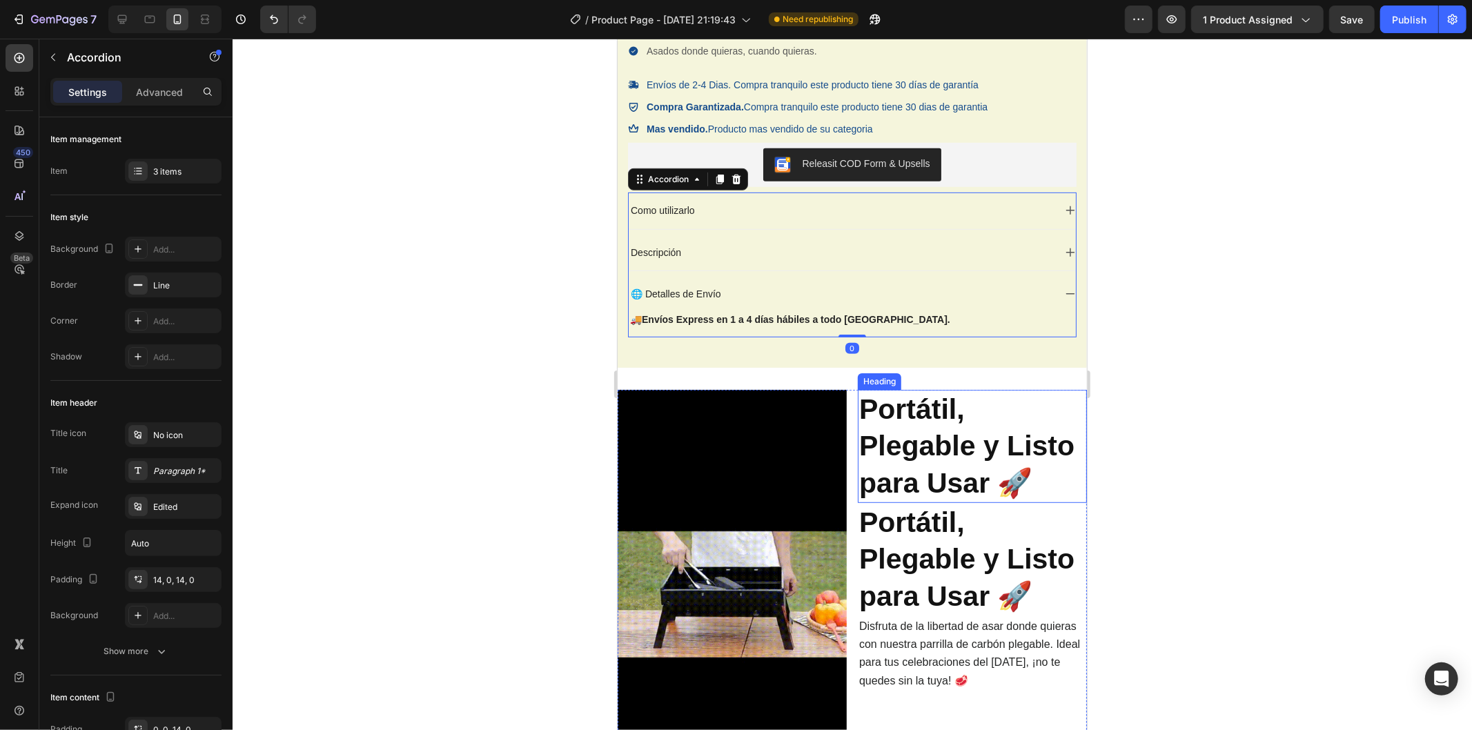
click at [938, 431] on strong "Portátil, Plegable y Listo para Usar 🚀" at bounding box center [965, 446] width 215 height 106
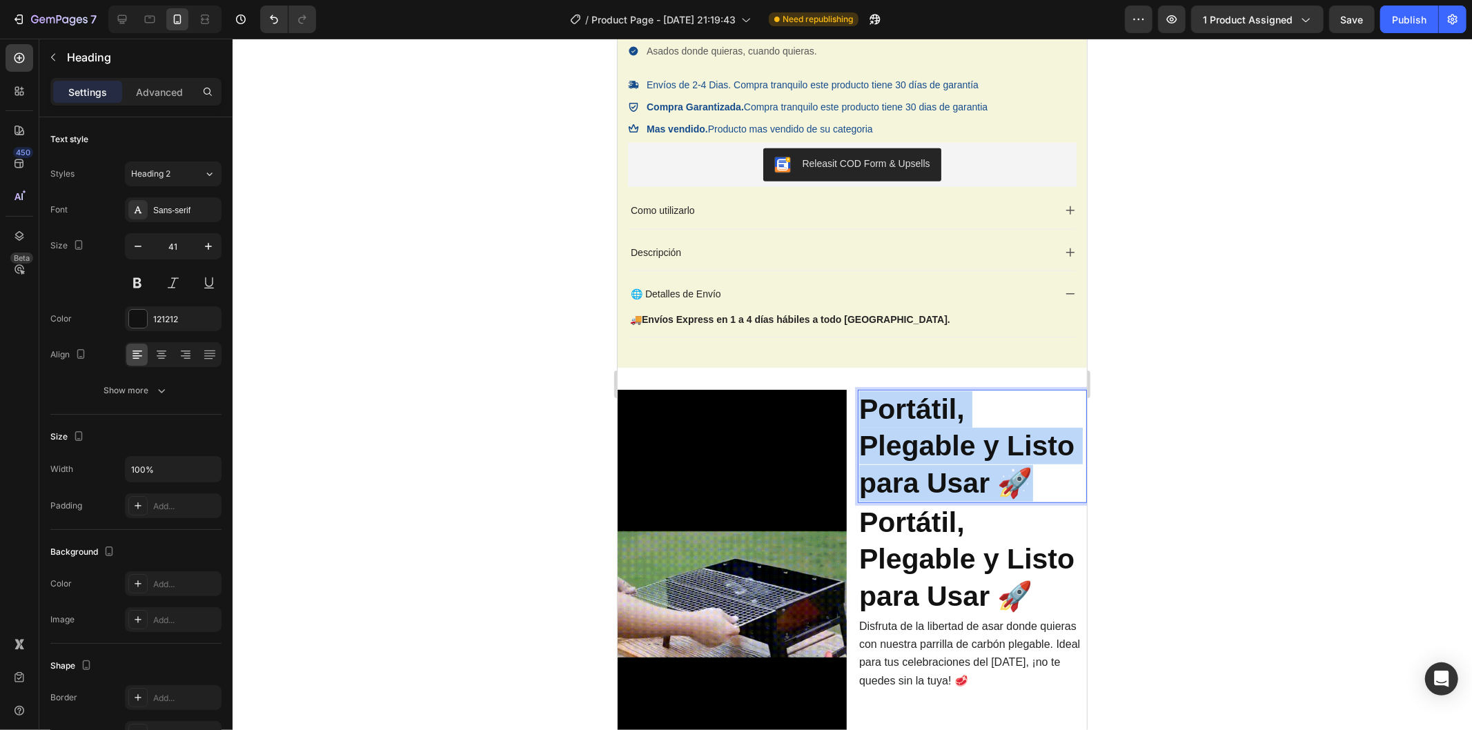
click at [938, 431] on strong "Portátil, Plegable y Listo para Usar 🚀" at bounding box center [965, 446] width 215 height 106
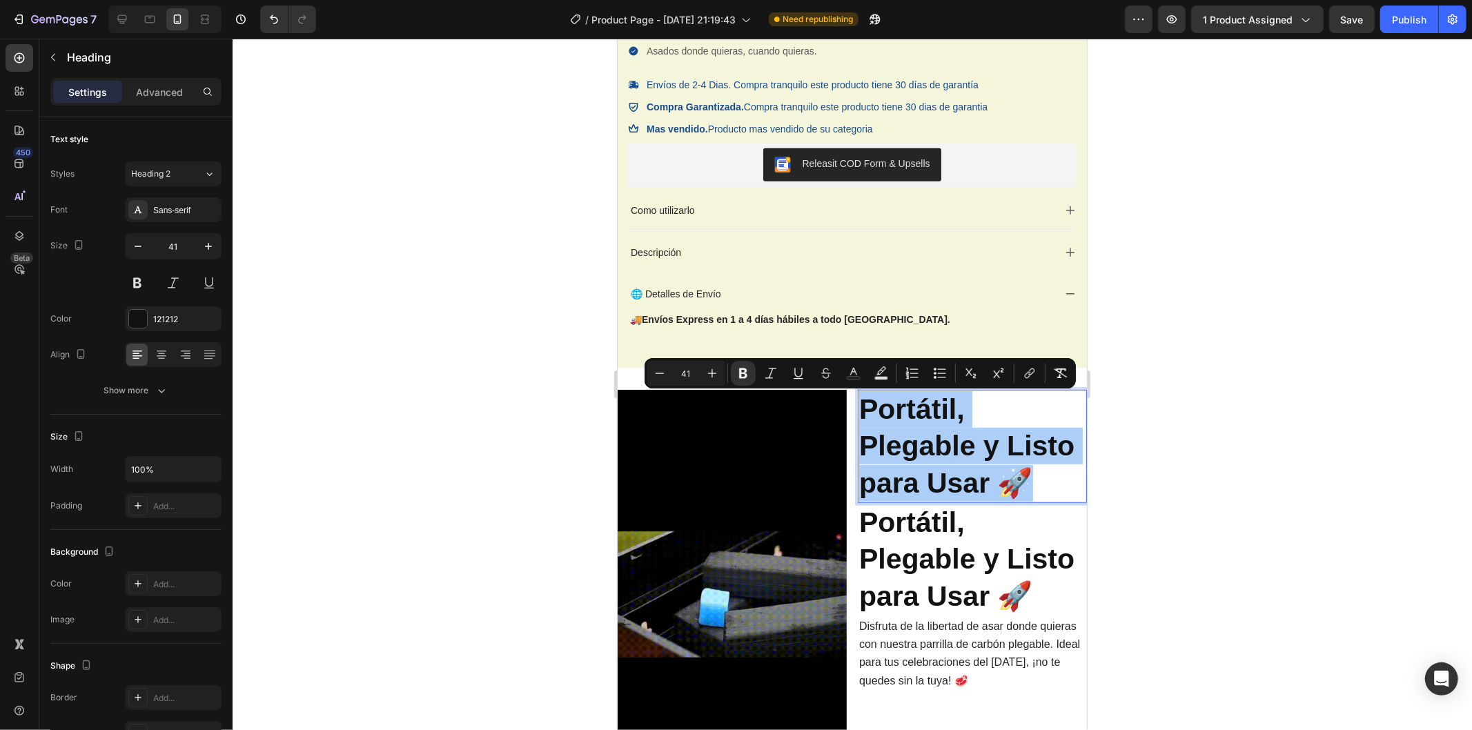
click at [1147, 451] on div at bounding box center [852, 384] width 1239 height 691
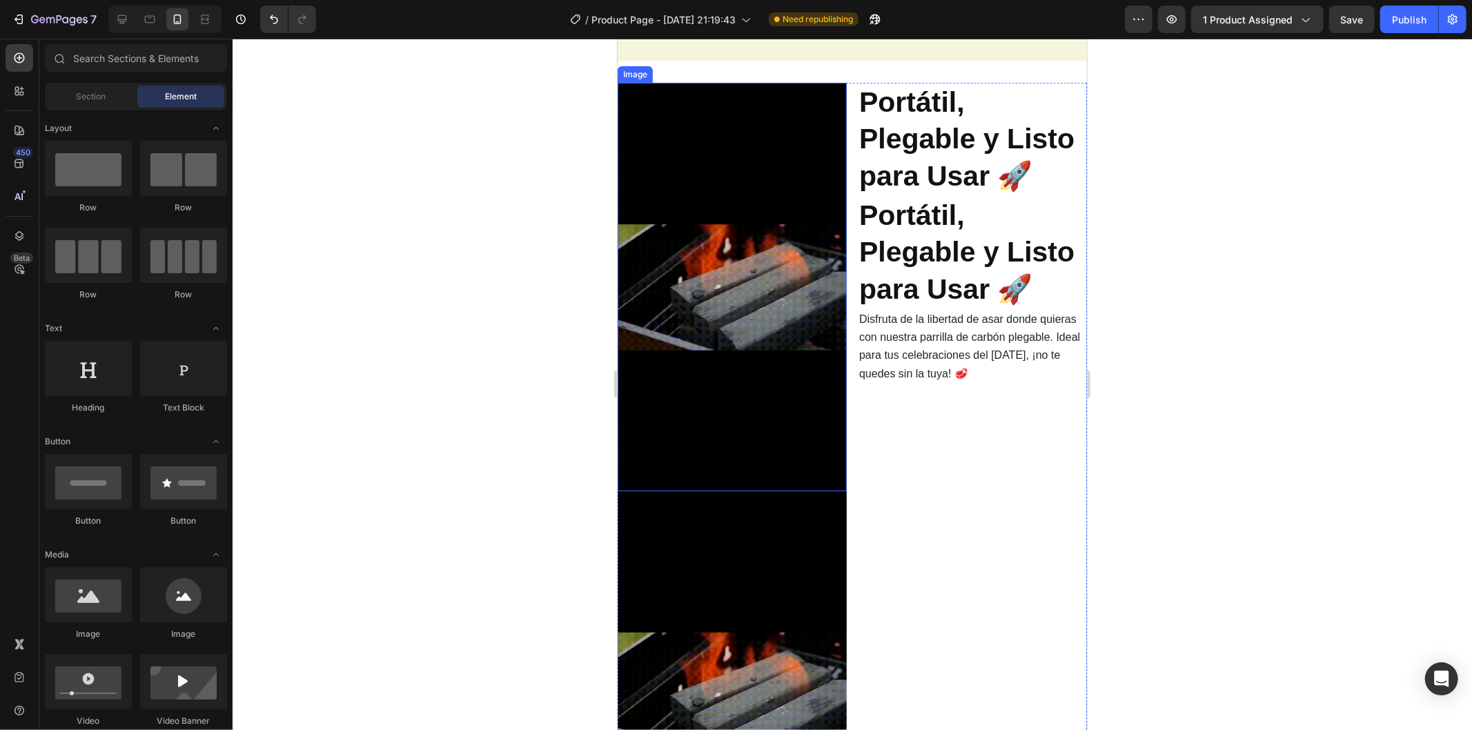
click at [791, 457] on img at bounding box center [731, 286] width 229 height 408
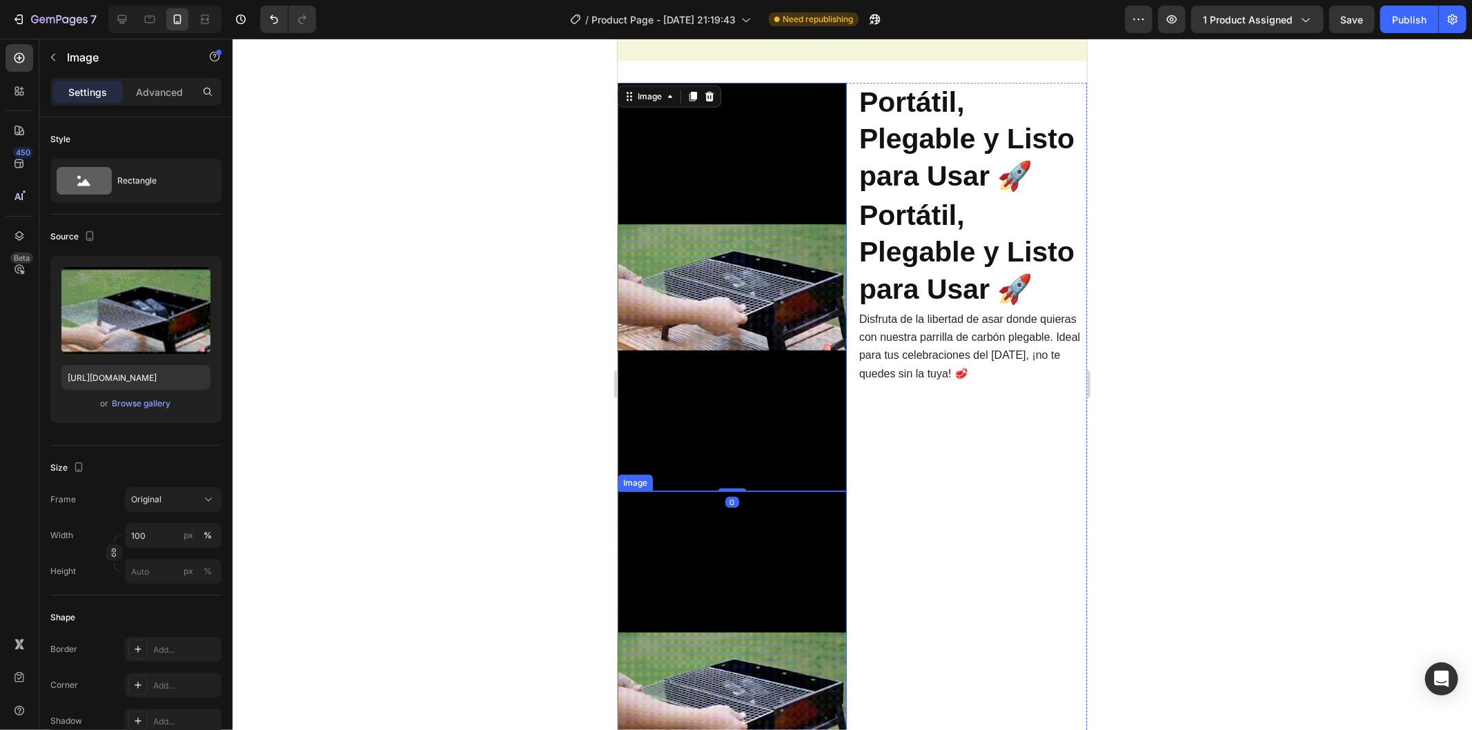
click at [777, 512] on img at bounding box center [731, 695] width 229 height 408
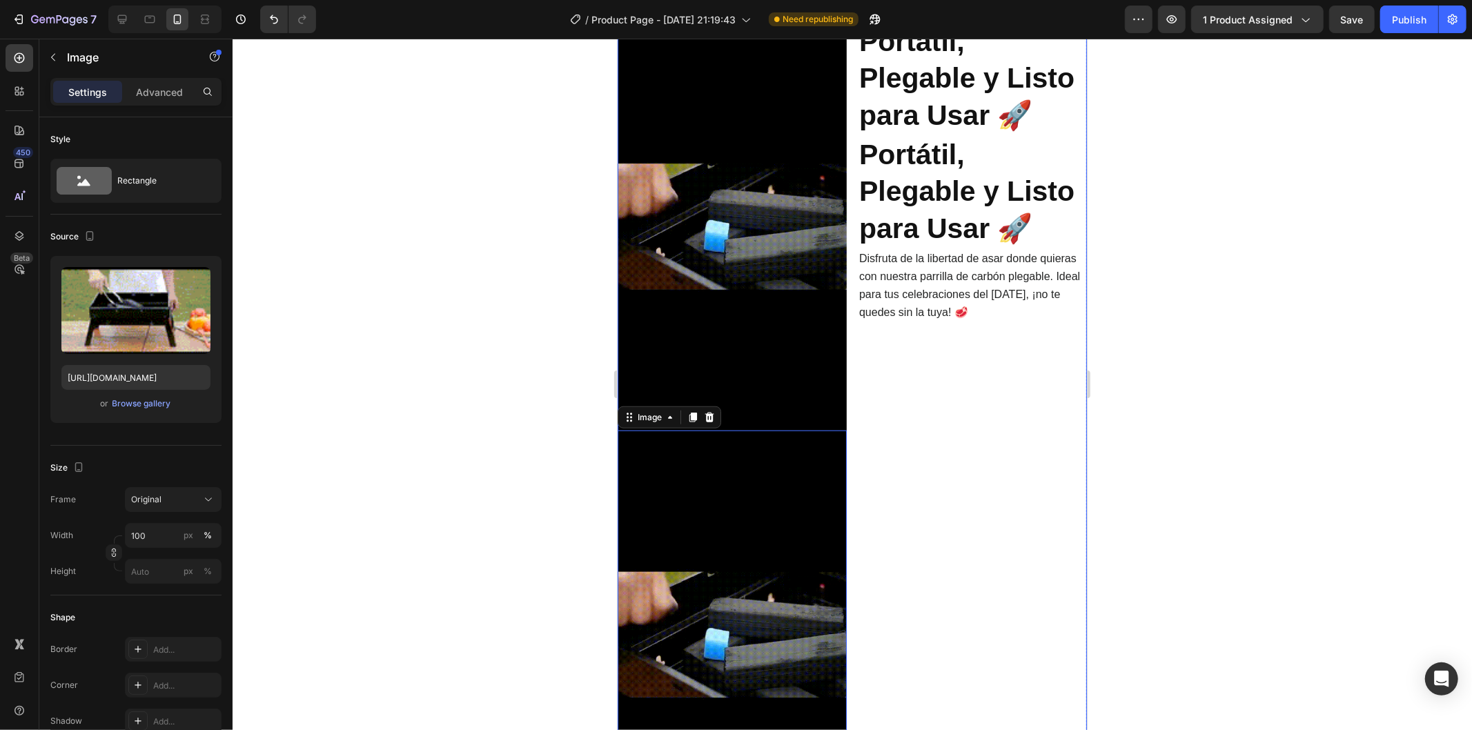
scroll to position [914, 0]
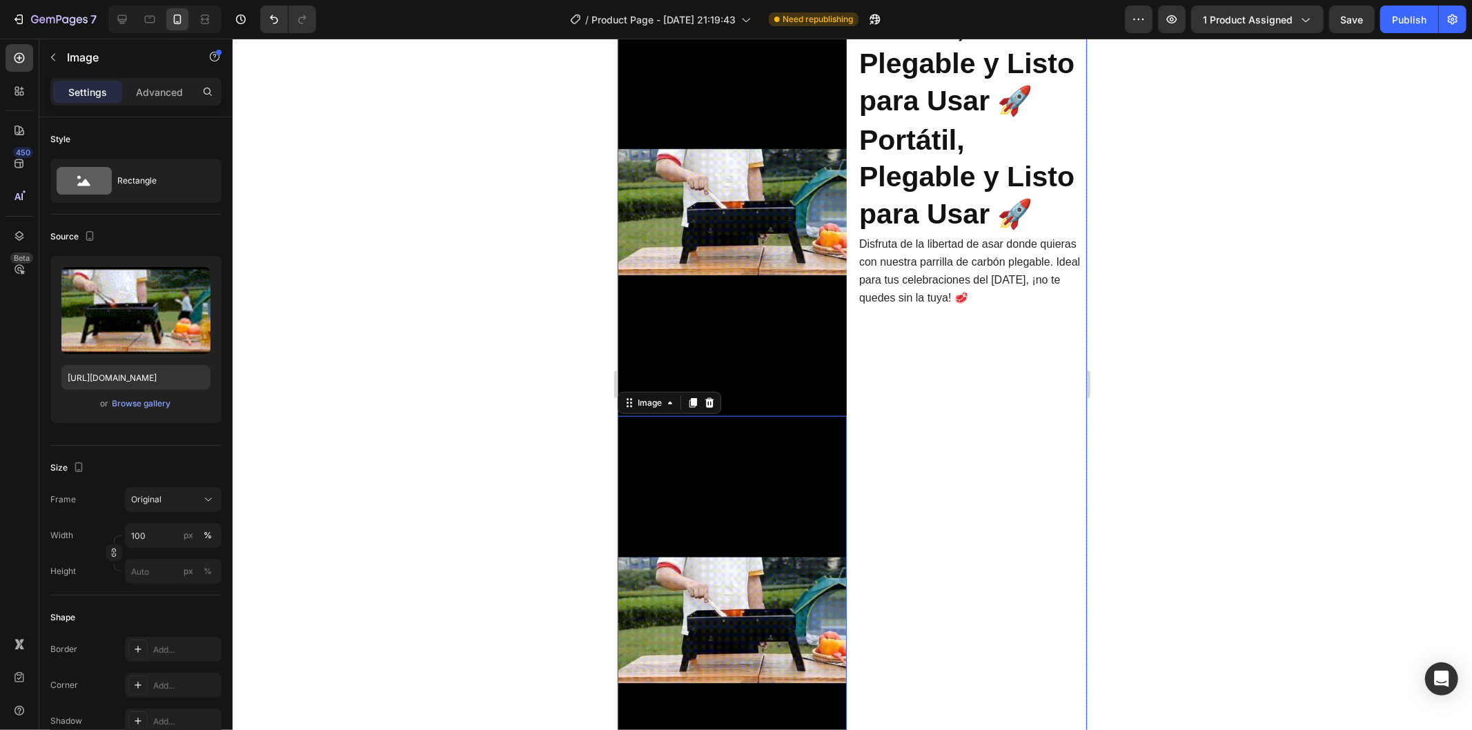
click at [874, 493] on div "⁠⁠⁠⁠⁠⁠⁠ Portátil, Plegable y Listo para Usar 🚀 Heading ⁠⁠⁠⁠⁠⁠⁠ Portátil, Plegab…" at bounding box center [971, 415] width 229 height 816
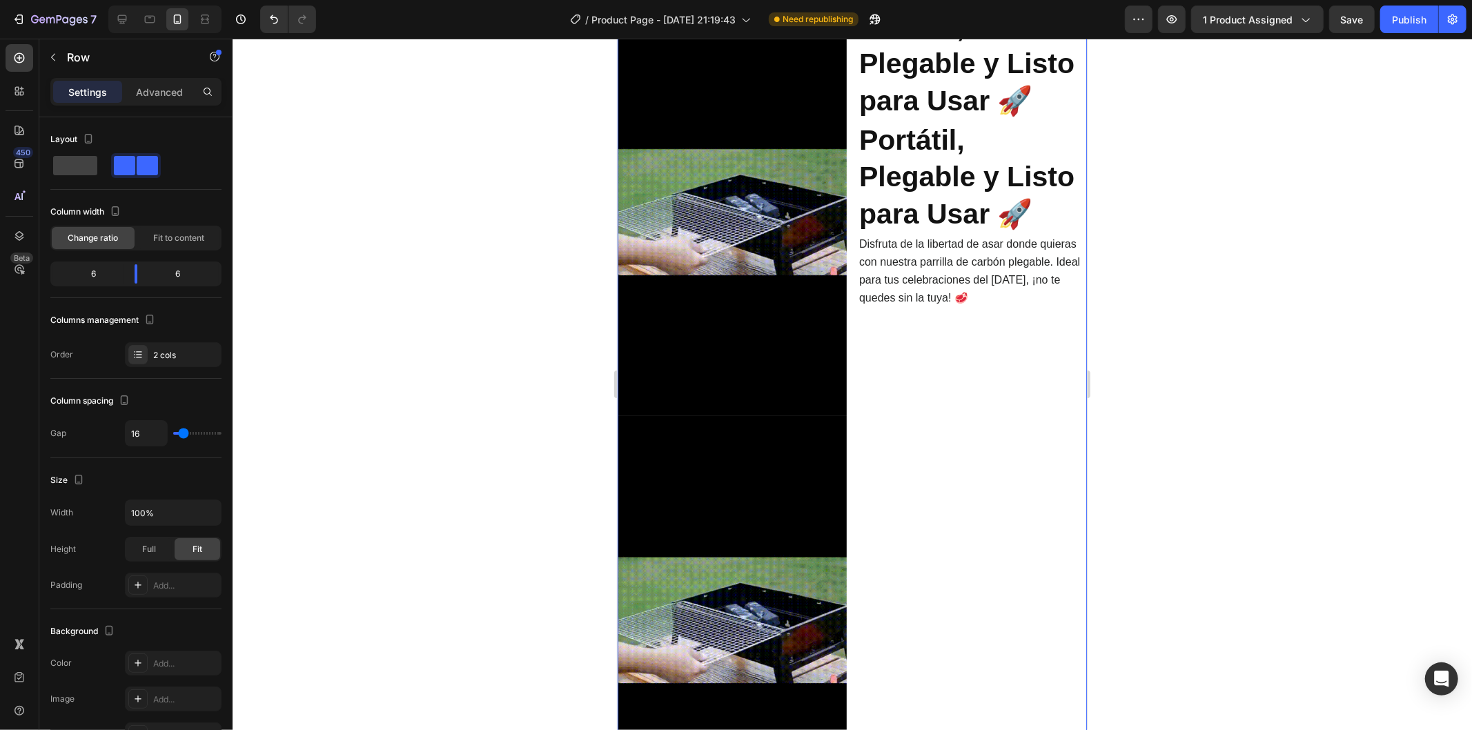
click at [874, 493] on div "⁠⁠⁠⁠⁠⁠⁠ Portátil, Plegable y Listo para Usar 🚀 Heading ⁠⁠⁠⁠⁠⁠⁠ Portátil, Plegab…" at bounding box center [971, 415] width 229 height 816
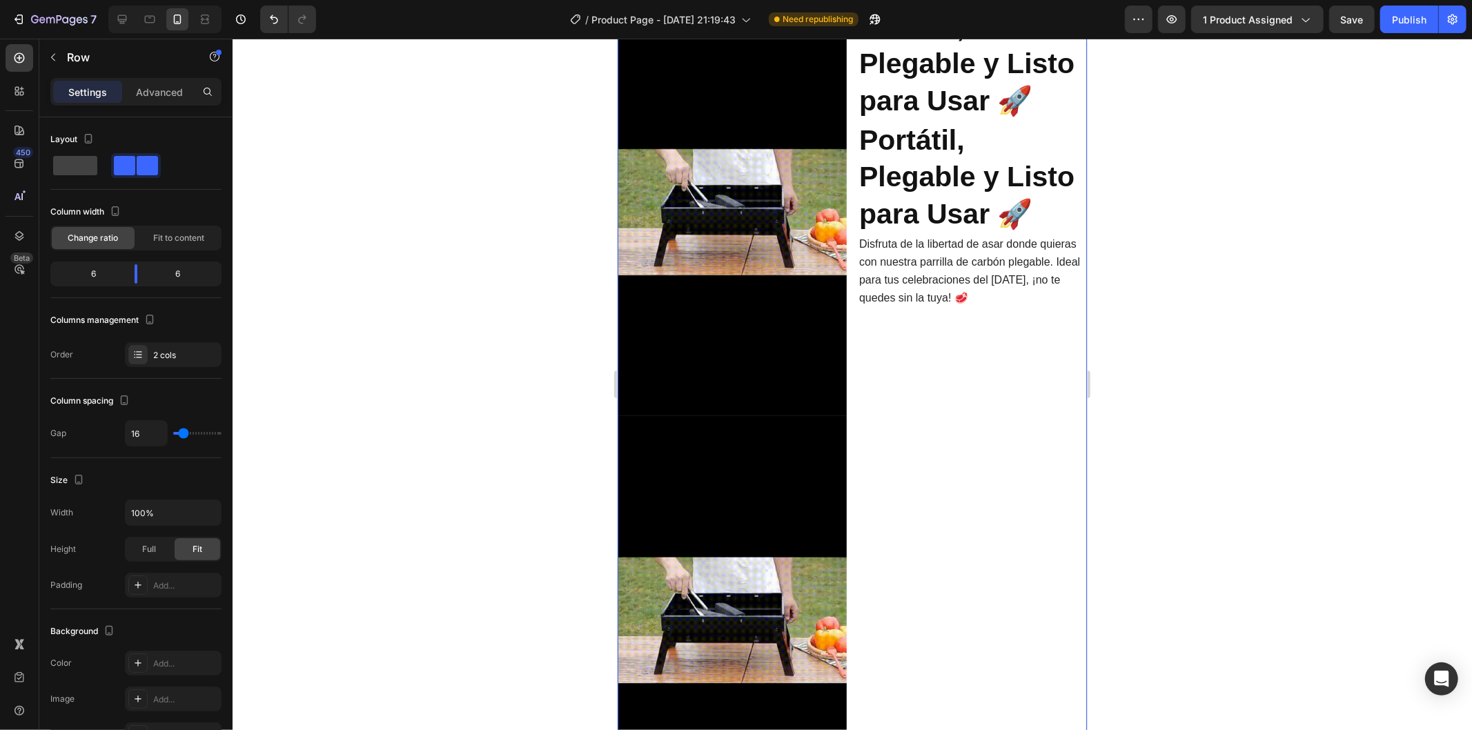
click at [932, 298] on span "Disfruta de la libertad de asar donde quieras con nuestra parrilla de carbón pl…" at bounding box center [968, 270] width 221 height 66
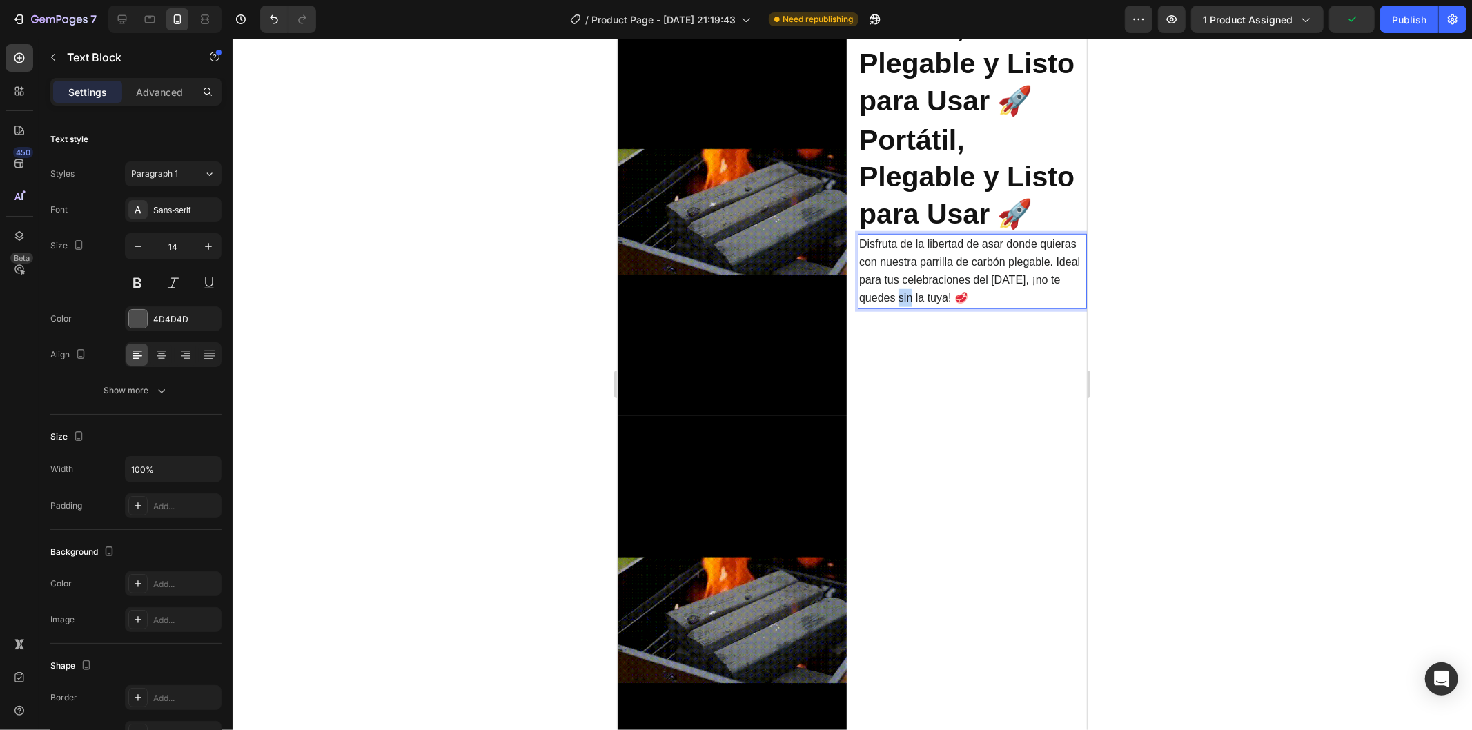
click at [932, 298] on span "Disfruta de la libertad de asar donde quieras con nuestra parrilla de carbón pl…" at bounding box center [968, 270] width 221 height 66
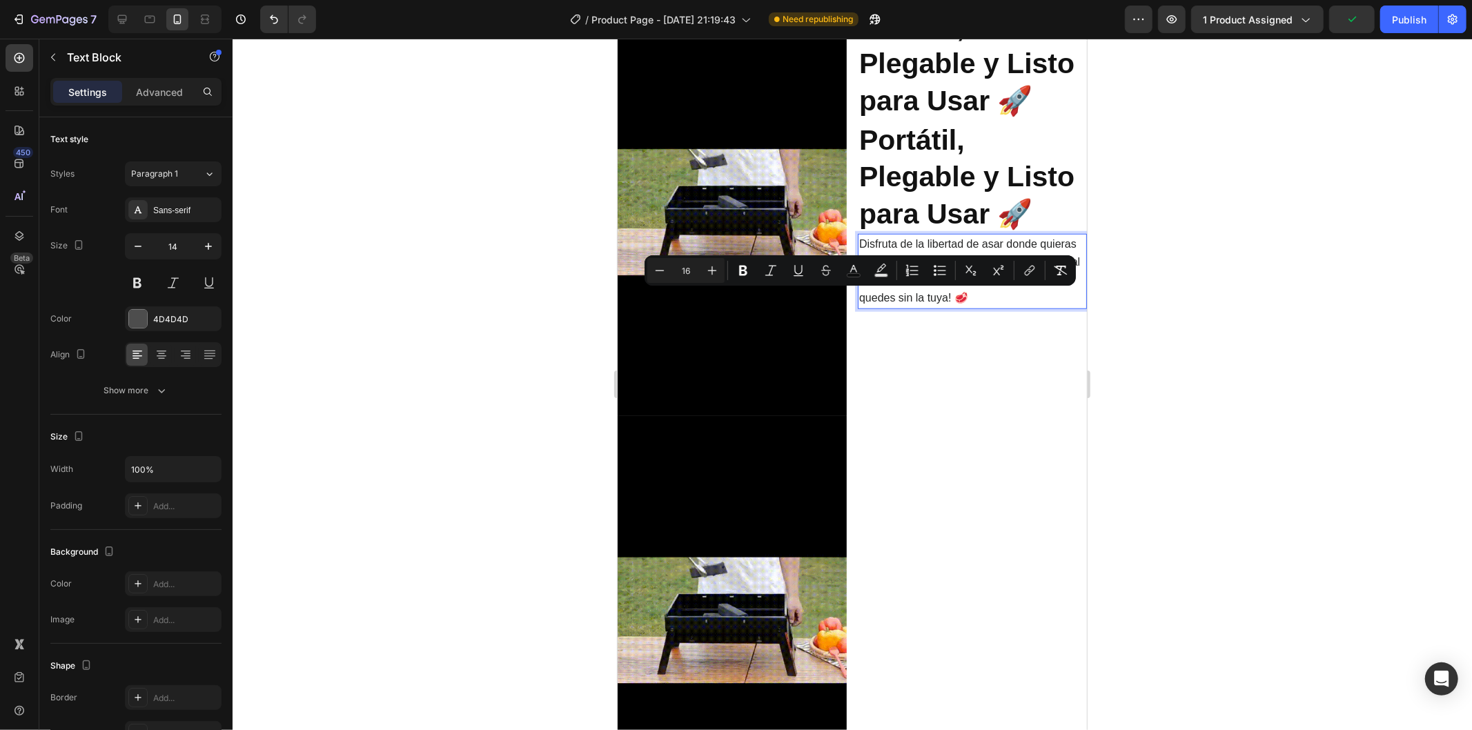
click at [1030, 305] on p "Disfruta de la libertad de asar donde quieras con nuestra parrilla de carbón pl…" at bounding box center [971, 271] width 226 height 72
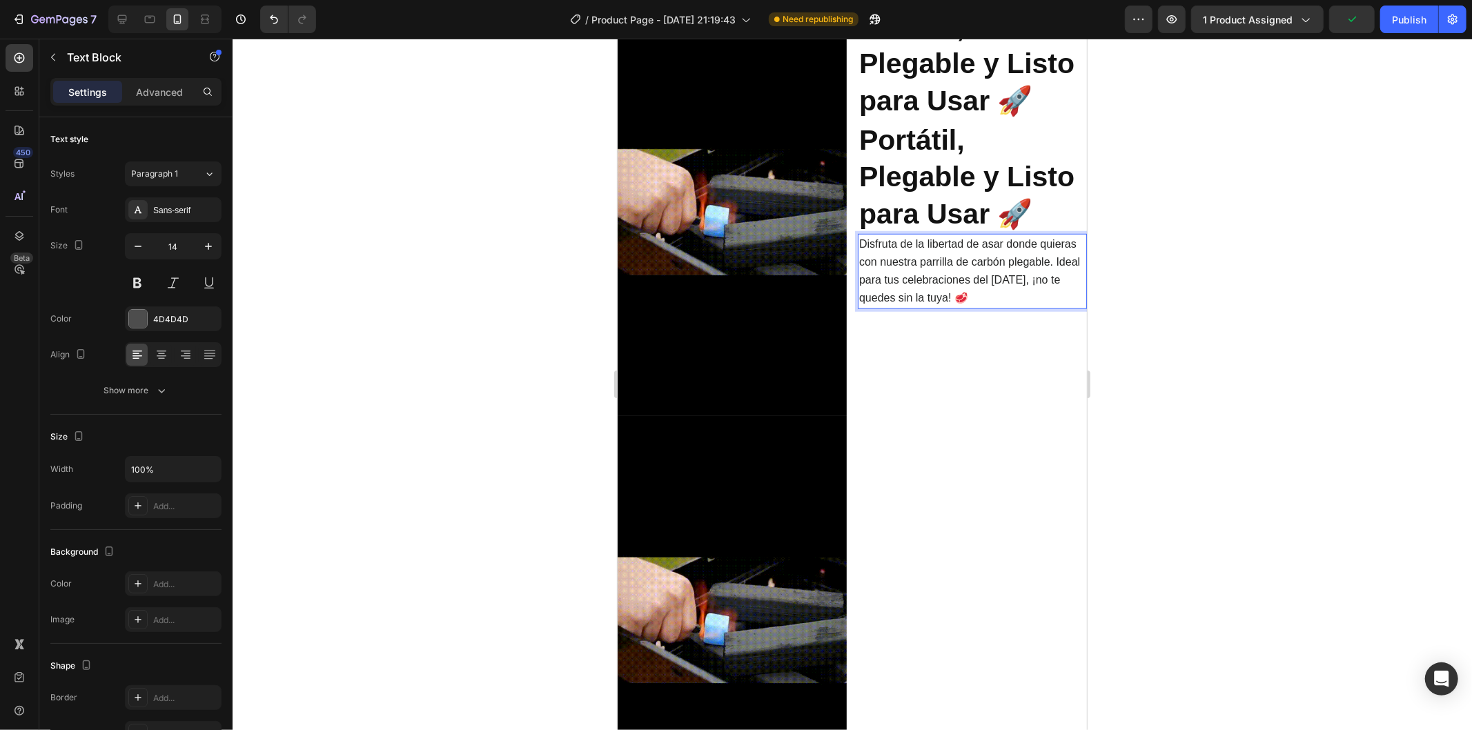
click at [1026, 305] on p "Disfruta de la libertad de asar donde quieras con nuestra parrilla de carbón pl…" at bounding box center [971, 271] width 226 height 72
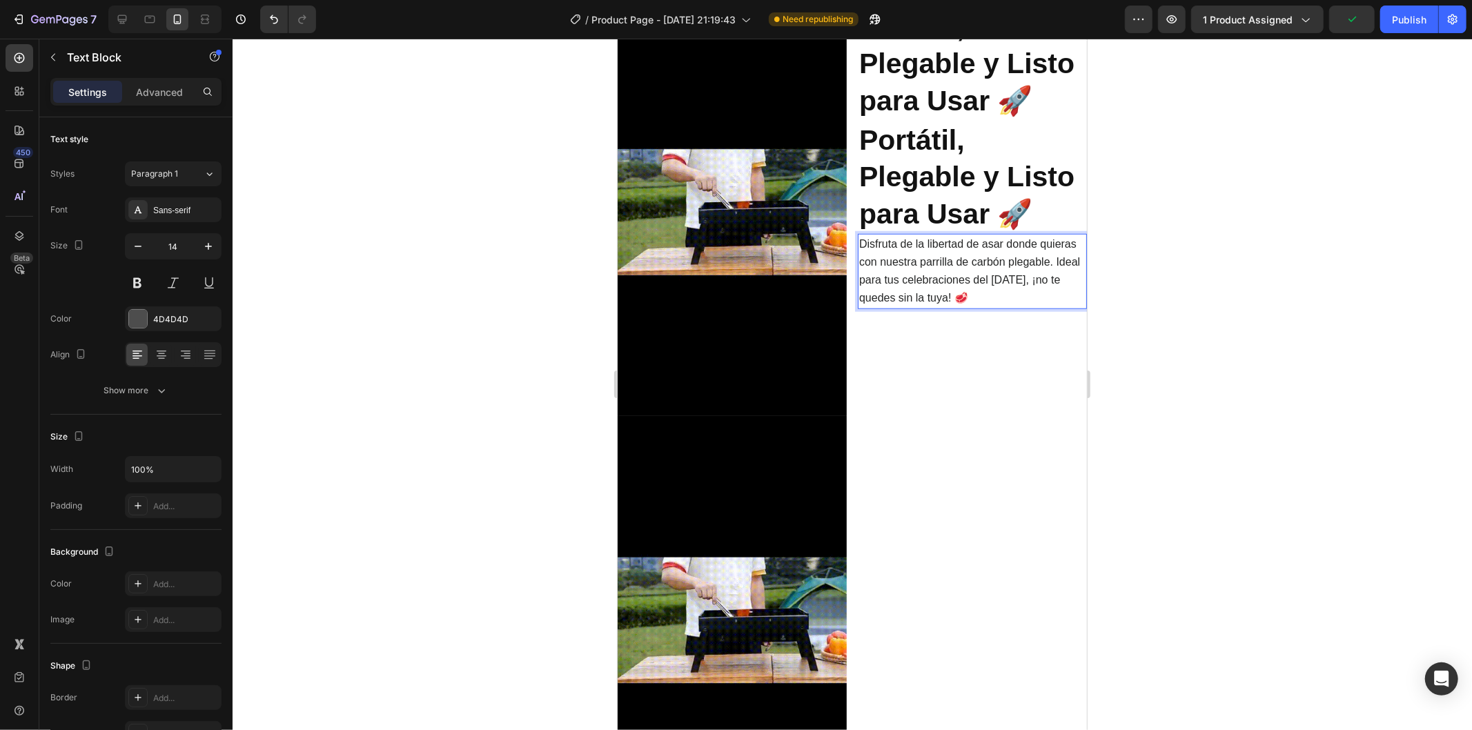
click at [1025, 305] on p "Disfruta de la libertad de asar donde quieras con nuestra parrilla de carbón pl…" at bounding box center [971, 271] width 226 height 72
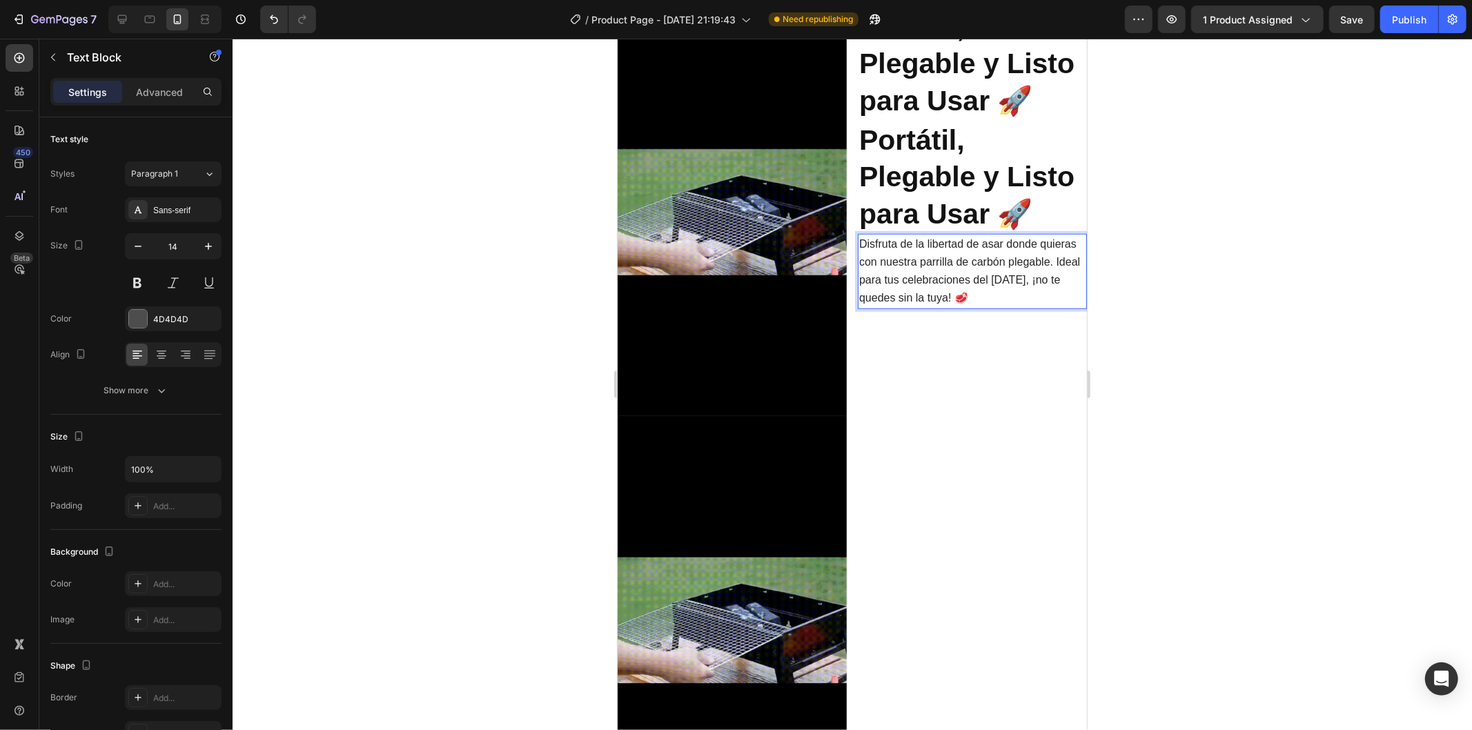
click at [1018, 290] on span "Disfruta de la libertad de asar donde quieras con nuestra parrilla de carbón pl…" at bounding box center [968, 270] width 221 height 66
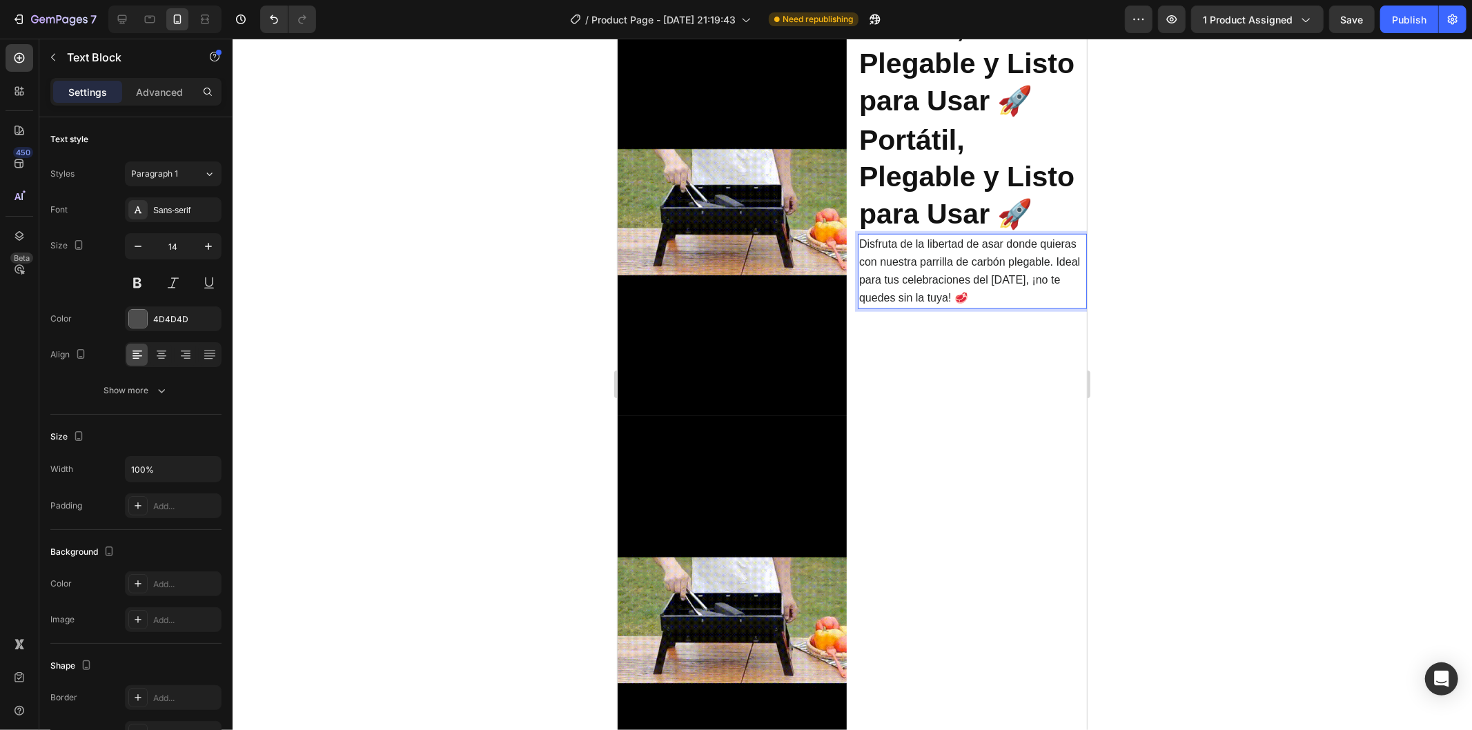
click at [1018, 290] on span "Disfruta de la libertad de asar donde quieras con nuestra parrilla de carbón pl…" at bounding box center [968, 270] width 221 height 66
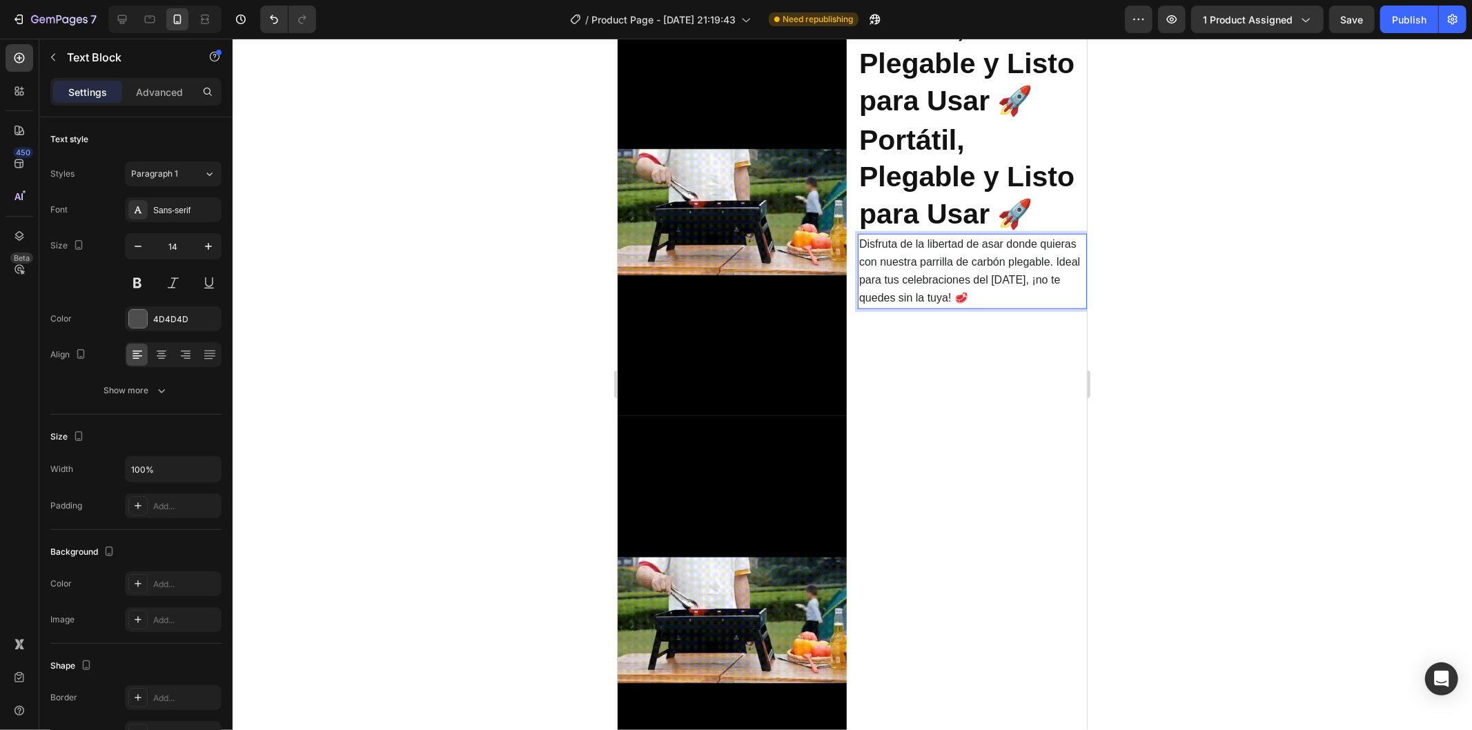
click at [1018, 290] on span "Disfruta de la libertad de asar donde quieras con nuestra parrilla de carbón pl…" at bounding box center [968, 270] width 221 height 66
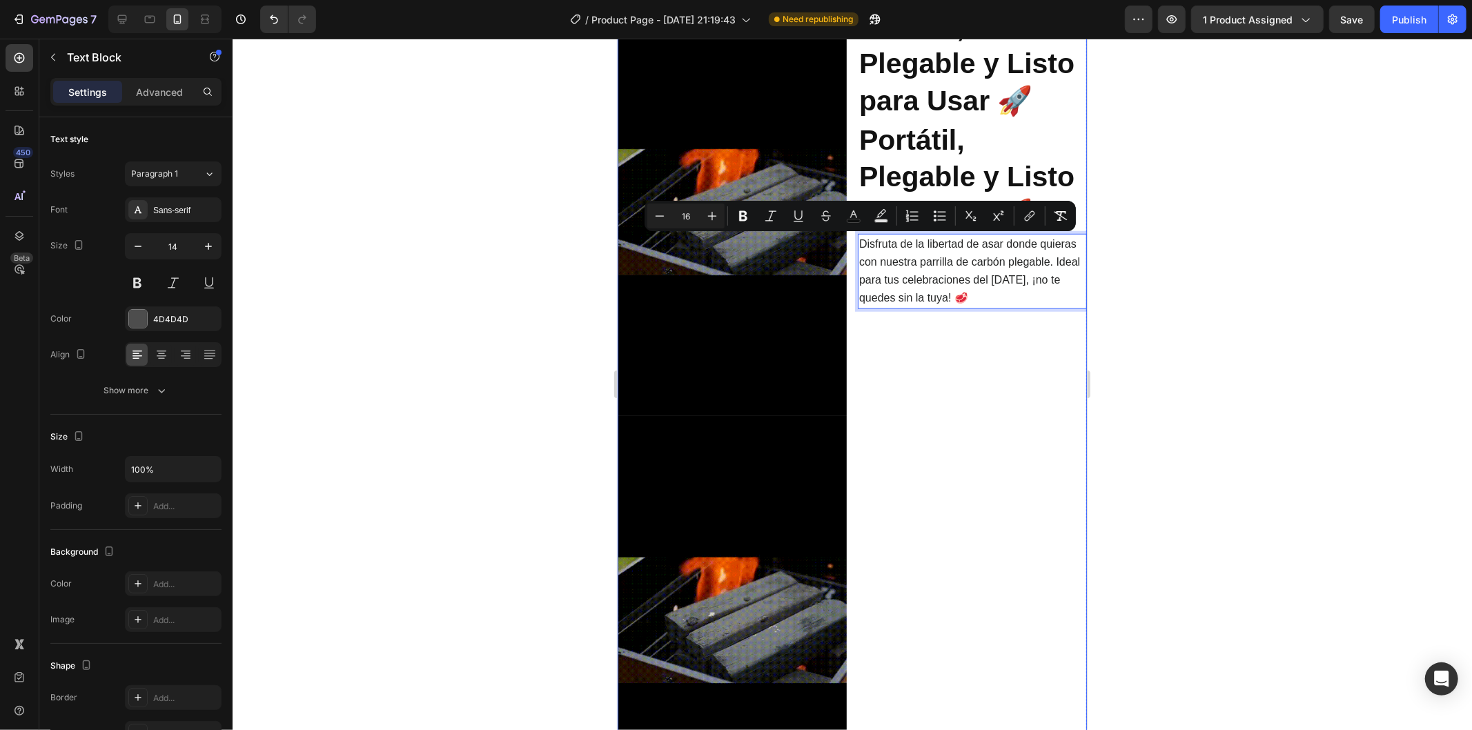
click at [941, 508] on div "⁠⁠⁠⁠⁠⁠⁠ Portátil, Plegable y Listo para Usar 🚀 Heading ⁠⁠⁠⁠⁠⁠⁠ Portátil, Plegab…" at bounding box center [971, 415] width 229 height 816
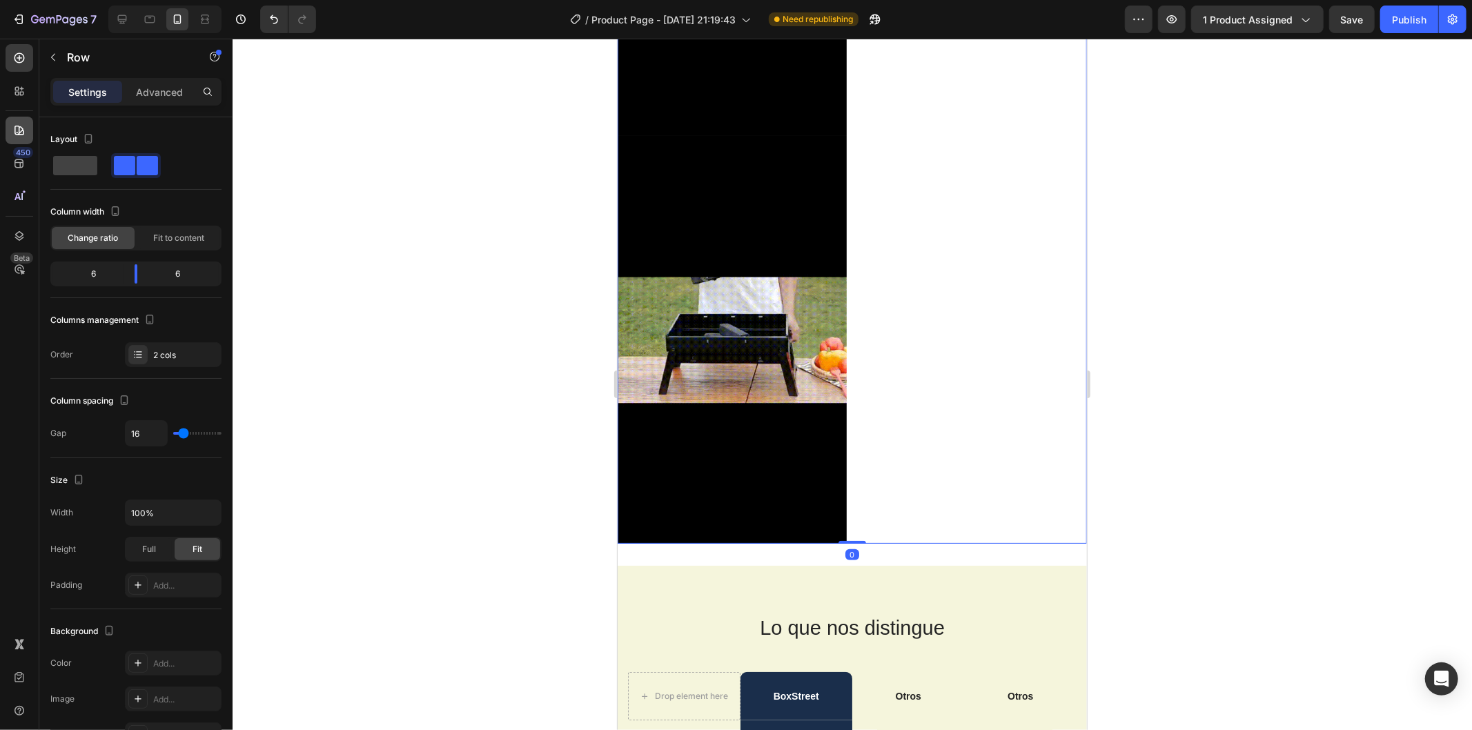
scroll to position [684, 0]
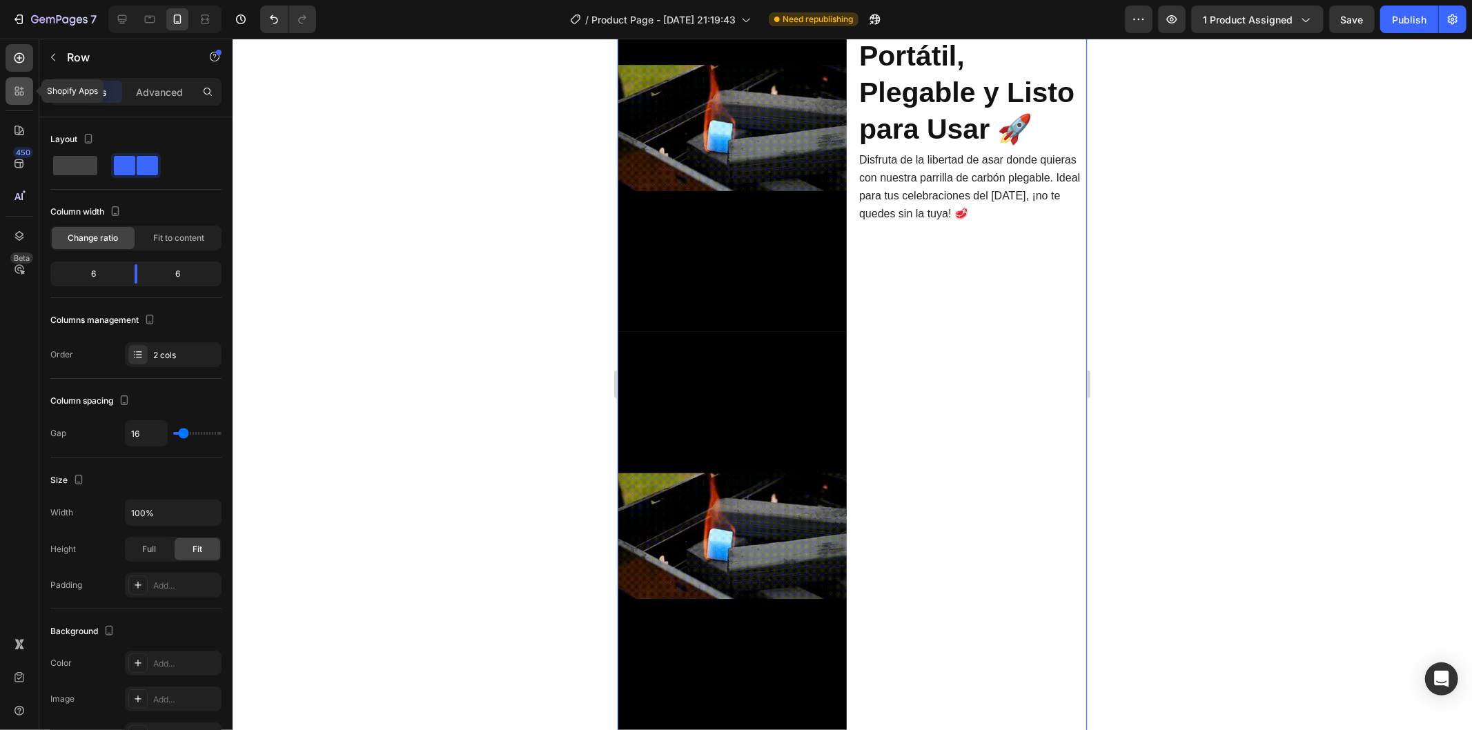
click at [21, 78] on div at bounding box center [20, 91] width 28 height 28
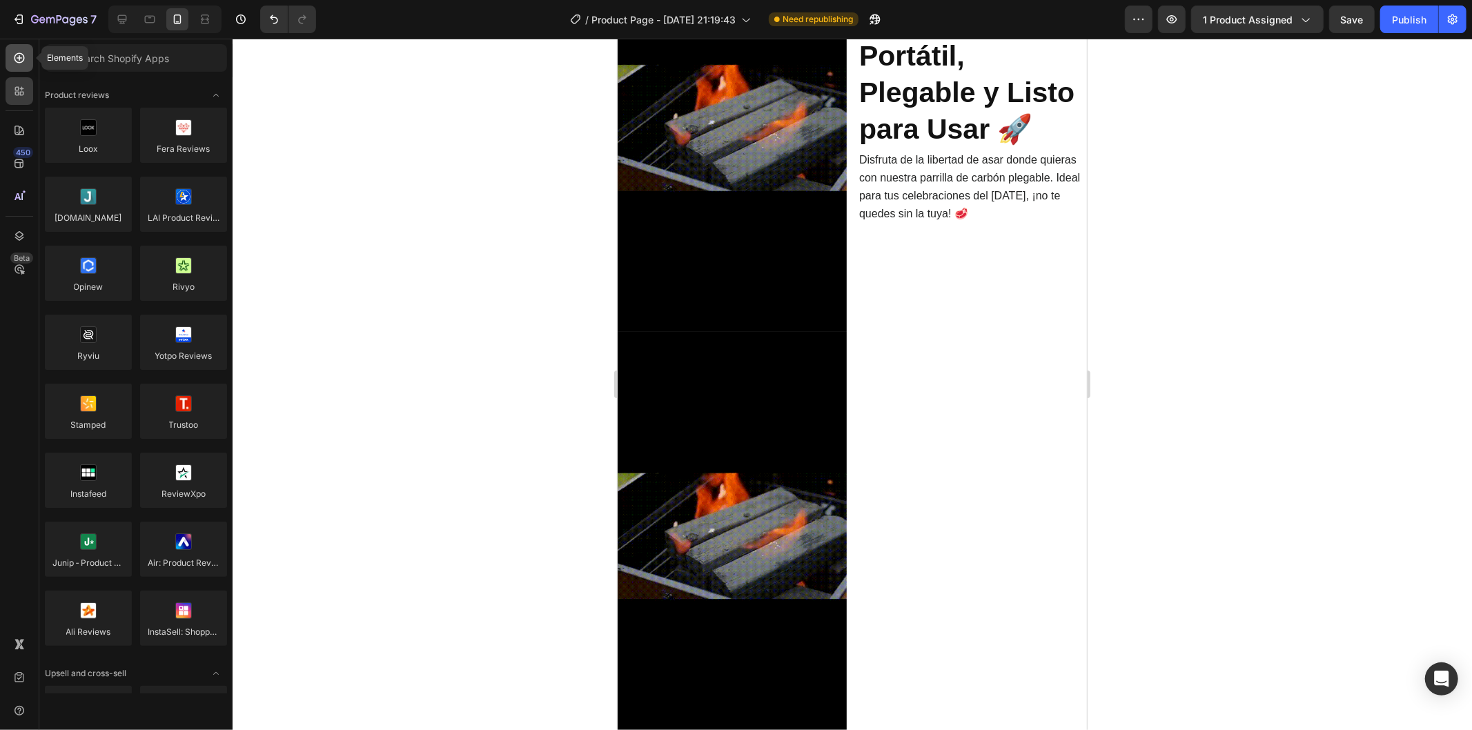
click at [23, 63] on icon at bounding box center [19, 58] width 14 height 14
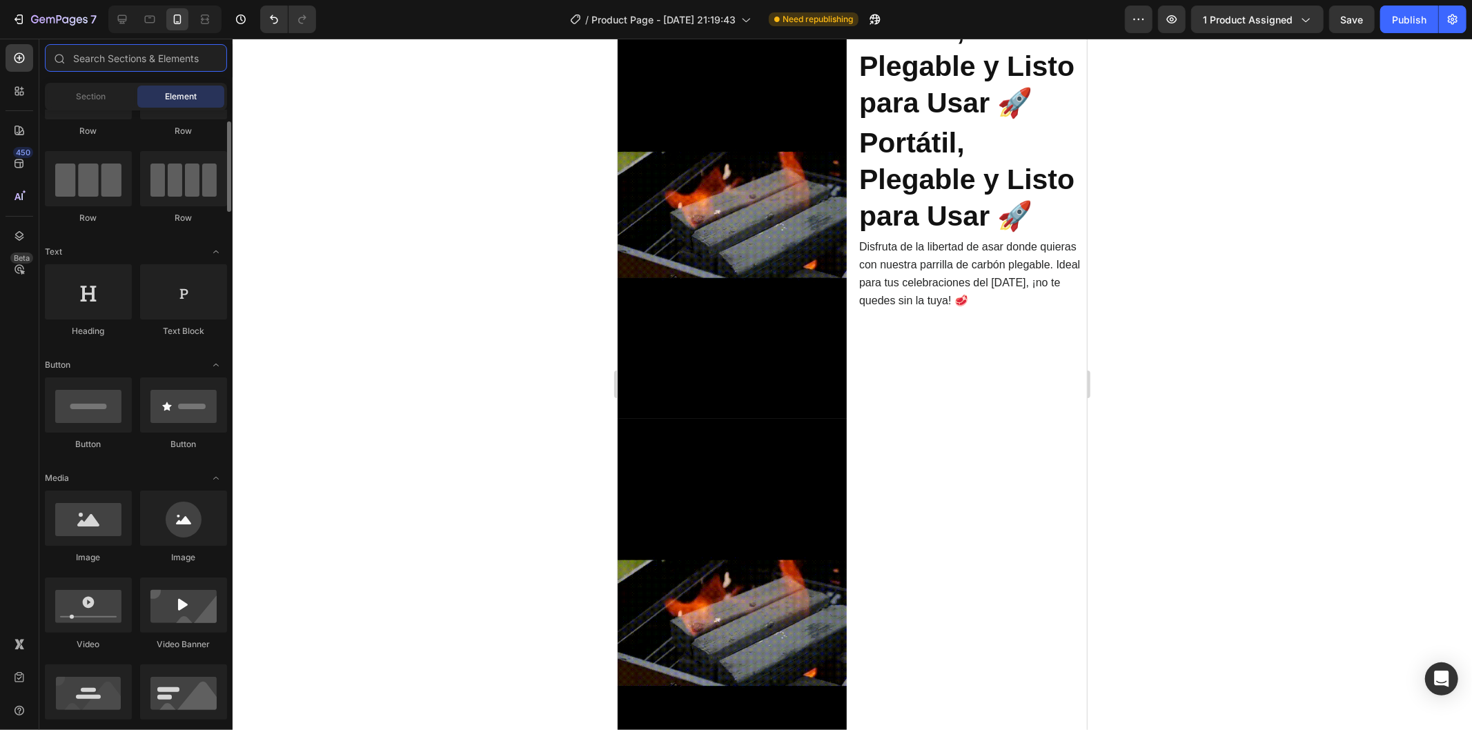
scroll to position [914, 0]
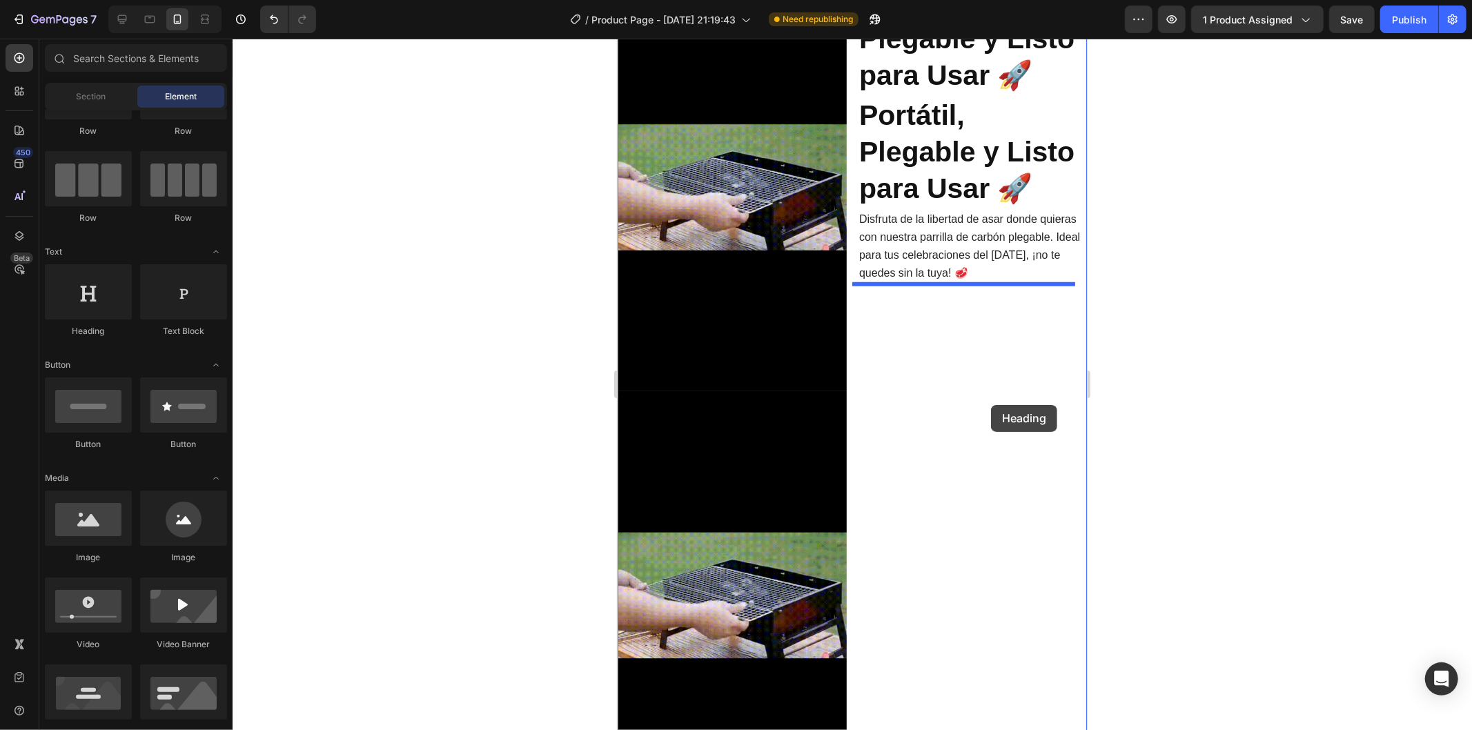
drag, startPoint x: 854, startPoint y: 373, endPoint x: 972, endPoint y: 404, distance: 122.2
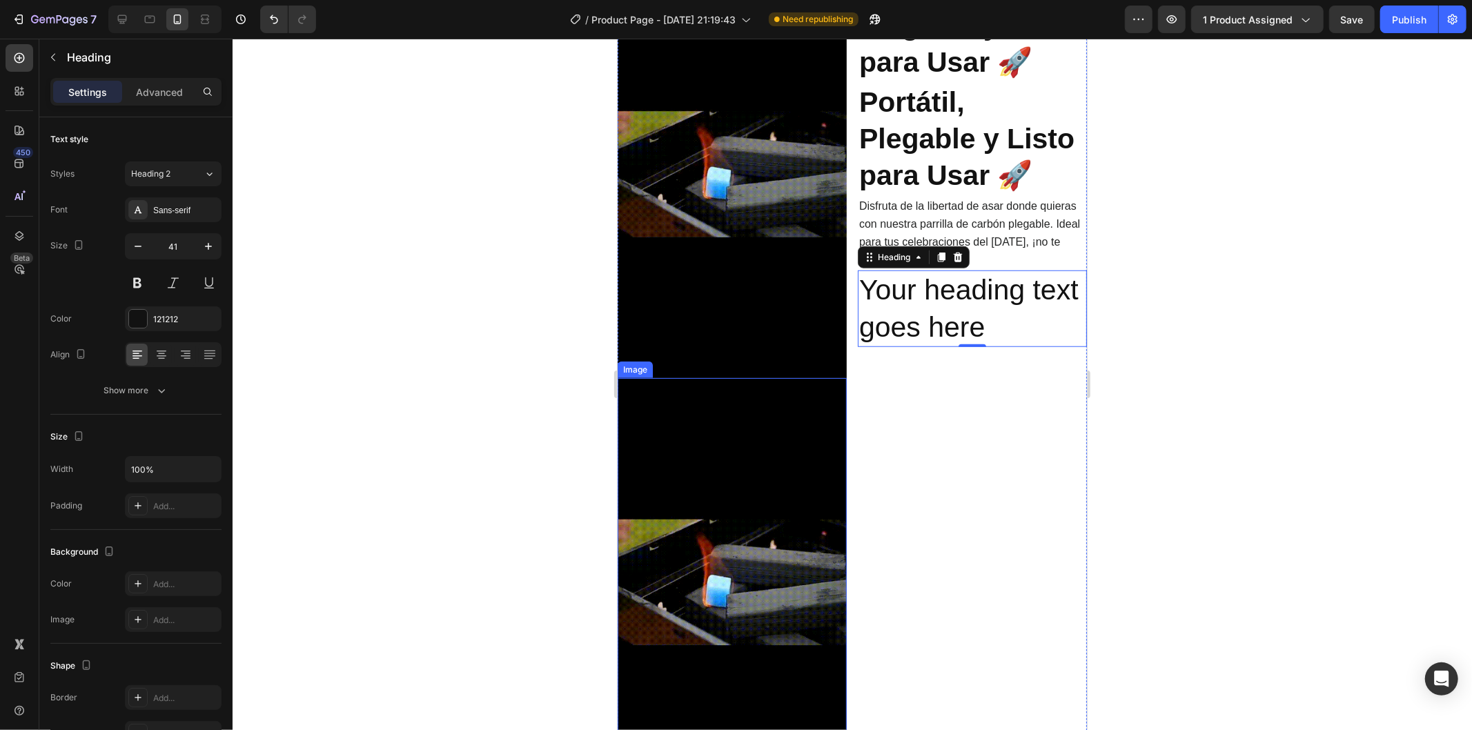
scroll to position [1067, 0]
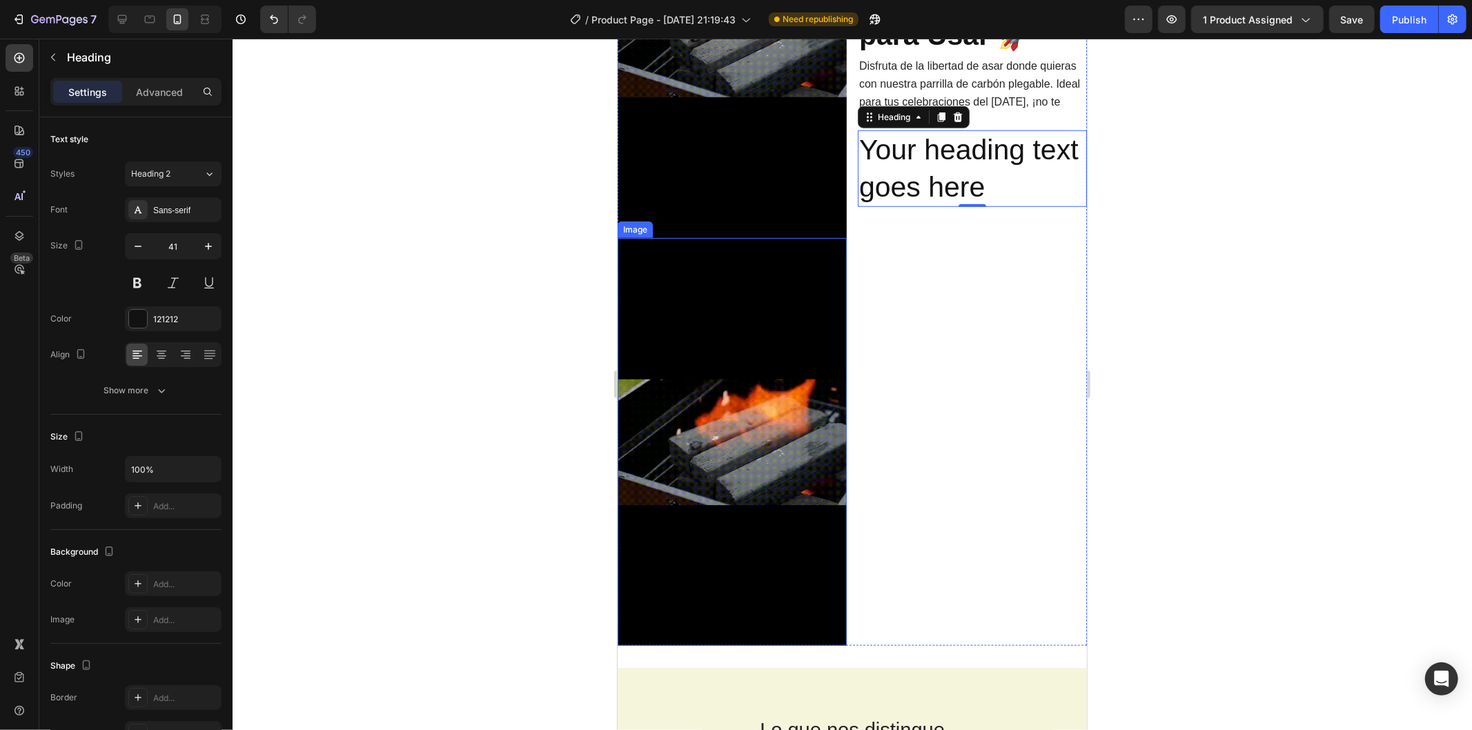
click at [741, 408] on img at bounding box center [731, 441] width 229 height 408
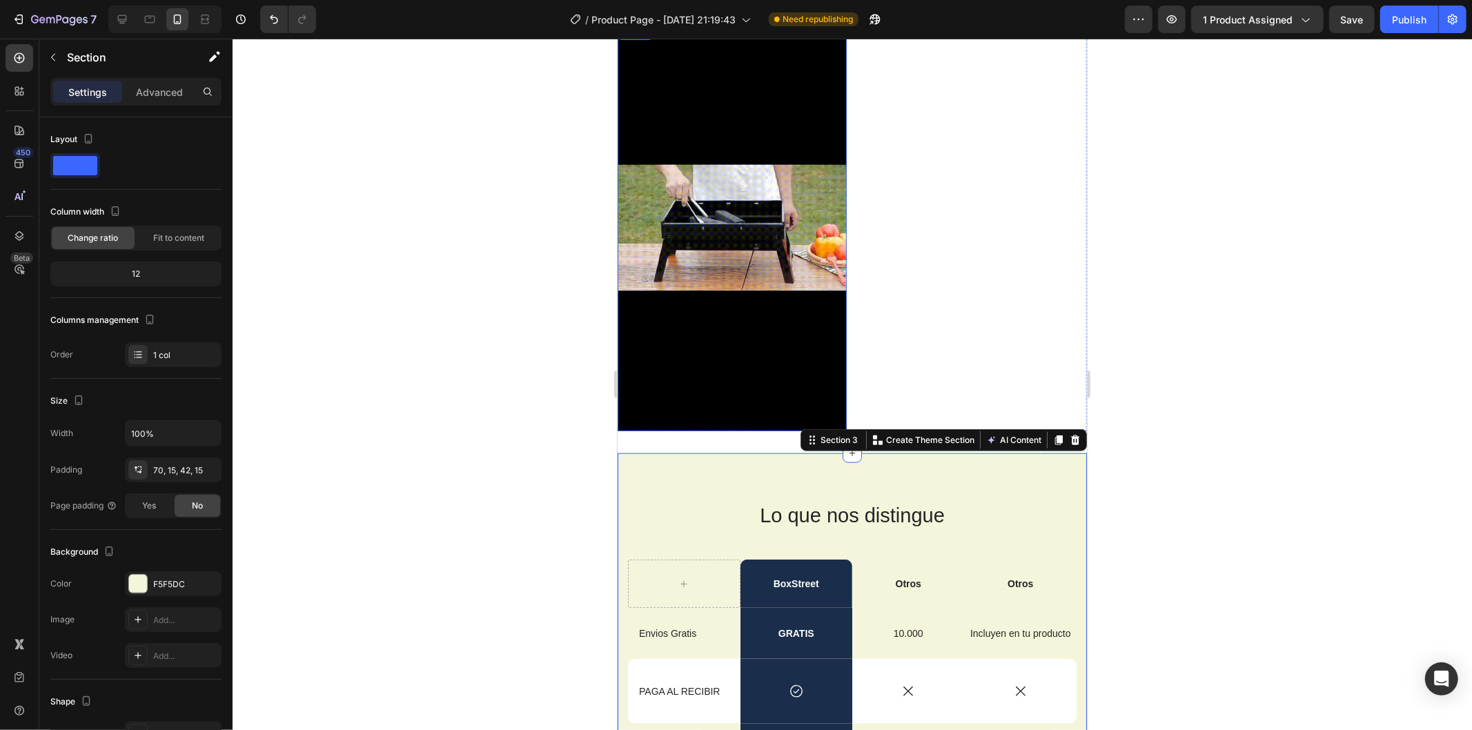
click at [702, 348] on img at bounding box center [731, 227] width 229 height 408
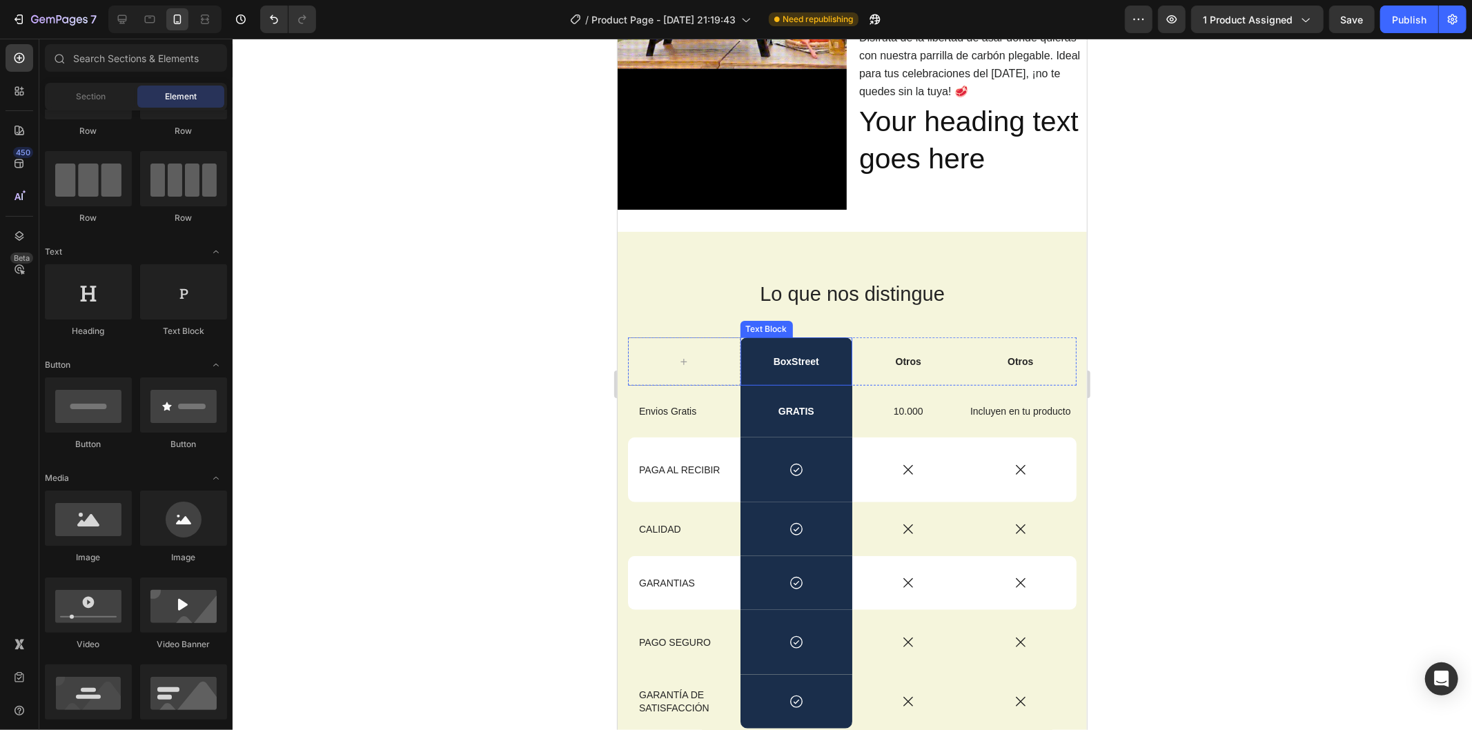
scroll to position [609, 0]
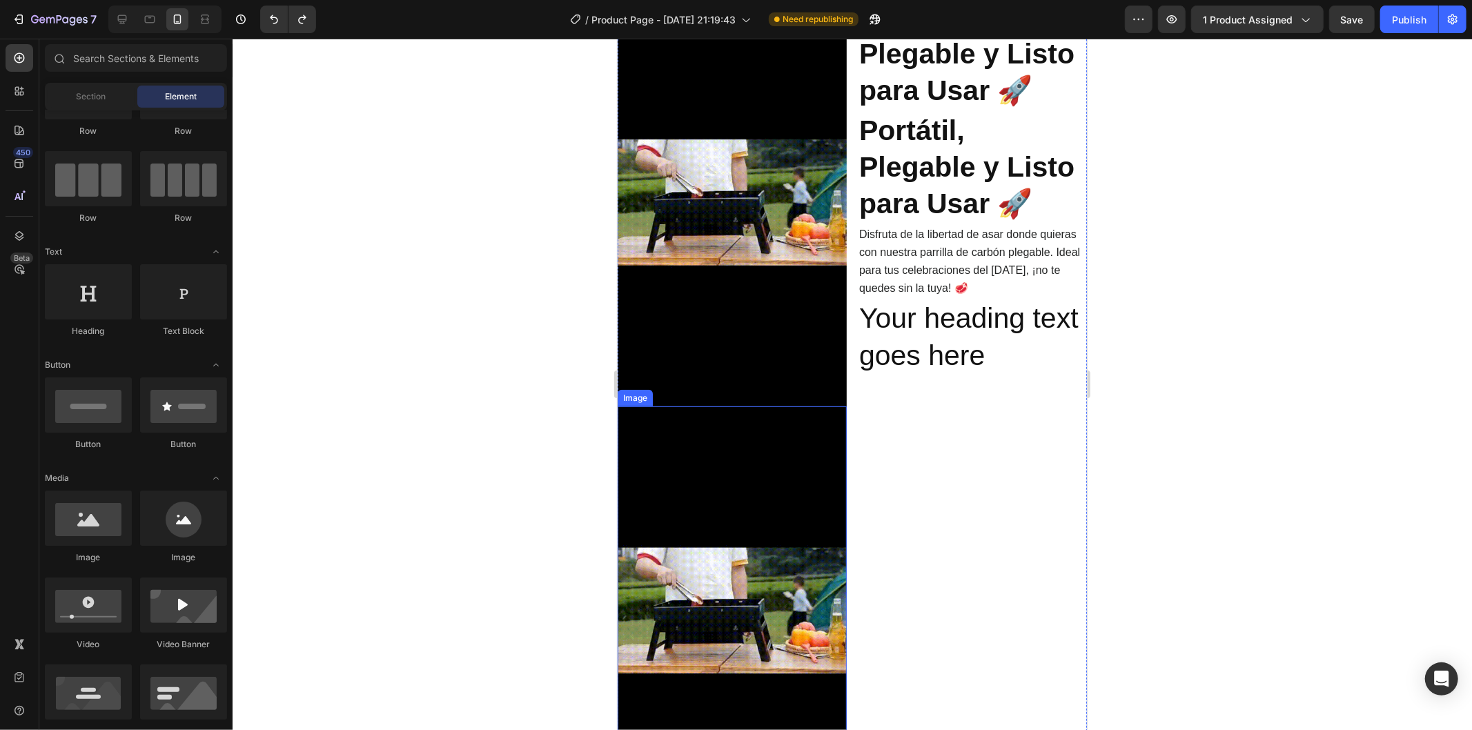
click at [740, 542] on img at bounding box center [731, 610] width 229 height 408
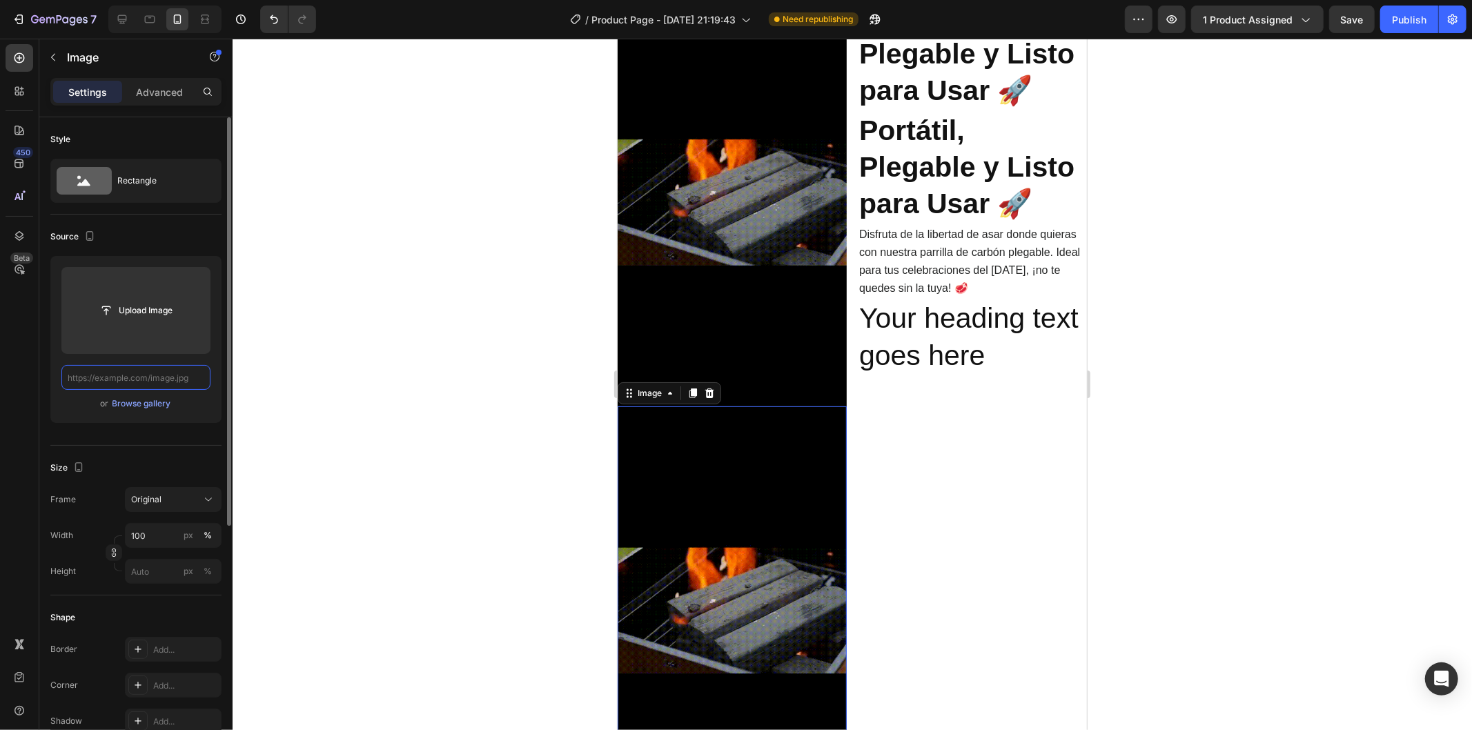
scroll to position [0, 0]
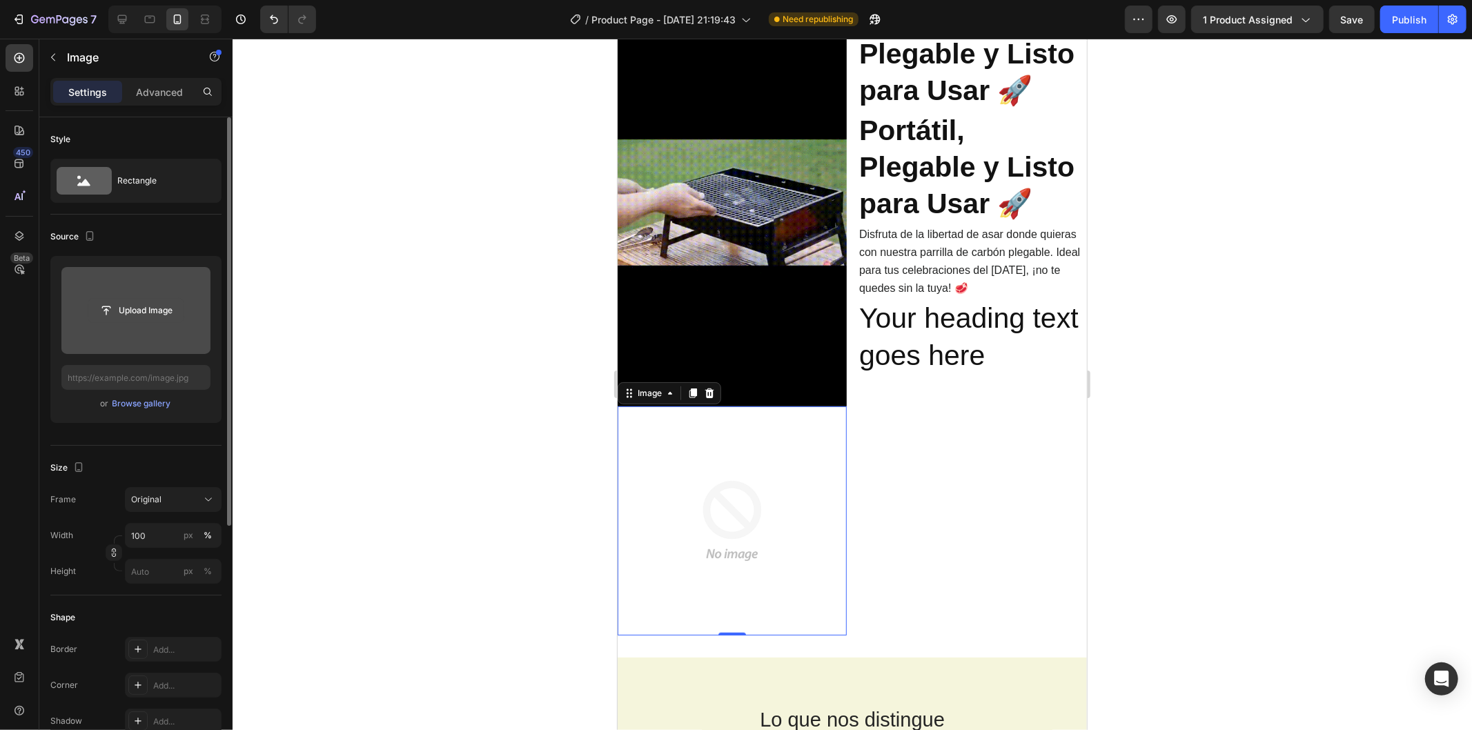
click at [146, 318] on input "file" at bounding box center [135, 310] width 95 height 23
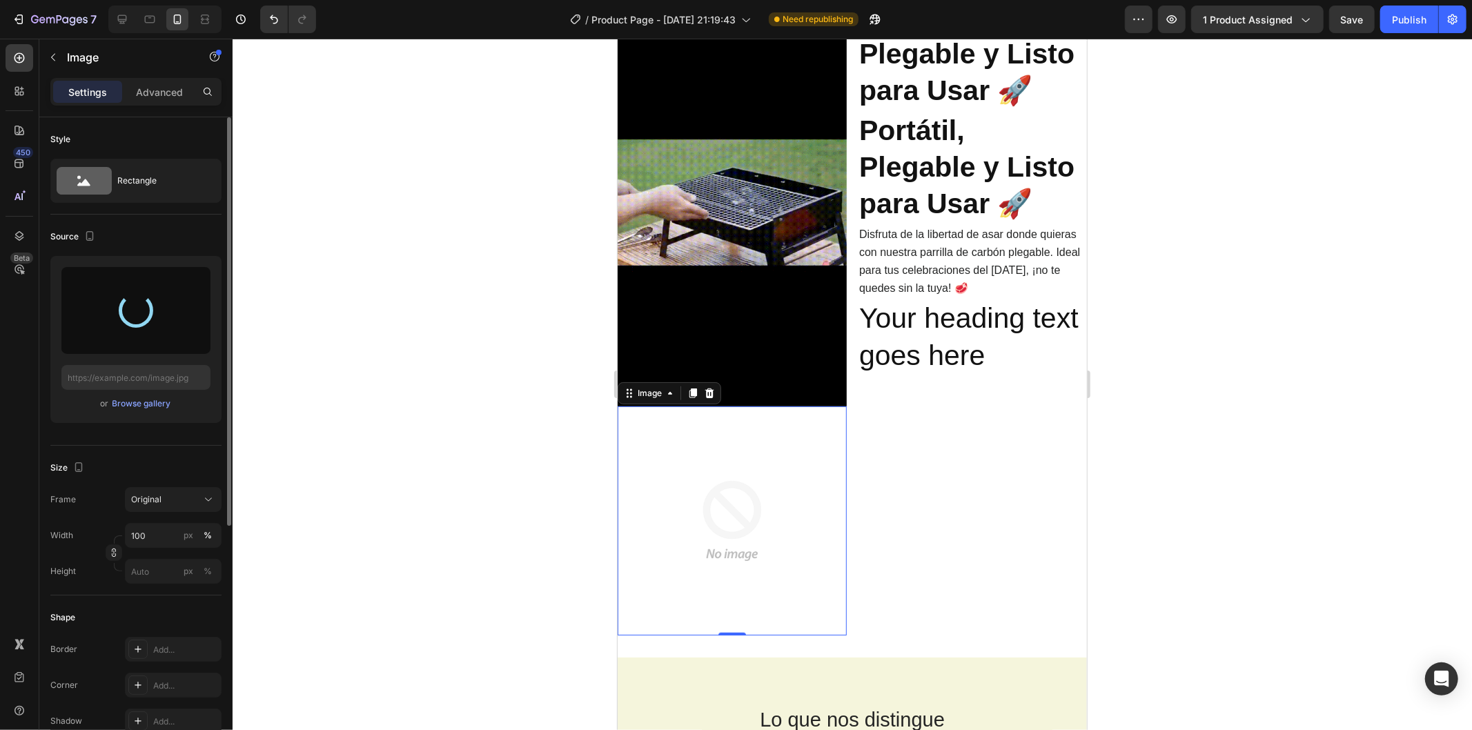
type input "[URL][DOMAIN_NAME]"
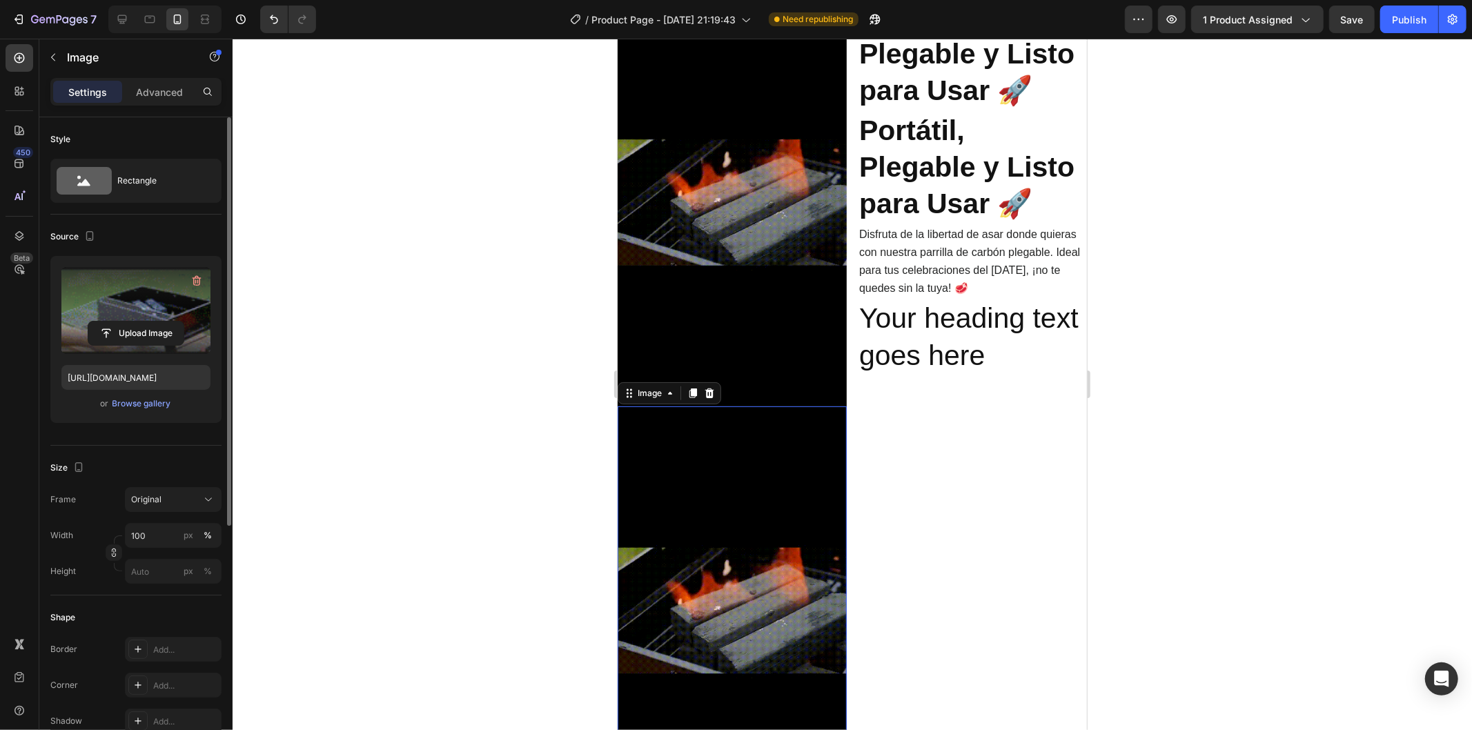
click at [682, 500] on img at bounding box center [731, 610] width 229 height 408
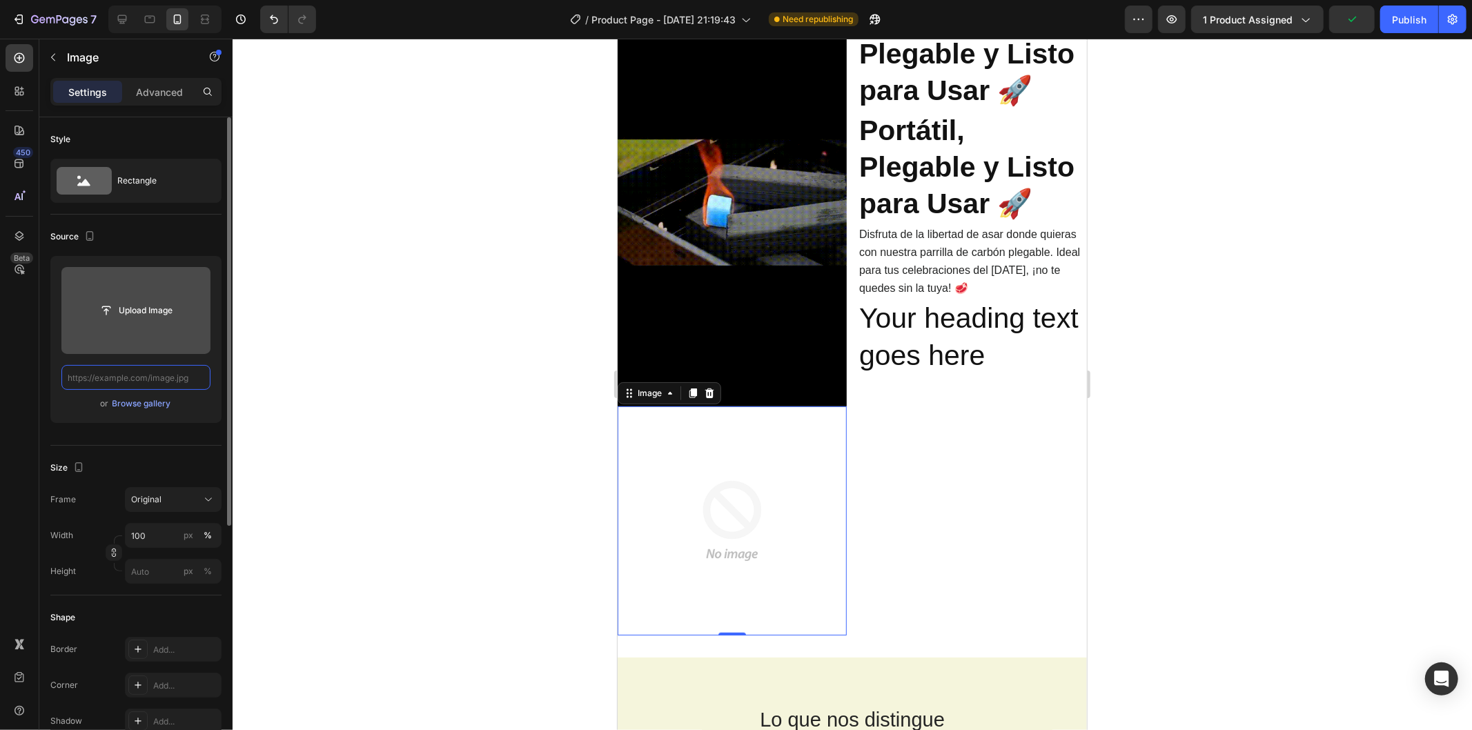
click at [190, 383] on input "text" at bounding box center [135, 377] width 149 height 25
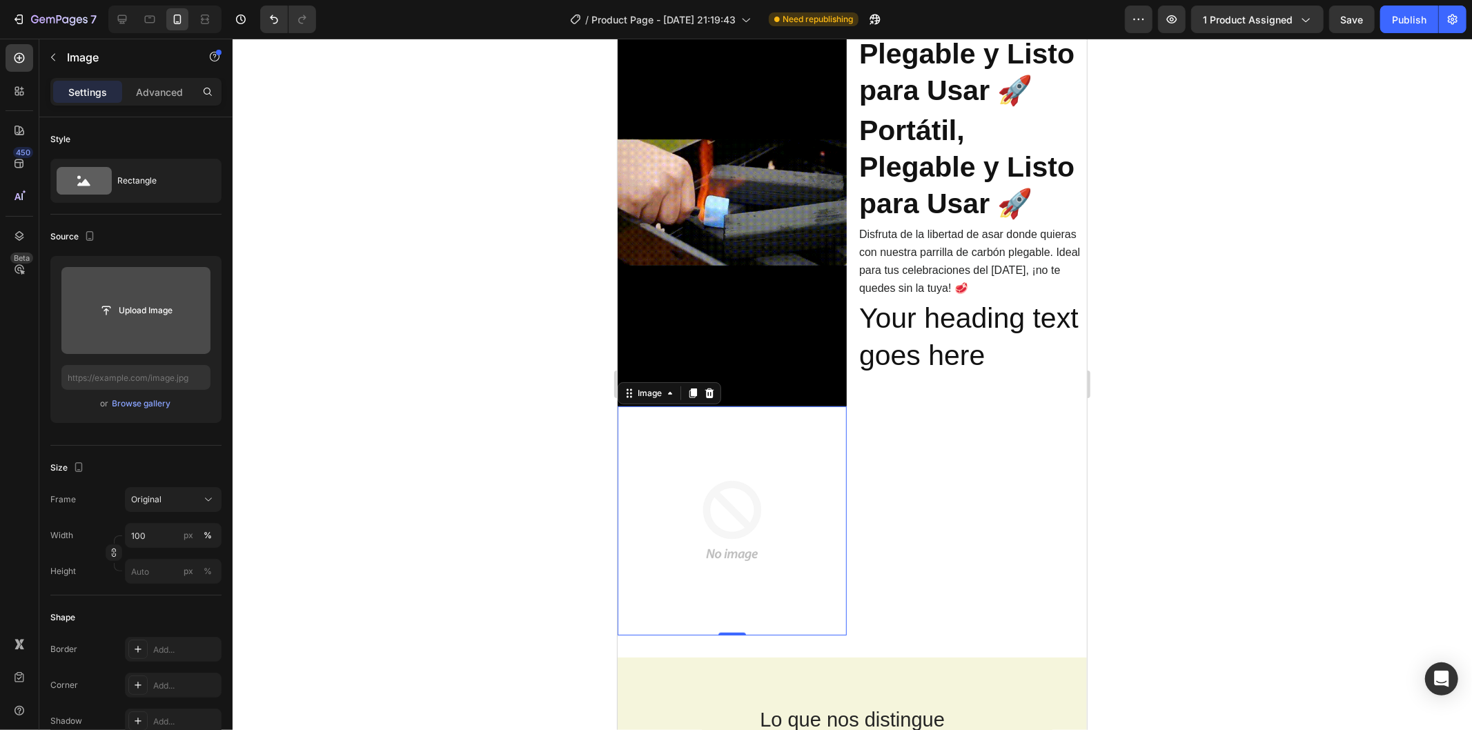
drag, startPoint x: 809, startPoint y: 472, endPoint x: 769, endPoint y: 460, distance: 41.2
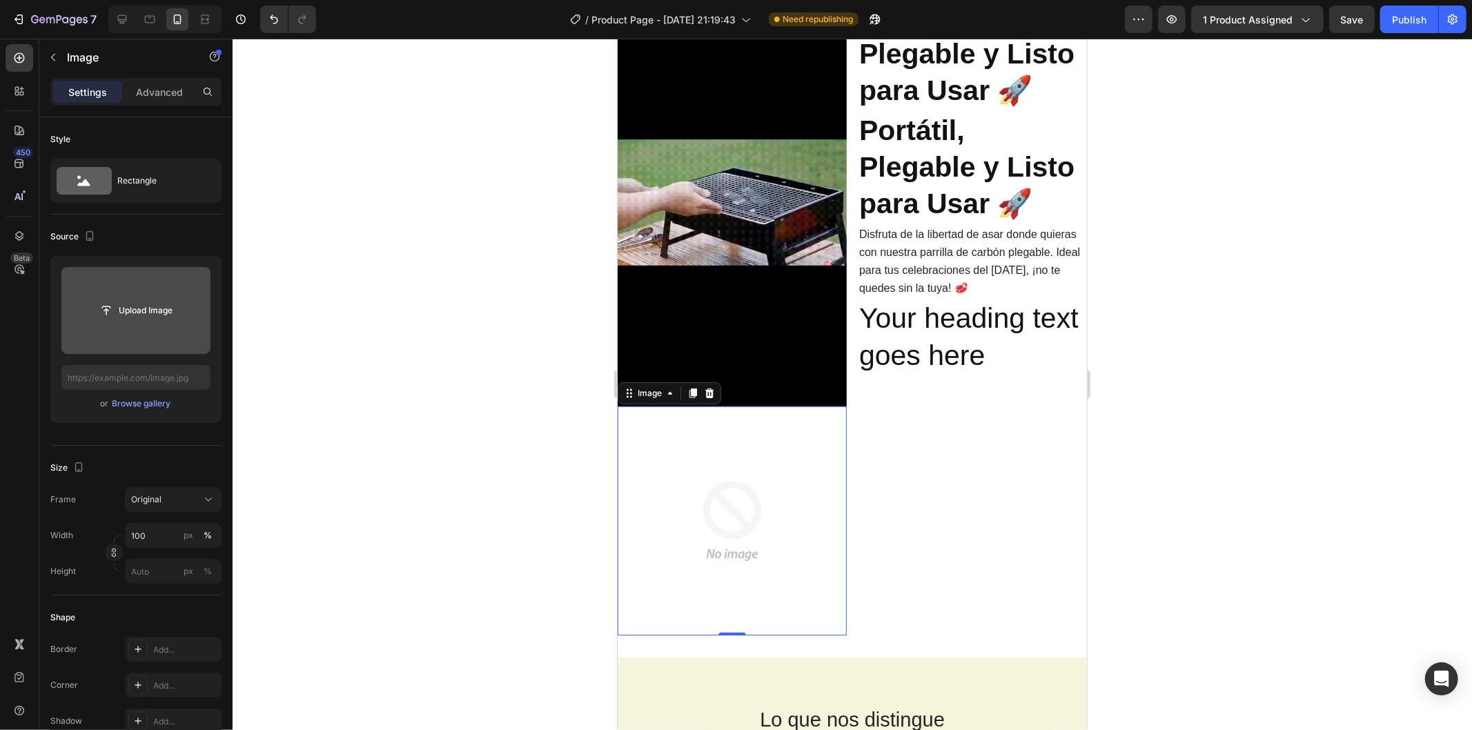
click at [807, 472] on img at bounding box center [731, 520] width 229 height 229
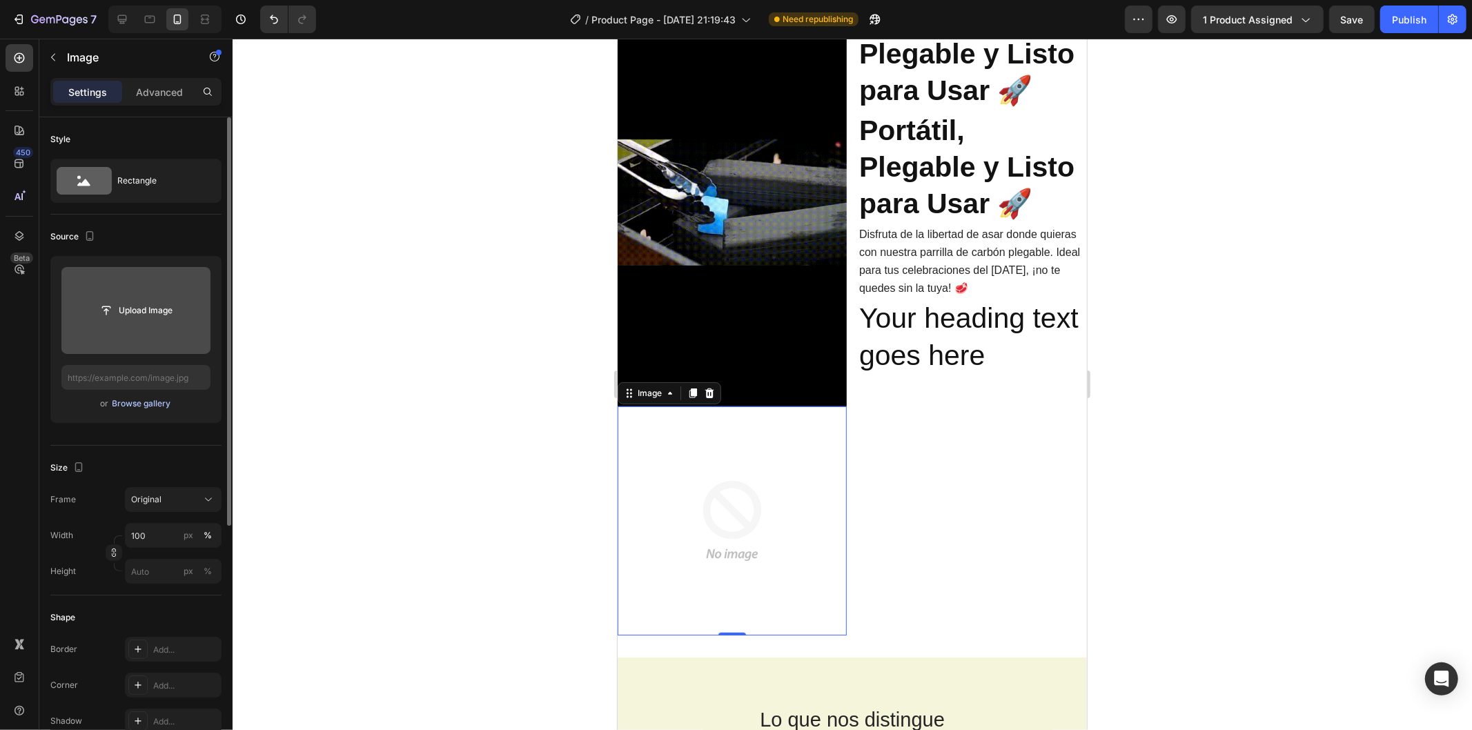
click at [148, 406] on div "Browse gallery" at bounding box center [141, 403] width 59 height 12
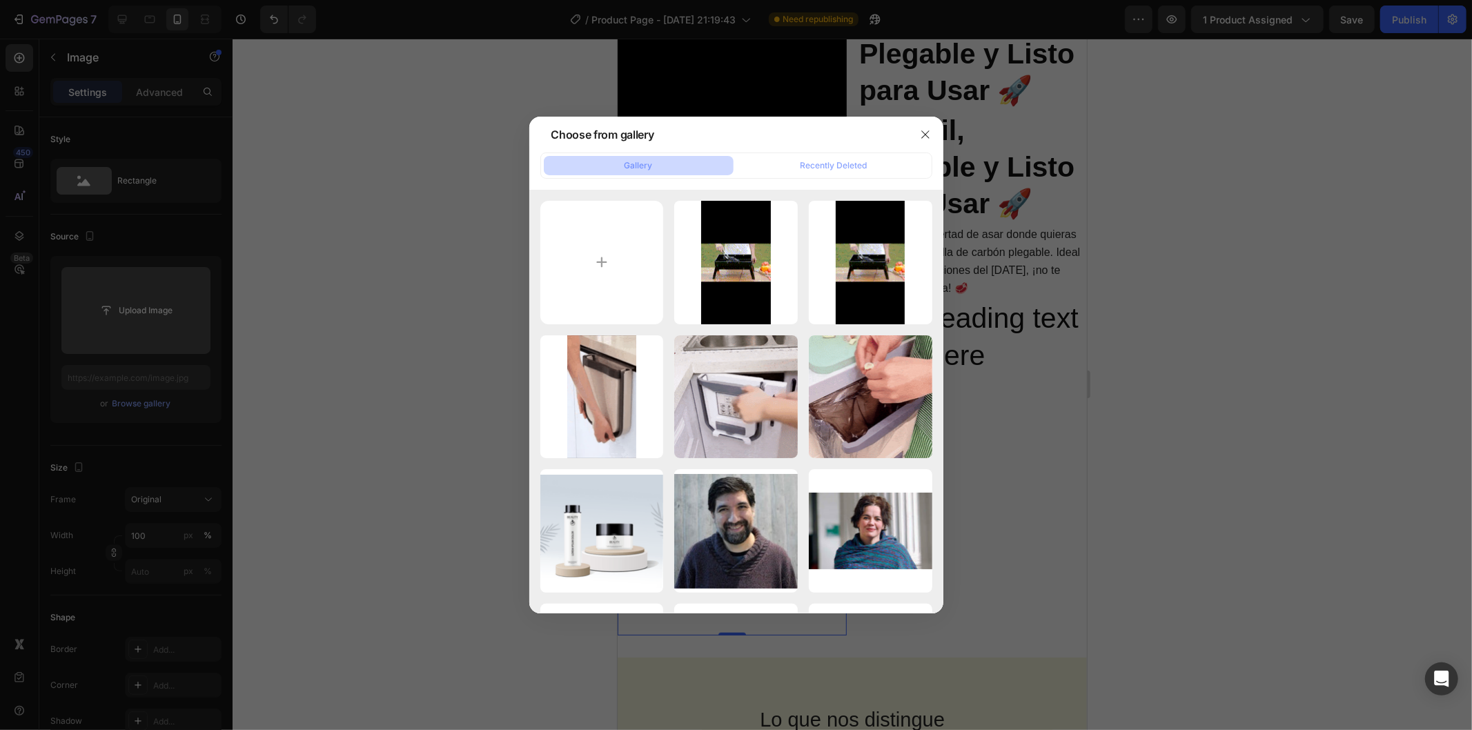
click at [145, 335] on div at bounding box center [736, 365] width 1472 height 730
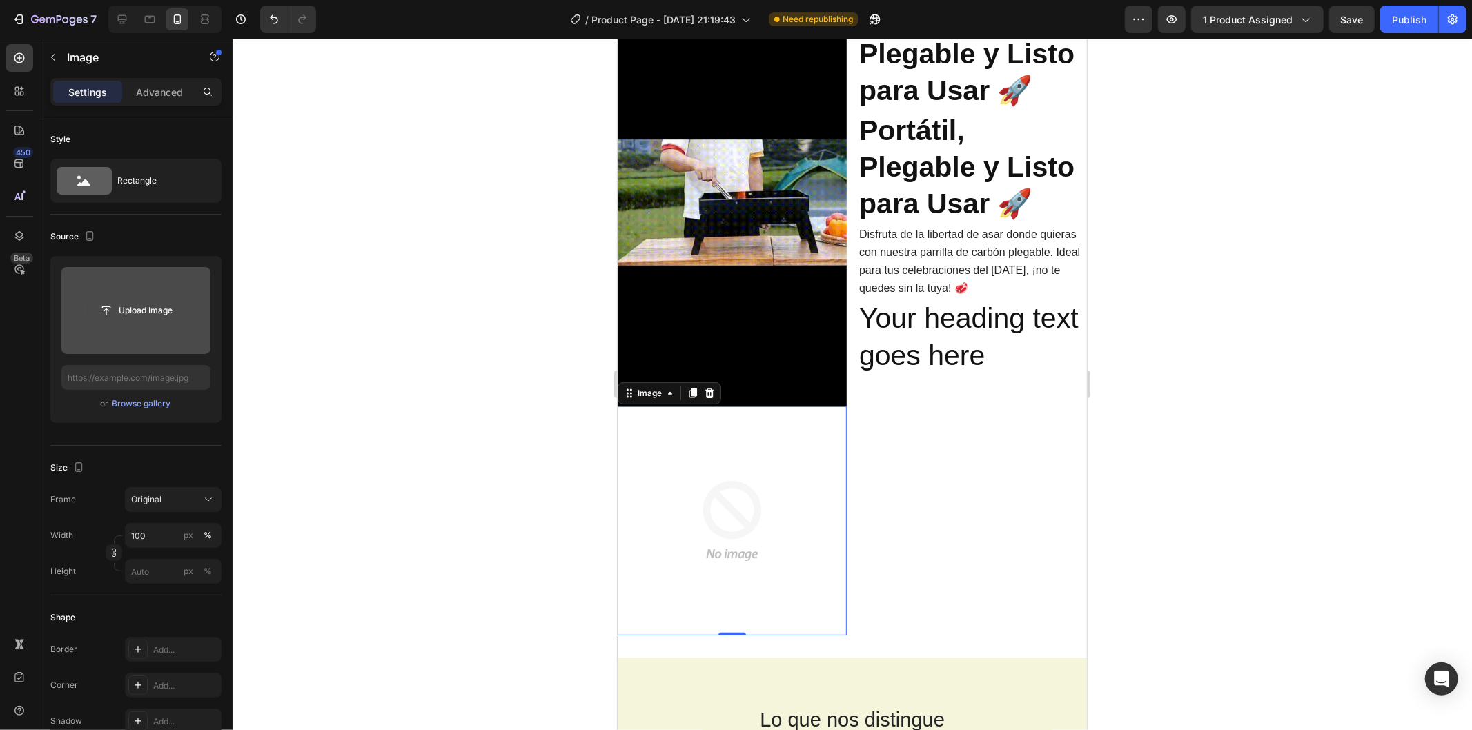
click at [125, 304] on input "file" at bounding box center [135, 310] width 95 height 23
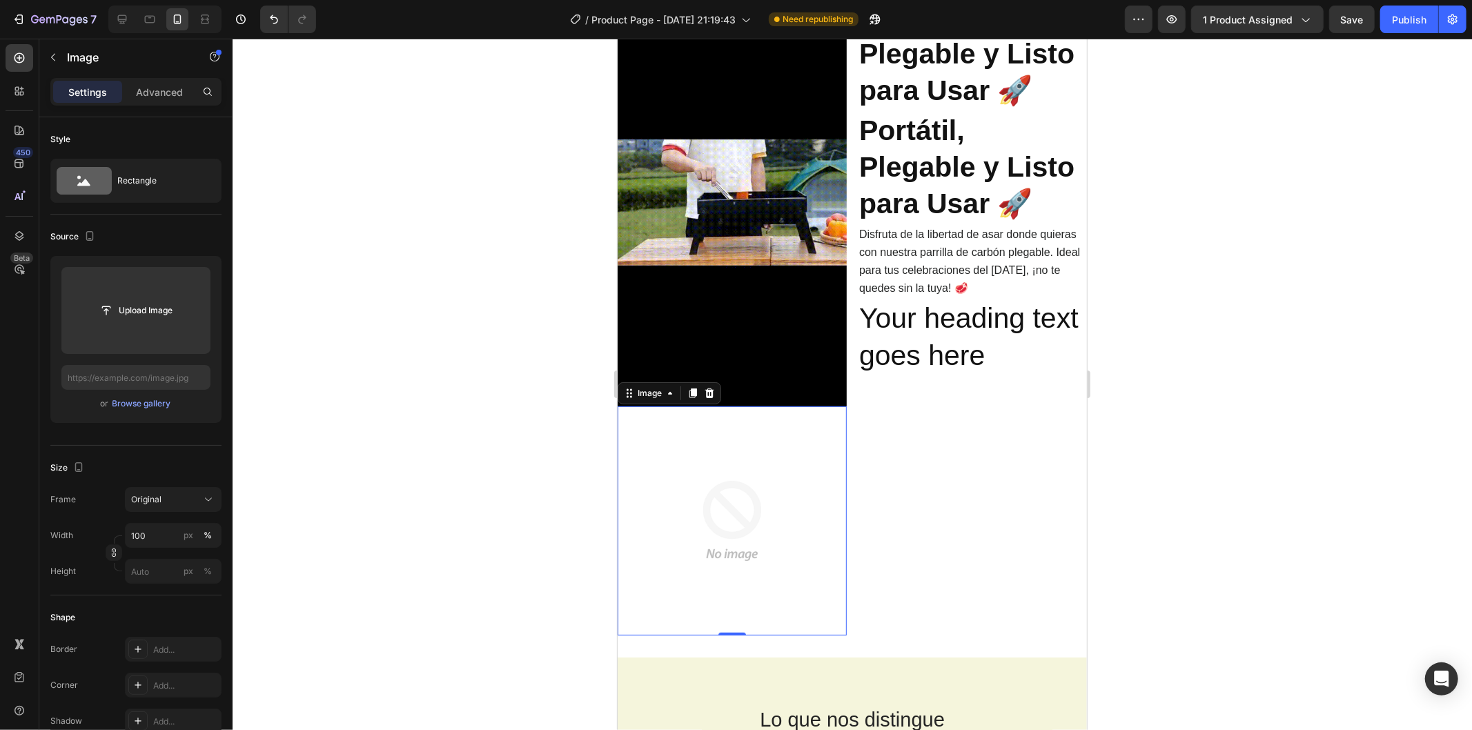
type input "C:\fakepath\3061af06727c4d4999316bfafae30ff0.HD-1080p-4.8Mbps-55882619.gif"
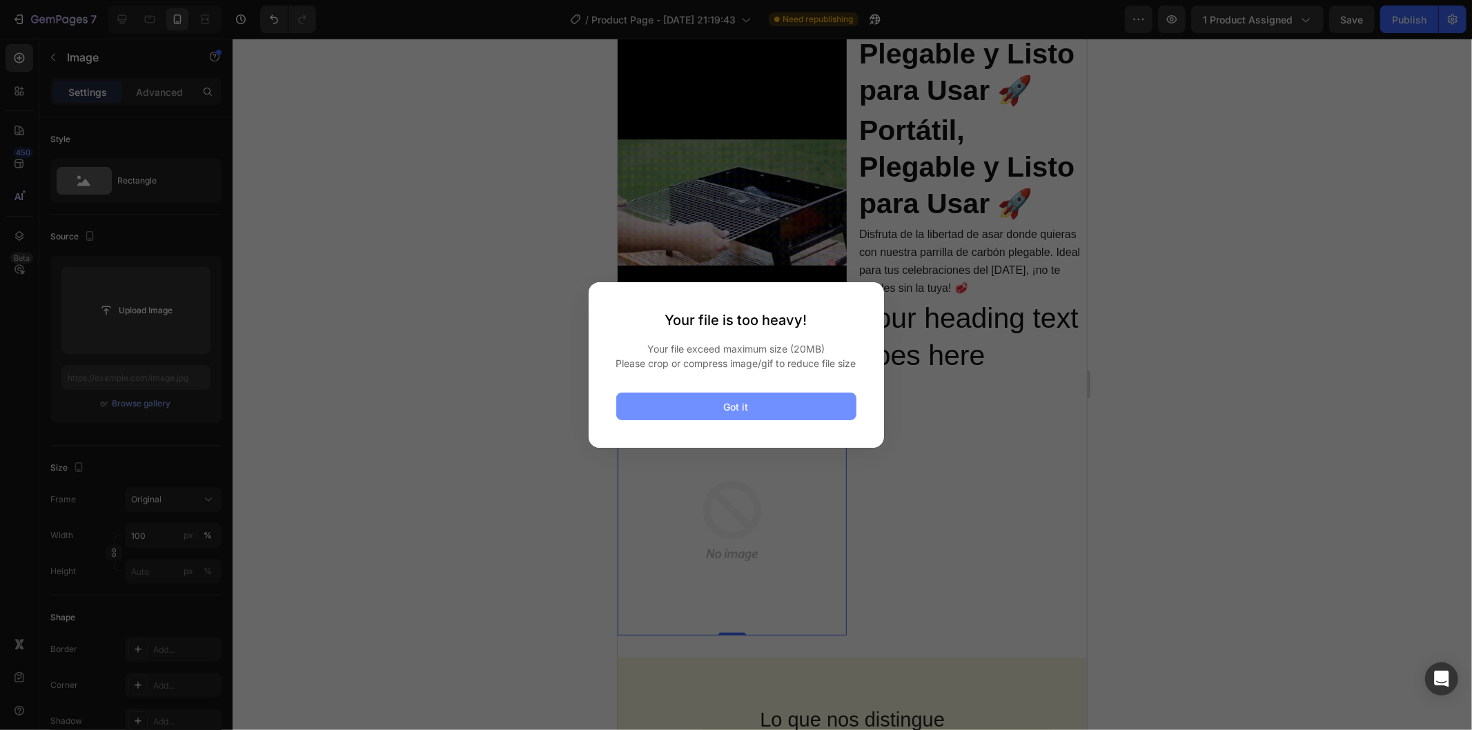
click at [680, 411] on button "Got it" at bounding box center [736, 407] width 240 height 28
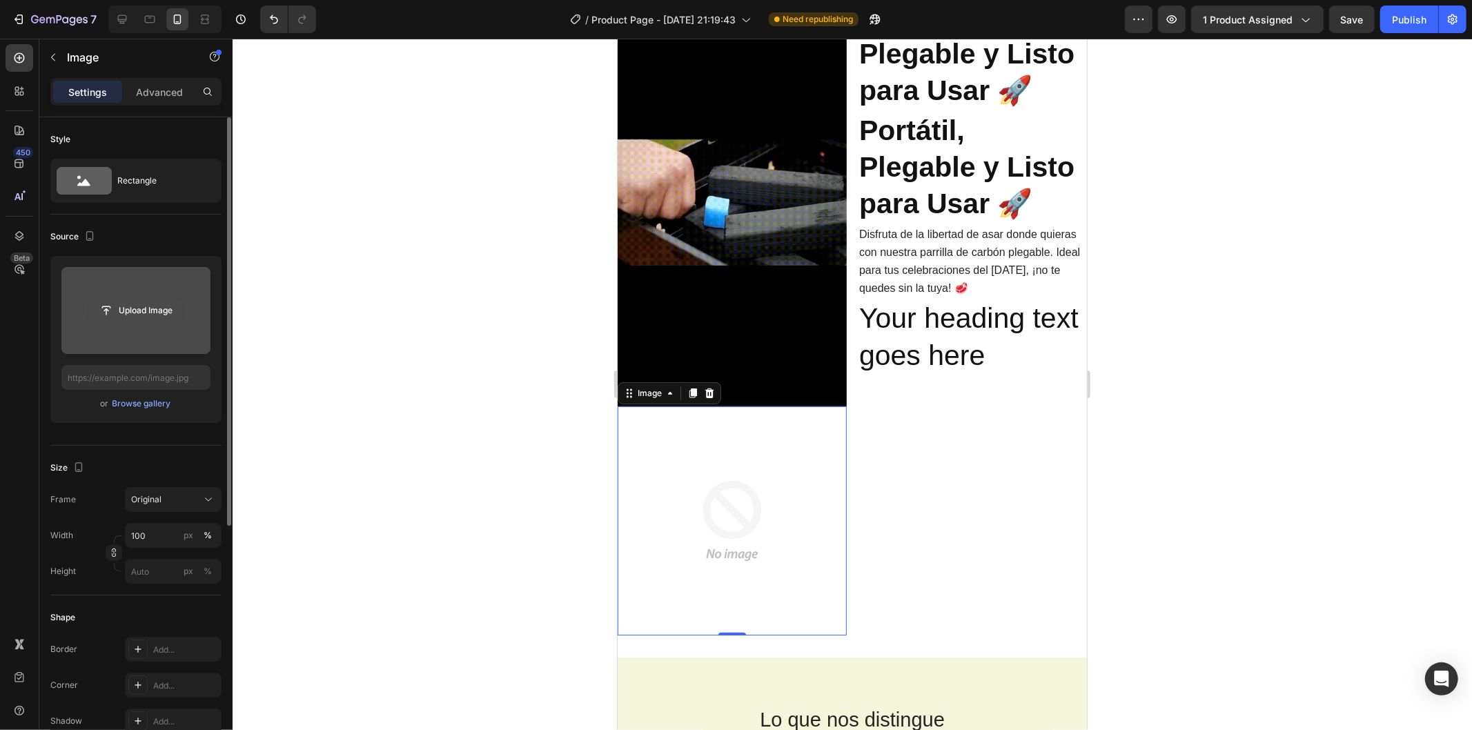
click at [157, 322] on button "Upload Image" at bounding box center [136, 310] width 97 height 25
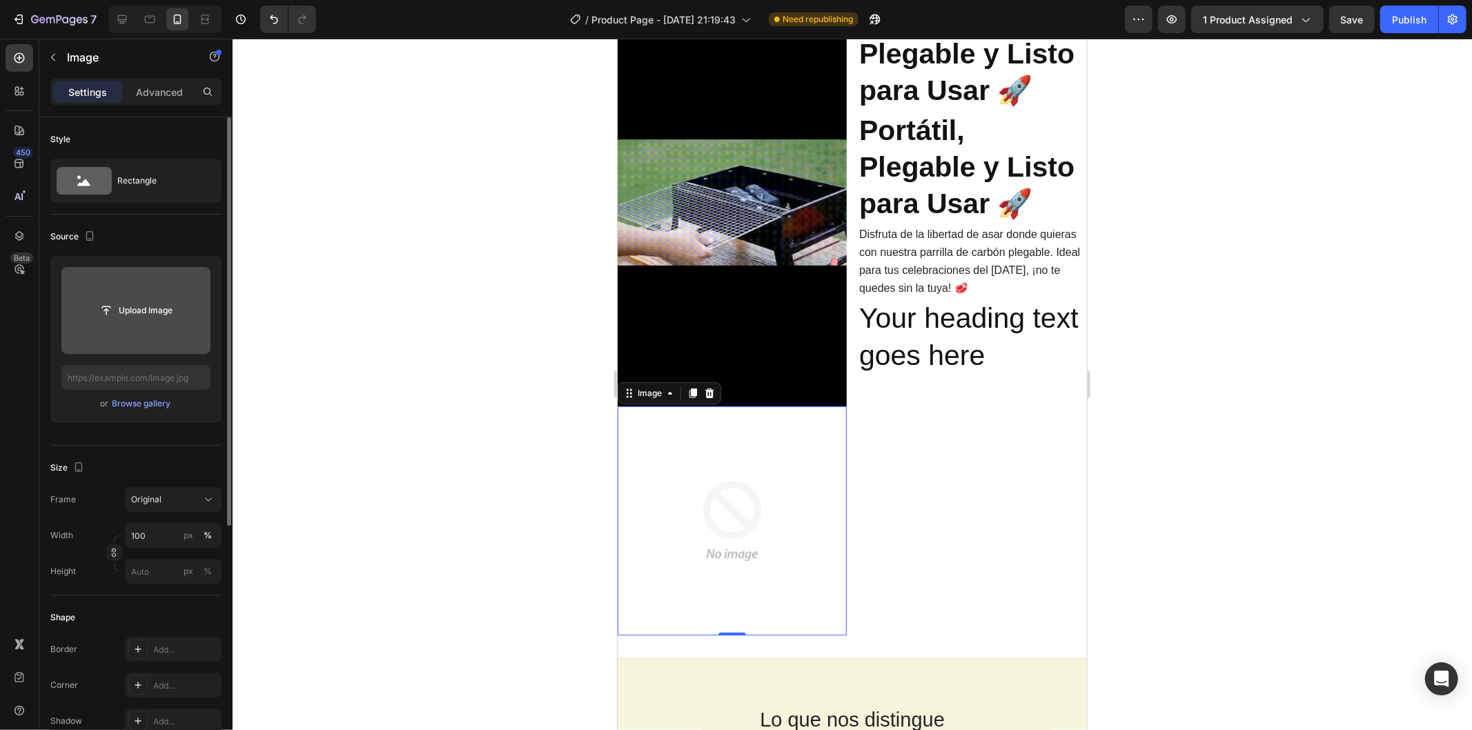
click at [161, 311] on input "file" at bounding box center [135, 310] width 95 height 23
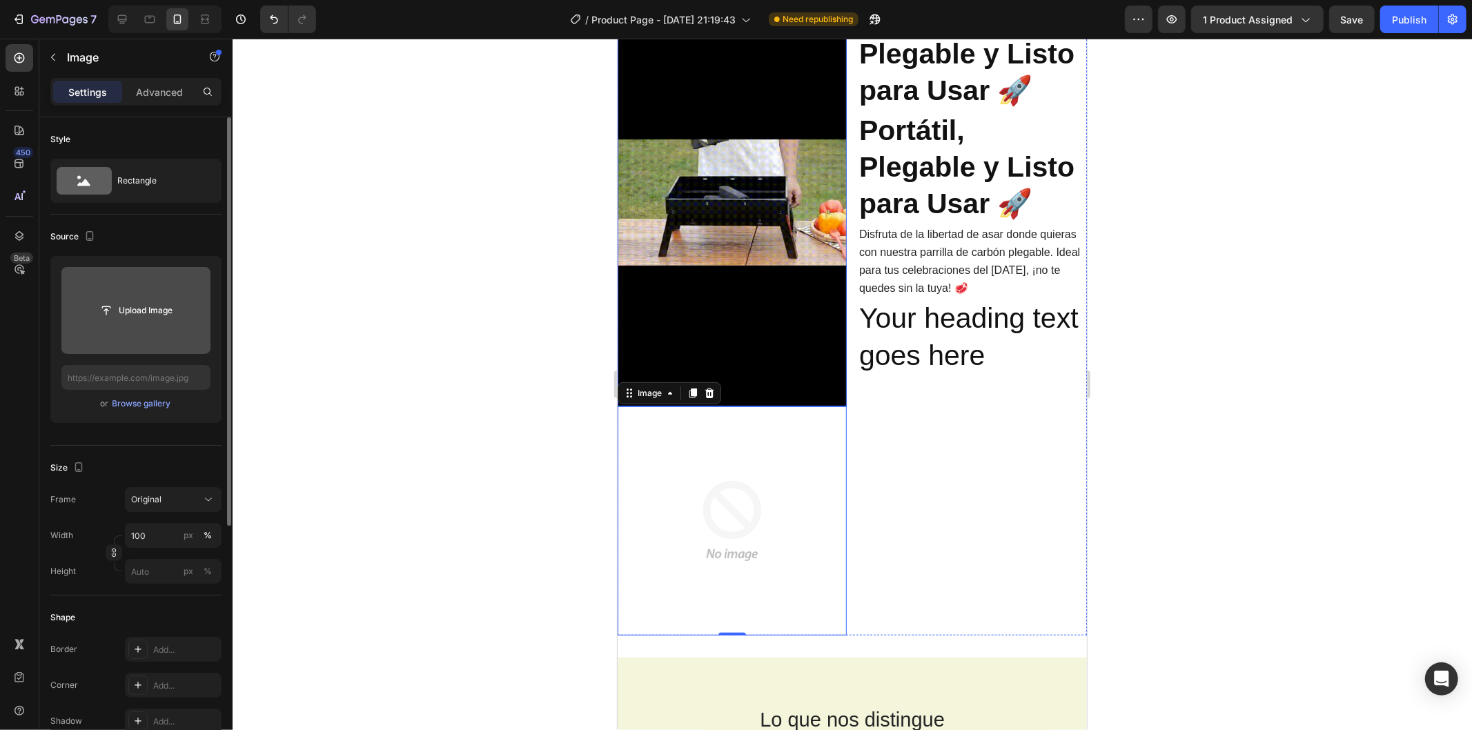
click at [147, 315] on input "file" at bounding box center [135, 310] width 95 height 23
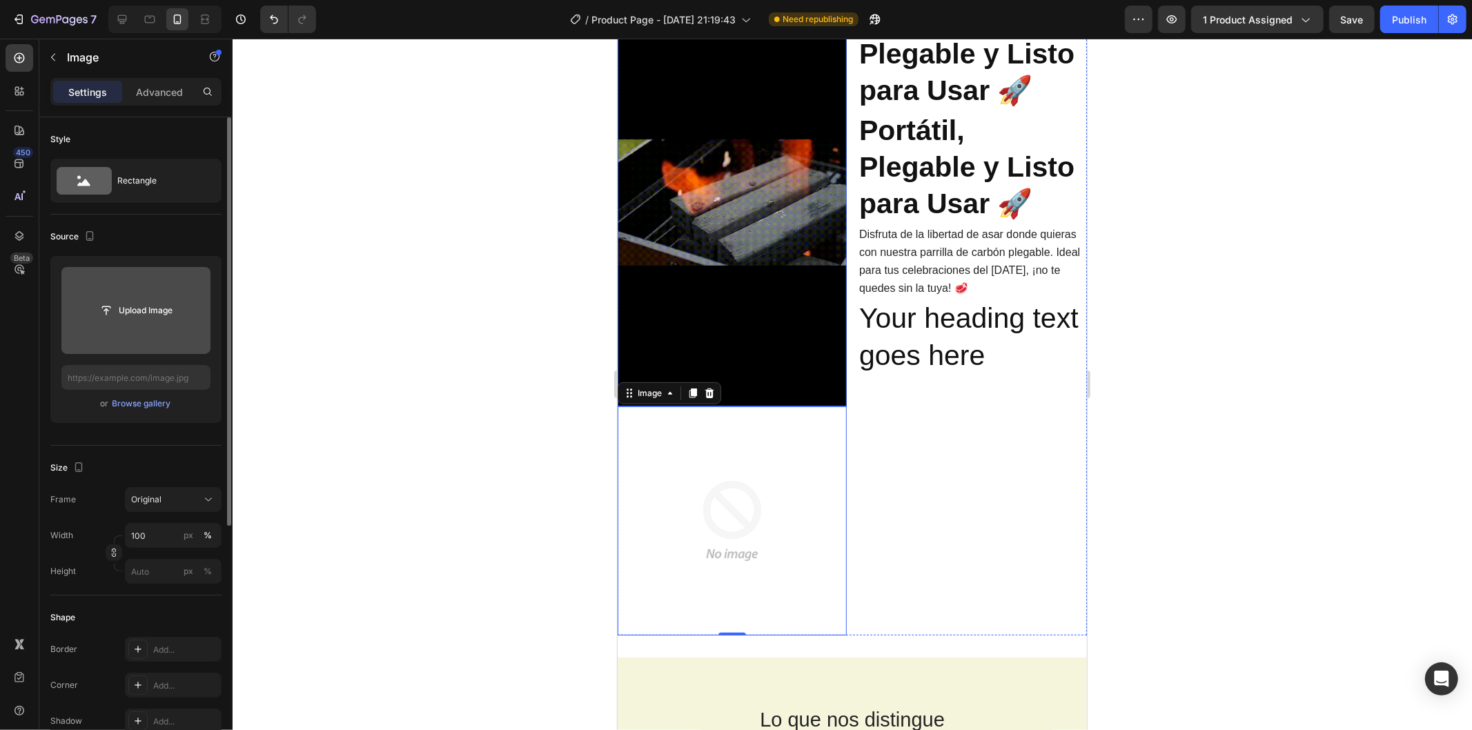
type input "C:\fakepath\3061af06727c4d4999316bfafae30ff0.HD-1080p-4.8Mbps-55882619.gif"
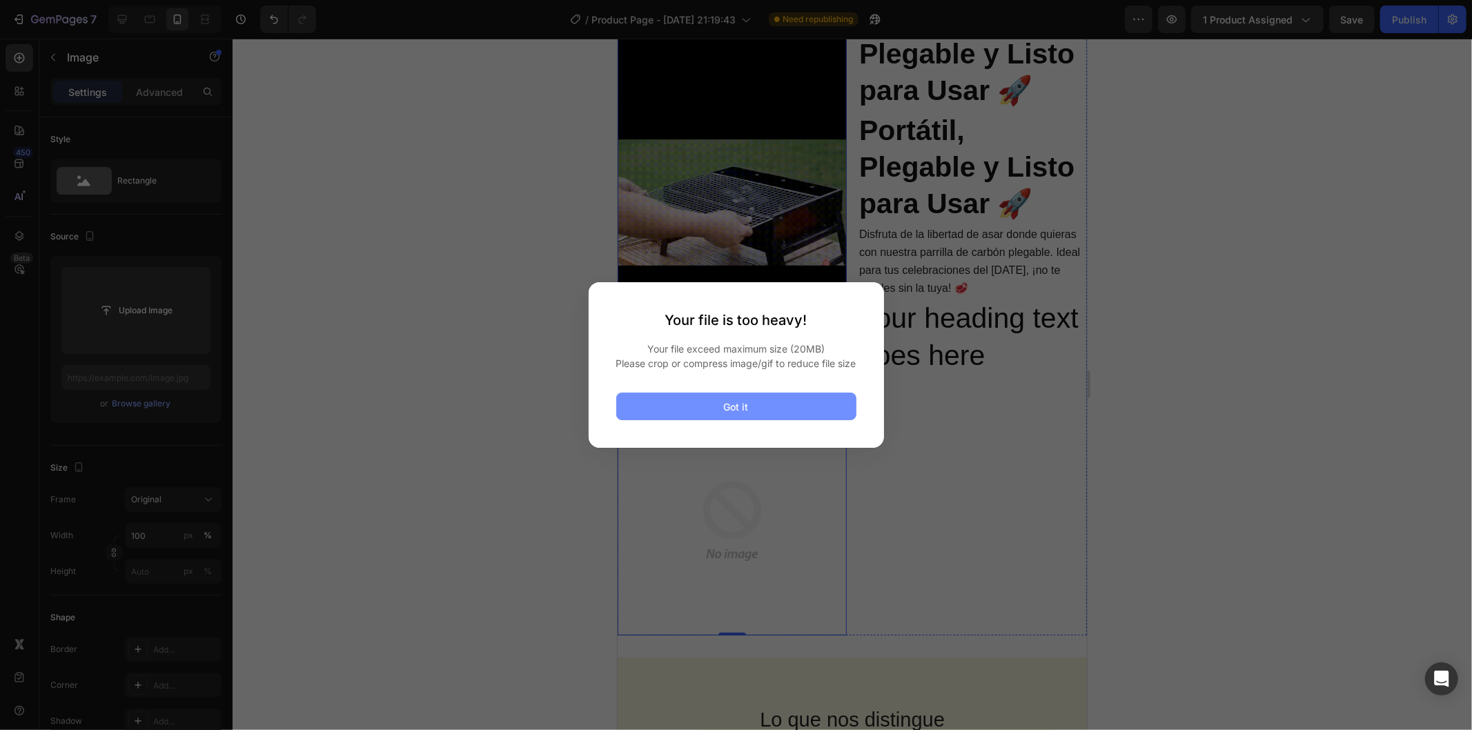
click at [680, 417] on button "Got it" at bounding box center [736, 407] width 240 height 28
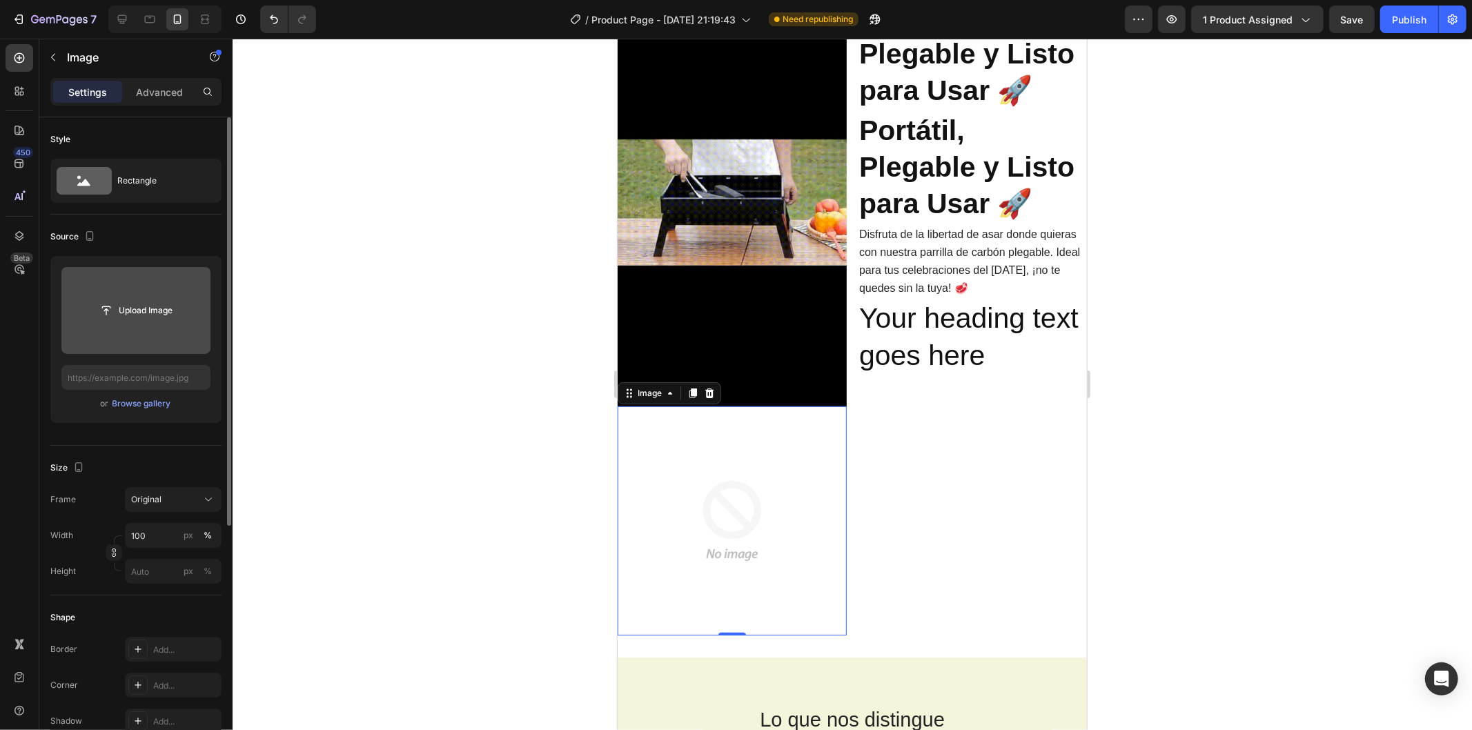
click at [132, 313] on input "file" at bounding box center [135, 310] width 95 height 23
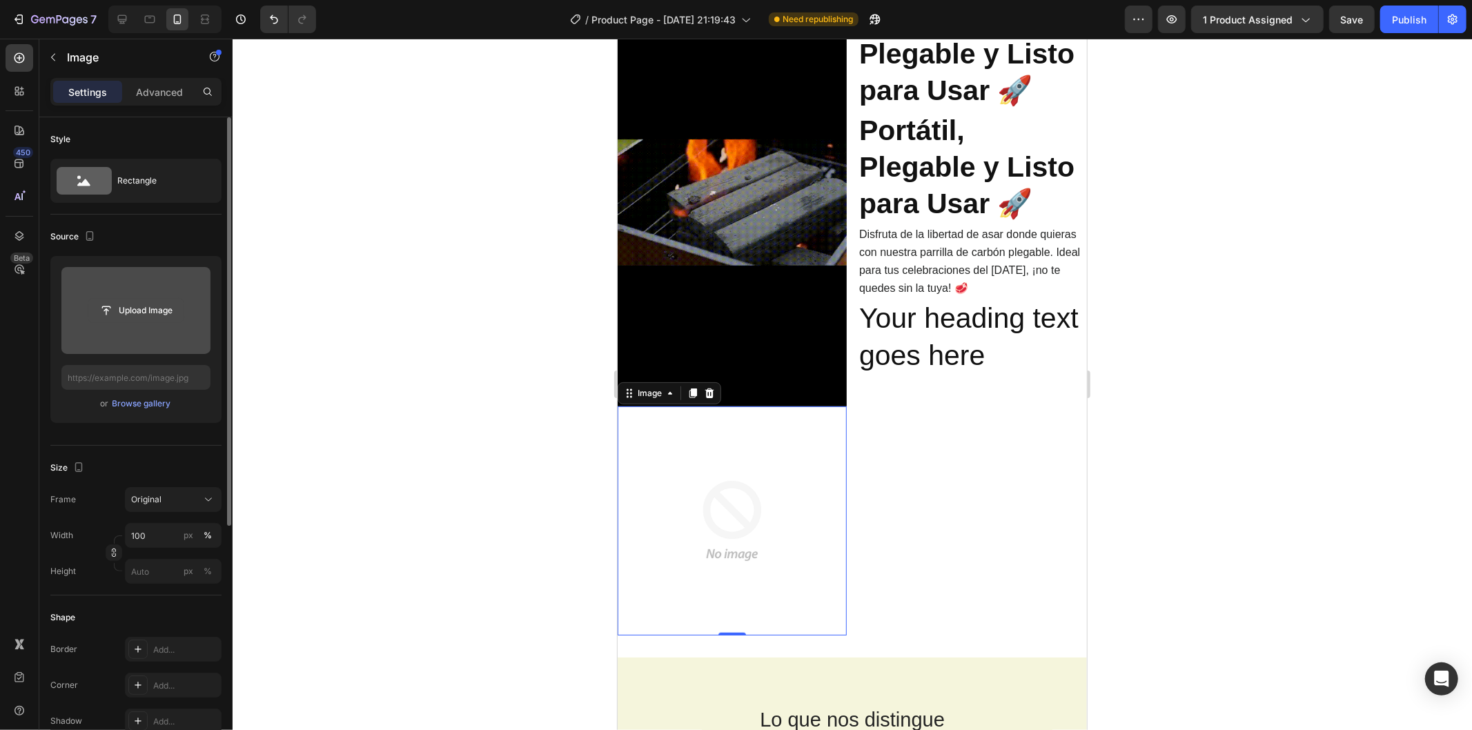
click at [118, 305] on input "file" at bounding box center [135, 310] width 95 height 23
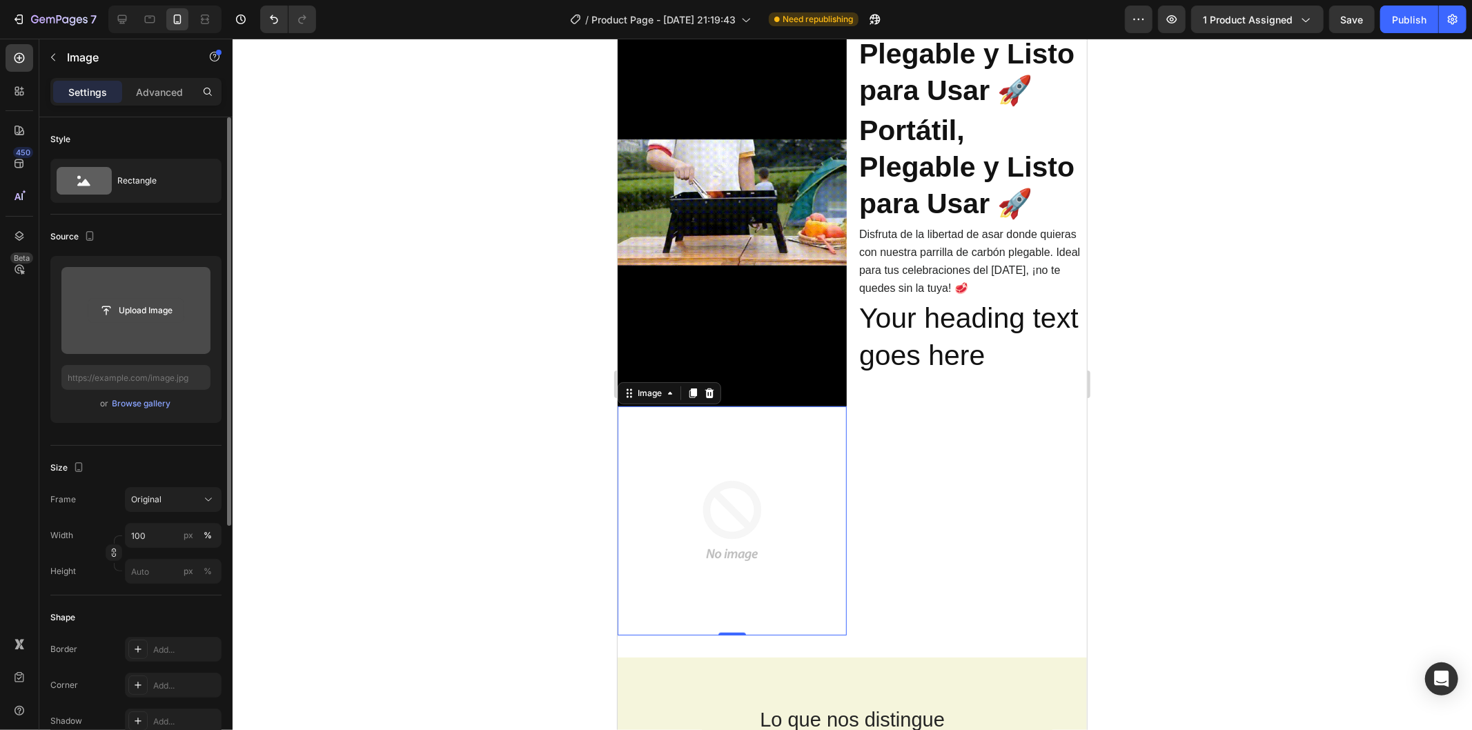
type input "C:\fakepath\3061af06727c4d4999316bfafae30ff0.HD-1080p-4.8Mbps-55882619.gif"
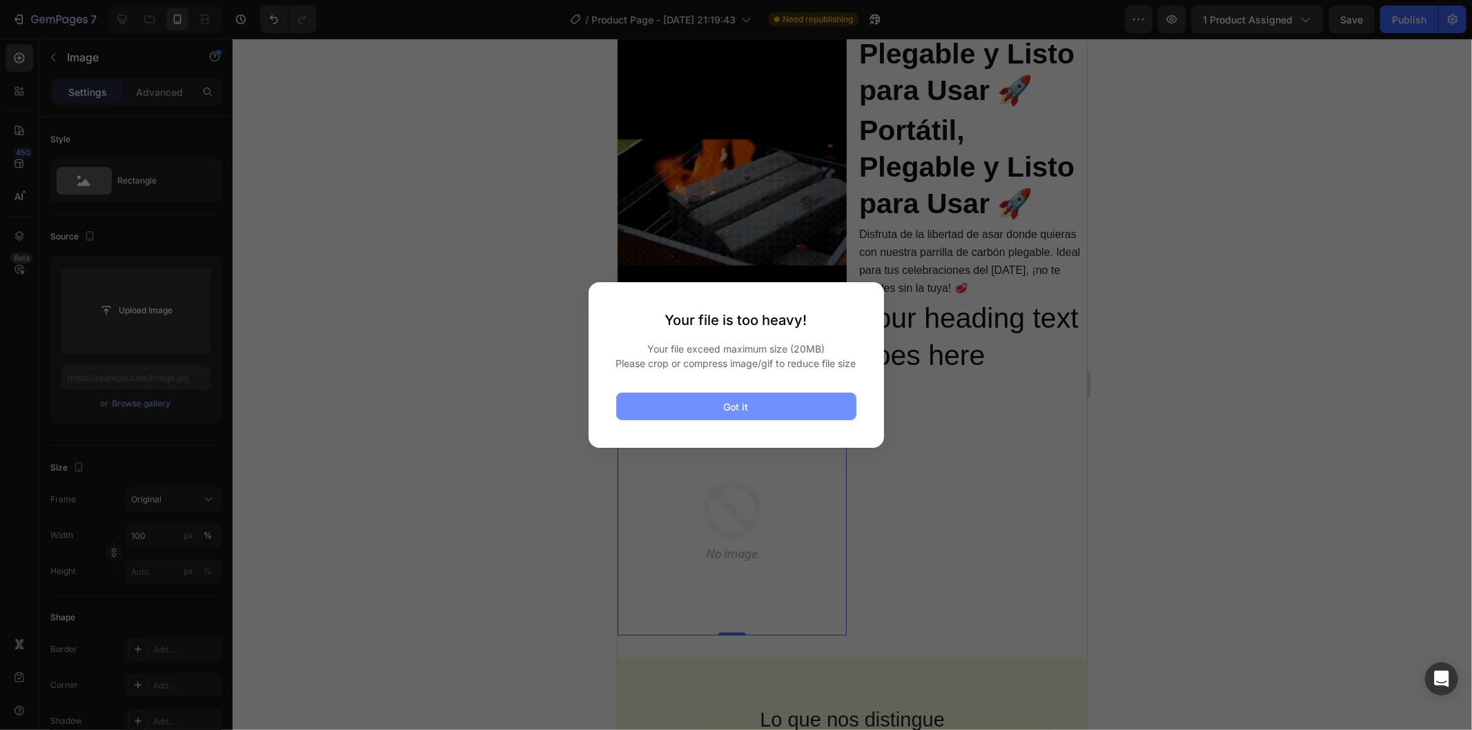
click at [678, 404] on button "Got it" at bounding box center [736, 407] width 240 height 28
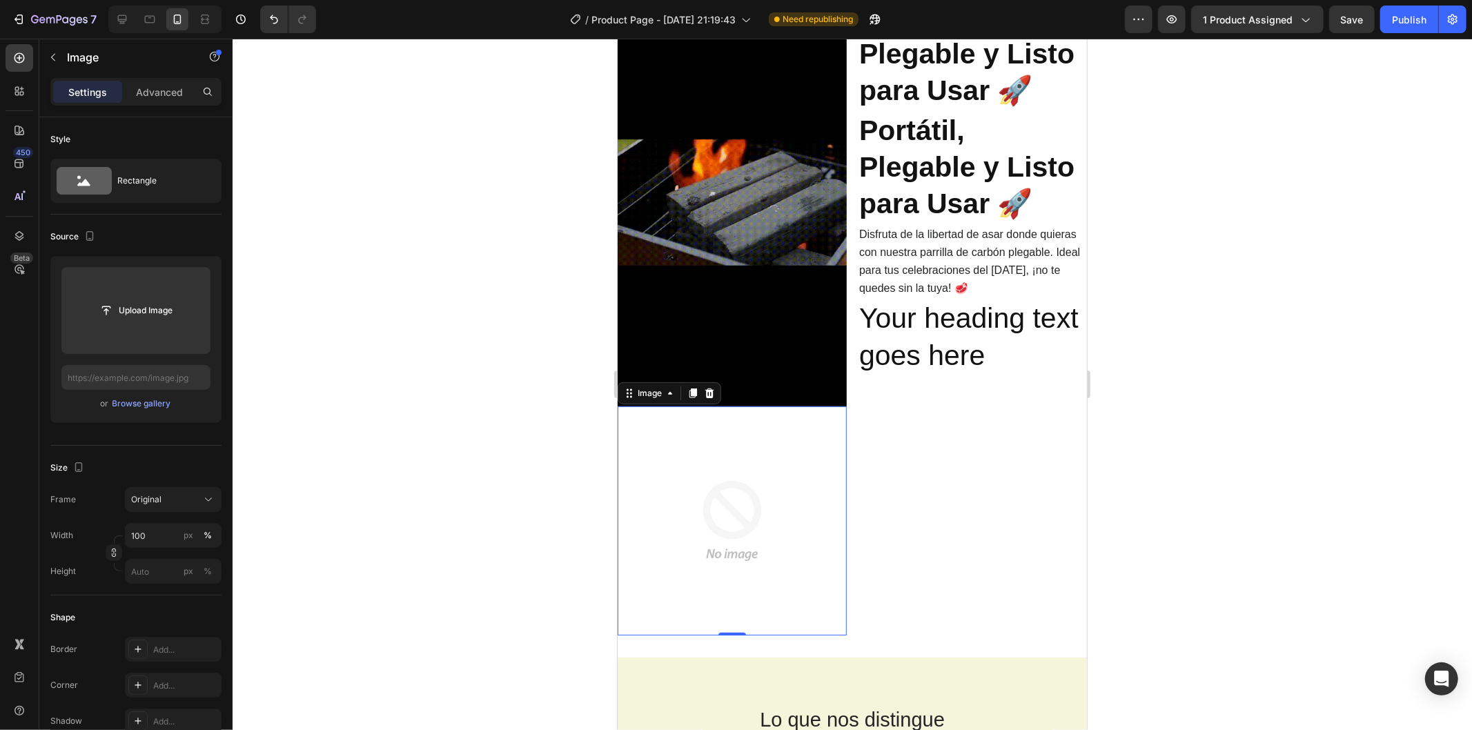
click at [500, 429] on div at bounding box center [852, 384] width 1239 height 691
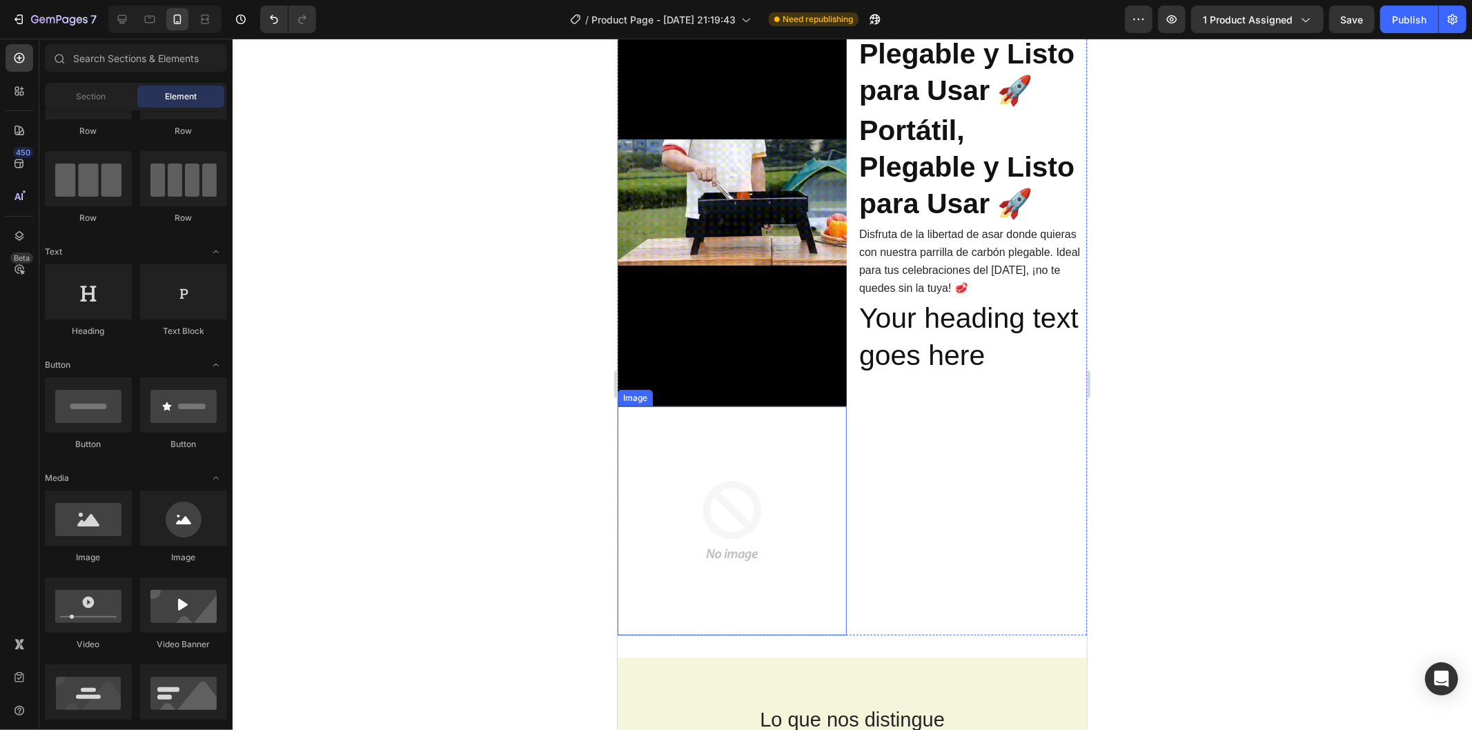
click at [693, 459] on img at bounding box center [731, 520] width 229 height 229
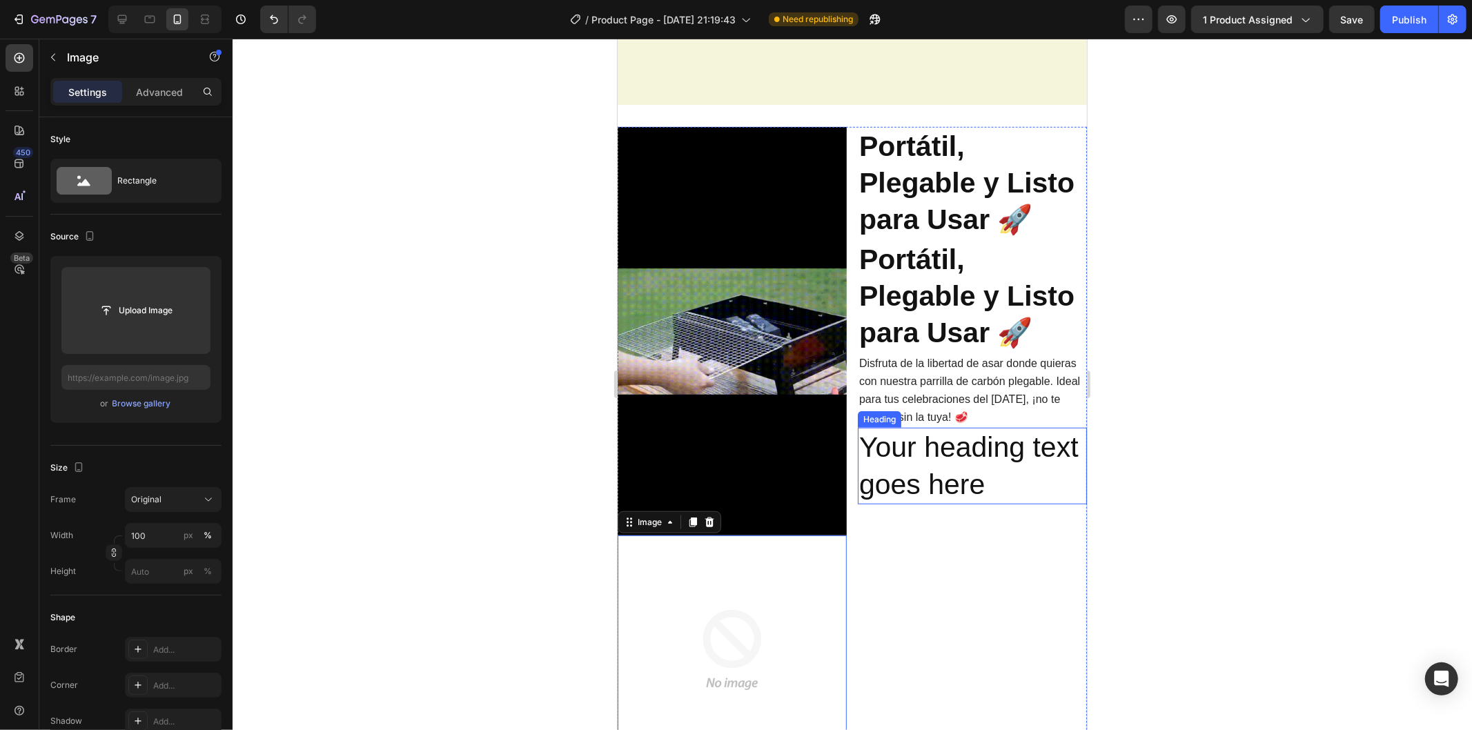
scroll to position [916, 0]
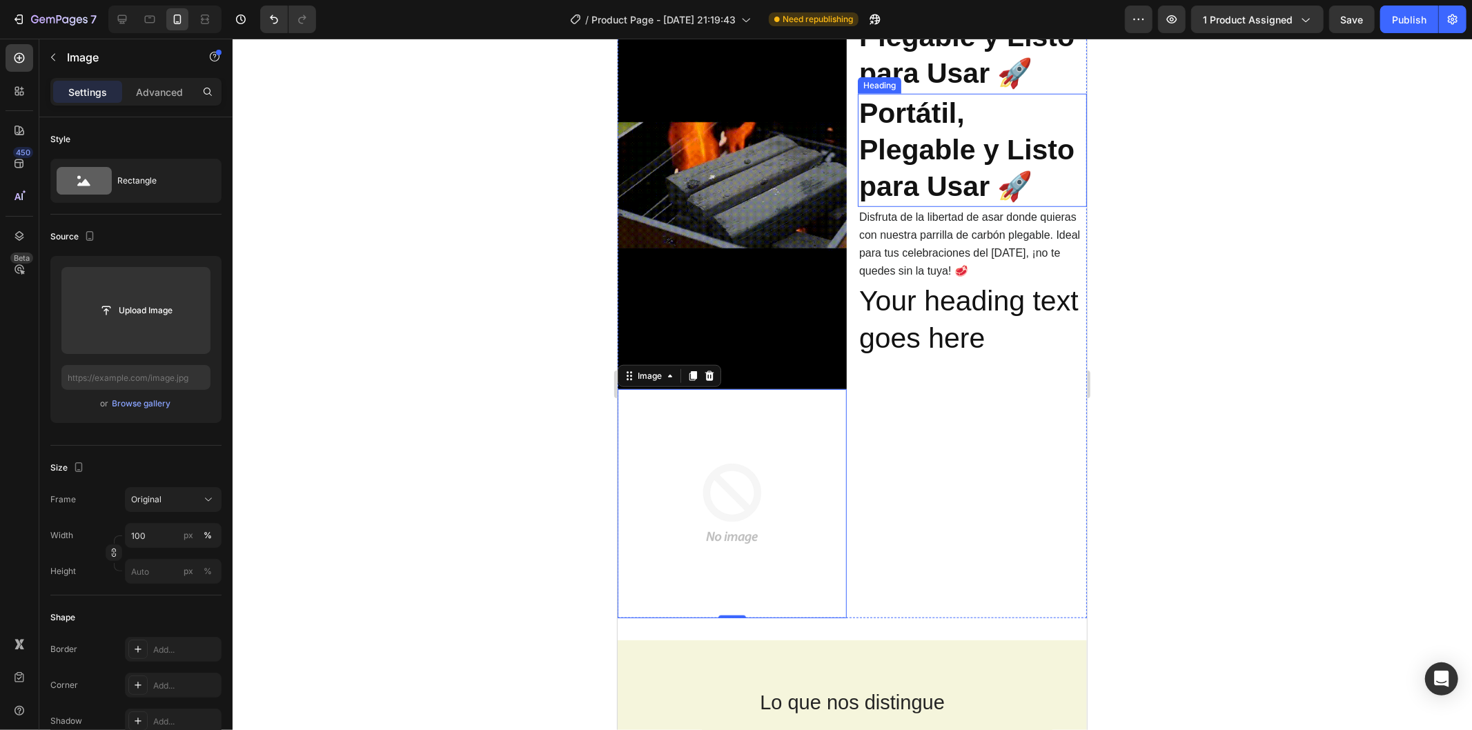
click at [943, 166] on p "⁠⁠⁠⁠⁠⁠⁠ Portátil, Plegable y Listo para Usar 🚀" at bounding box center [971, 150] width 226 height 110
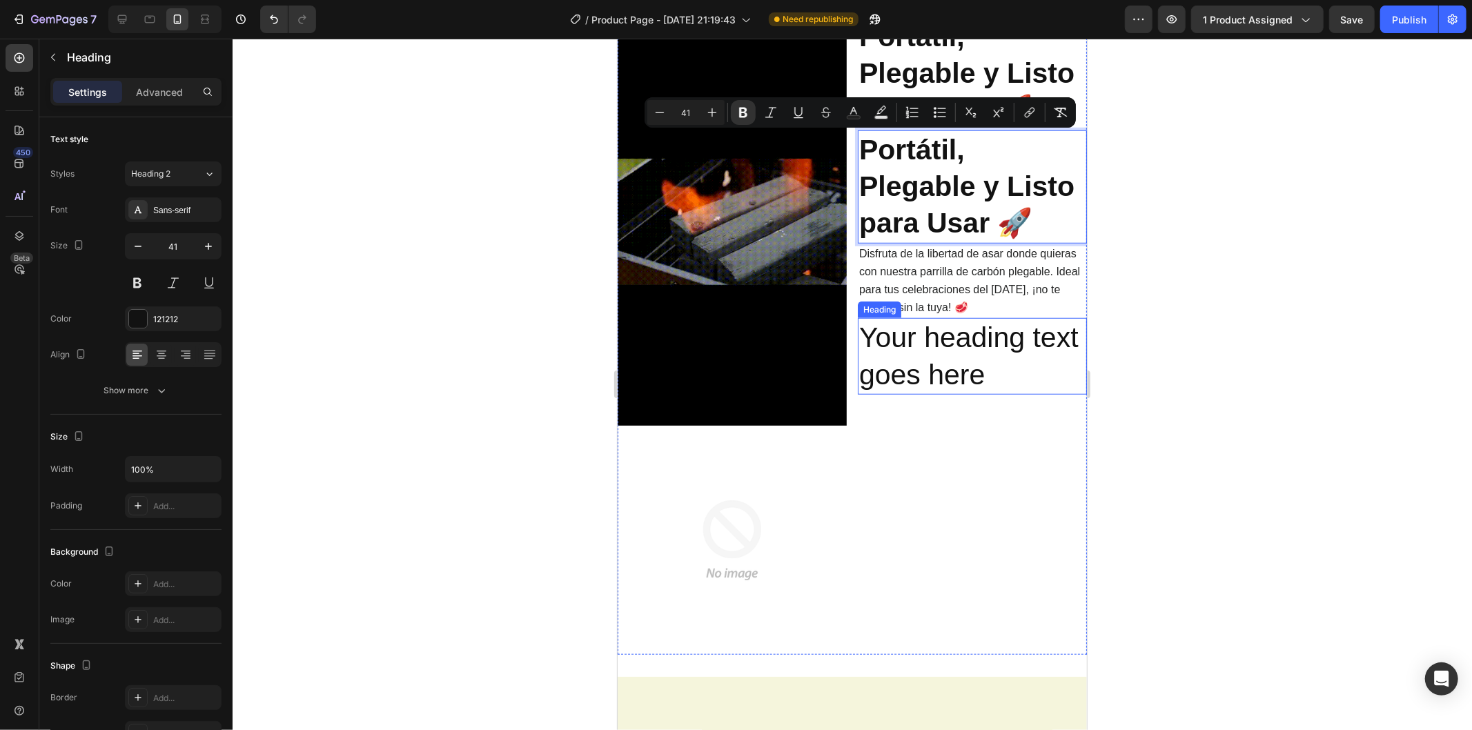
scroll to position [839, 0]
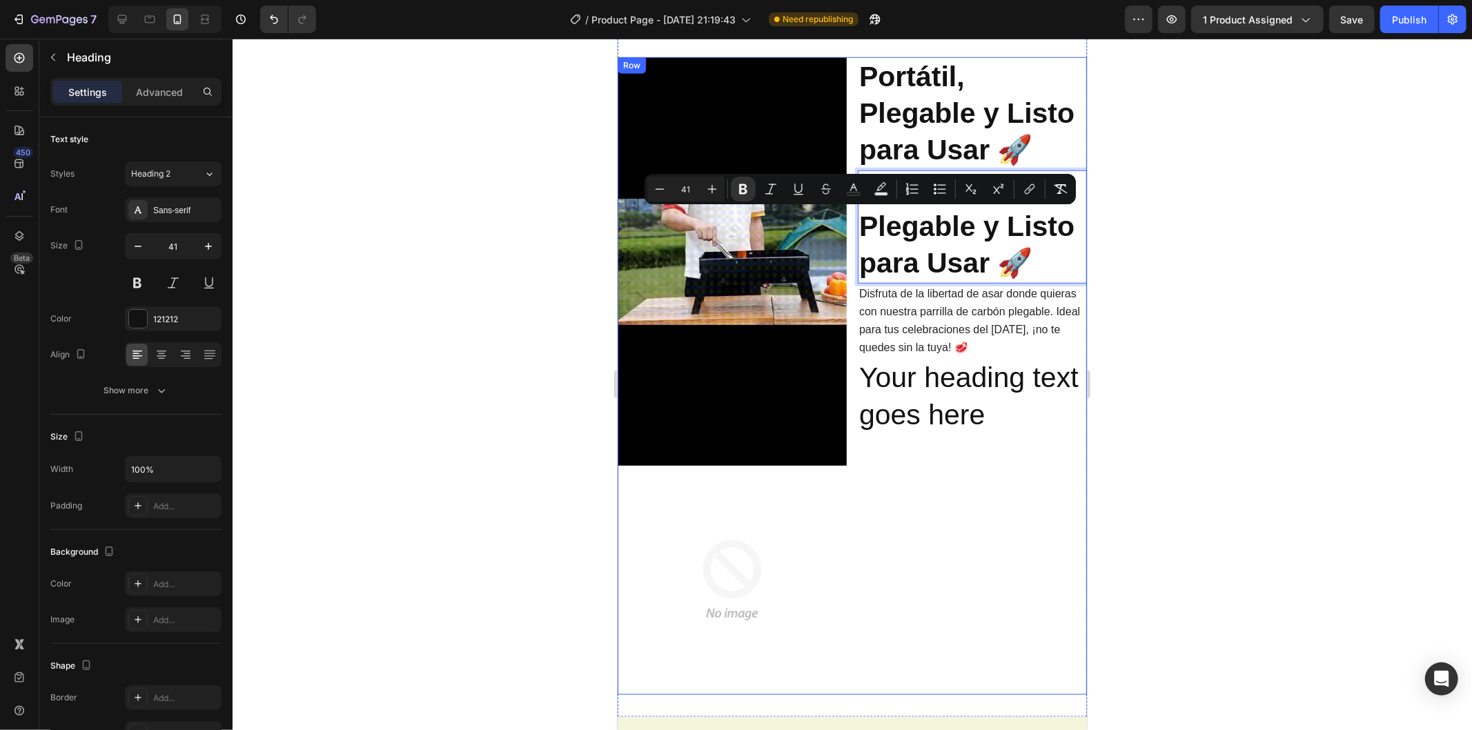
click at [780, 513] on img at bounding box center [731, 579] width 229 height 229
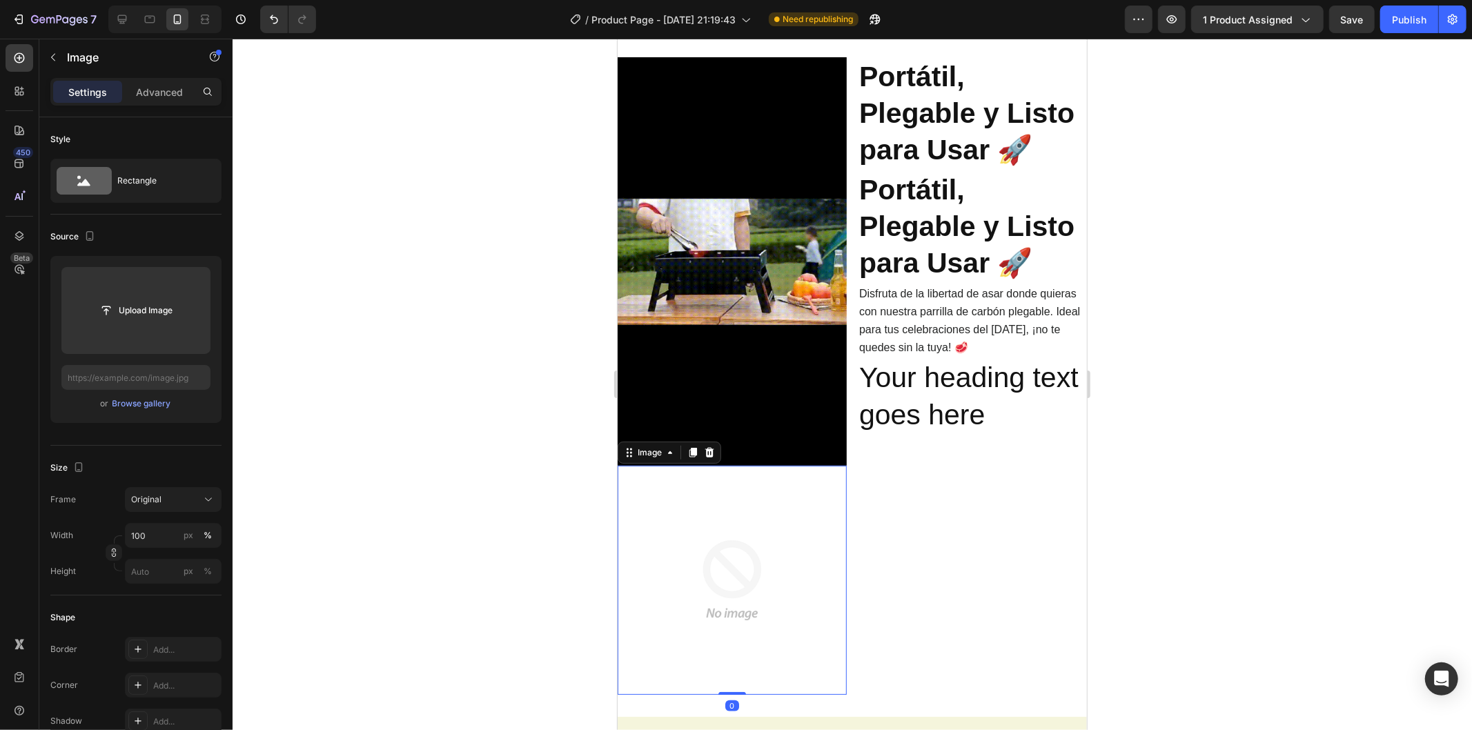
click at [777, 524] on img at bounding box center [731, 579] width 229 height 229
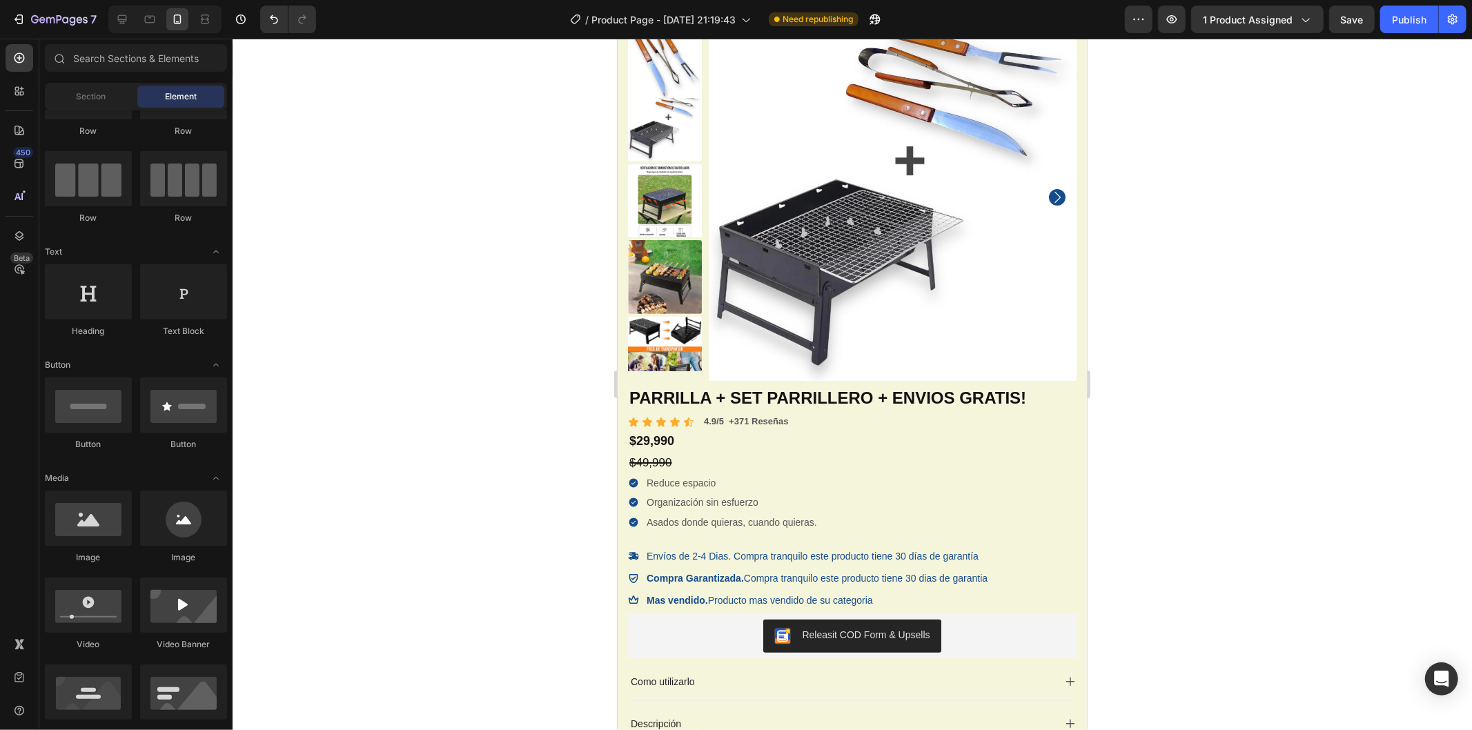
scroll to position [0, 0]
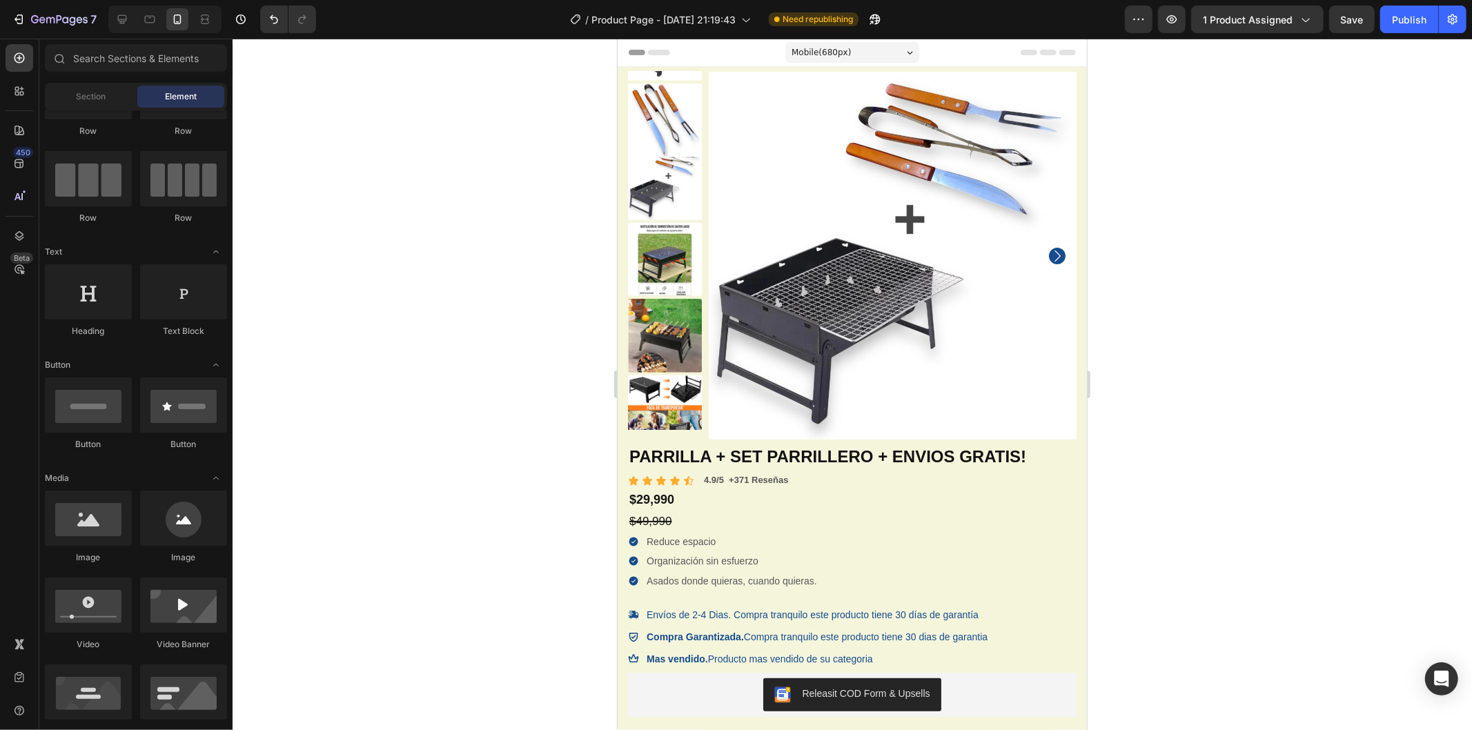
click at [1228, 192] on div at bounding box center [852, 384] width 1239 height 691
click at [541, 221] on div at bounding box center [852, 384] width 1239 height 691
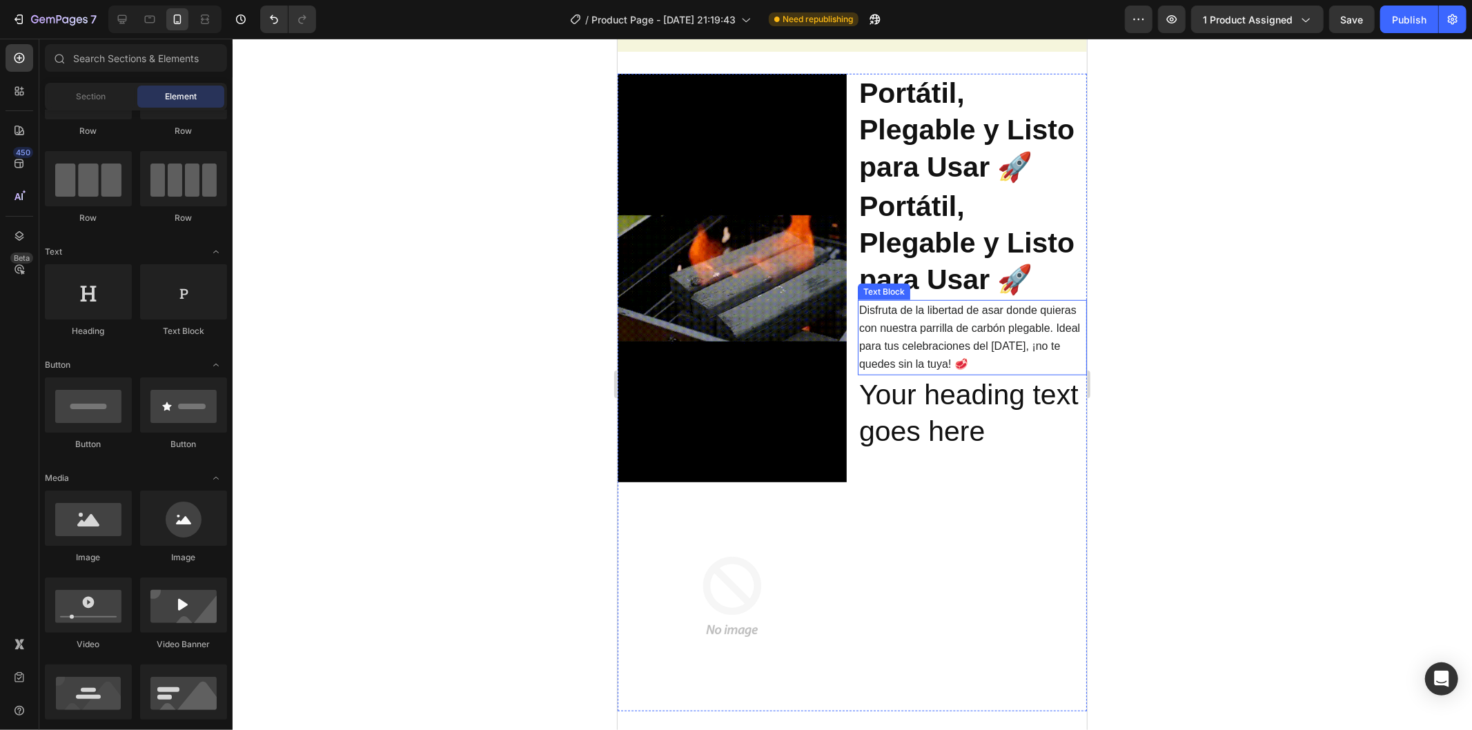
scroll to position [920, 0]
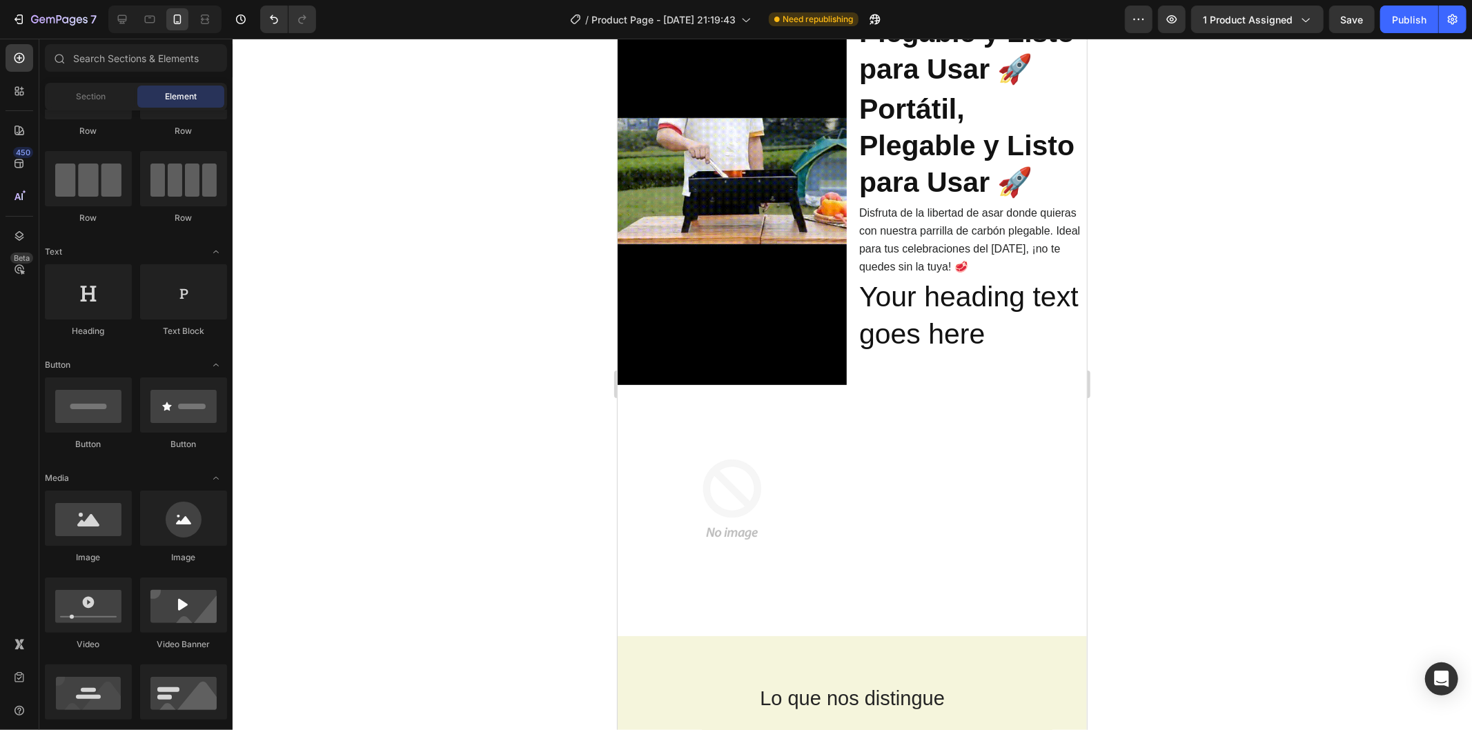
click at [1210, 397] on div at bounding box center [852, 384] width 1239 height 691
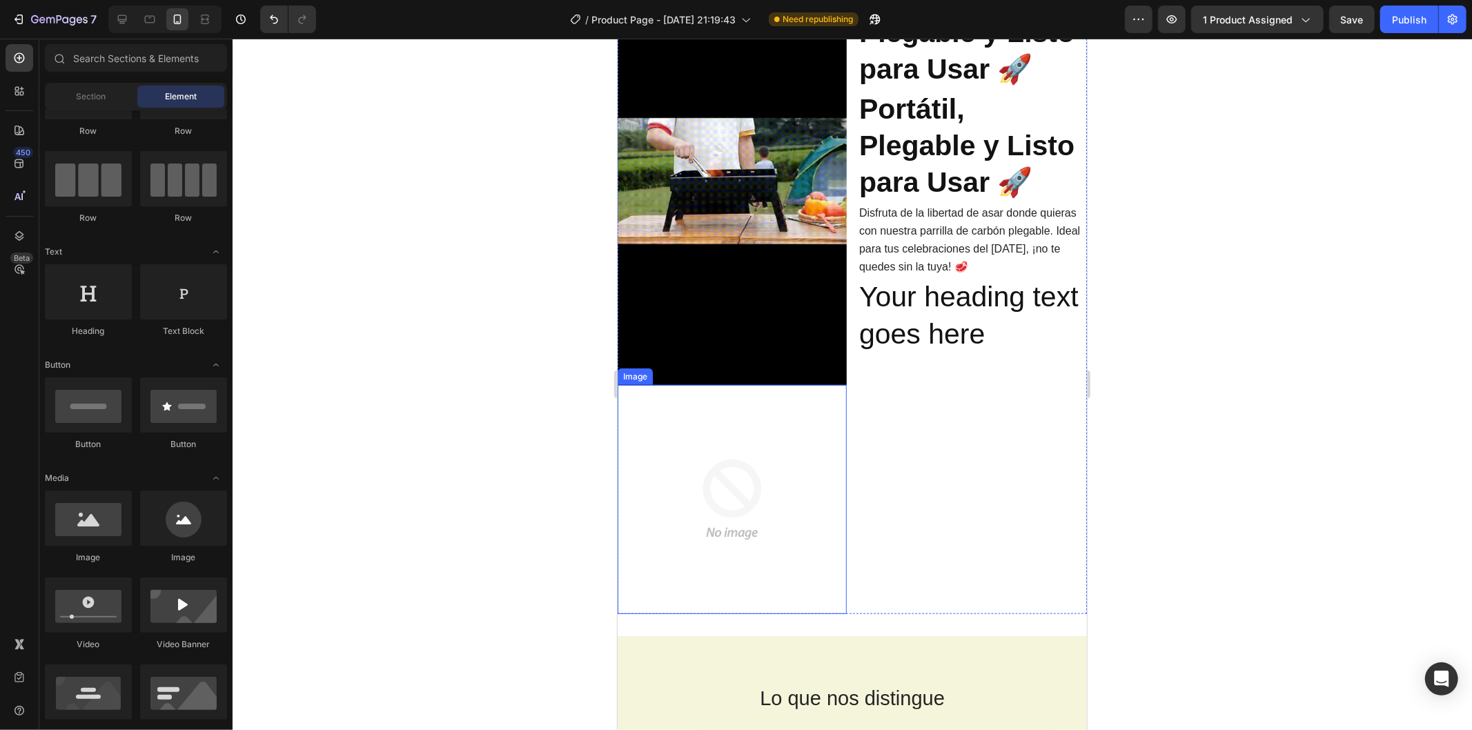
click at [733, 480] on img at bounding box center [731, 498] width 229 height 229
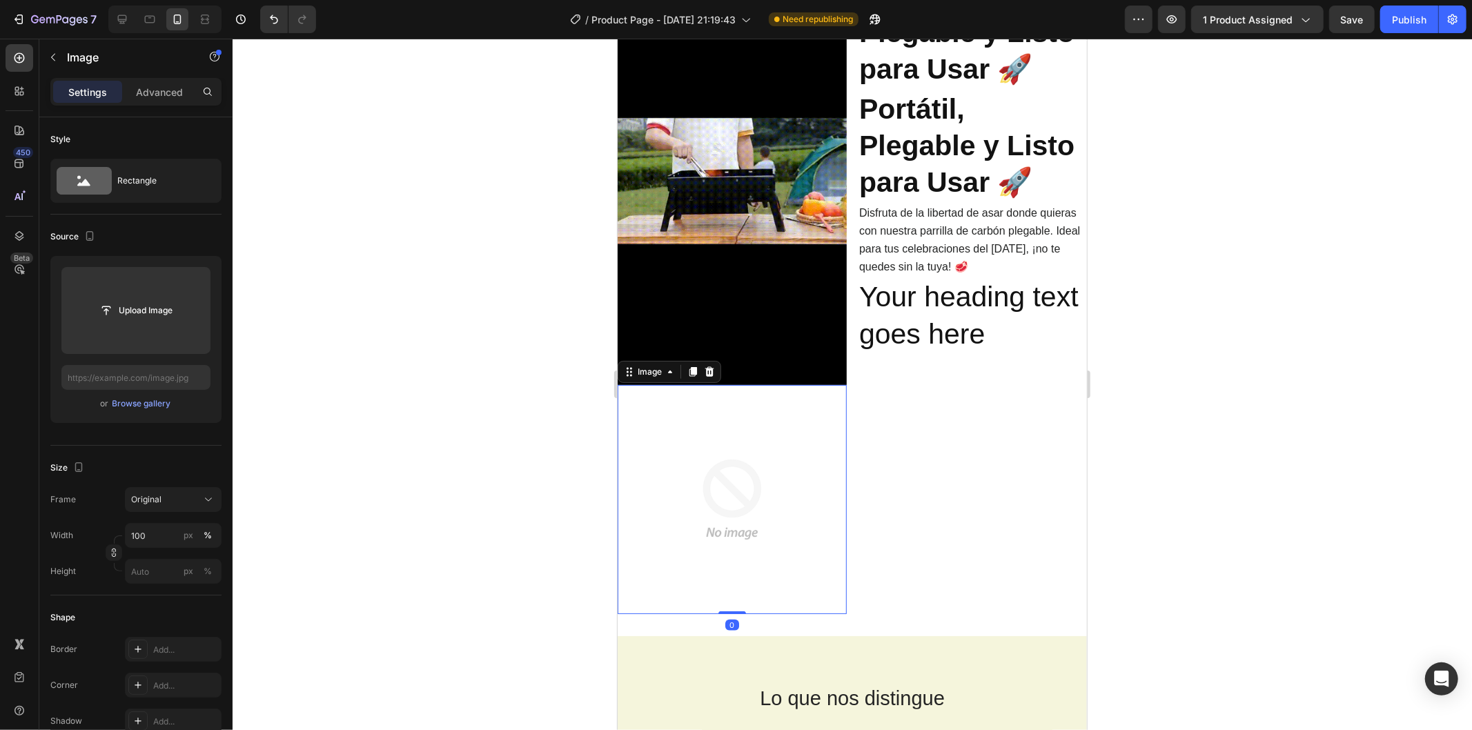
click at [1121, 481] on div at bounding box center [852, 384] width 1239 height 691
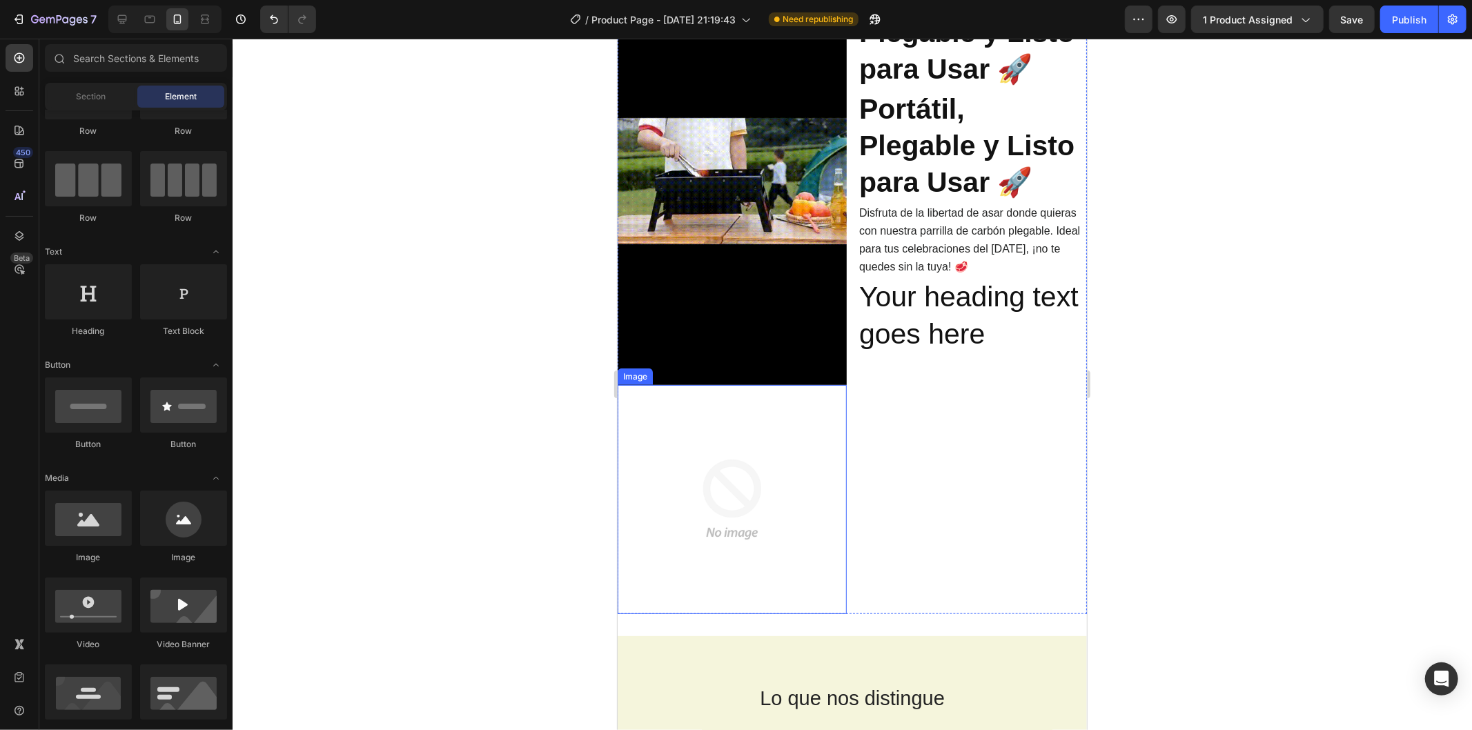
click at [786, 452] on img at bounding box center [731, 498] width 229 height 229
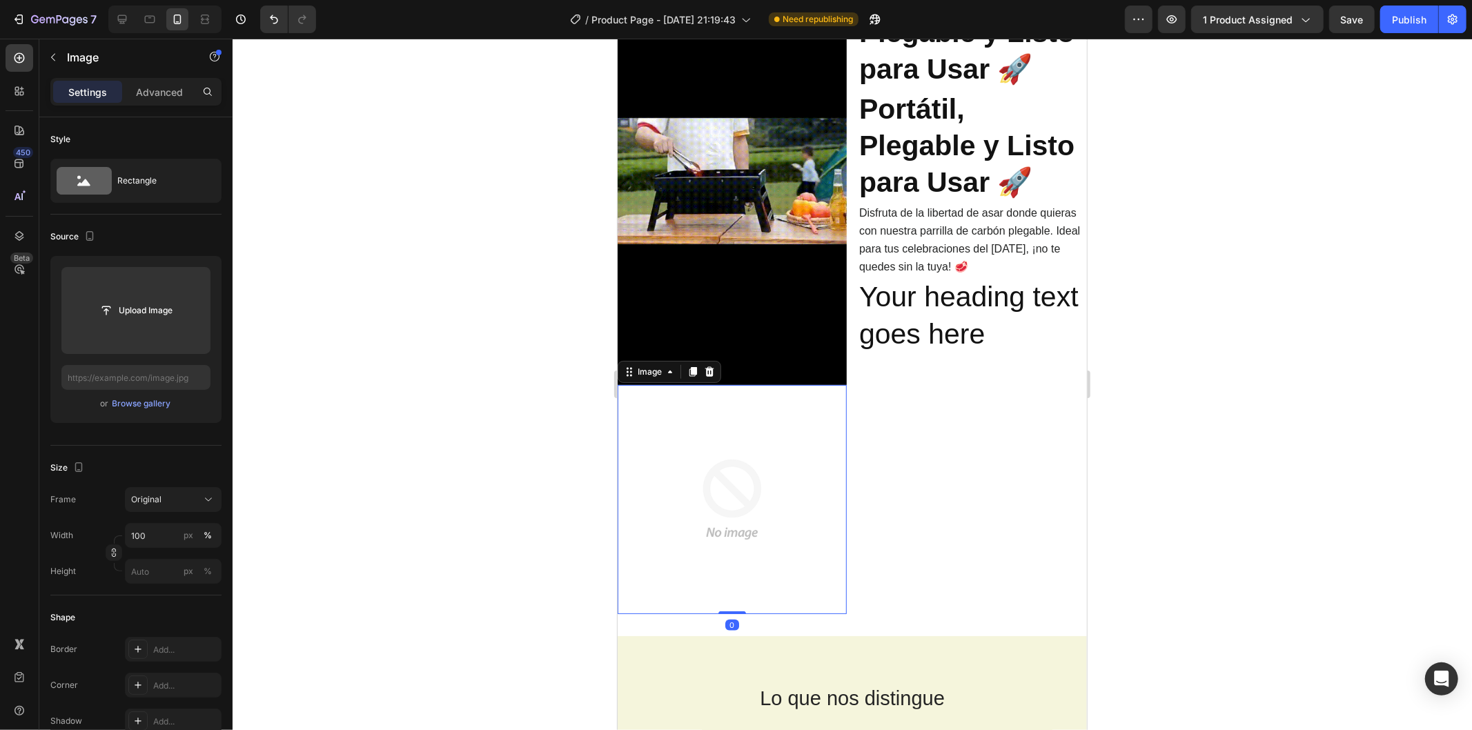
click at [1143, 428] on div at bounding box center [852, 384] width 1239 height 691
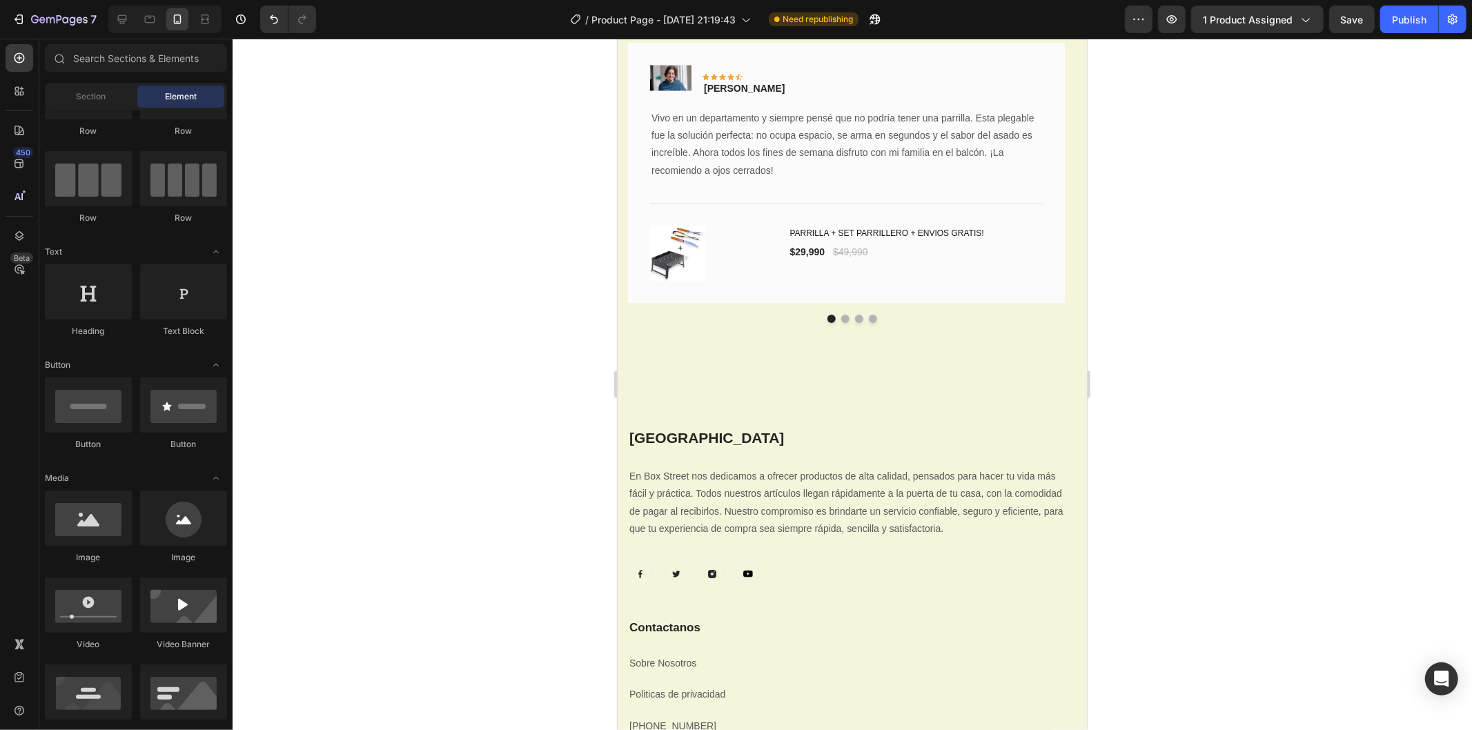
scroll to position [2254, 0]
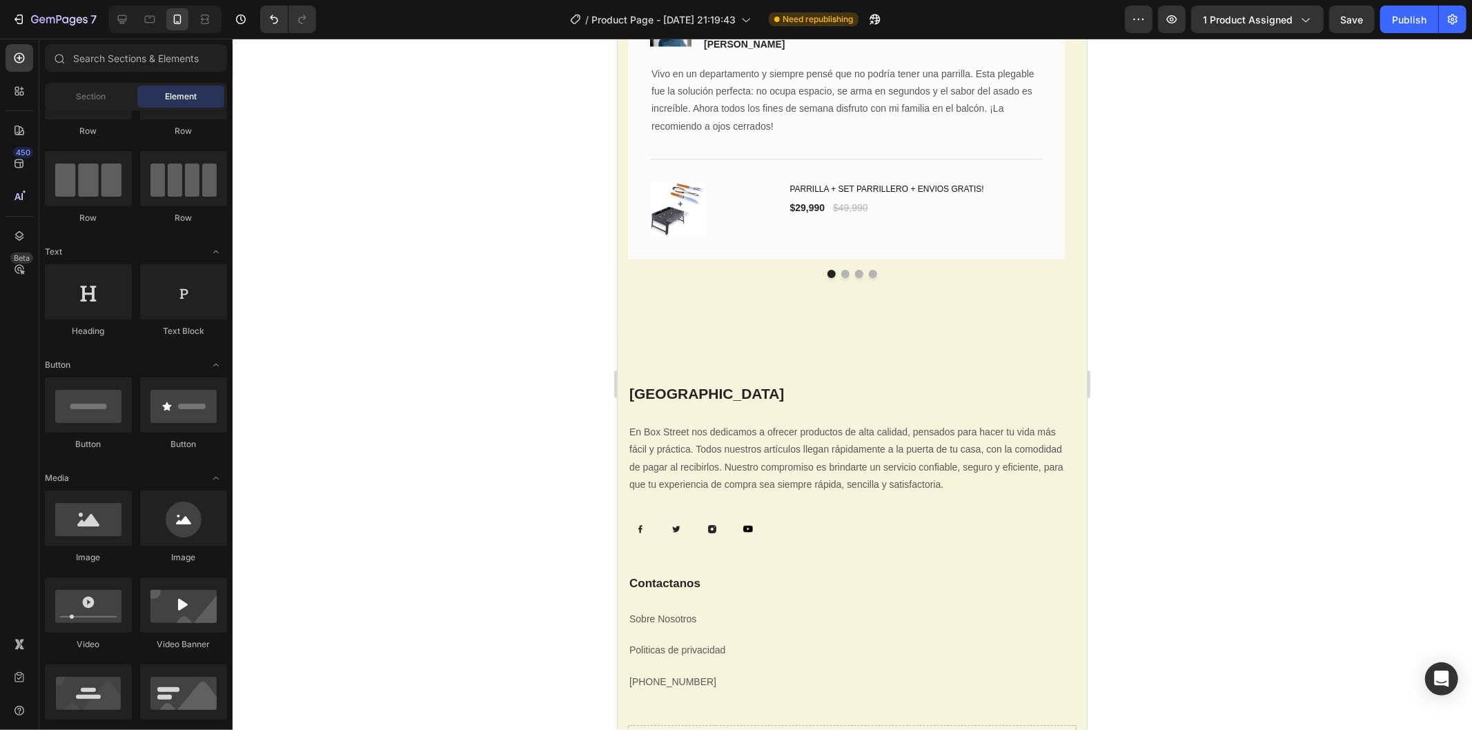
drag, startPoint x: 1081, startPoint y: 375, endPoint x: 1726, endPoint y: 746, distance: 744.0
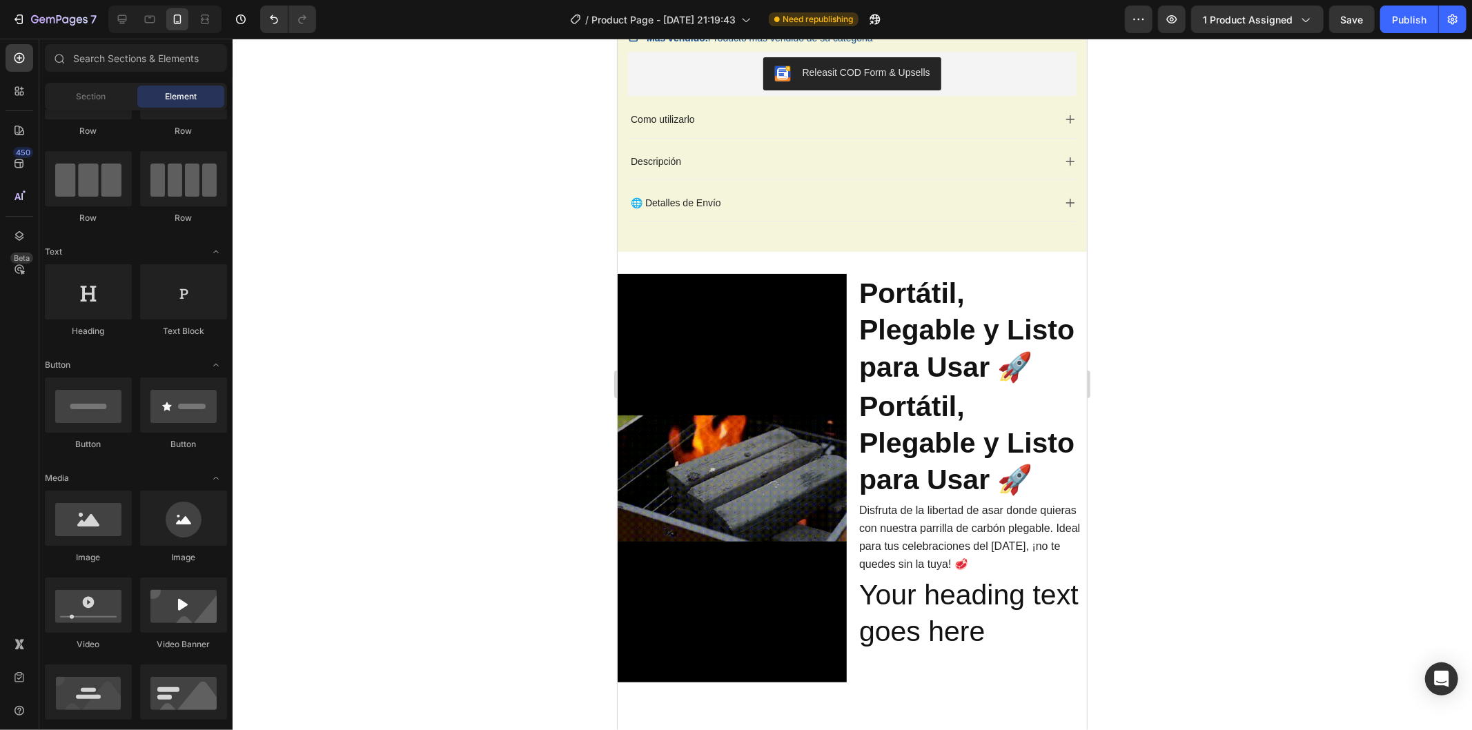
scroll to position [0, 0]
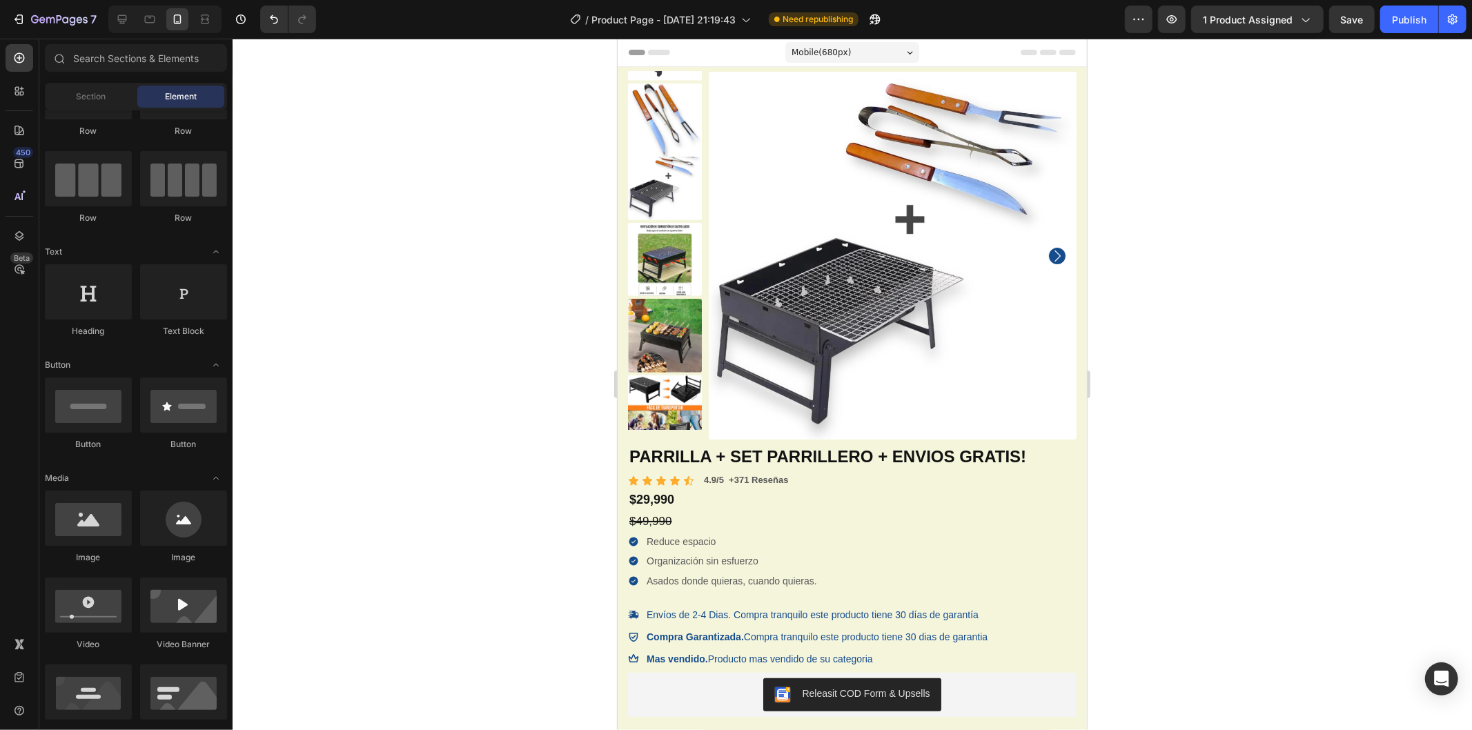
click at [1202, 168] on div at bounding box center [852, 384] width 1239 height 691
click at [1402, 12] on div "Publish" at bounding box center [1409, 19] width 35 height 14
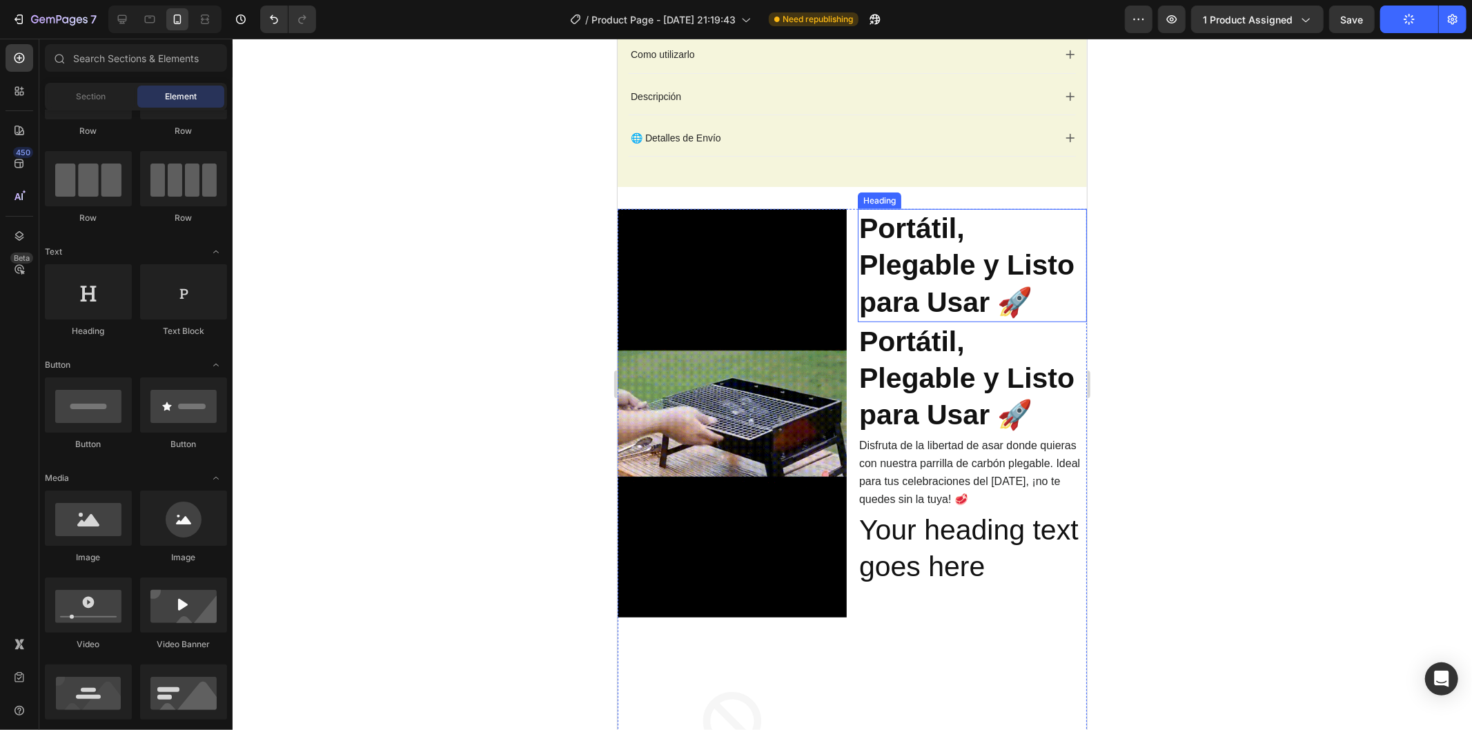
scroll to position [690, 0]
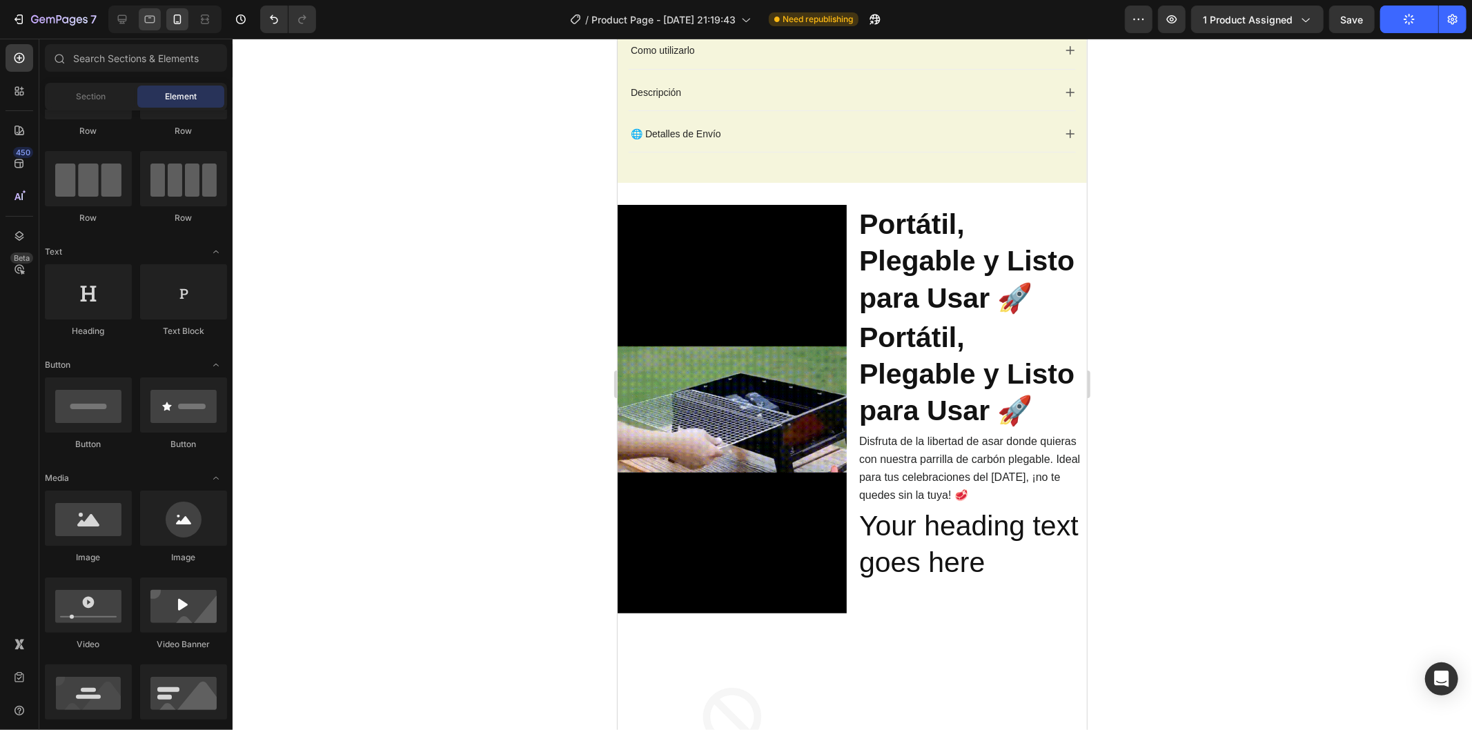
click at [143, 12] on icon at bounding box center [150, 19] width 14 height 14
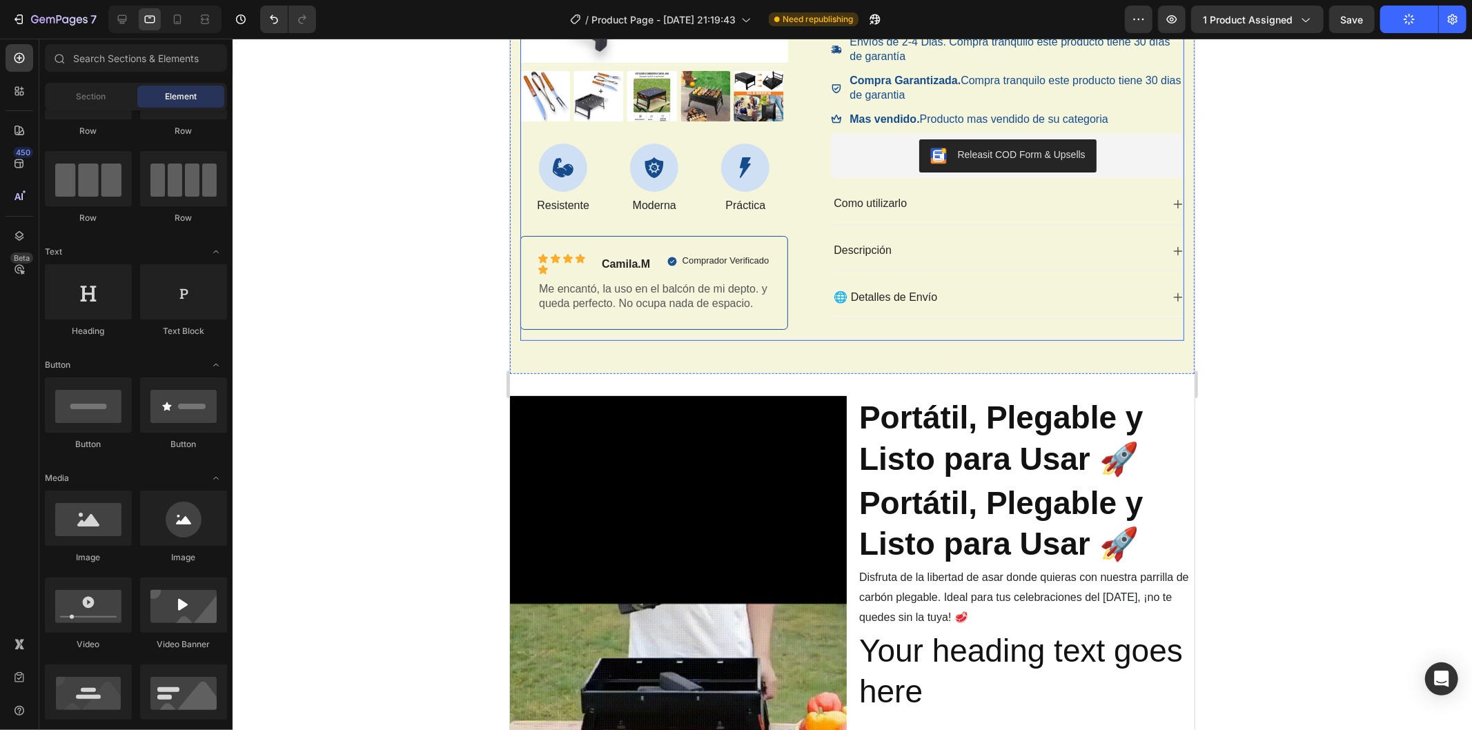
scroll to position [460, 0]
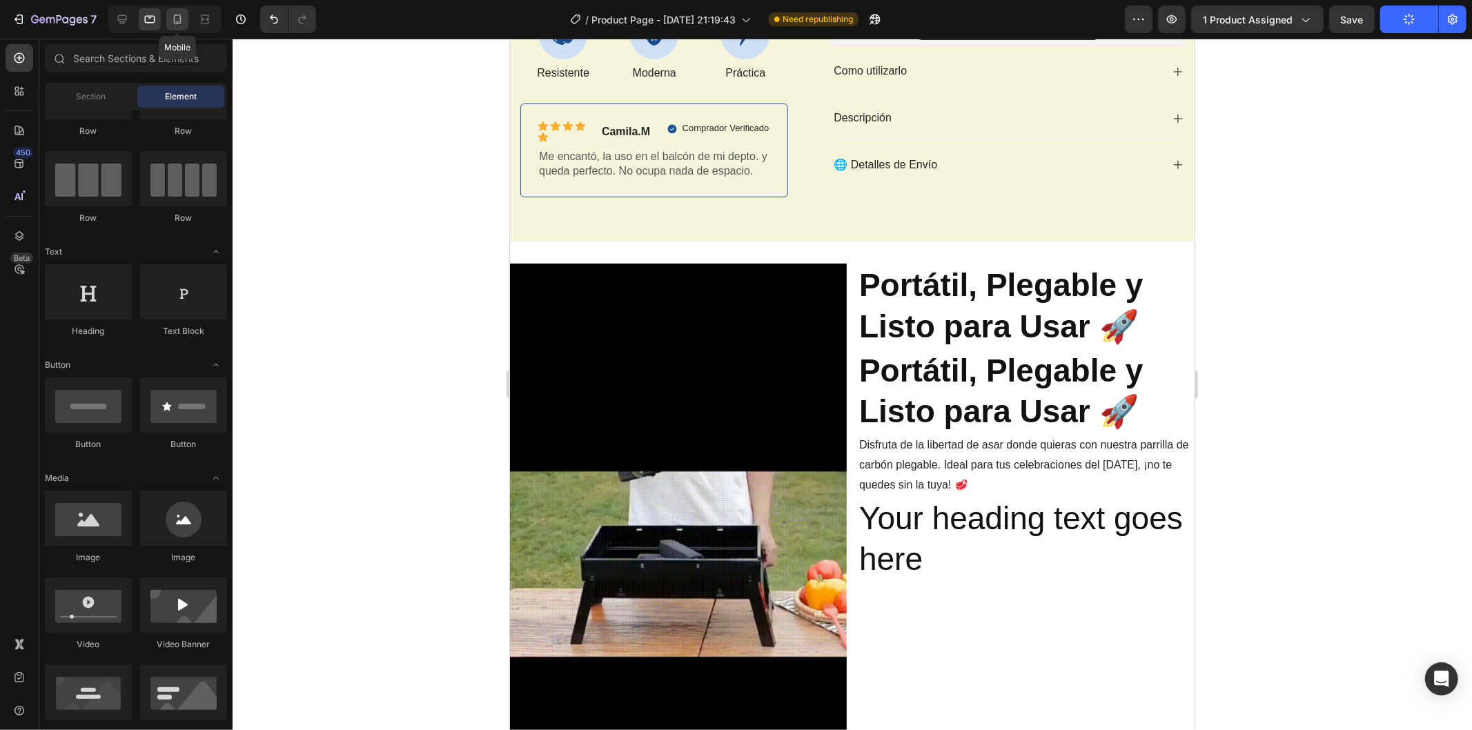
click at [175, 26] on icon at bounding box center [177, 19] width 14 height 14
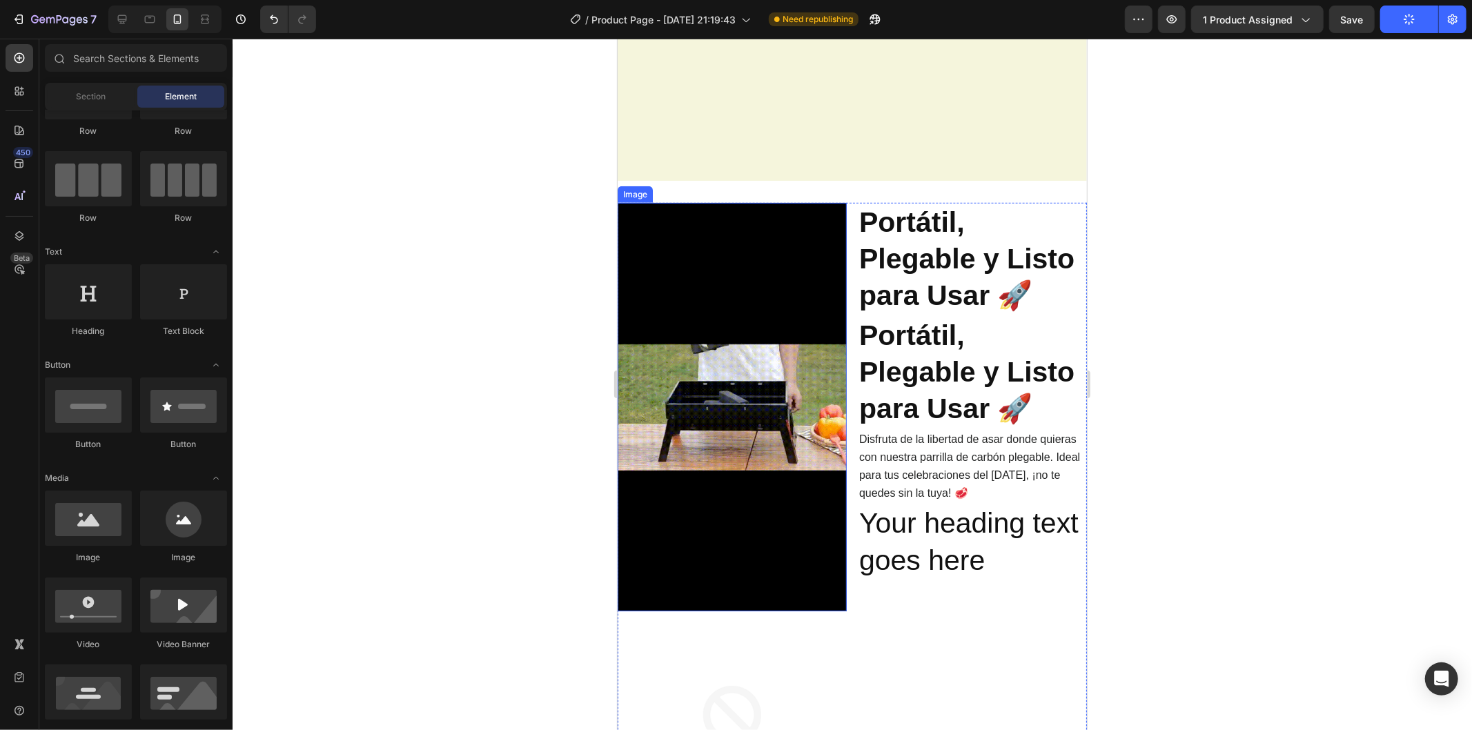
scroll to position [863, 0]
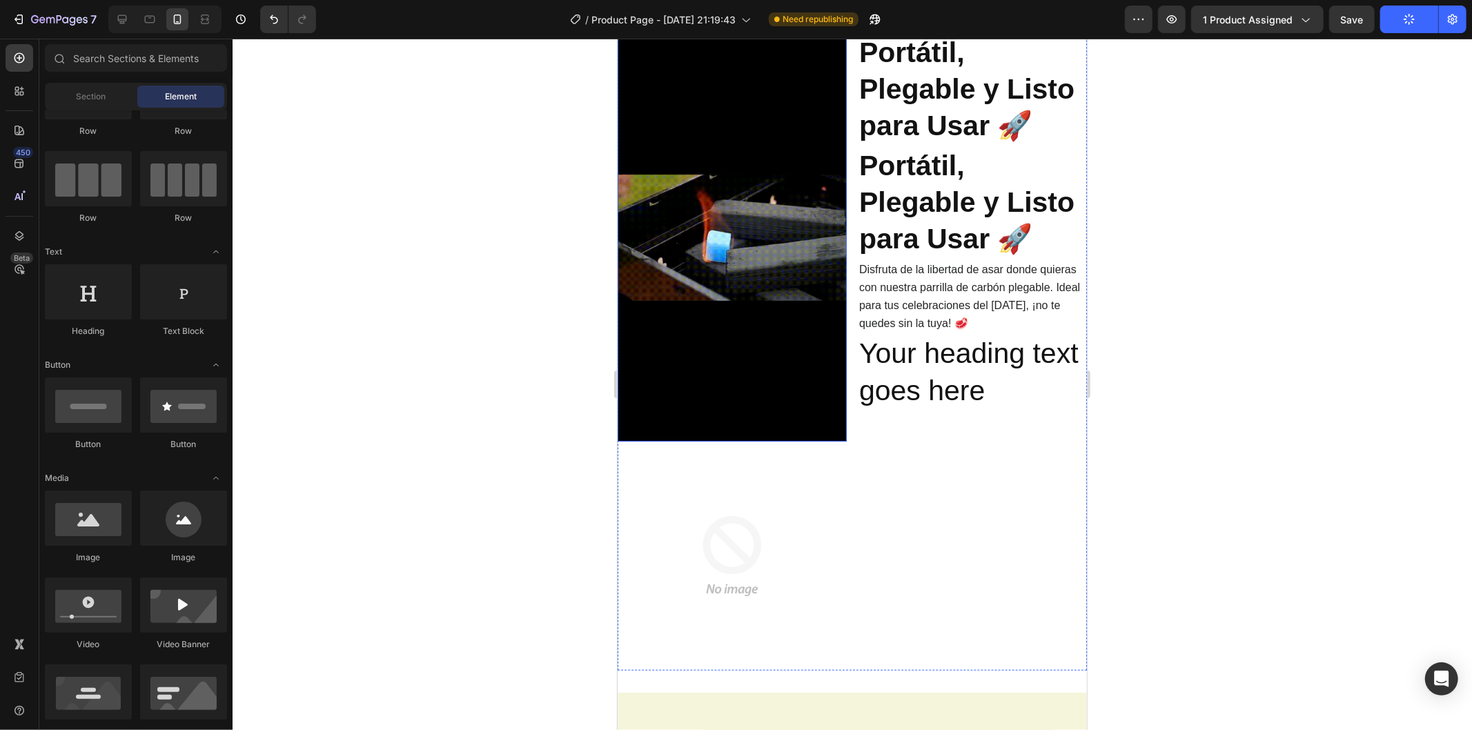
click at [760, 262] on img at bounding box center [731, 236] width 229 height 408
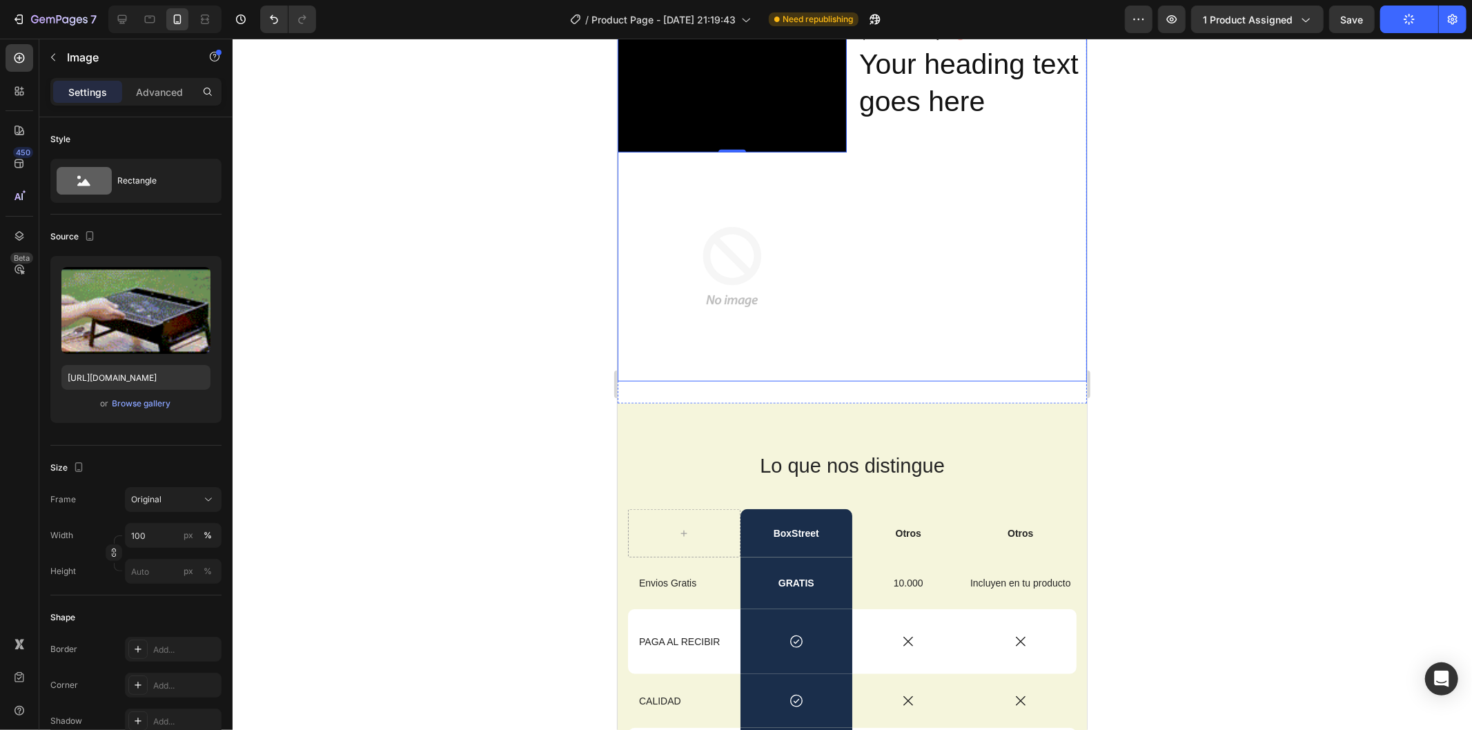
scroll to position [635, 0]
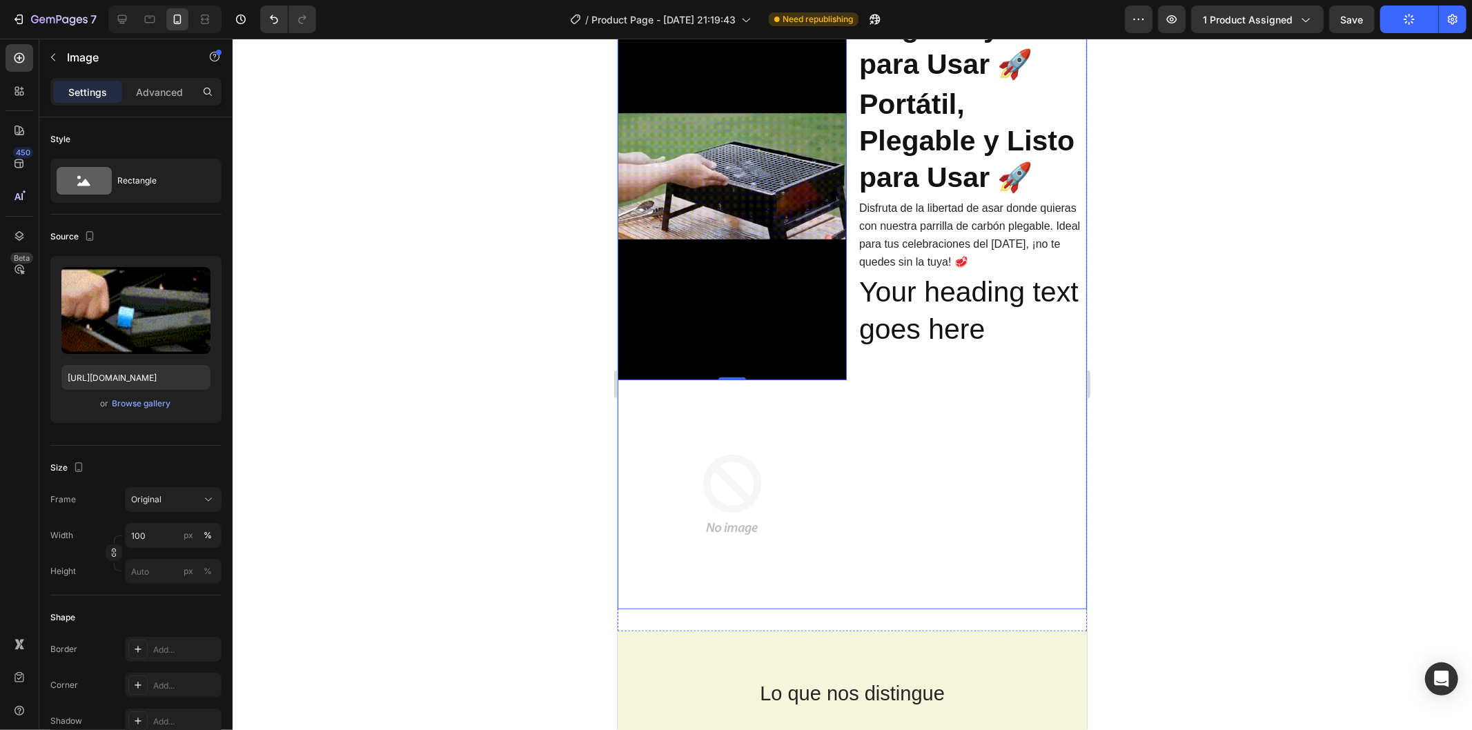
click at [1205, 256] on div at bounding box center [852, 384] width 1239 height 691
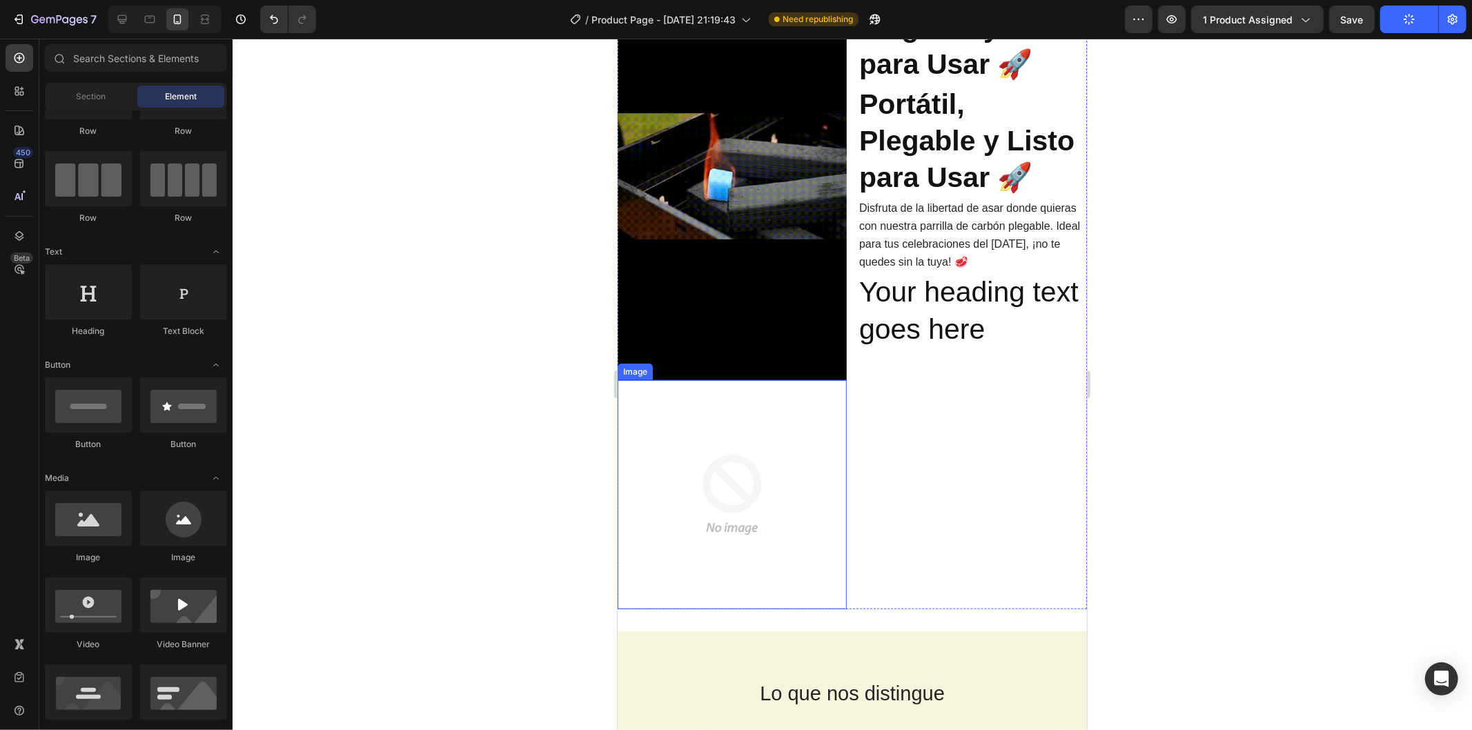
click at [781, 428] on img at bounding box center [731, 494] width 229 height 229
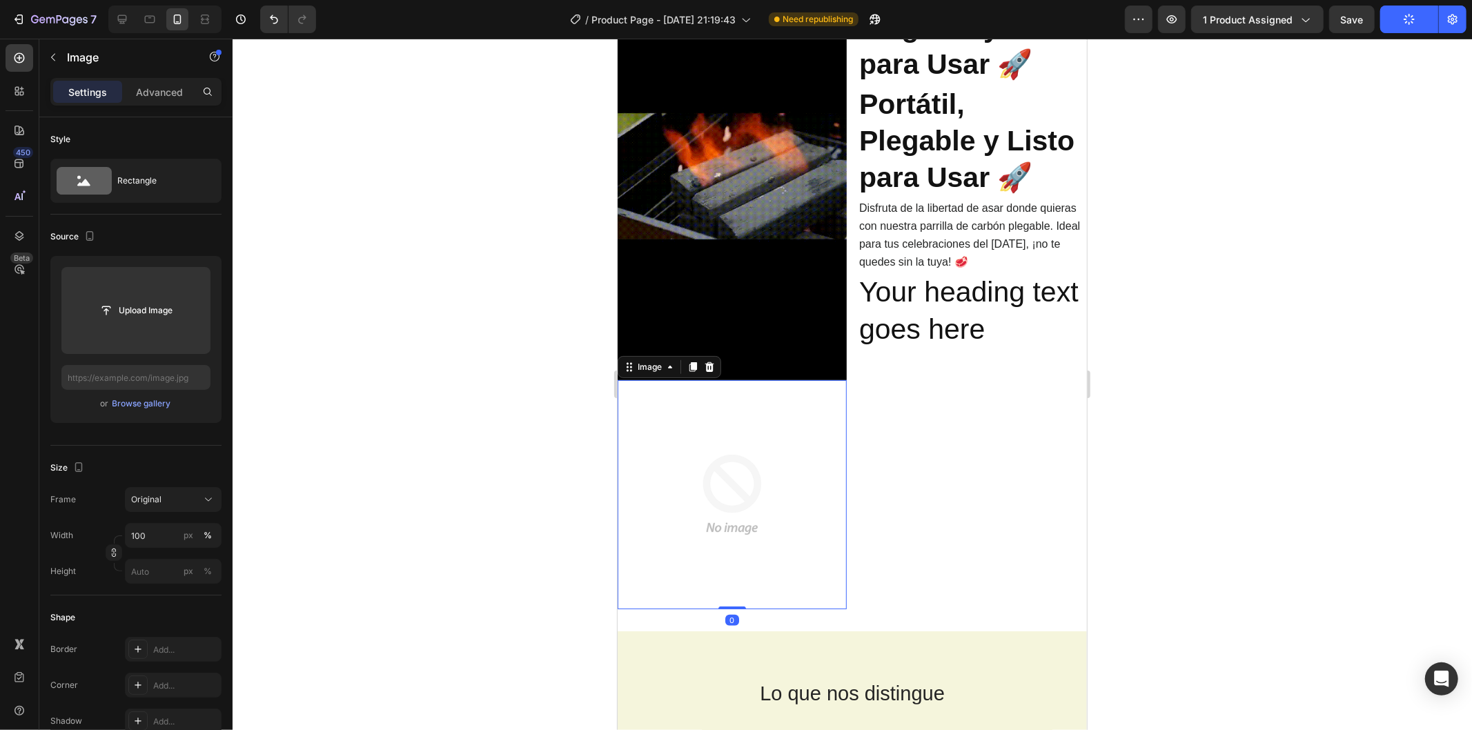
click at [774, 428] on img at bounding box center [731, 494] width 229 height 229
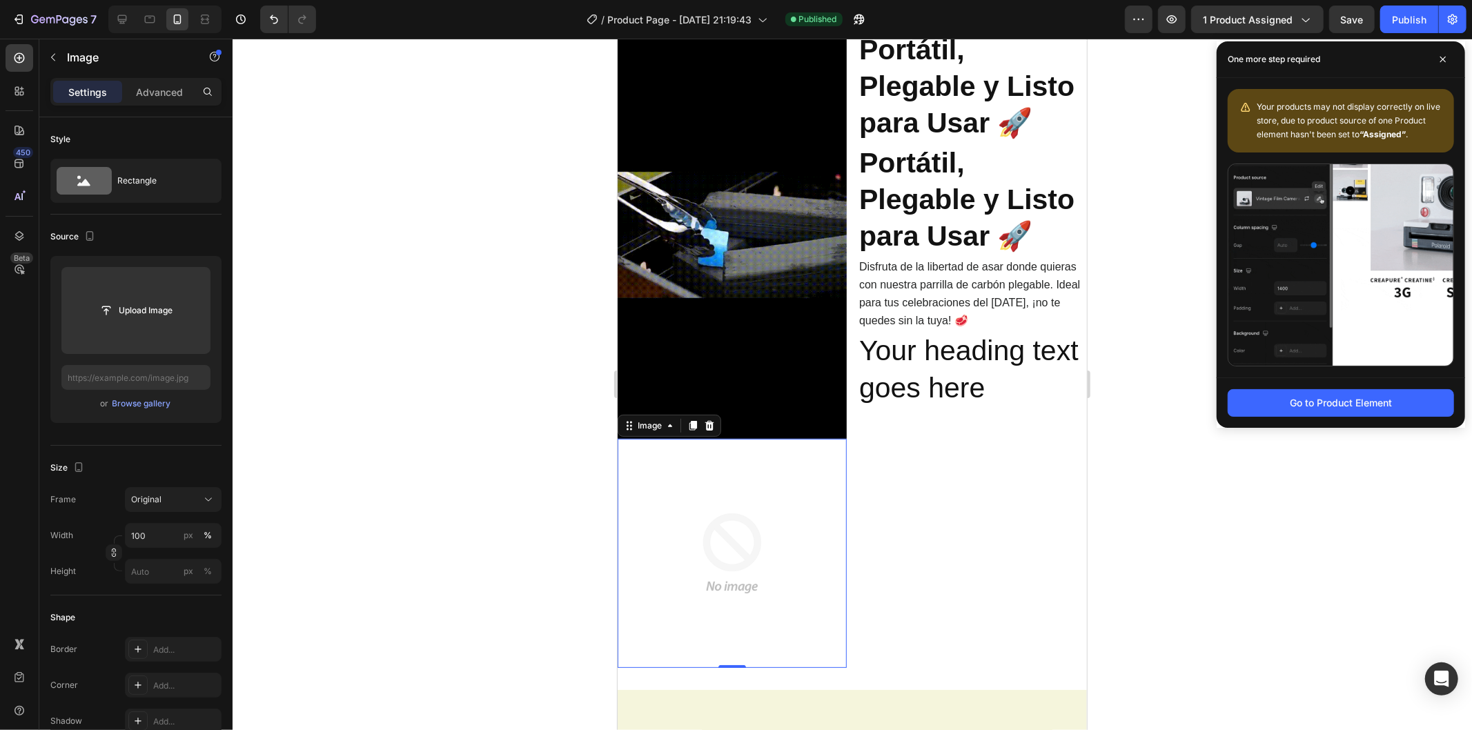
scroll to position [559, 0]
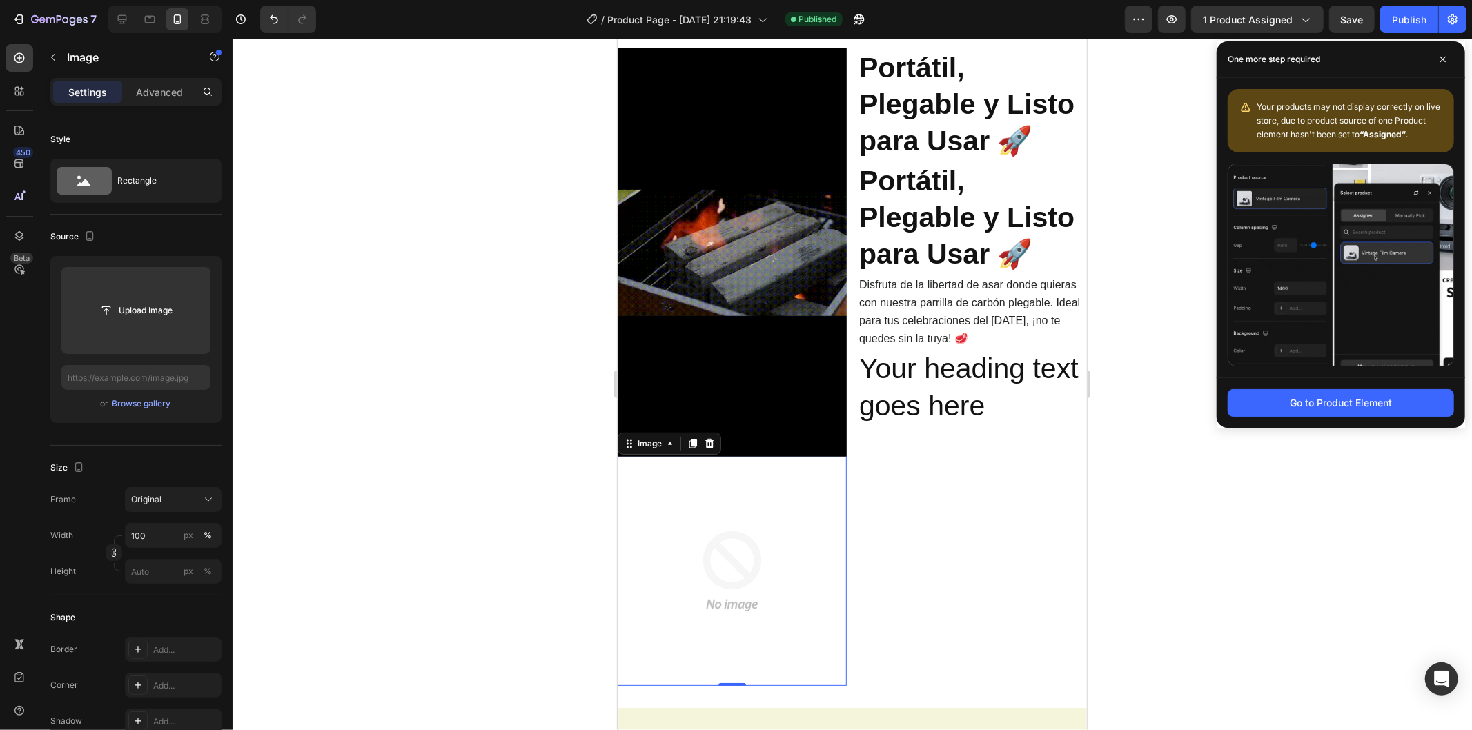
click at [744, 504] on img at bounding box center [731, 570] width 229 height 229
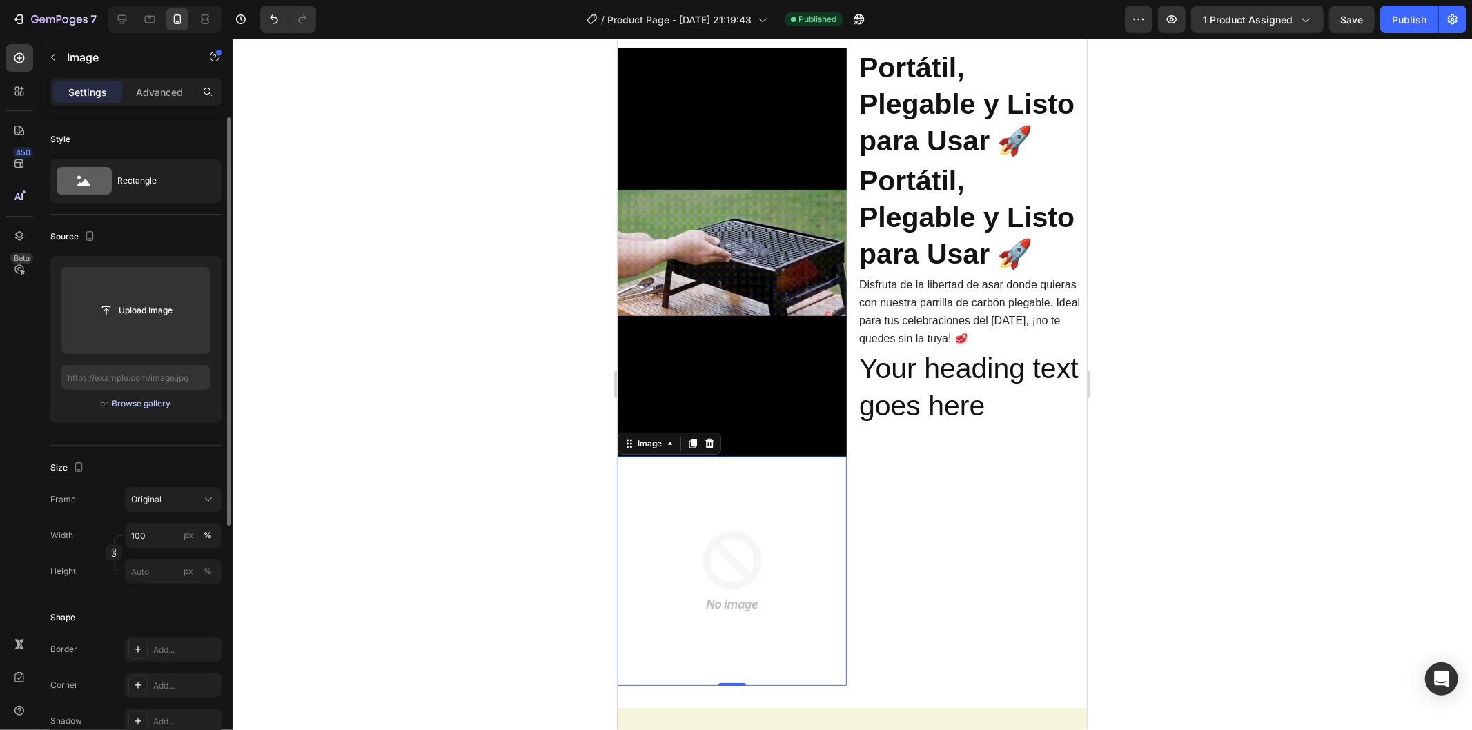
click at [148, 406] on div "Browse gallery" at bounding box center [141, 403] width 59 height 12
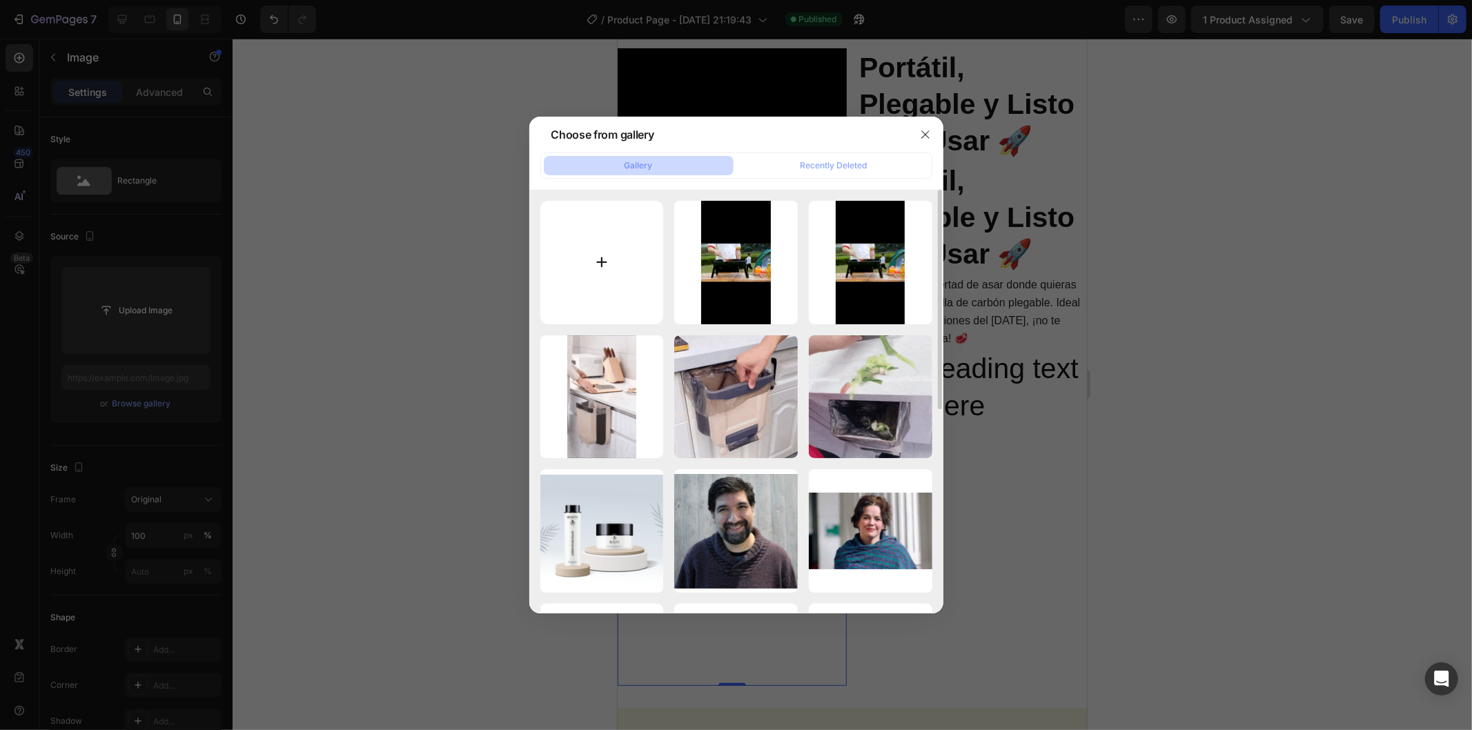
click at [624, 238] on input "file" at bounding box center [602, 263] width 124 height 124
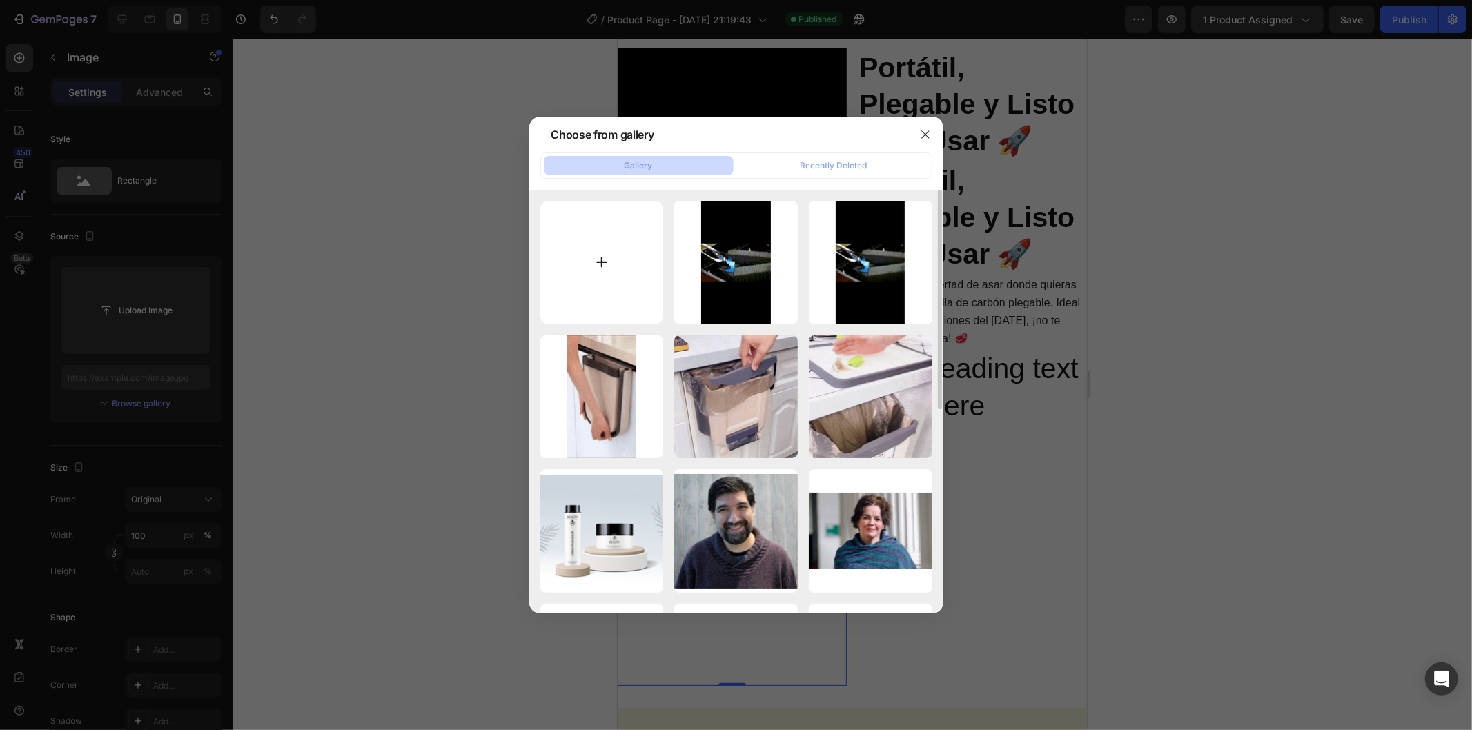
type input "C:\fakepath\3061af06727c4d4999316bfafae30ff0.HD-1080p-4.8Mbps-55882619 (1) (1) …"
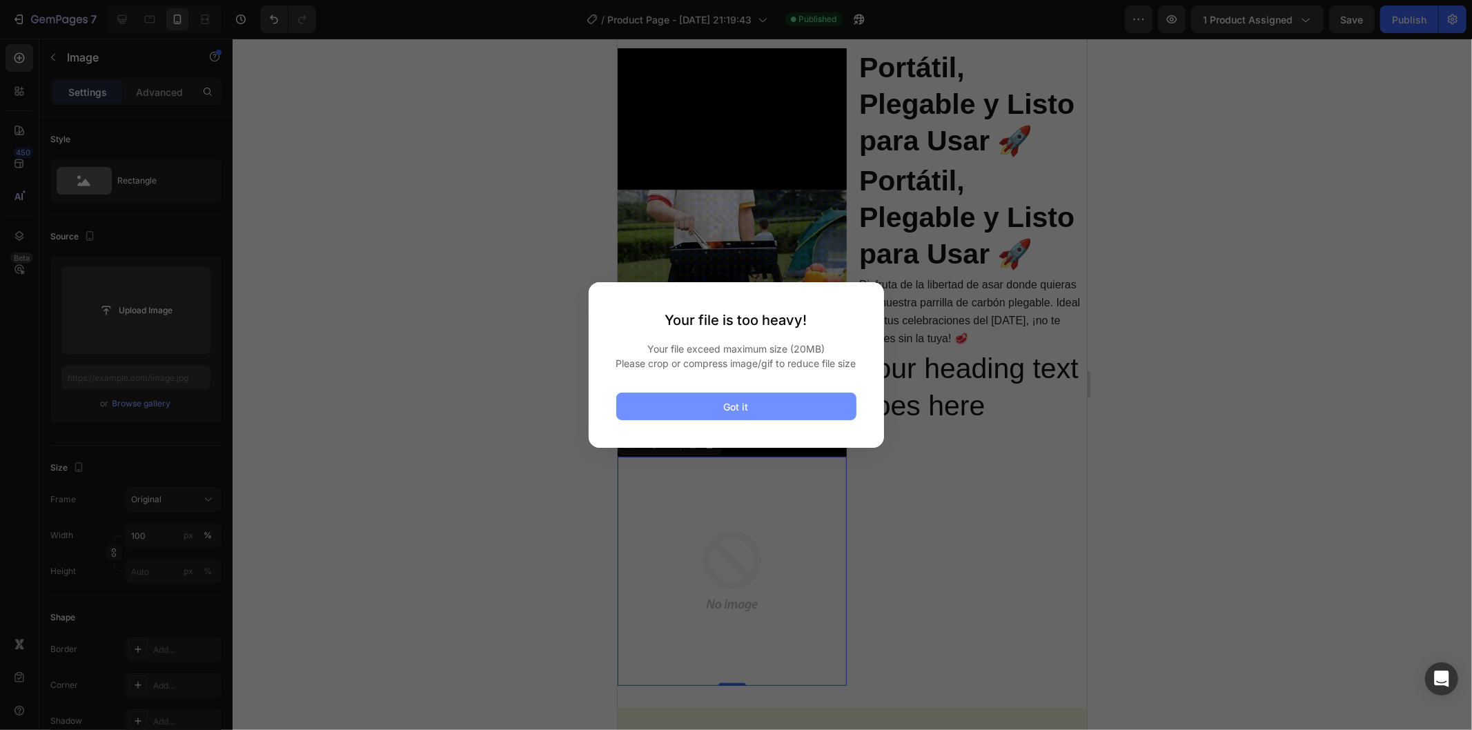
click at [739, 420] on button "Got it" at bounding box center [736, 407] width 240 height 28
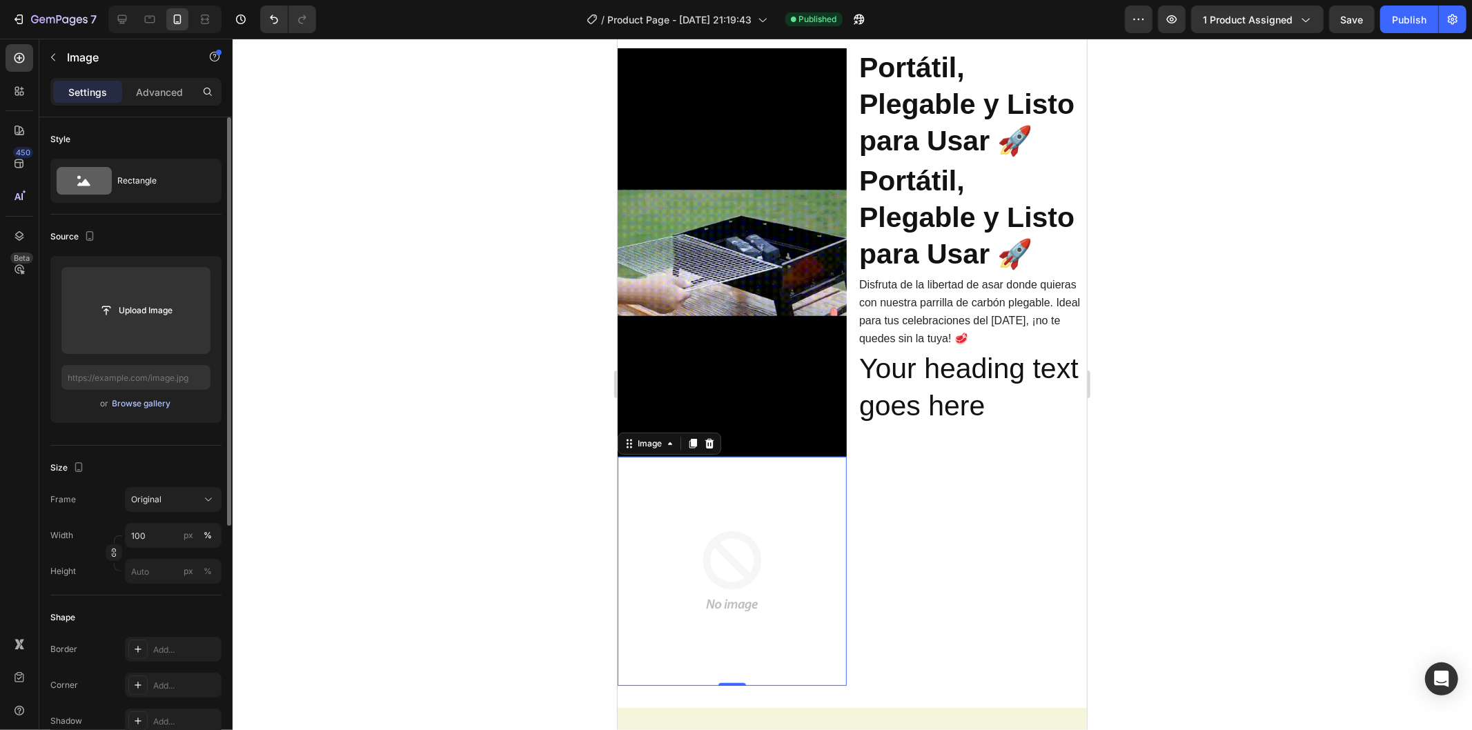
click at [149, 408] on div "Browse gallery" at bounding box center [141, 403] width 59 height 12
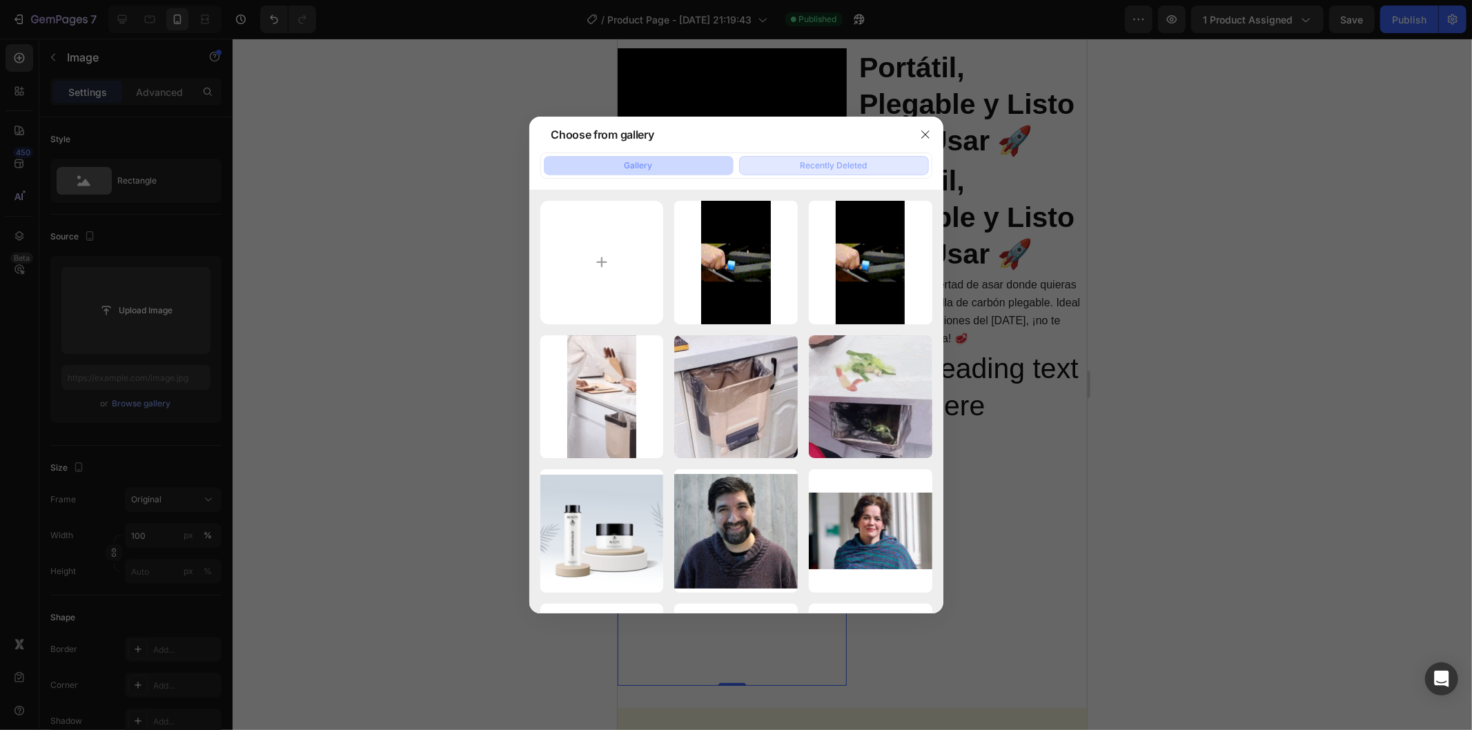
click at [818, 164] on div "Recently Deleted" at bounding box center [833, 165] width 67 height 12
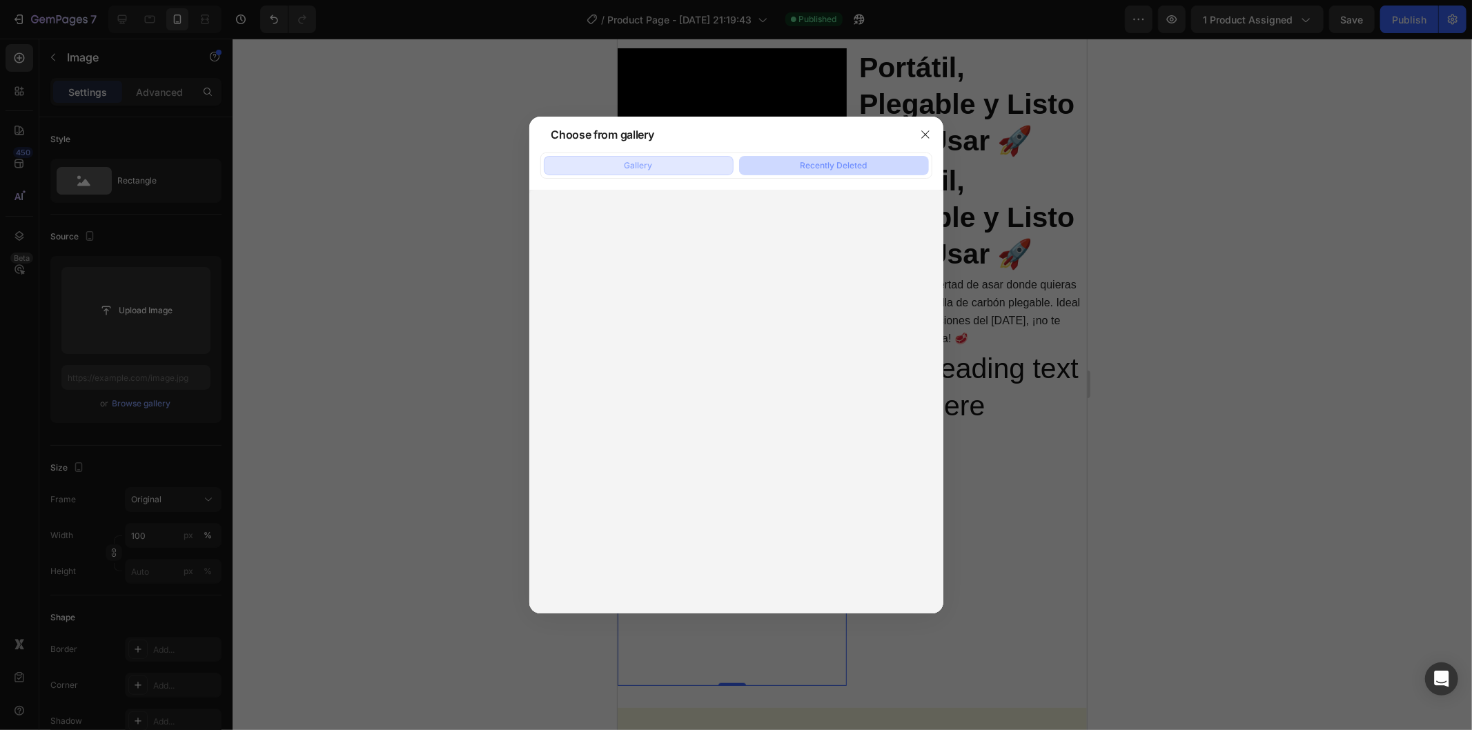
click at [654, 170] on button "Gallery" at bounding box center [639, 165] width 190 height 19
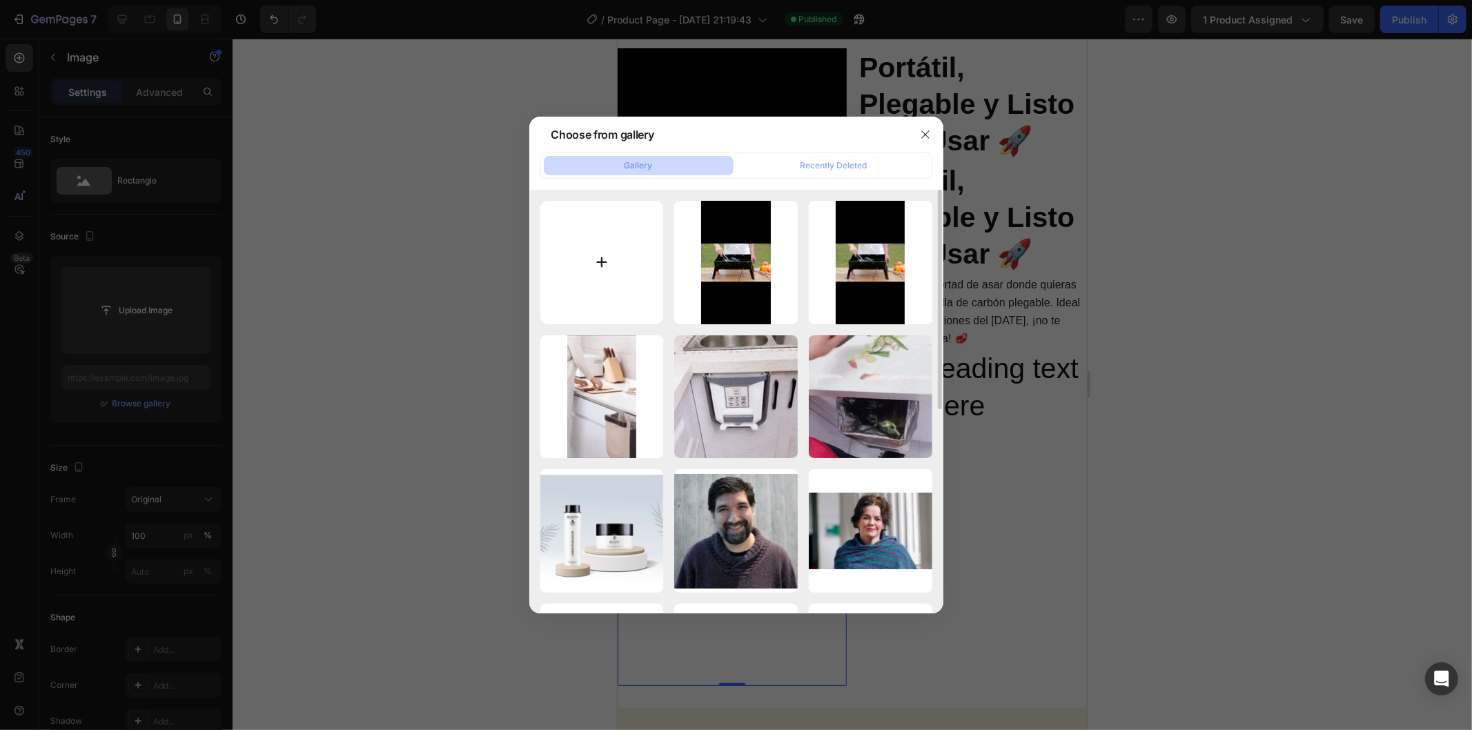
click at [611, 281] on input "file" at bounding box center [602, 263] width 124 height 124
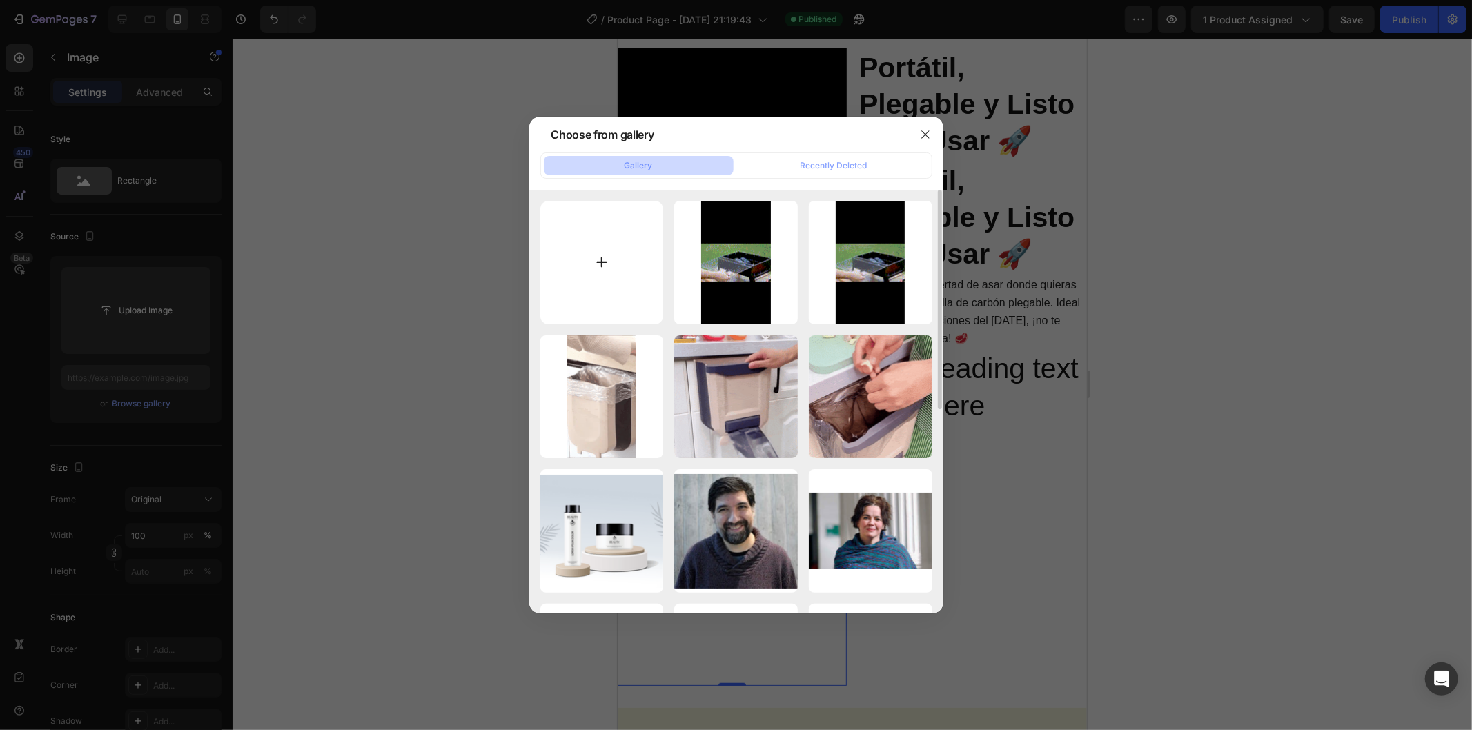
click at [631, 318] on input "file" at bounding box center [602, 263] width 124 height 124
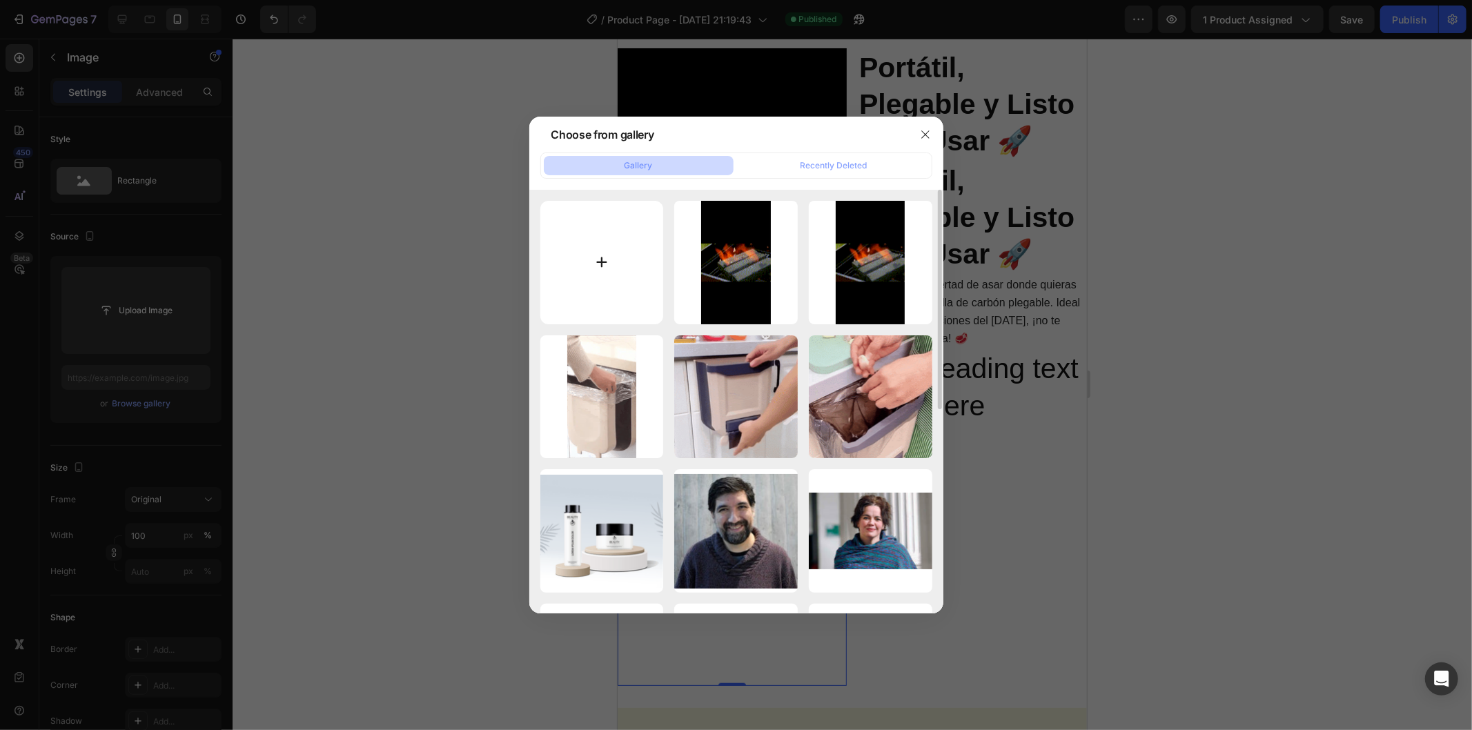
type input "C:\fakepath\3061af06727c4d4999316bfafae30ff0.HD-1080p-4.8Mbps-55882619 (1) (1) …"
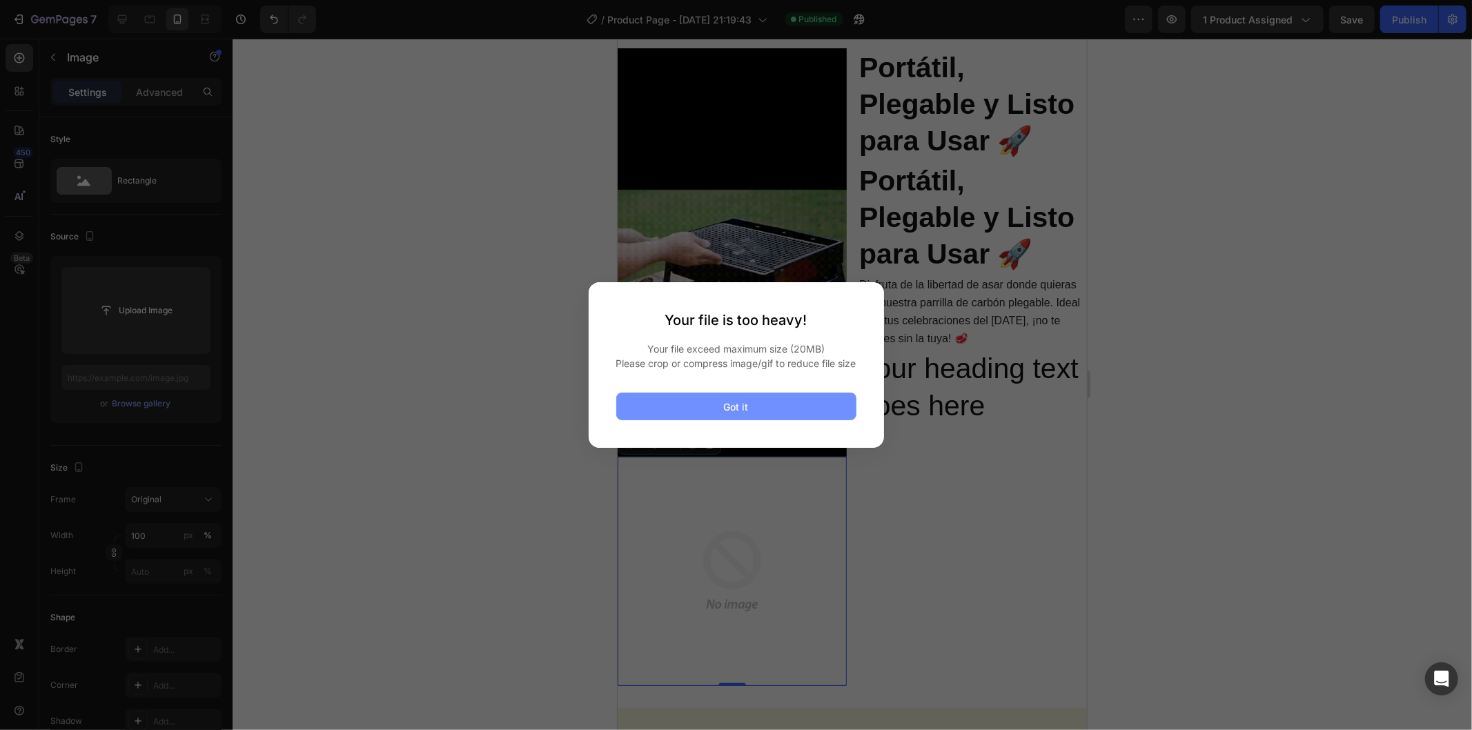
click at [713, 413] on button "Got it" at bounding box center [736, 407] width 240 height 28
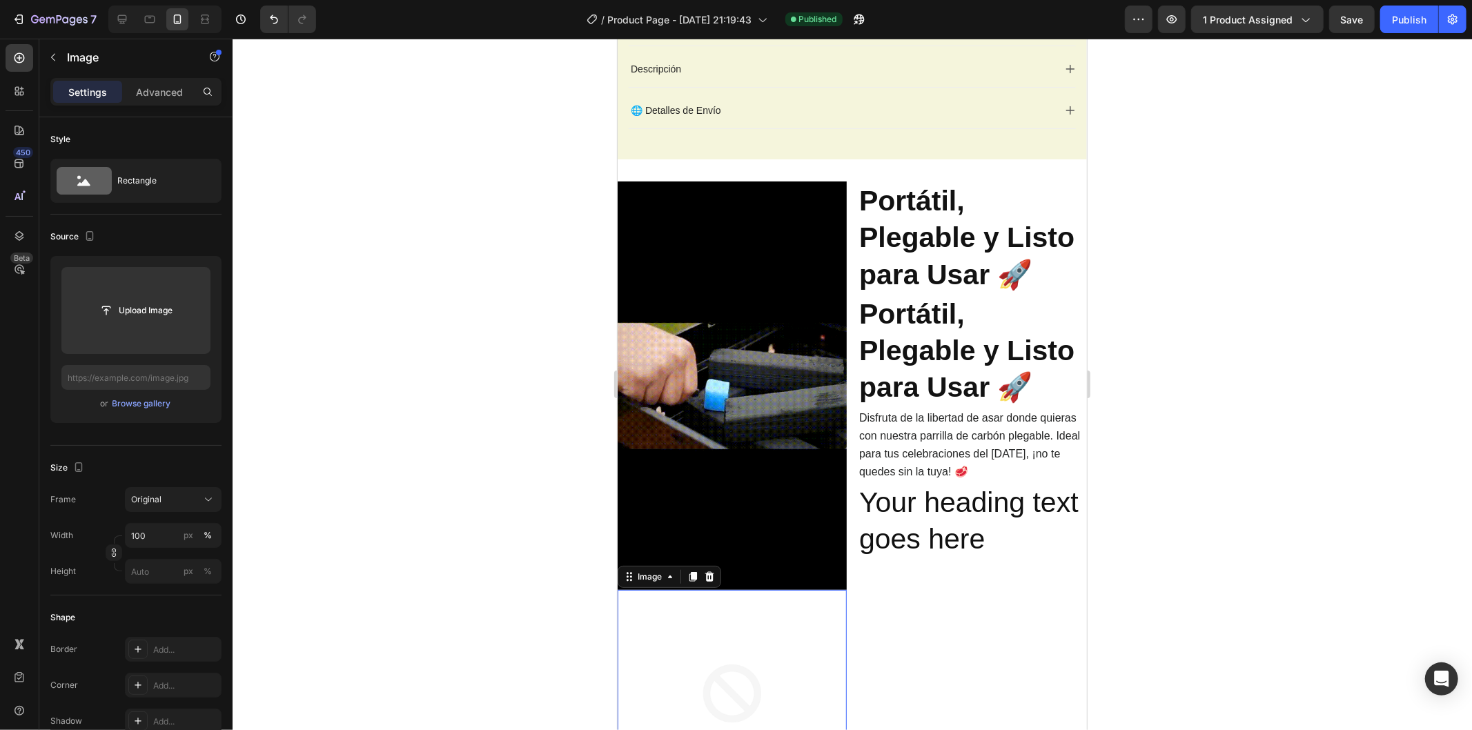
scroll to position [773, 0]
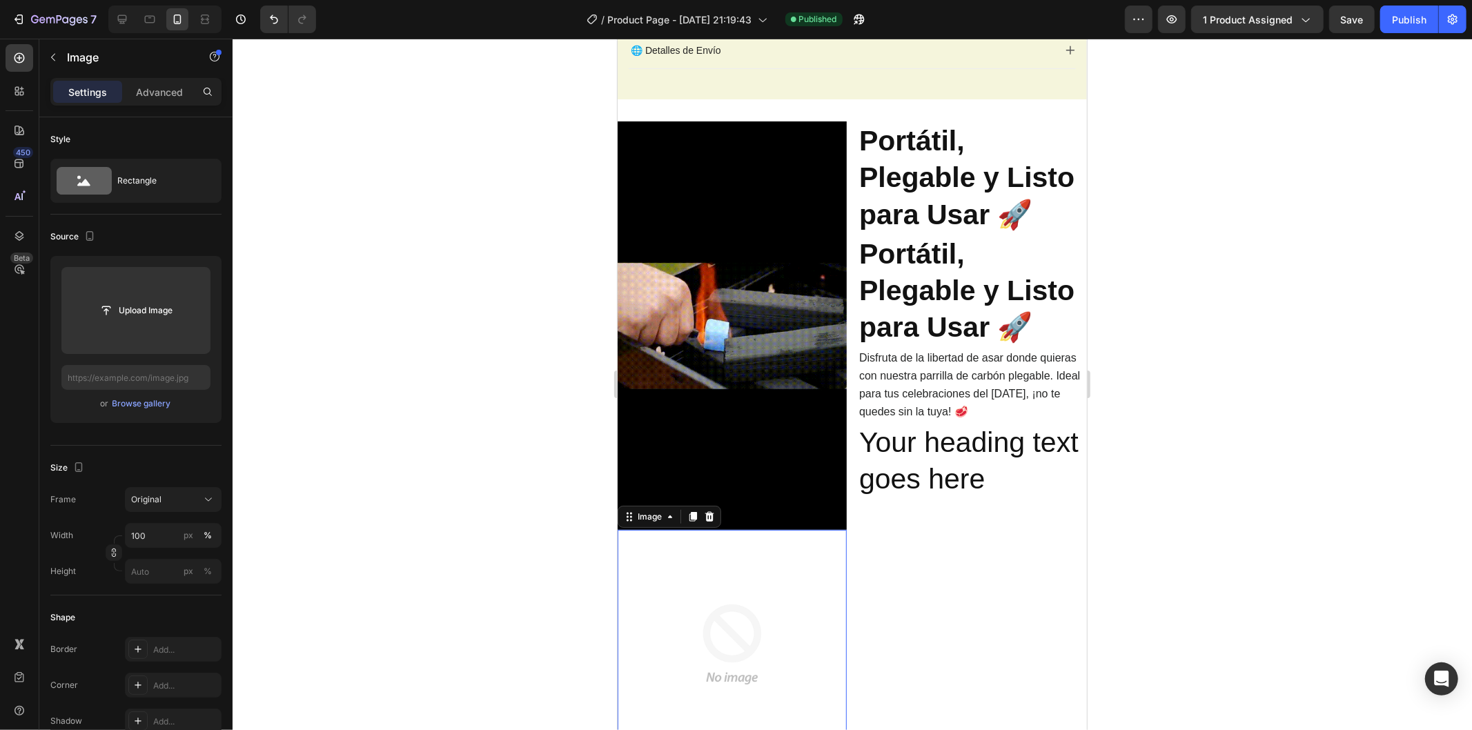
click at [745, 348] on img at bounding box center [731, 325] width 229 height 408
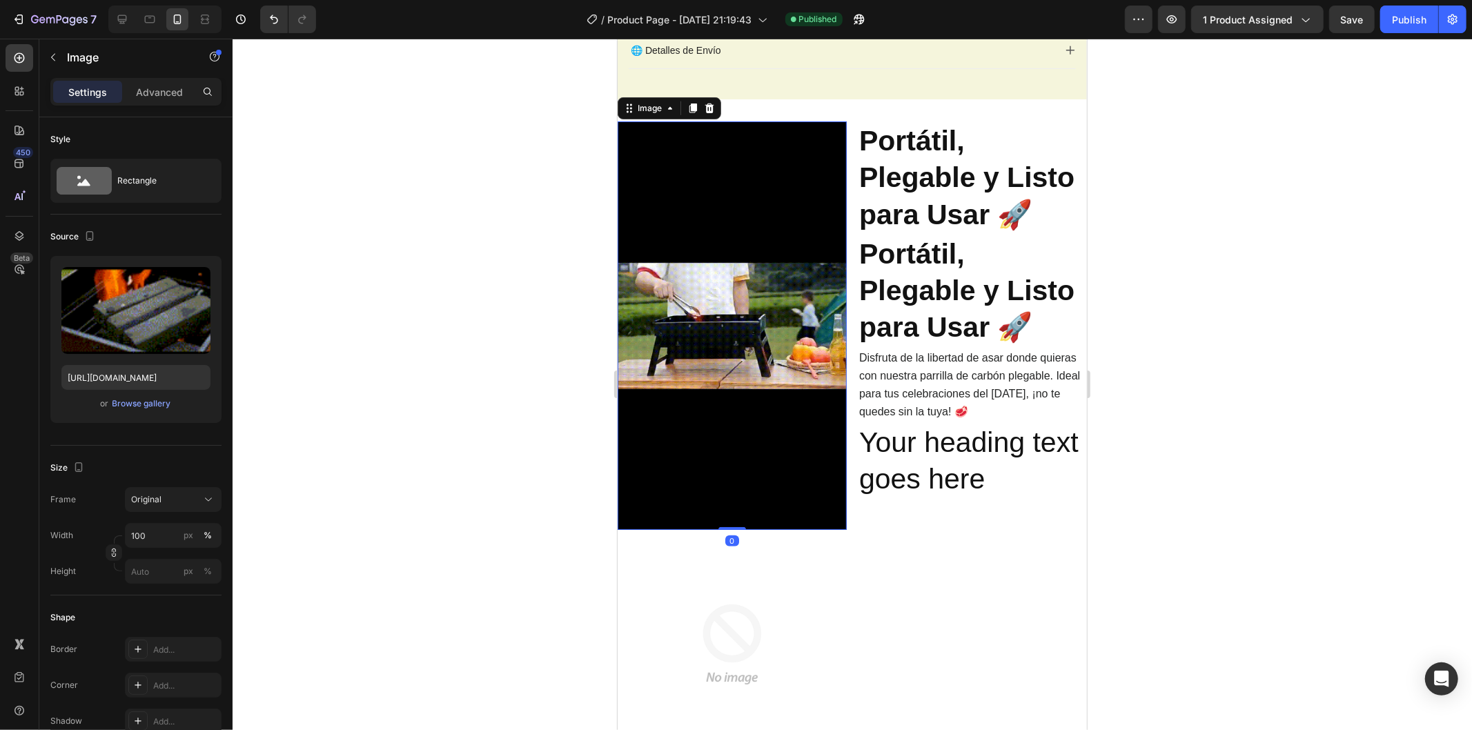
click at [745, 348] on img at bounding box center [731, 325] width 229 height 408
click at [464, 377] on div at bounding box center [852, 384] width 1239 height 691
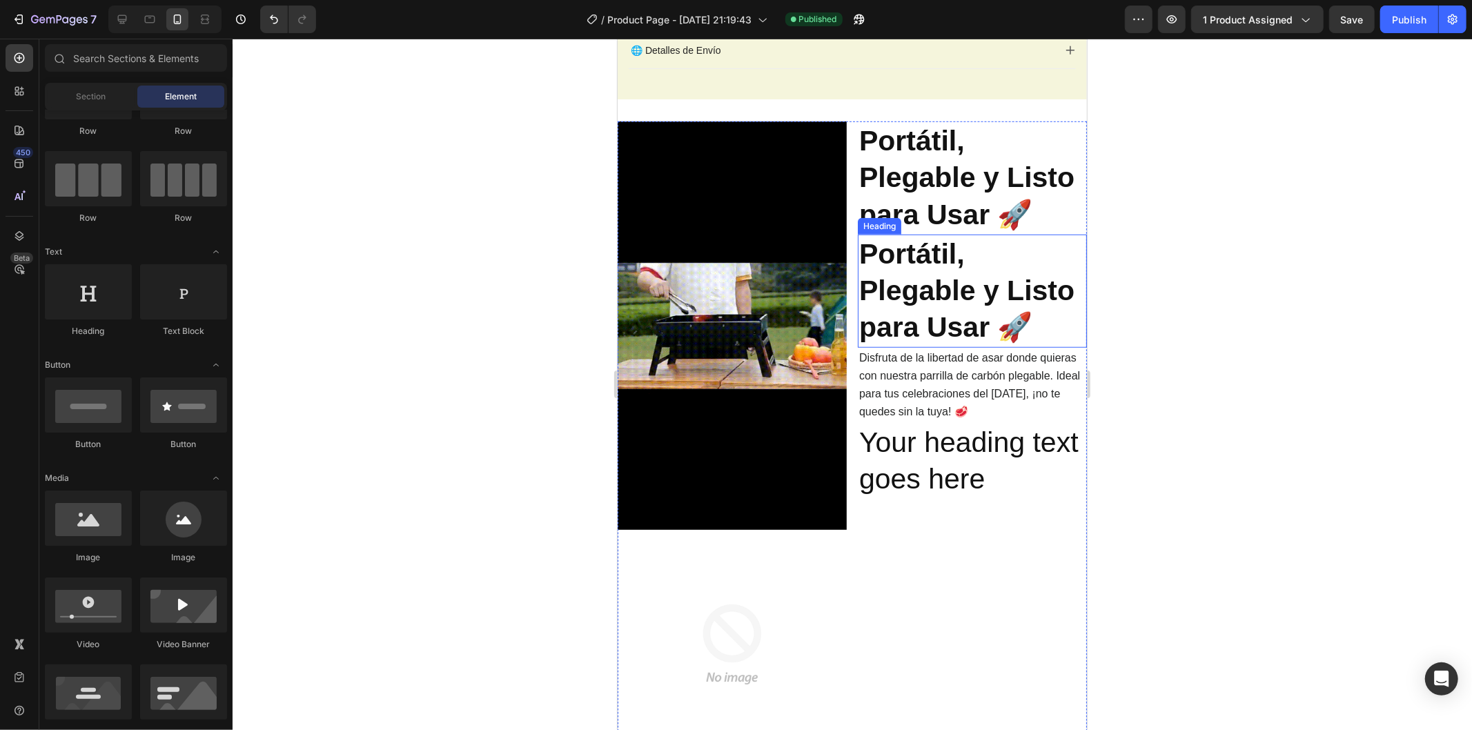
click at [929, 287] on strong "Portátil, Plegable y Listo para Usar 🚀" at bounding box center [965, 290] width 215 height 106
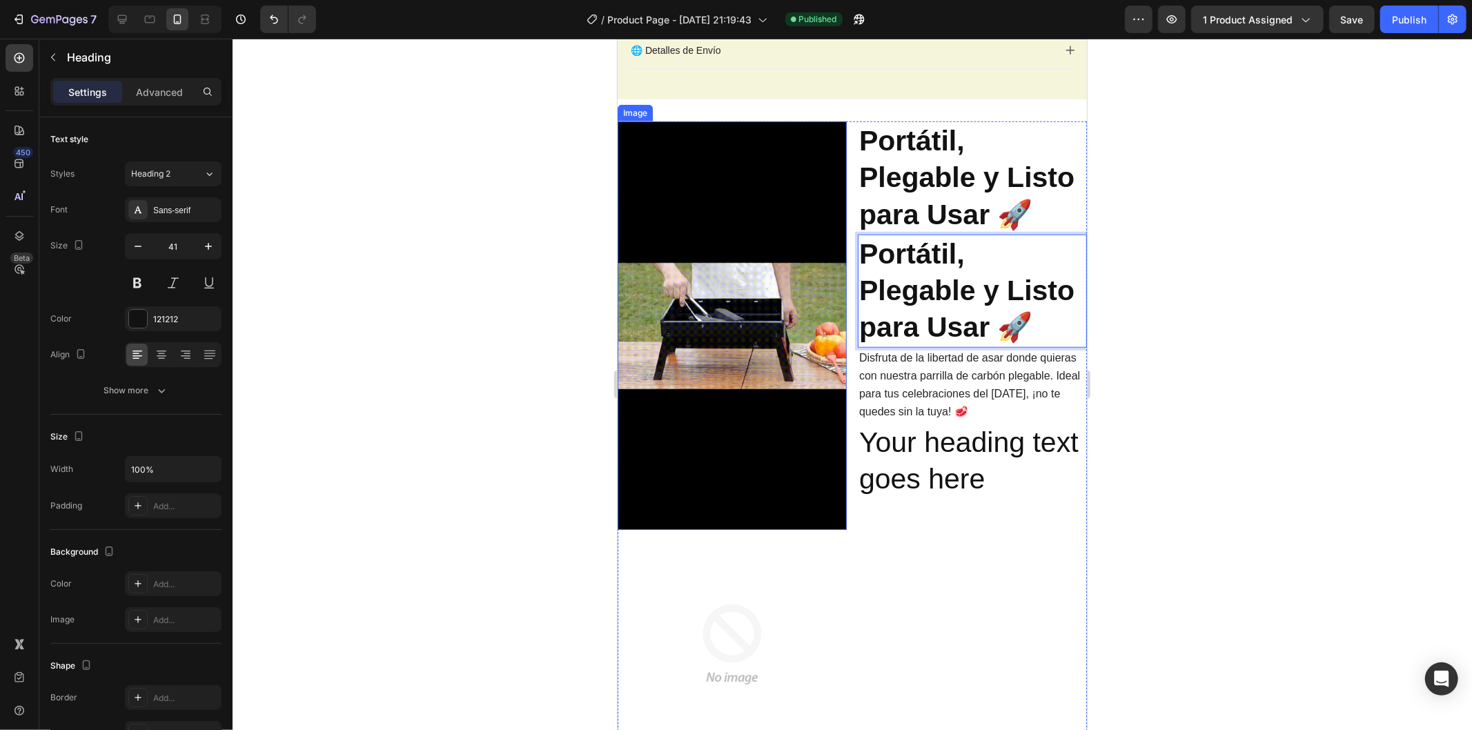
click at [754, 361] on img at bounding box center [731, 325] width 229 height 408
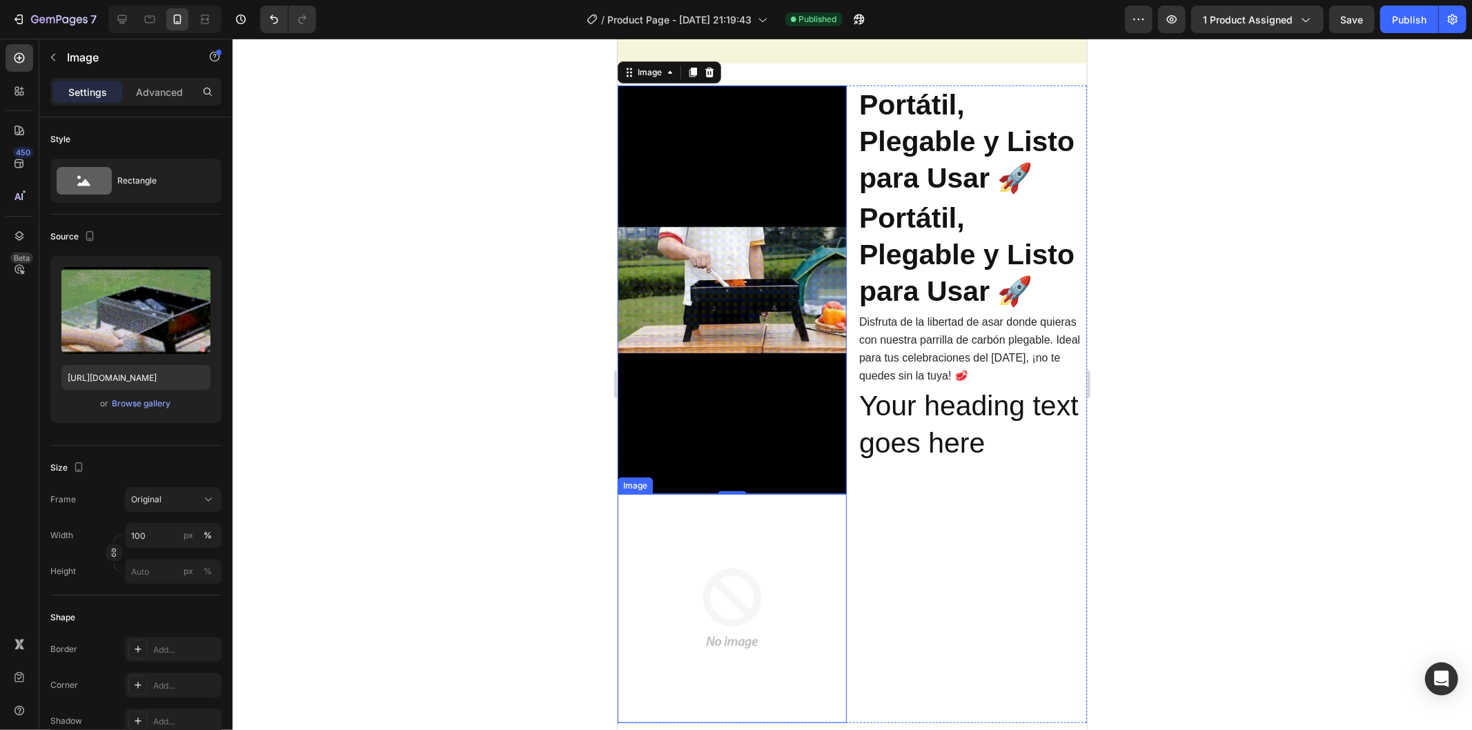
scroll to position [927, 0]
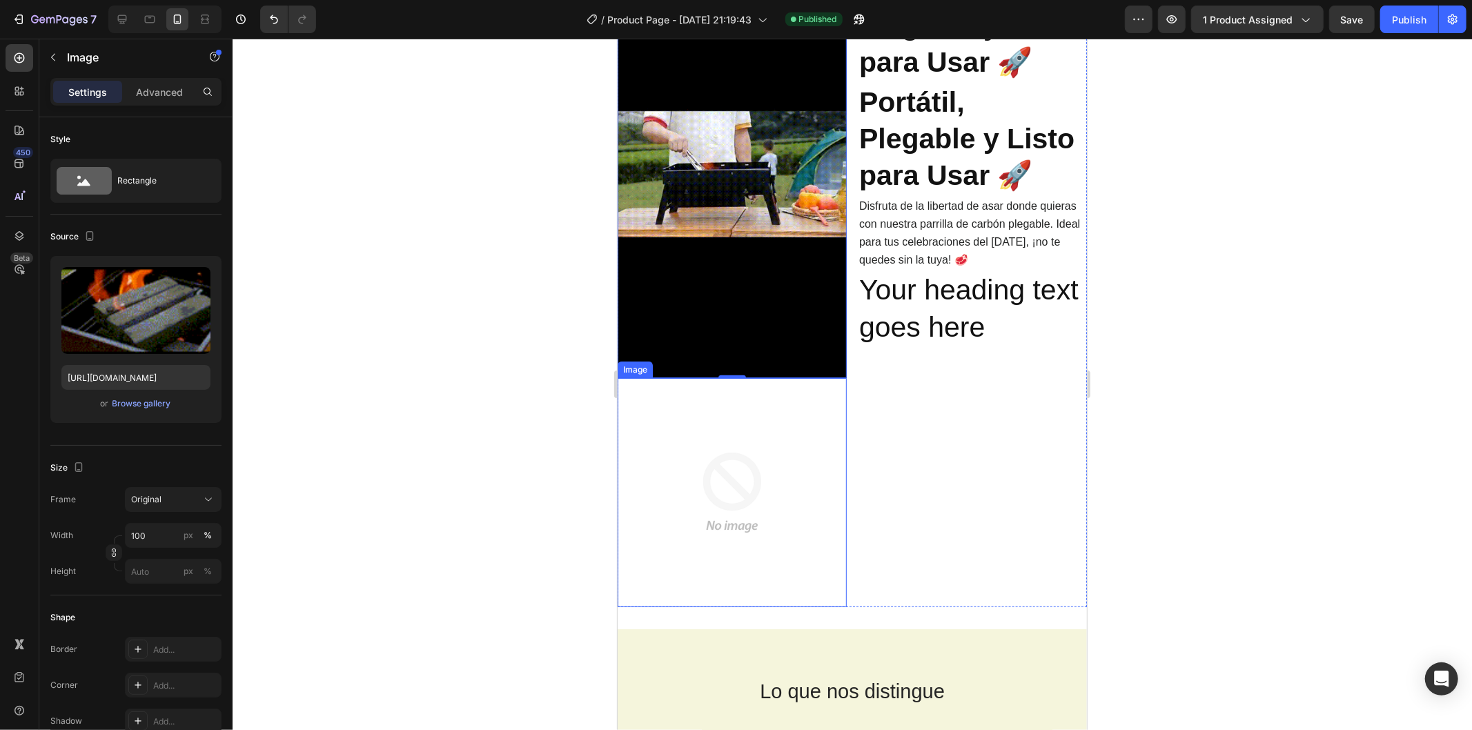
click at [708, 497] on img at bounding box center [731, 491] width 229 height 229
